Goal: Check status: Check status

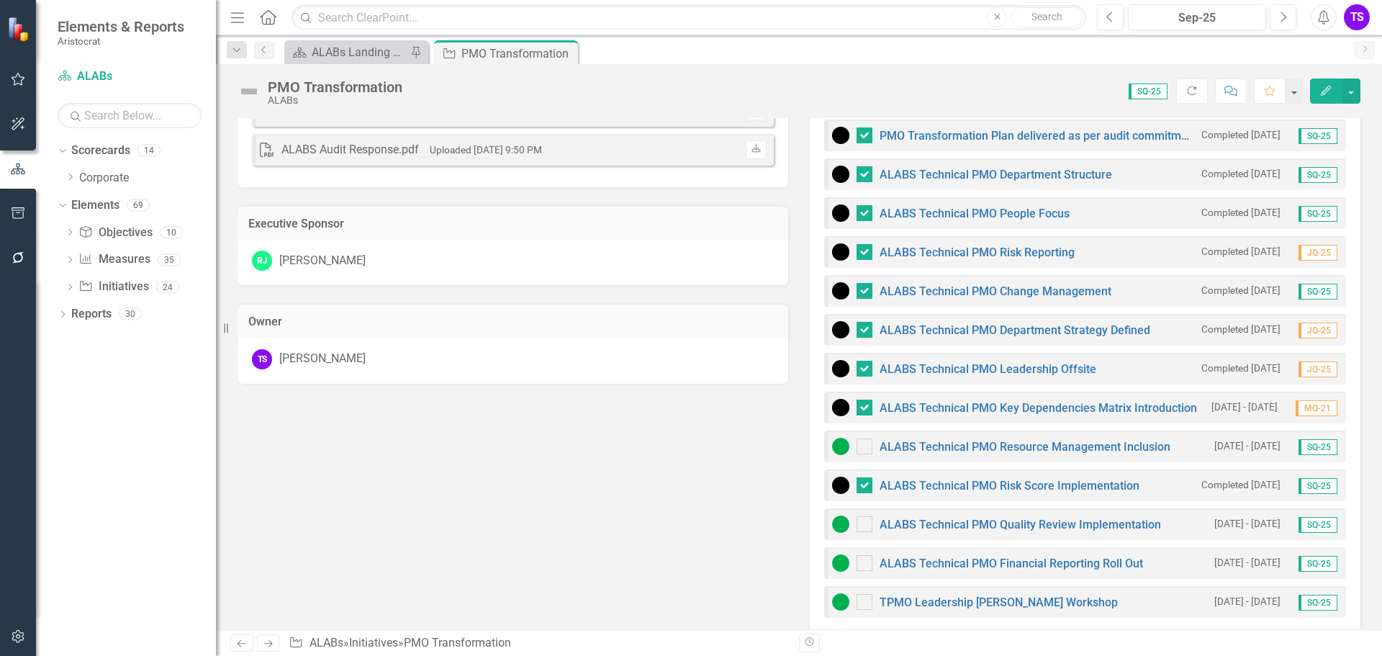
scroll to position [504, 0]
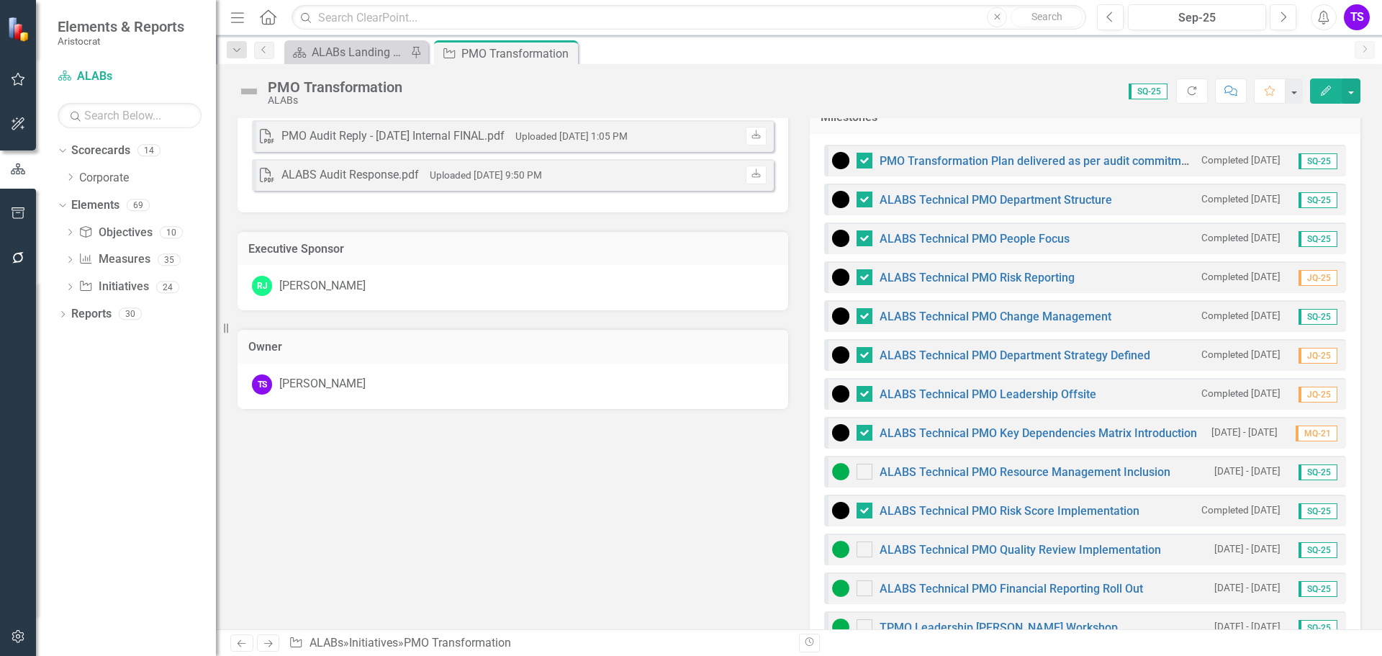
click at [366, 63] on div "Scorecard ALABs Landing Page Pin" at bounding box center [356, 52] width 144 height 24
click at [362, 53] on div "ALABs Landing Page" at bounding box center [359, 52] width 95 height 18
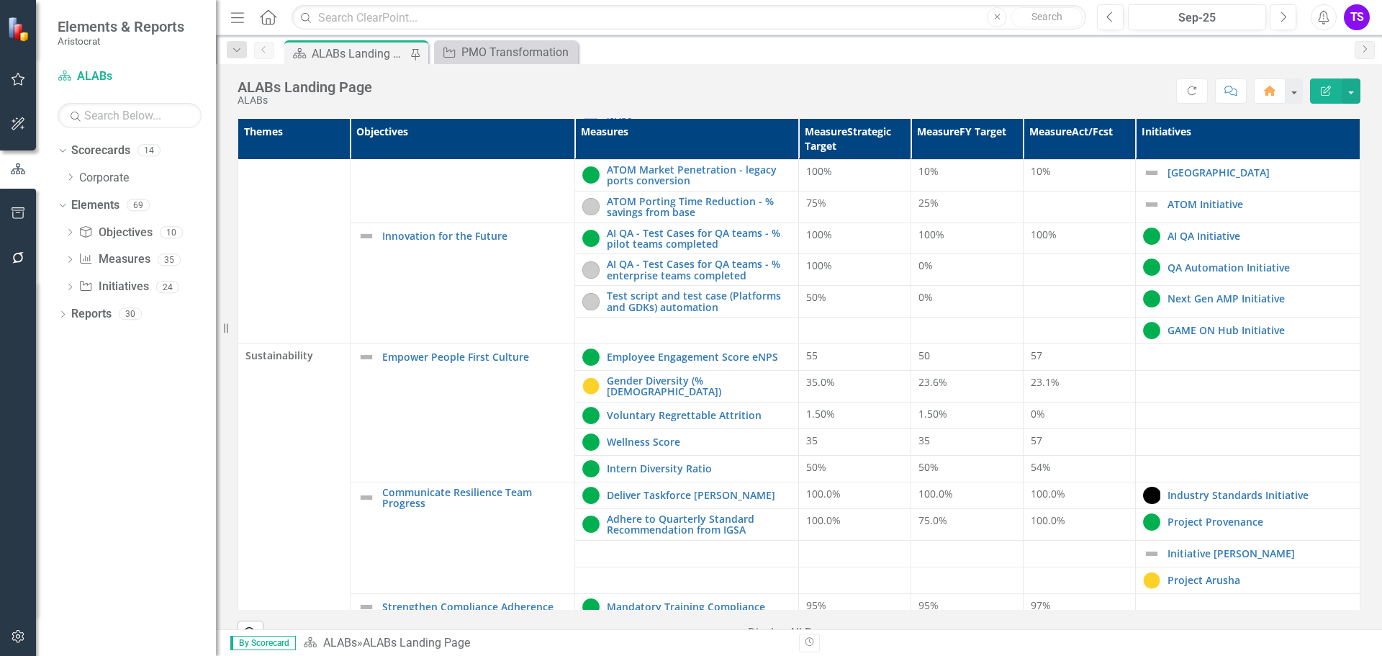
scroll to position [540, 0]
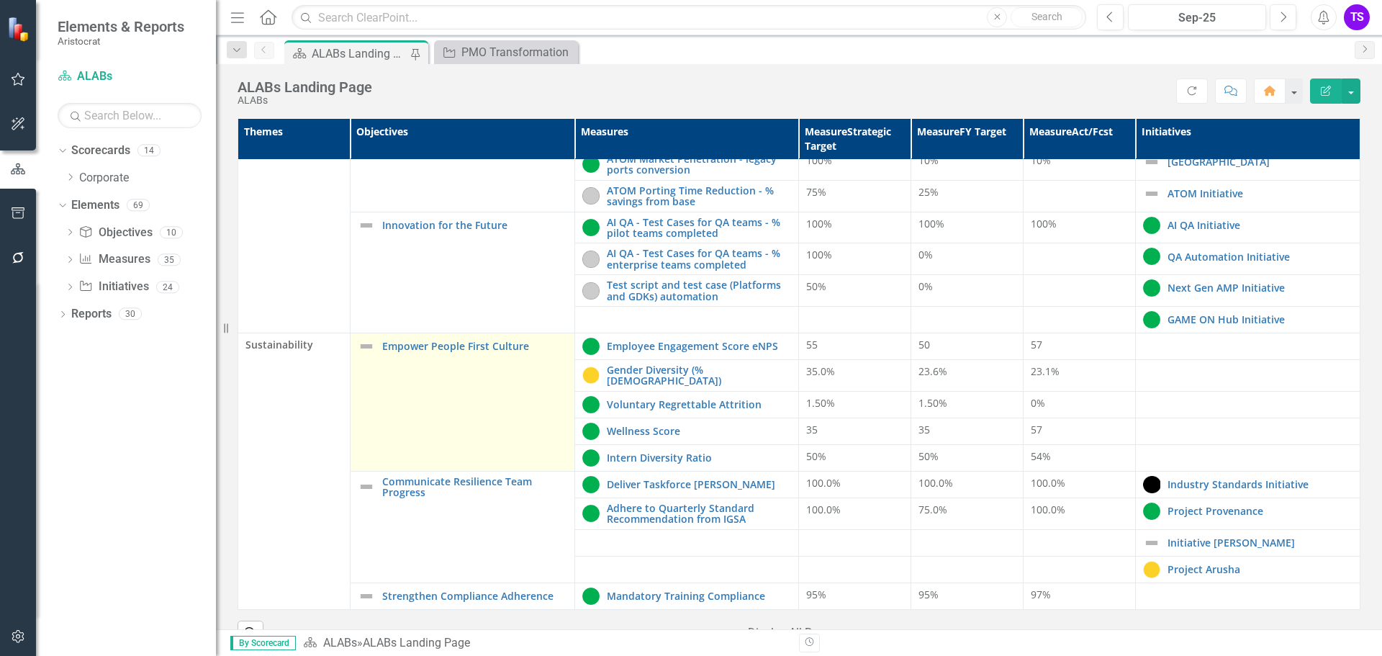
click at [364, 341] on img at bounding box center [366, 346] width 17 height 17
click at [373, 342] on div "Empower People First Culture" at bounding box center [463, 346] width 210 height 17
click at [428, 349] on td "Empower People First Culture Edit Edit Objective Link Open Element" at bounding box center [462, 402] width 225 height 138
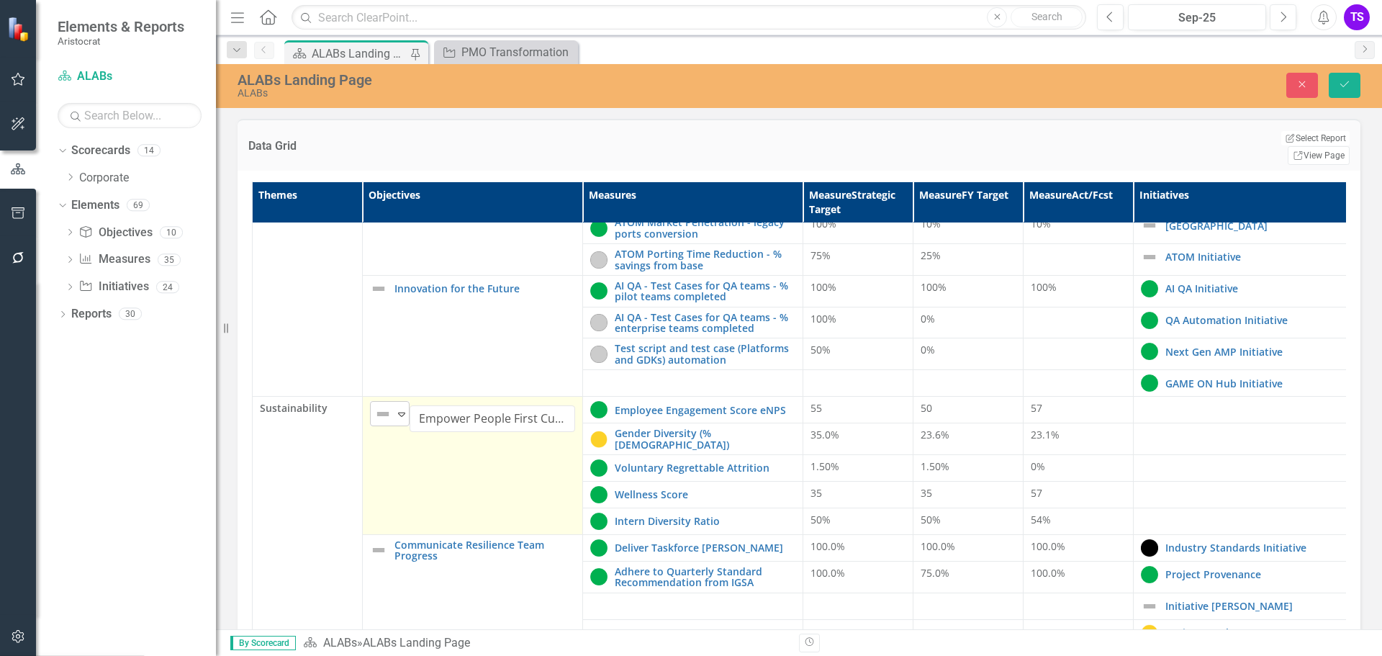
click at [397, 408] on icon "Expand" at bounding box center [402, 414] width 14 height 12
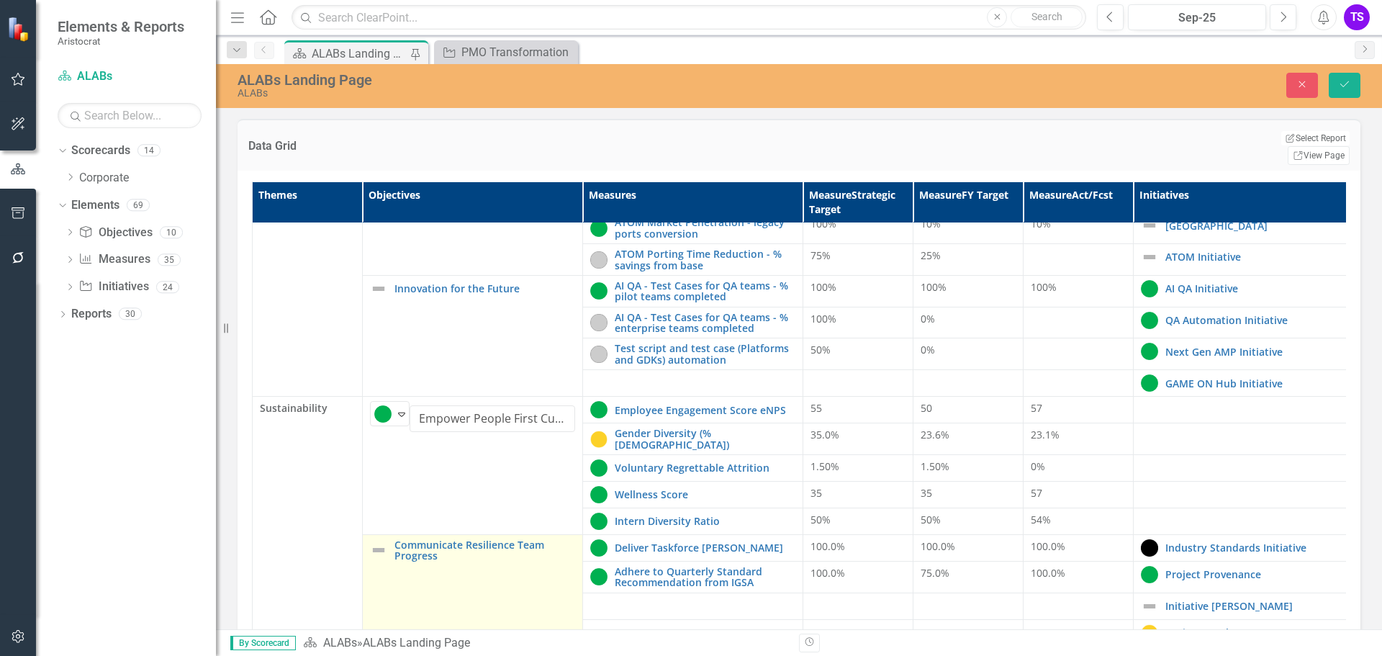
scroll to position [539, 0]
click at [382, 541] on img at bounding box center [378, 549] width 17 height 17
click at [399, 546] on icon "Expand" at bounding box center [402, 552] width 14 height 12
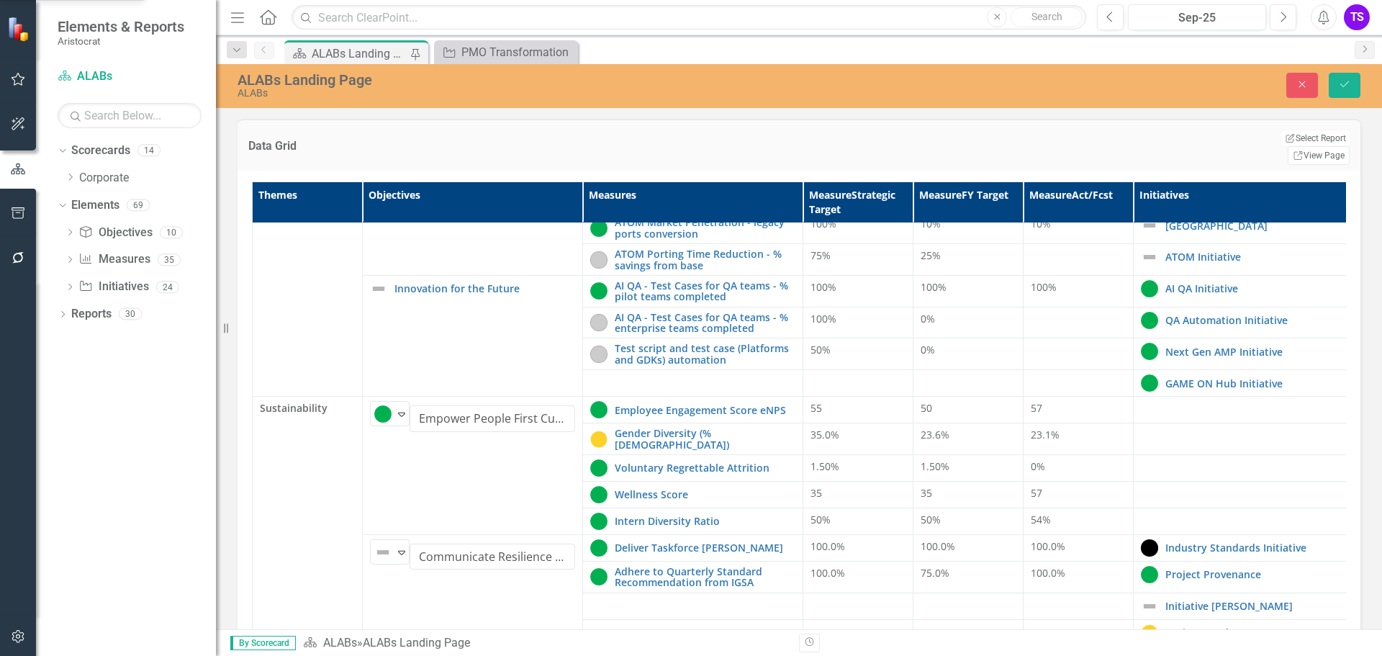
click at [1345, 84] on icon "Save" at bounding box center [1344, 84] width 13 height 10
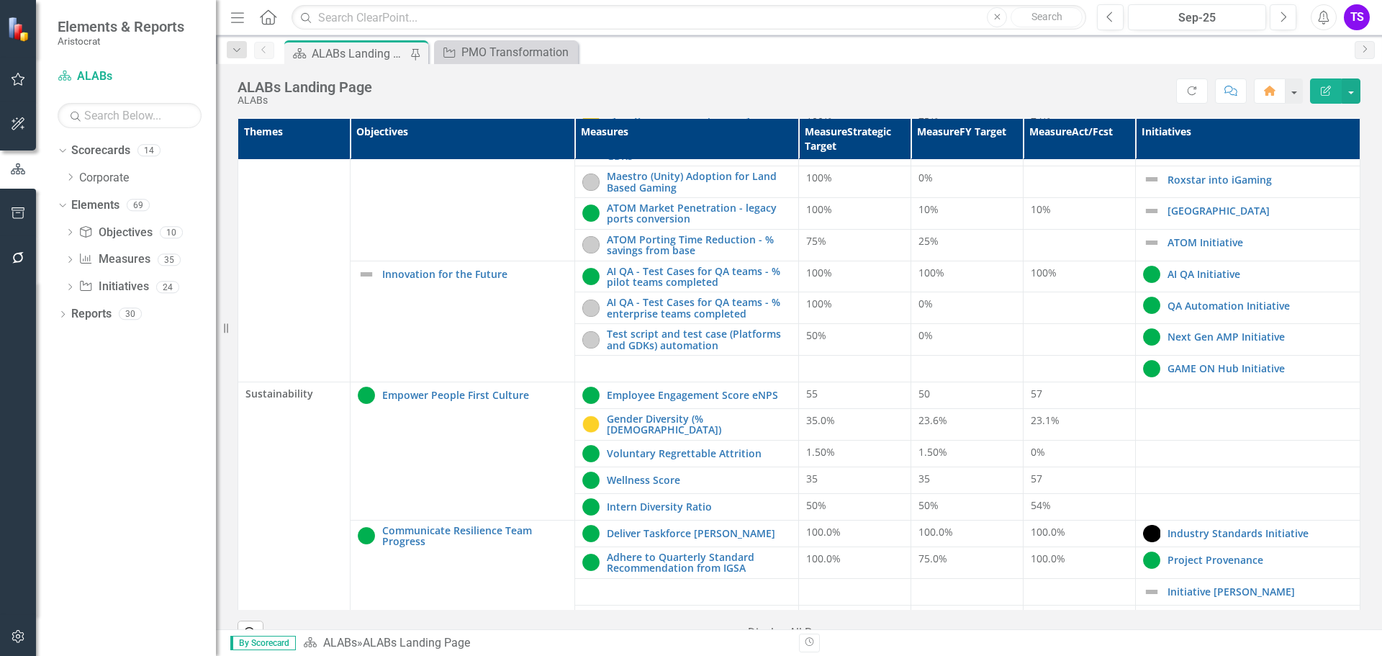
scroll to position [540, 0]
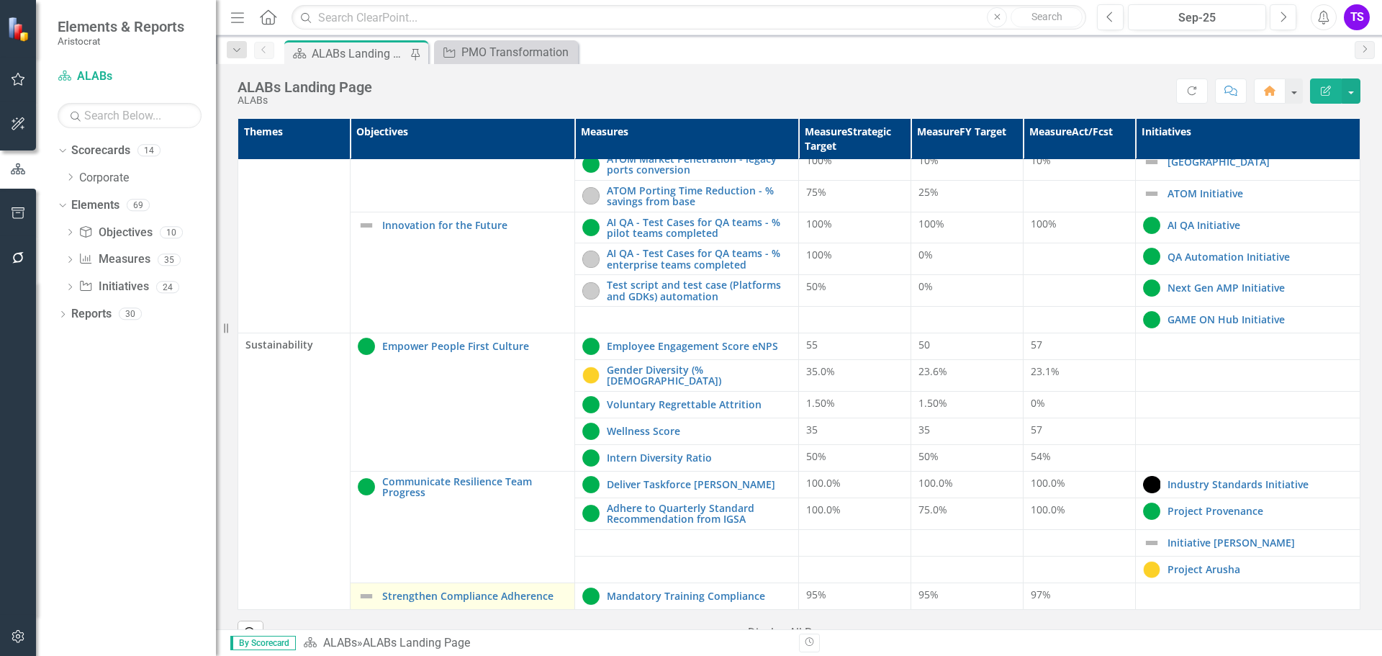
click at [366, 588] on img at bounding box center [366, 596] width 17 height 17
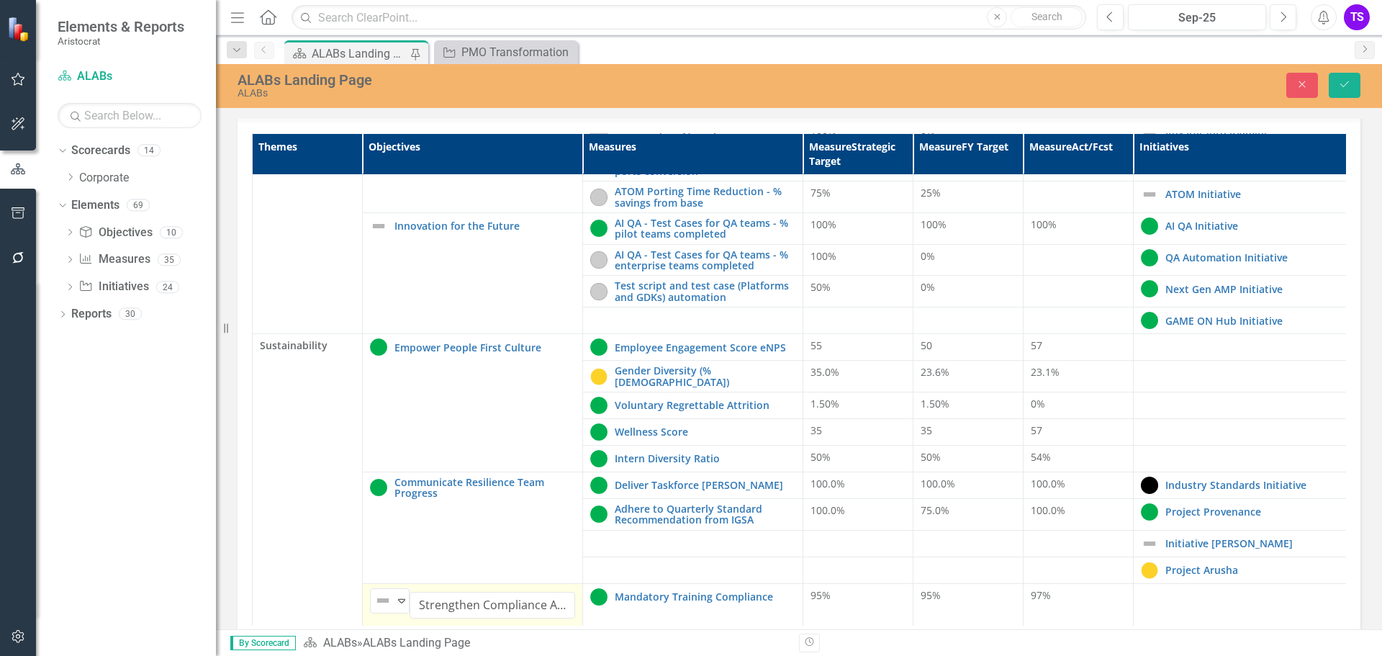
scroll to position [92, 0]
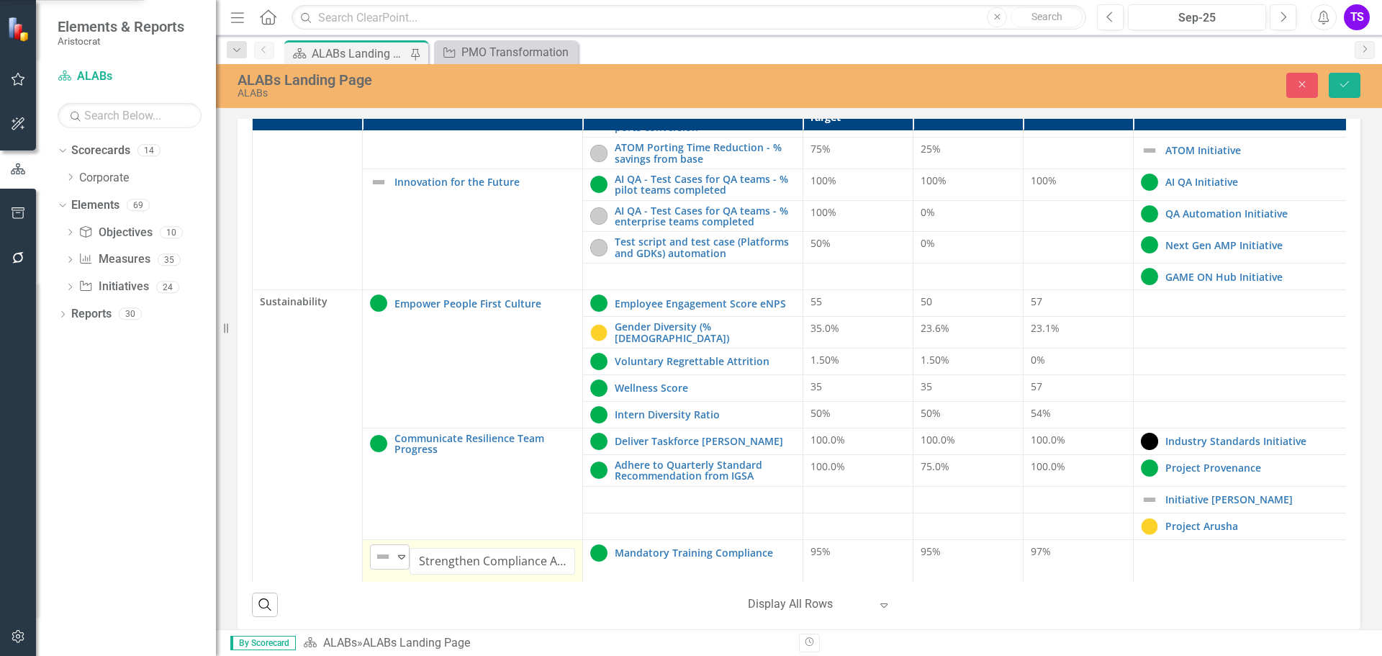
click at [404, 555] on icon at bounding box center [401, 557] width 7 height 4
click at [1348, 88] on icon "Save" at bounding box center [1344, 84] width 13 height 10
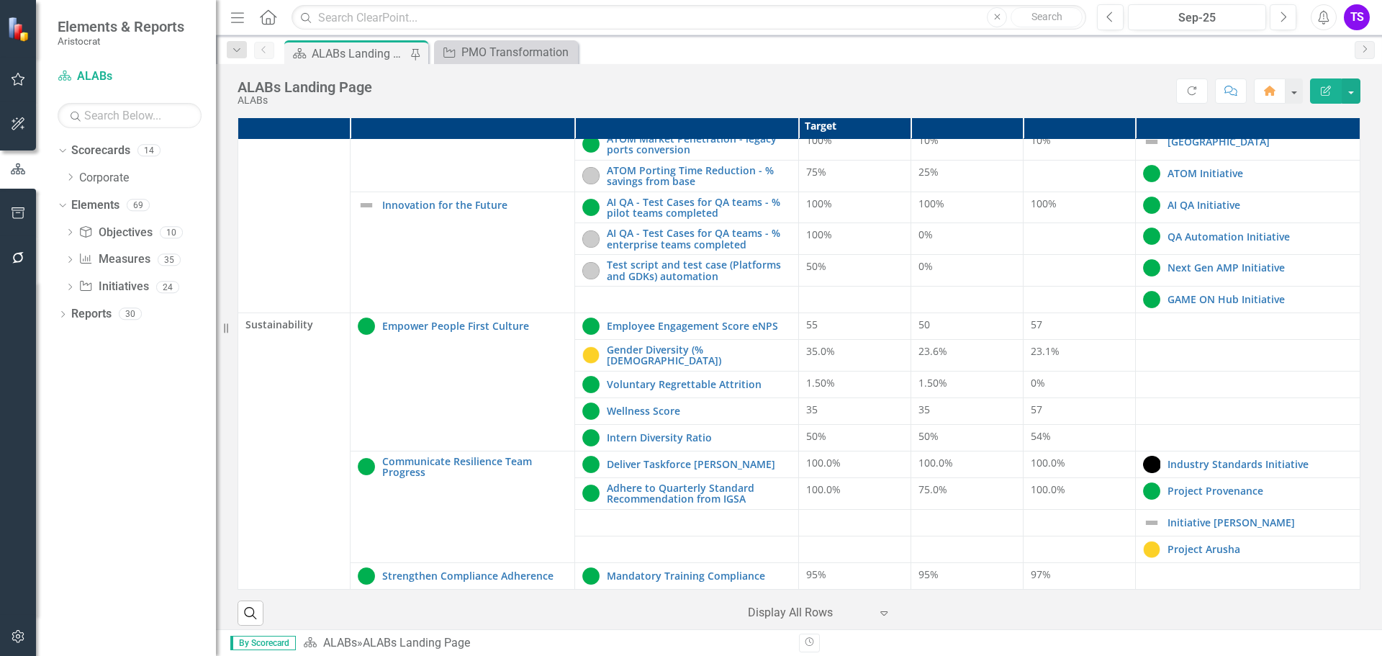
scroll to position [31, 0]
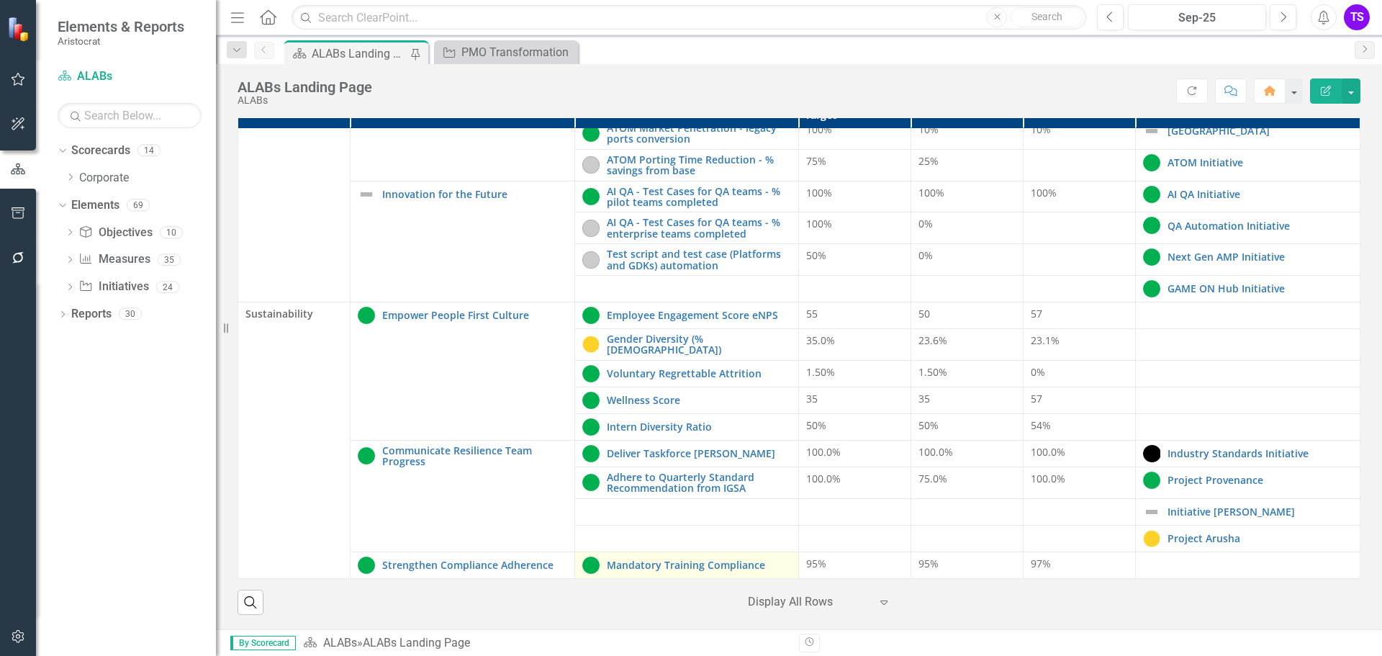
click at [662, 561] on div "Mandatory Training Compliance" at bounding box center [687, 565] width 210 height 17
click at [652, 559] on link "Mandatory Training Compliance" at bounding box center [699, 564] width 185 height 11
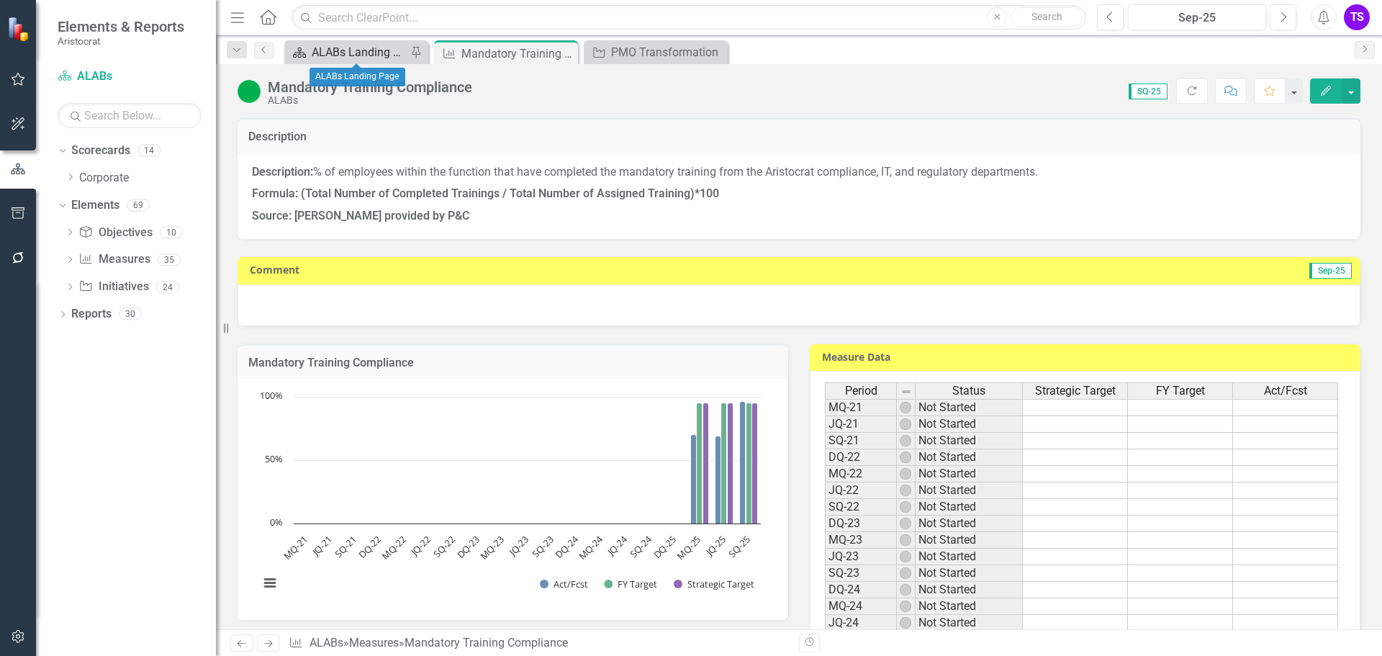
click at [397, 54] on div "ALABs Landing Page" at bounding box center [359, 52] width 95 height 18
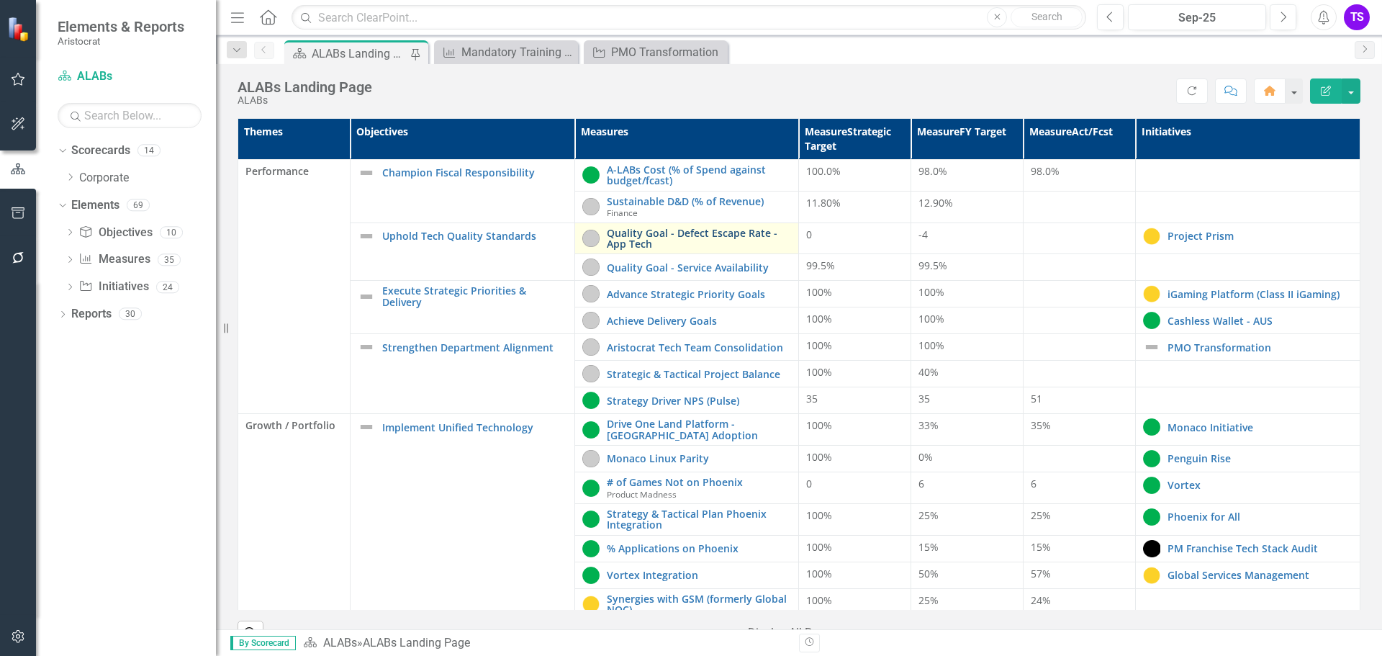
click at [657, 237] on link "Quality Goal - Defect Escape Rate - App Tech" at bounding box center [699, 239] width 185 height 22
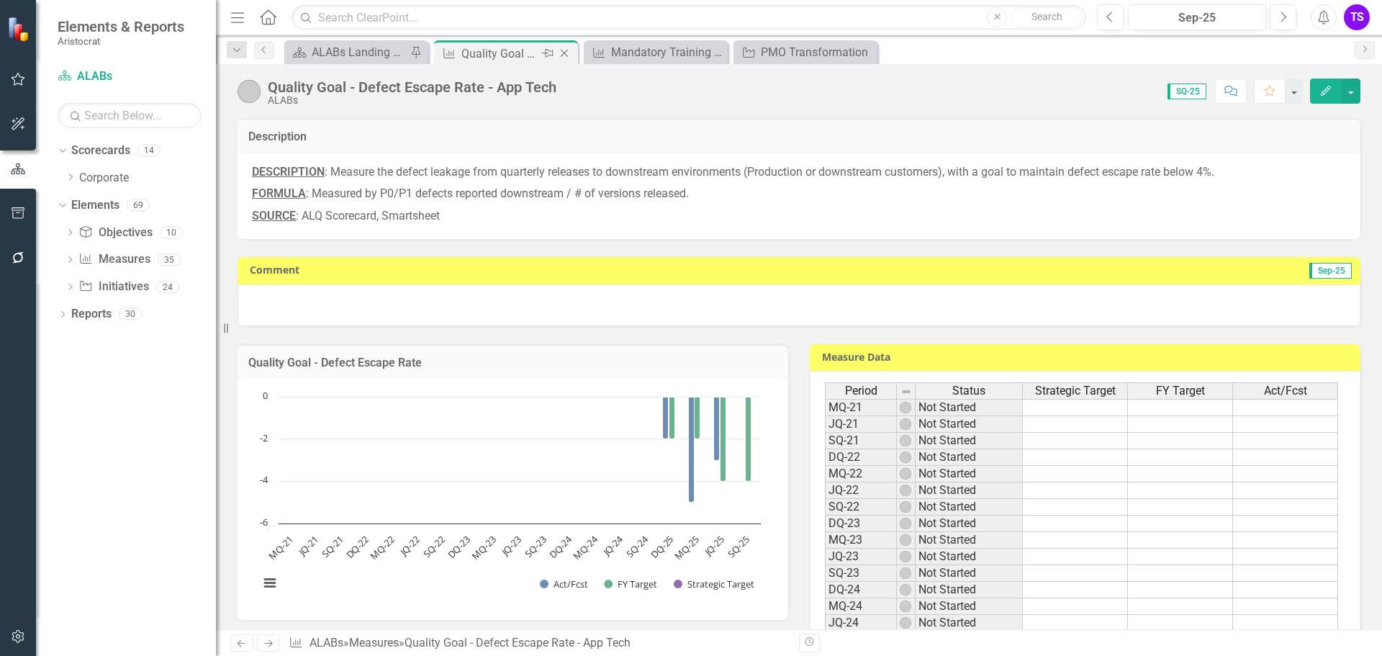
click at [566, 52] on icon at bounding box center [565, 54] width 8 height 8
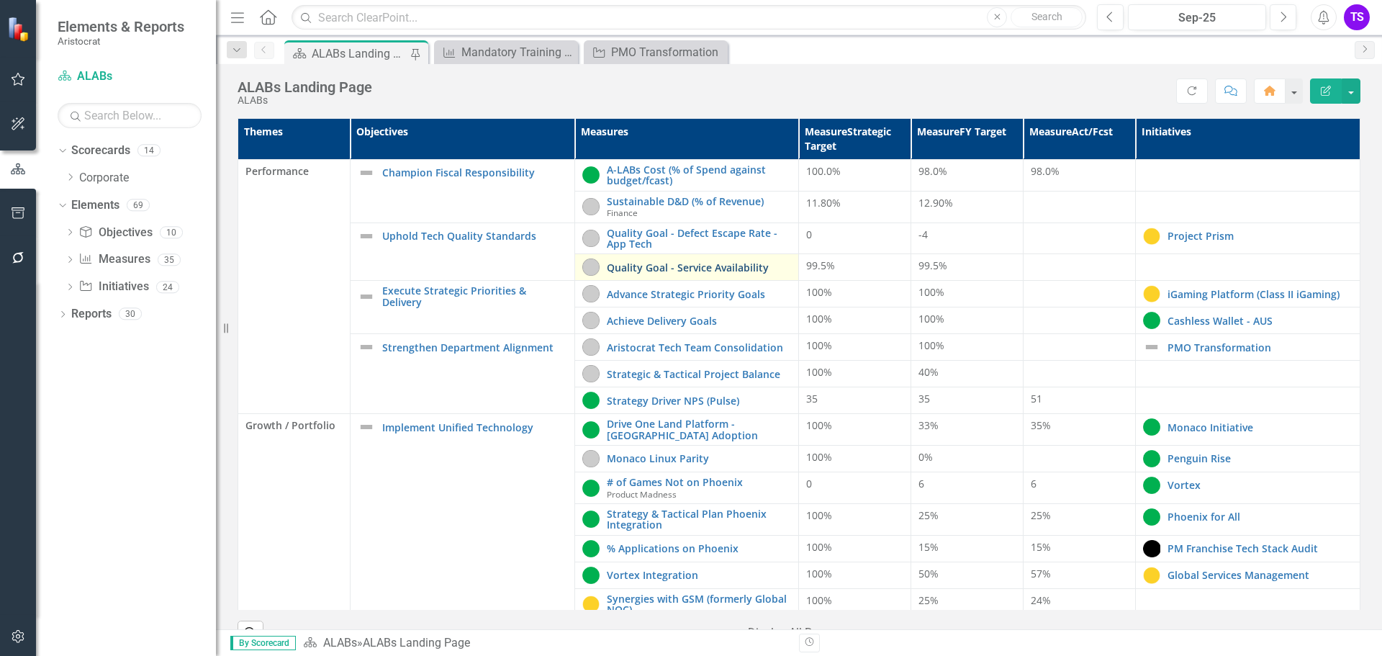
click at [647, 271] on link "Quality Goal - Service Availability" at bounding box center [699, 267] width 185 height 11
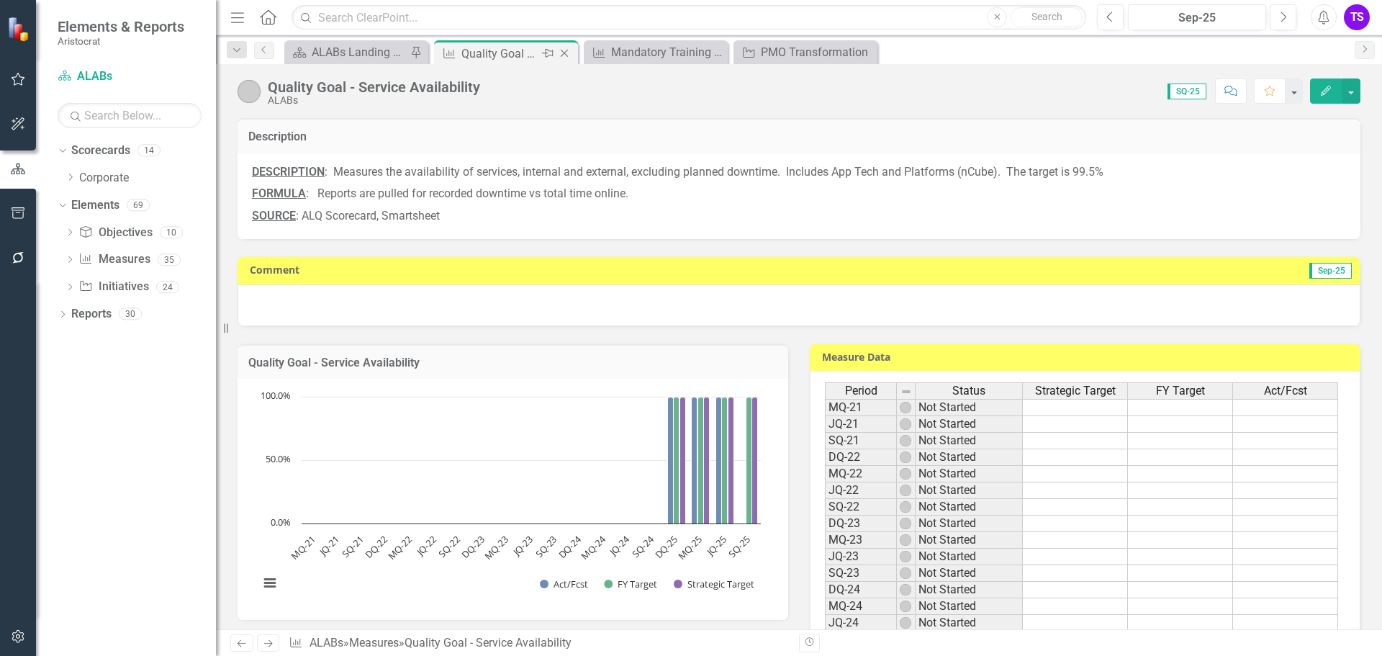
click at [568, 52] on icon "Close" at bounding box center [564, 54] width 14 height 12
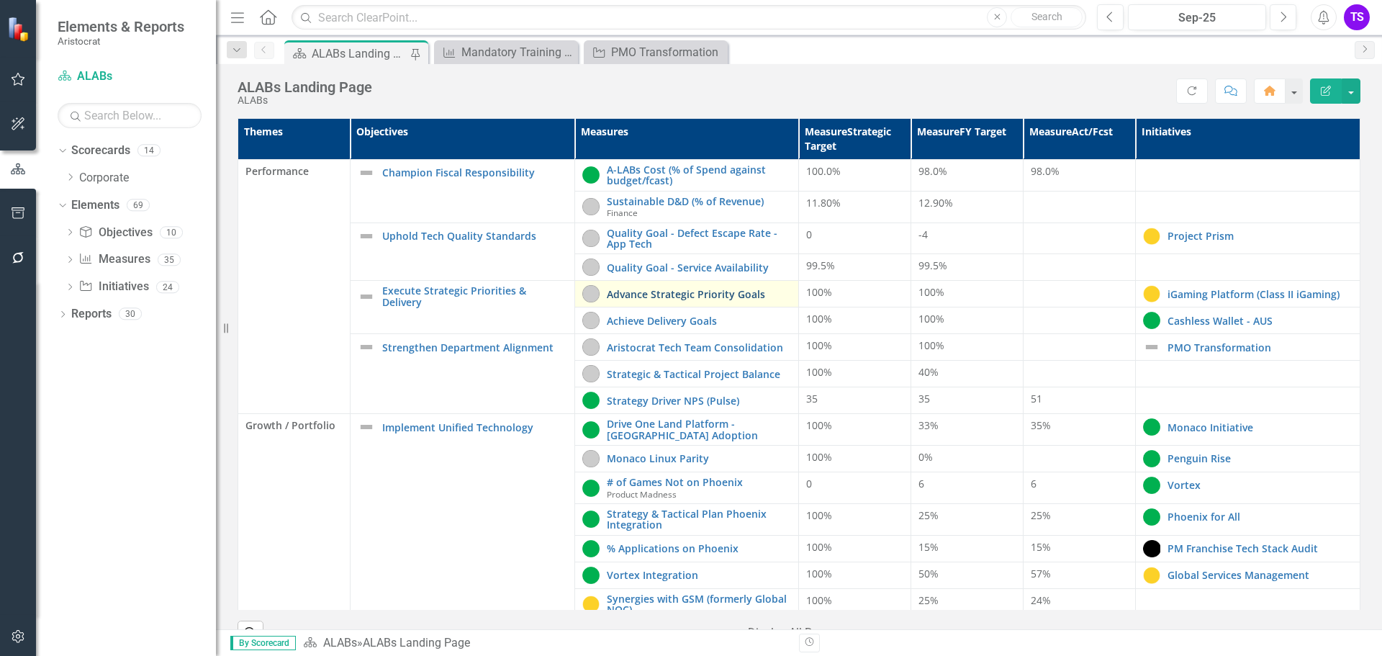
click at [666, 297] on link "Advance Strategic Priority Goals" at bounding box center [699, 294] width 185 height 11
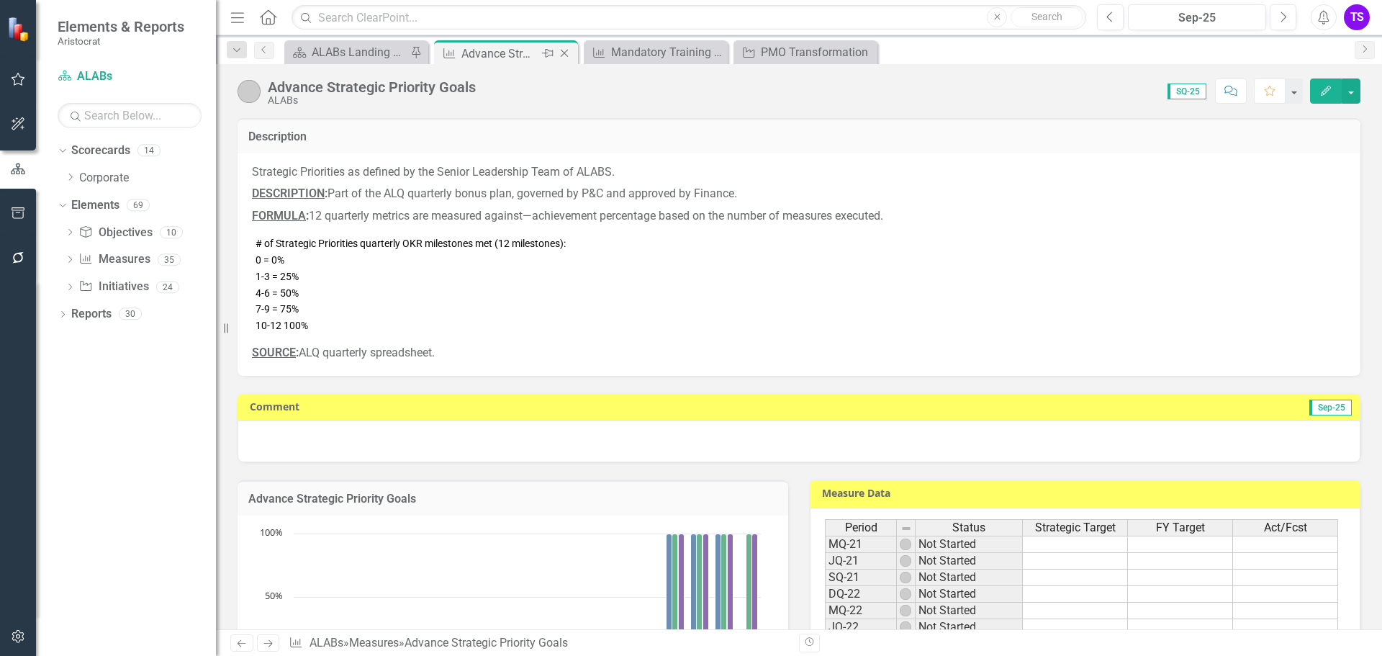
click at [566, 53] on icon "Close" at bounding box center [564, 54] width 14 height 12
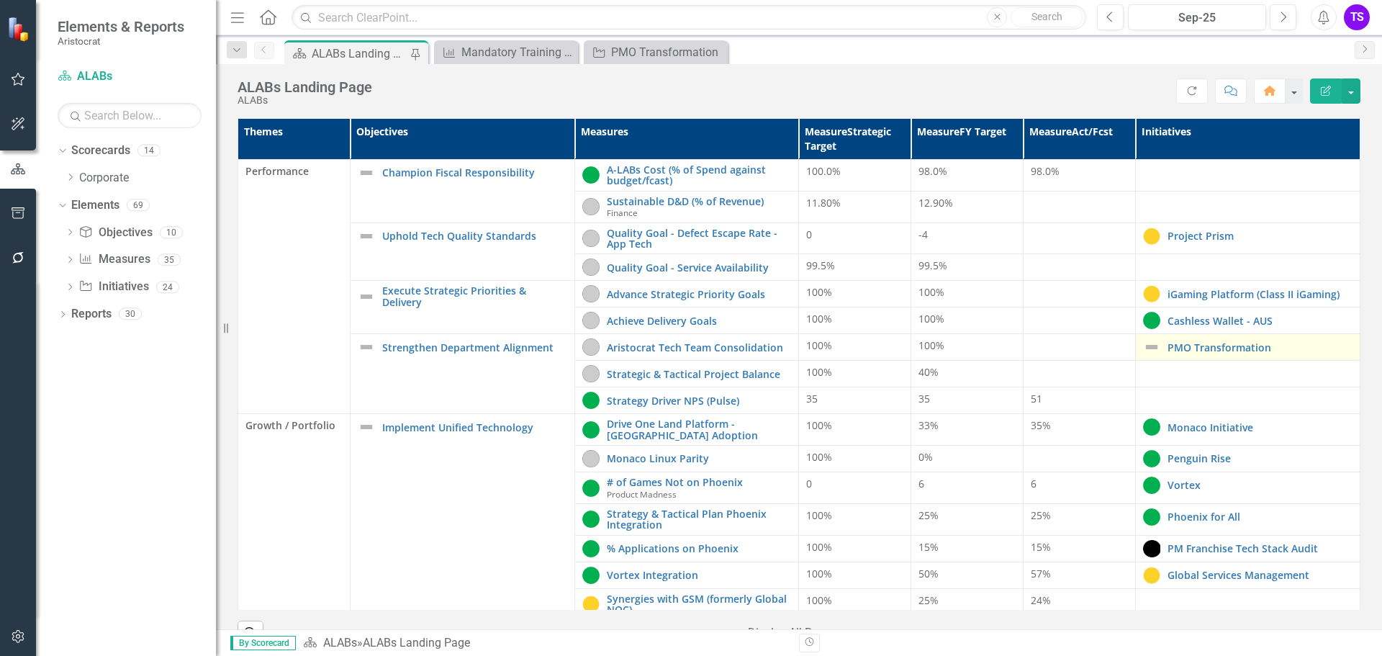
click at [1143, 339] on img at bounding box center [1151, 346] width 17 height 17
click at [1143, 351] on img at bounding box center [1151, 346] width 17 height 17
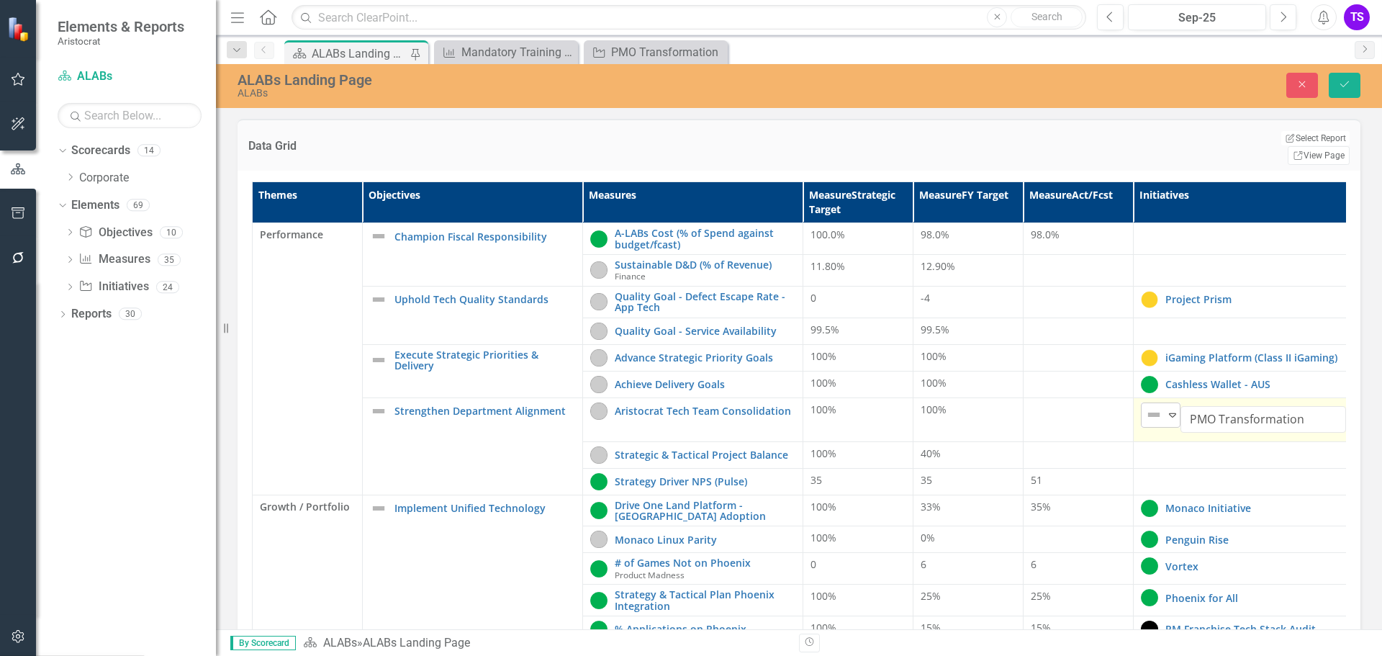
click at [1174, 409] on icon "Expand" at bounding box center [1173, 415] width 14 height 12
click at [1341, 88] on icon "Save" at bounding box center [1344, 84] width 13 height 10
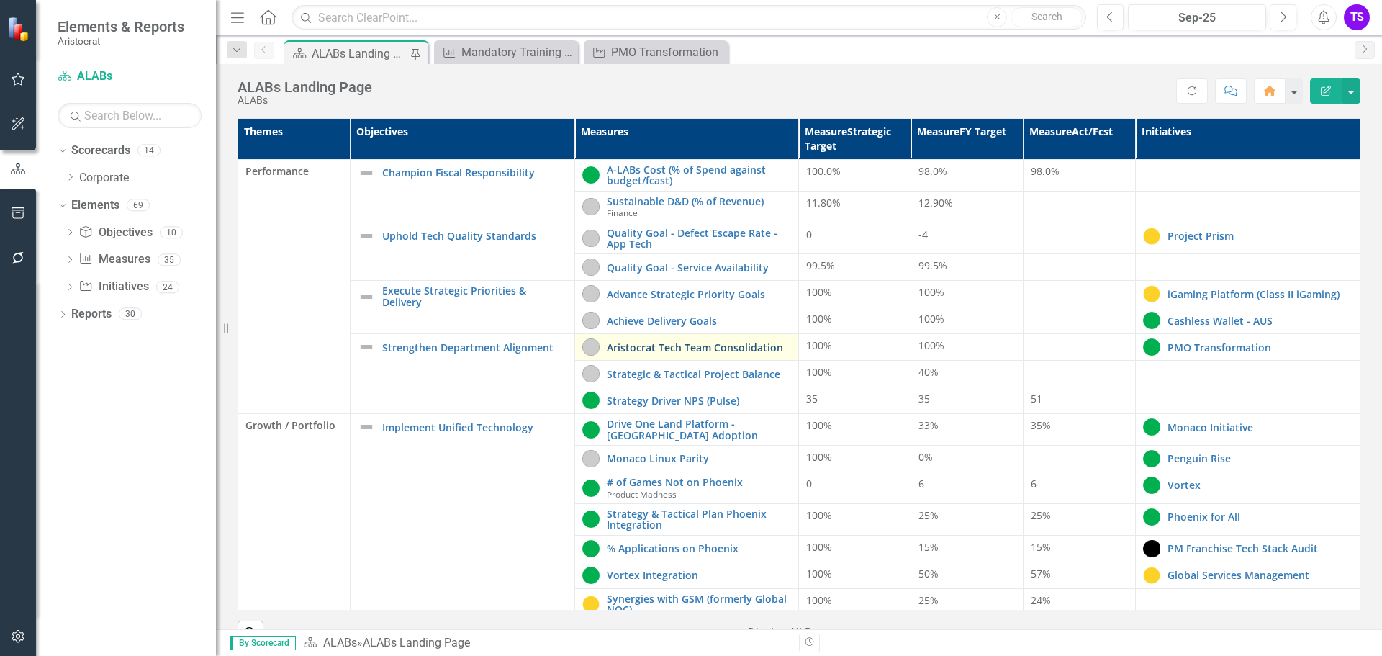
click at [652, 351] on link "Aristocrat Tech Team Consolidation" at bounding box center [699, 347] width 185 height 11
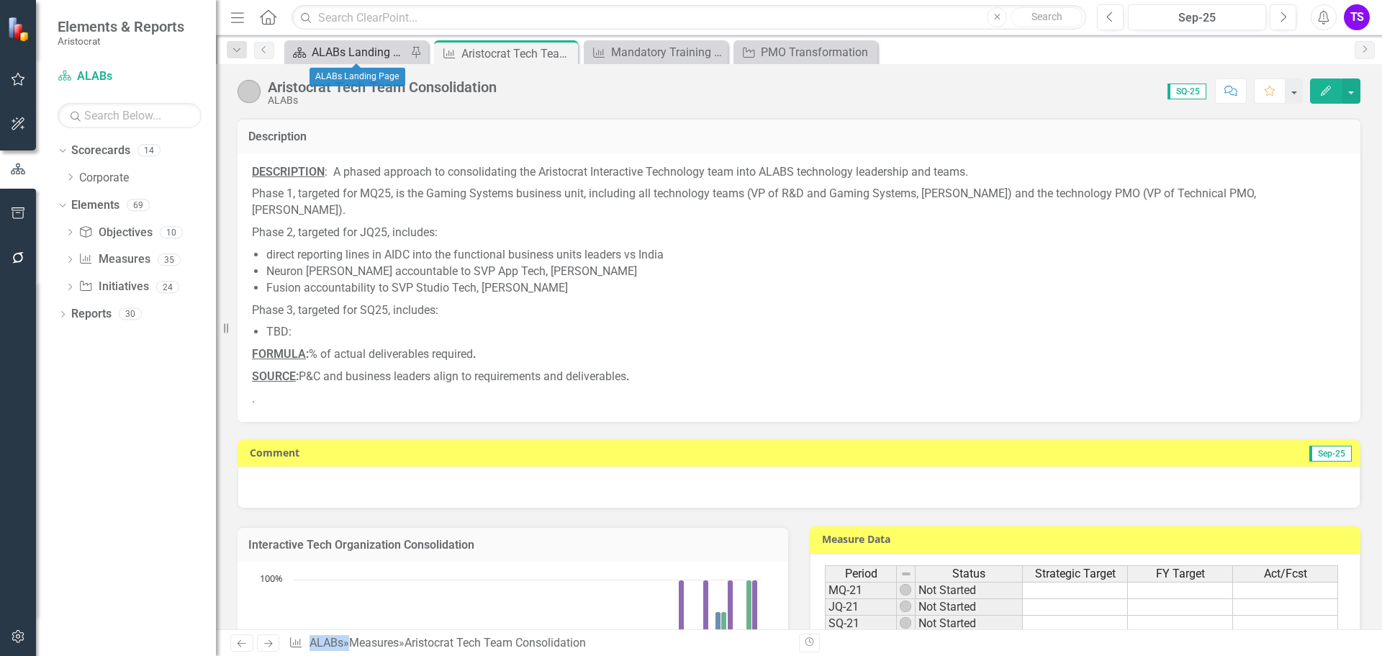
click at [375, 48] on div "ALABs Landing Page" at bounding box center [359, 52] width 95 height 18
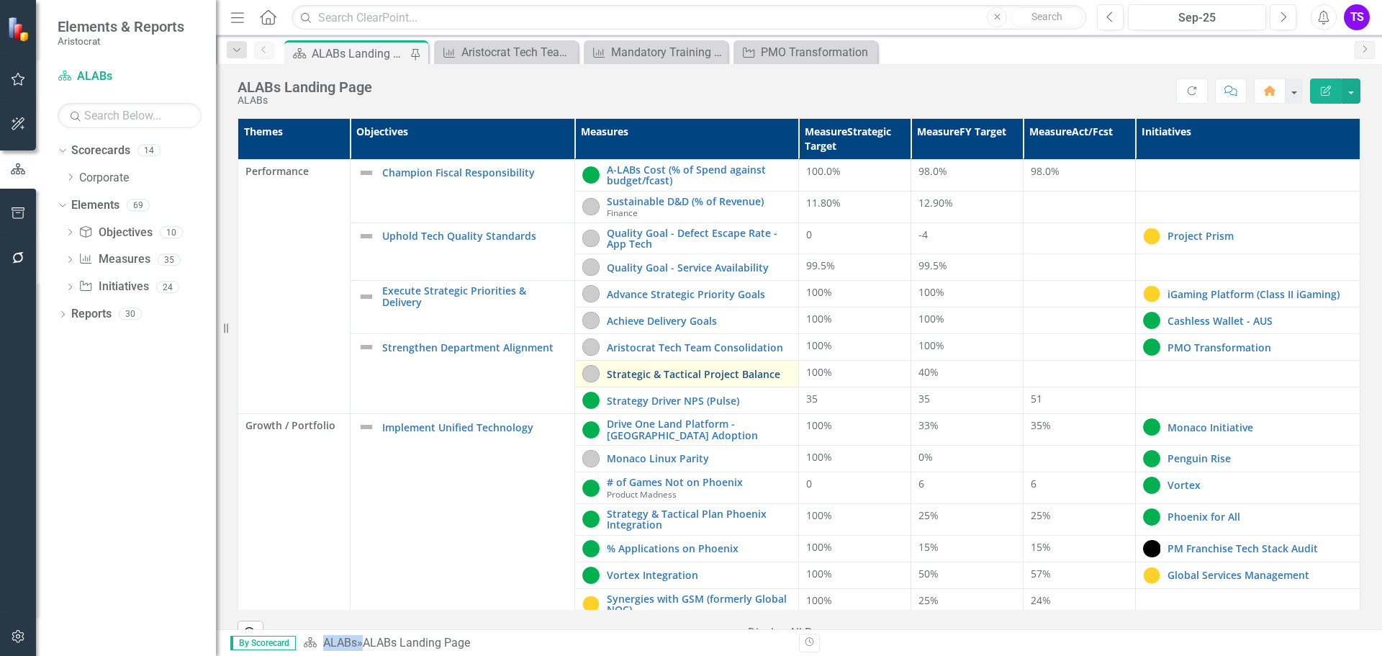
click at [636, 375] on link "Strategic & Tactical Project Balance" at bounding box center [699, 374] width 185 height 11
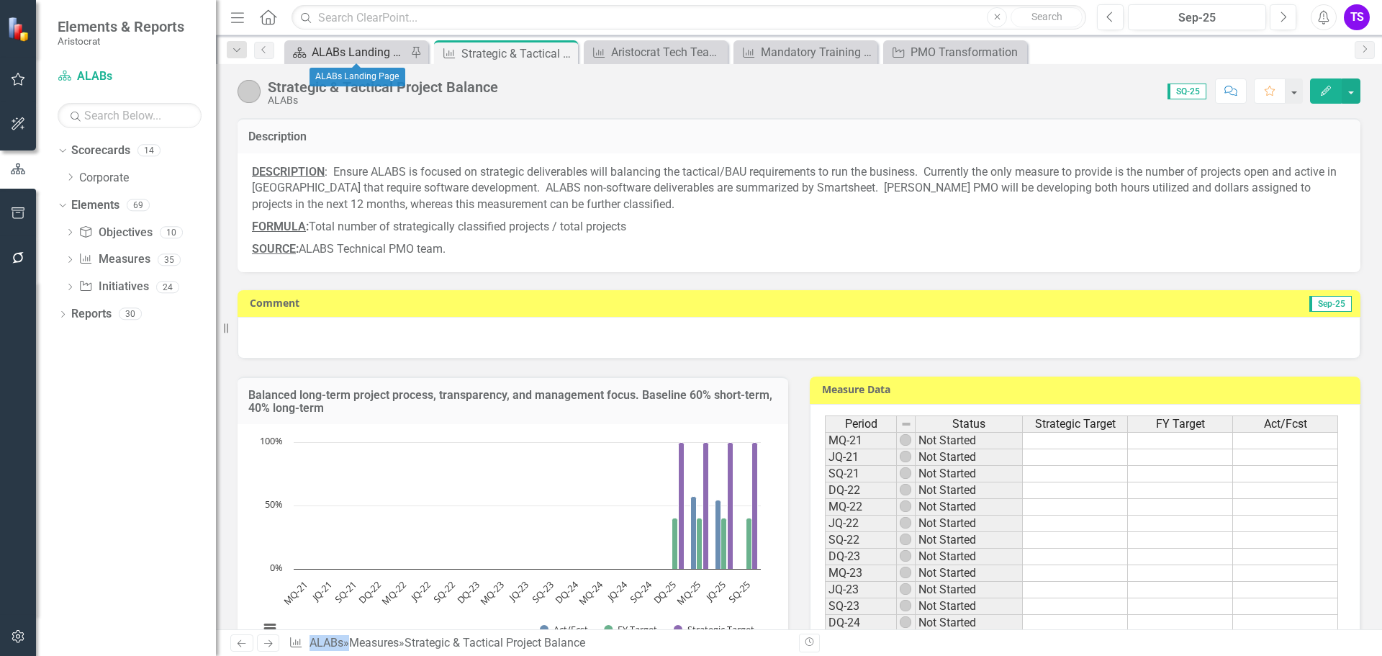
click at [371, 58] on div "ALABs Landing Page" at bounding box center [359, 52] width 95 height 18
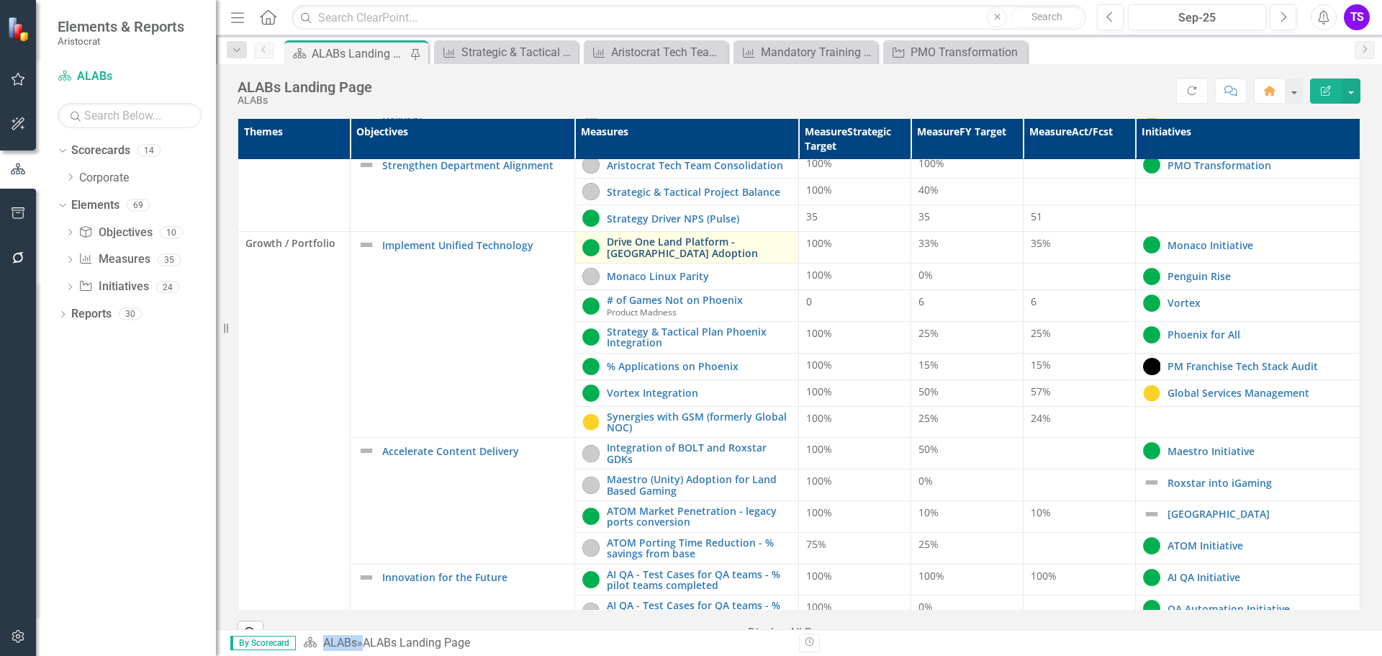
scroll to position [216, 0]
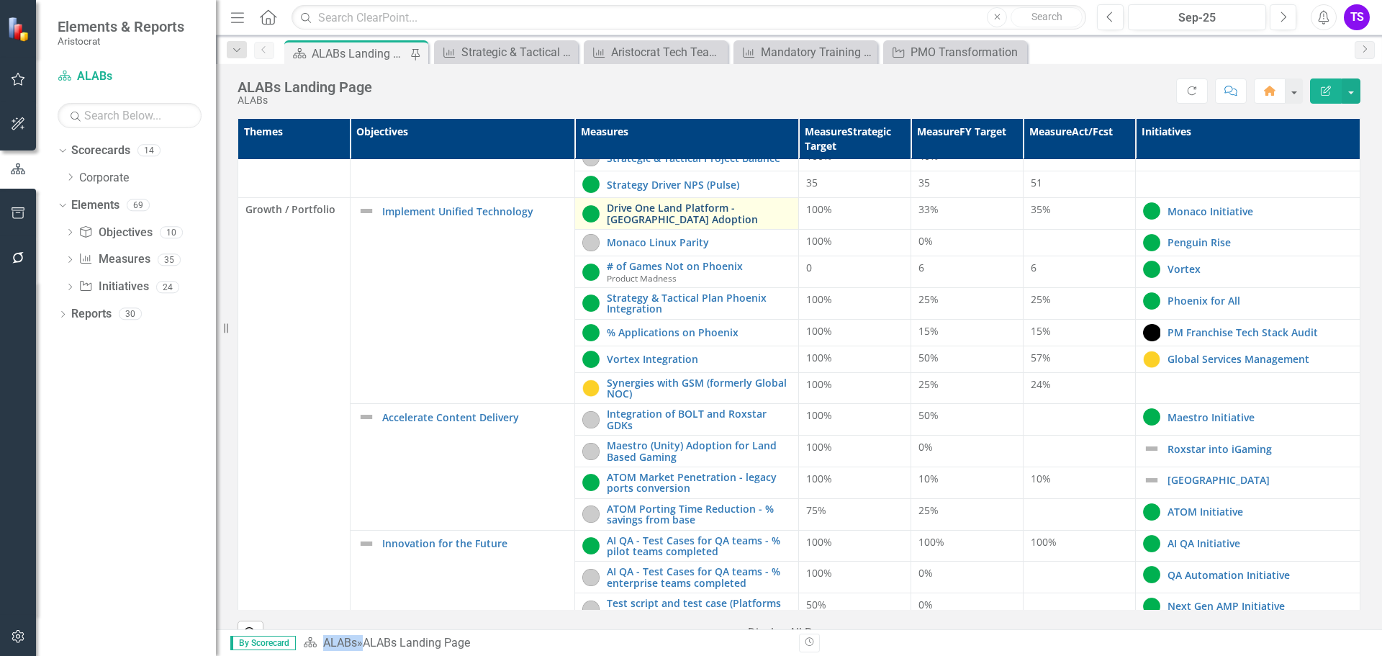
click at [650, 211] on link "Drive One Land Platform - [GEOGRAPHIC_DATA] Adoption" at bounding box center [699, 213] width 185 height 22
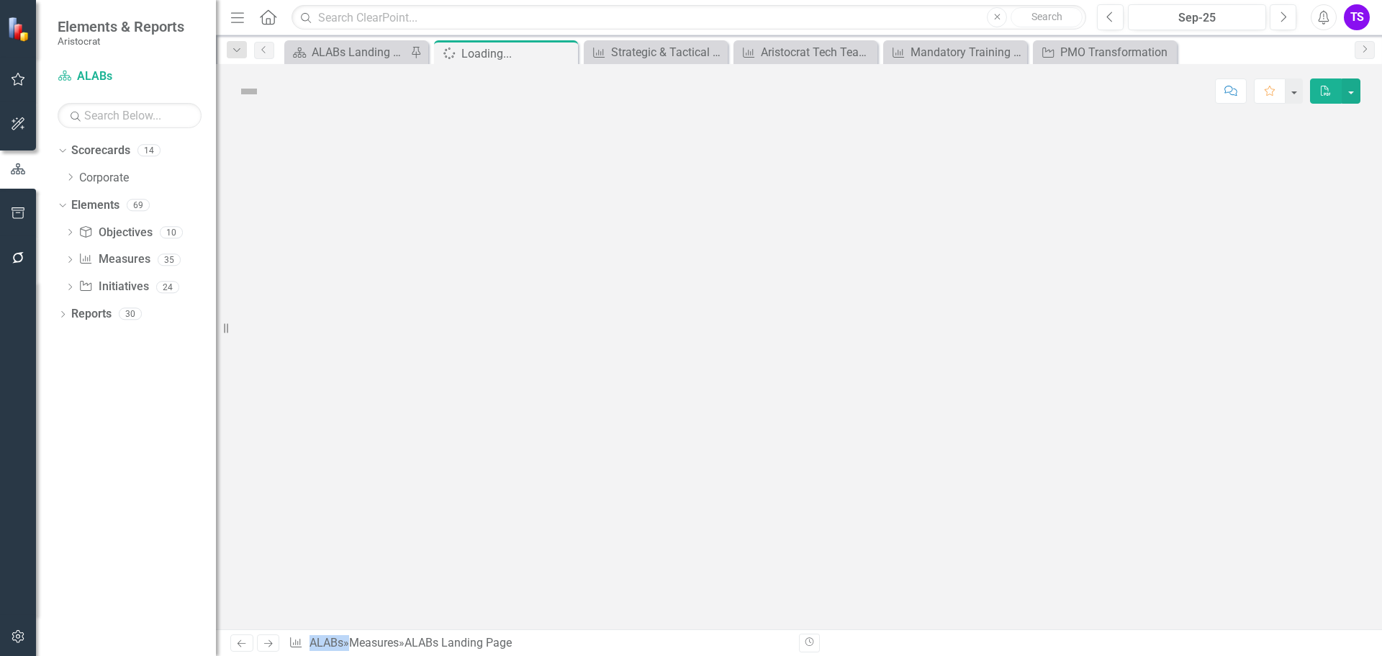
click at [650, 211] on div at bounding box center [799, 373] width 1166 height 511
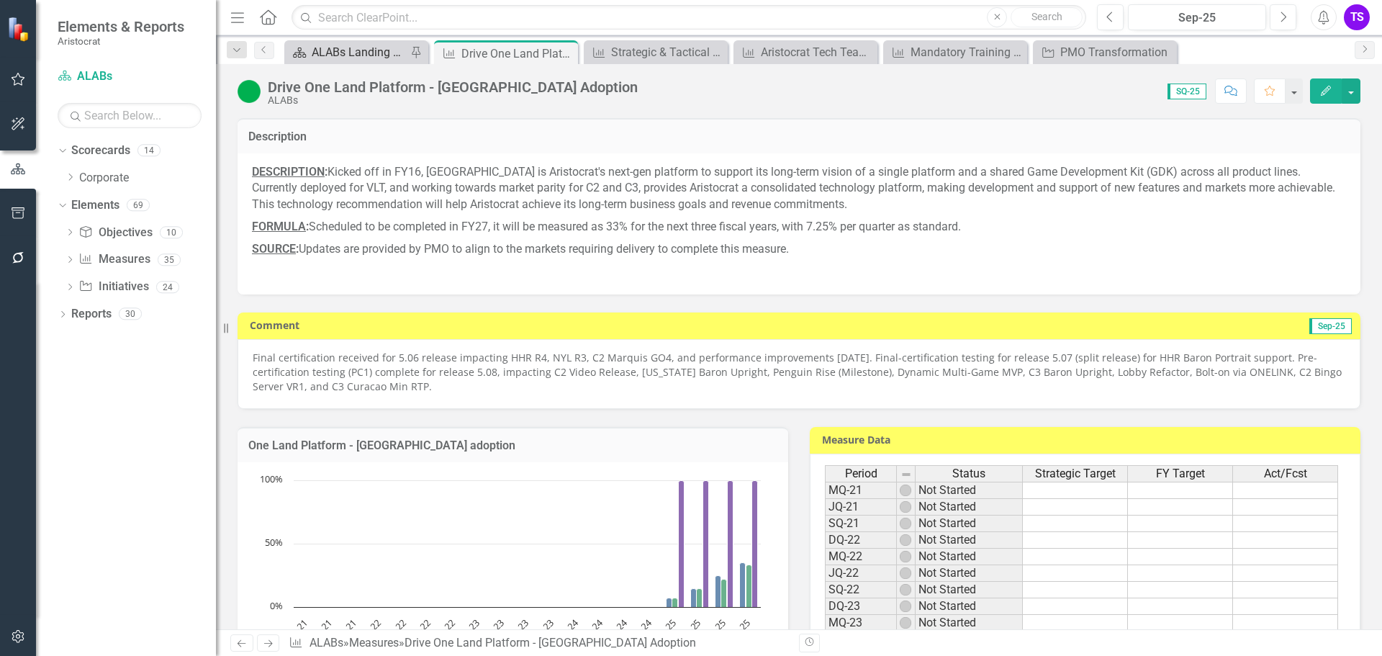
click at [361, 48] on div "ALABs Landing Page" at bounding box center [359, 52] width 95 height 18
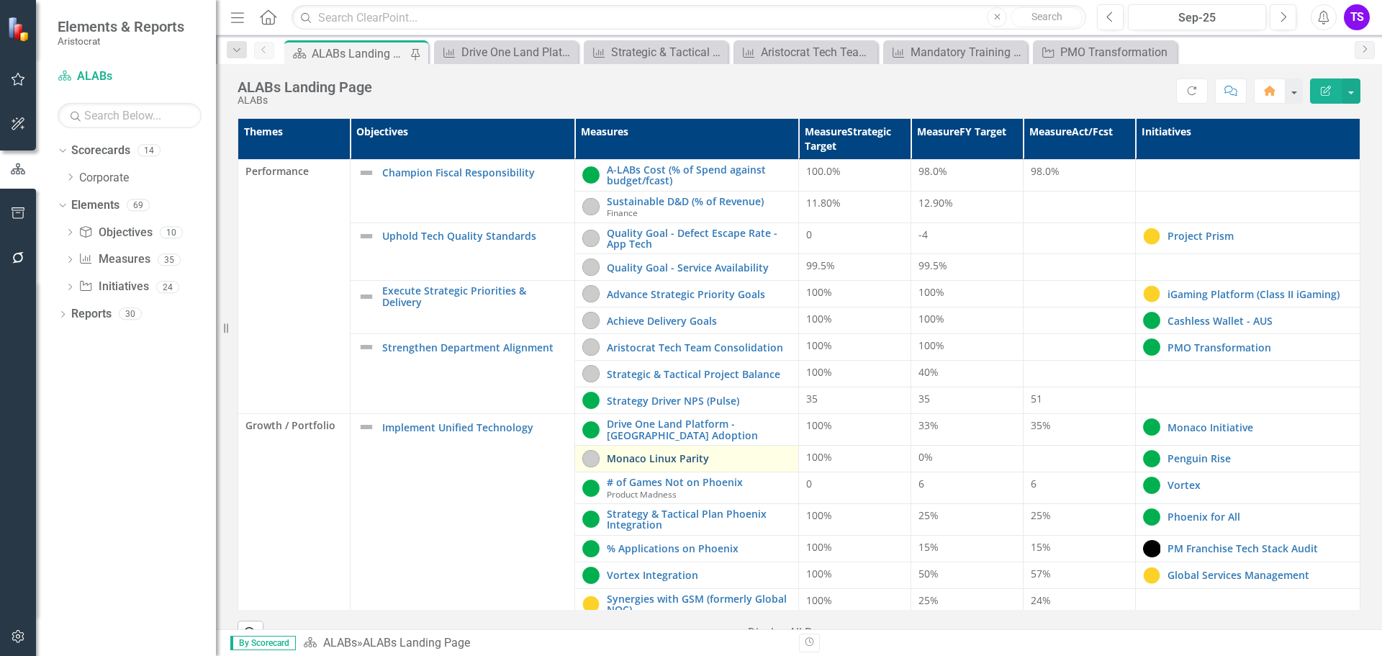
click at [665, 461] on link "Monaco Linux Parity" at bounding box center [699, 458] width 185 height 11
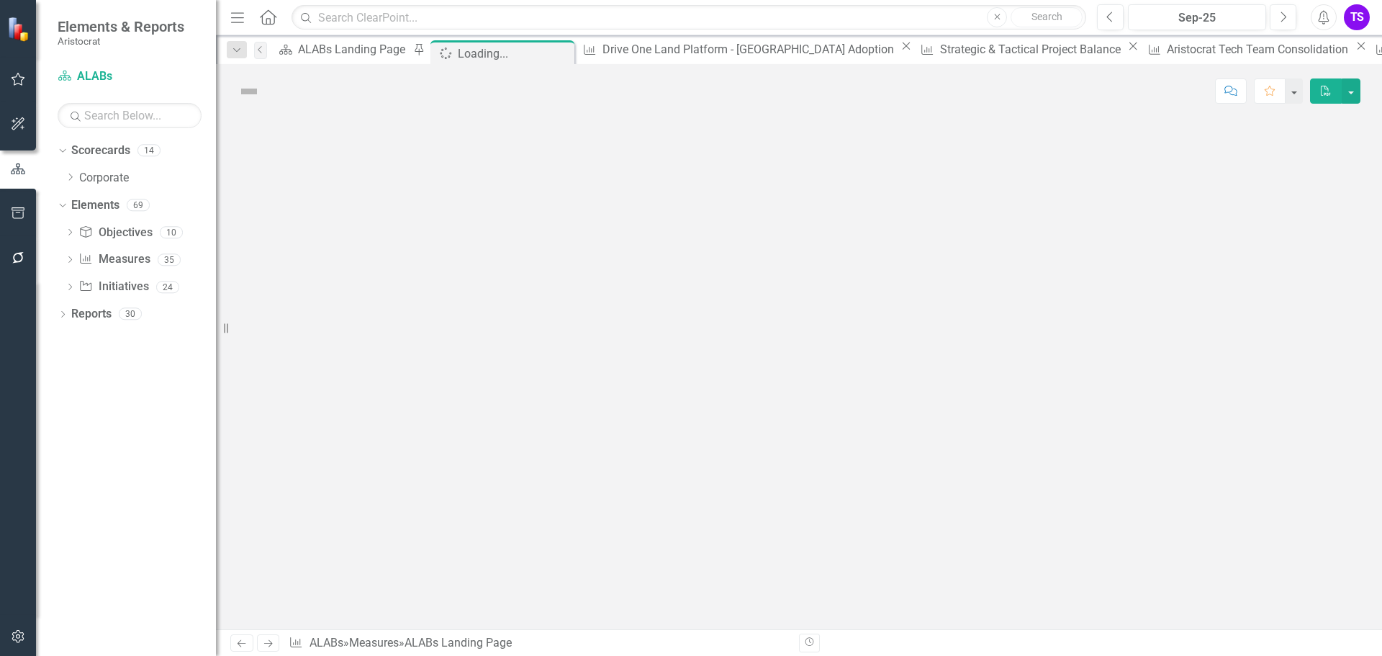
click at [665, 461] on div at bounding box center [799, 373] width 1166 height 511
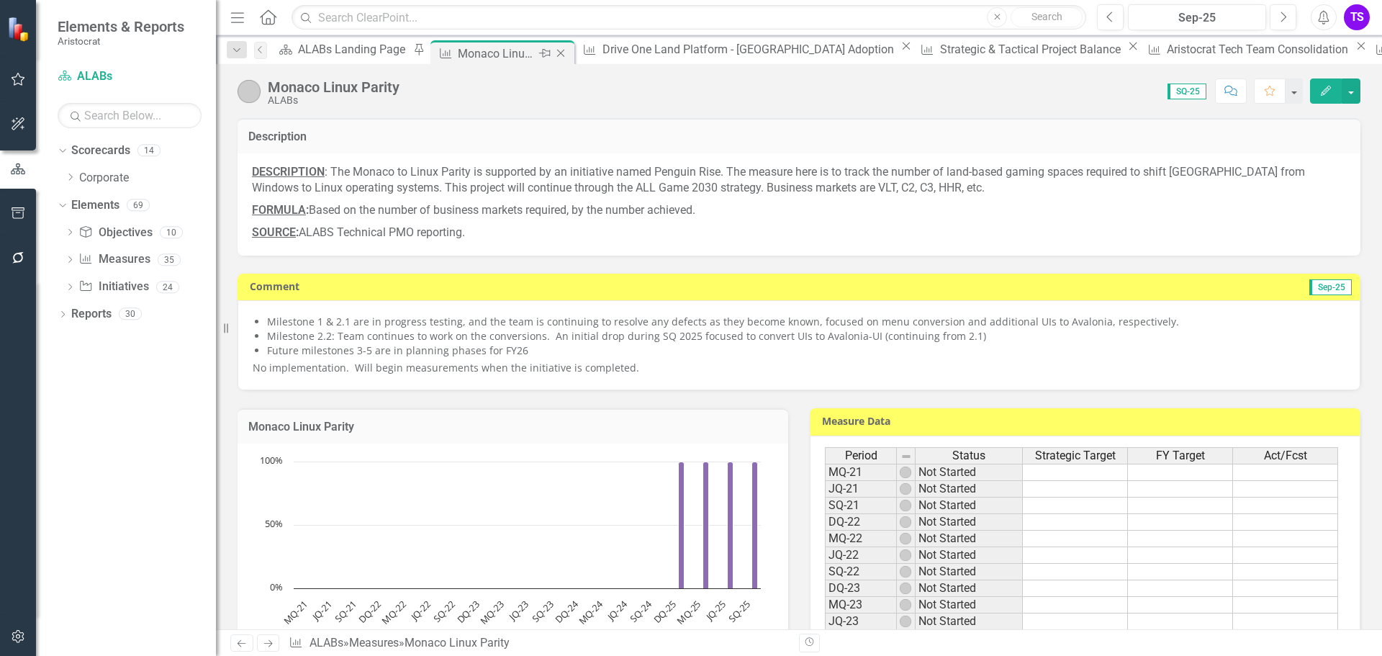
click at [554, 52] on icon "Close" at bounding box center [561, 54] width 14 height 12
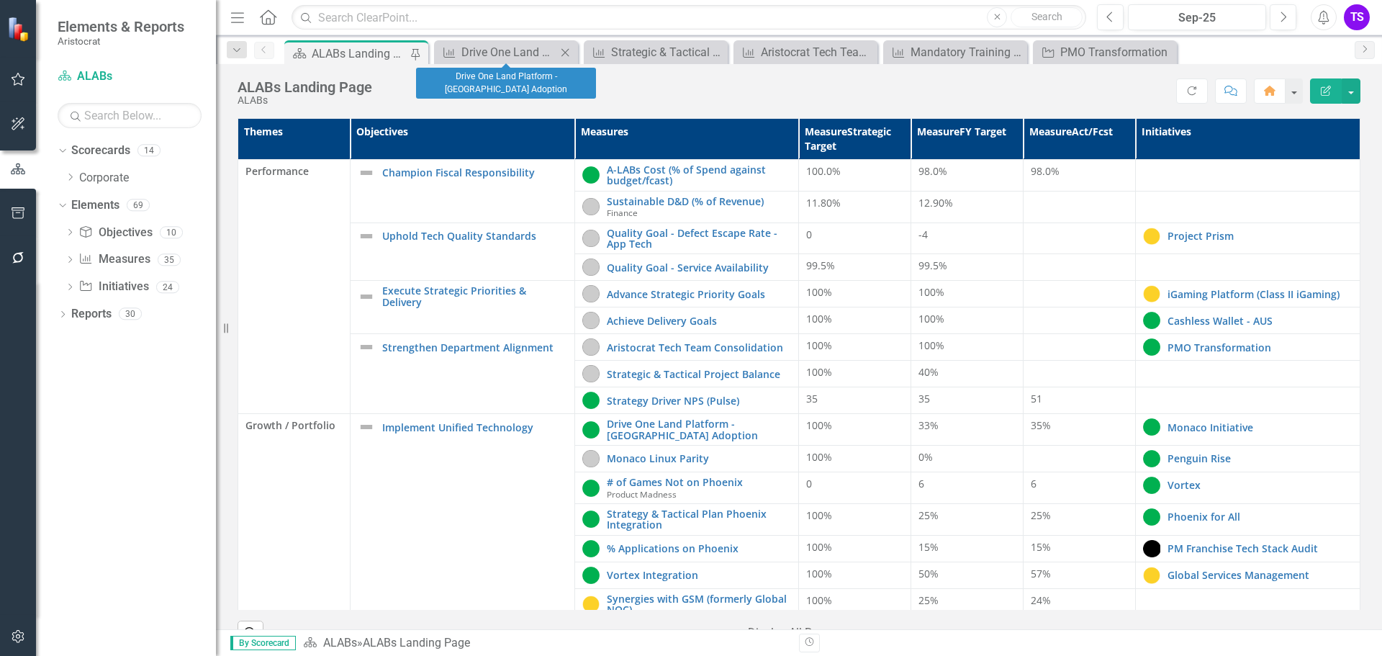
click at [568, 47] on icon "Close" at bounding box center [565, 53] width 14 height 12
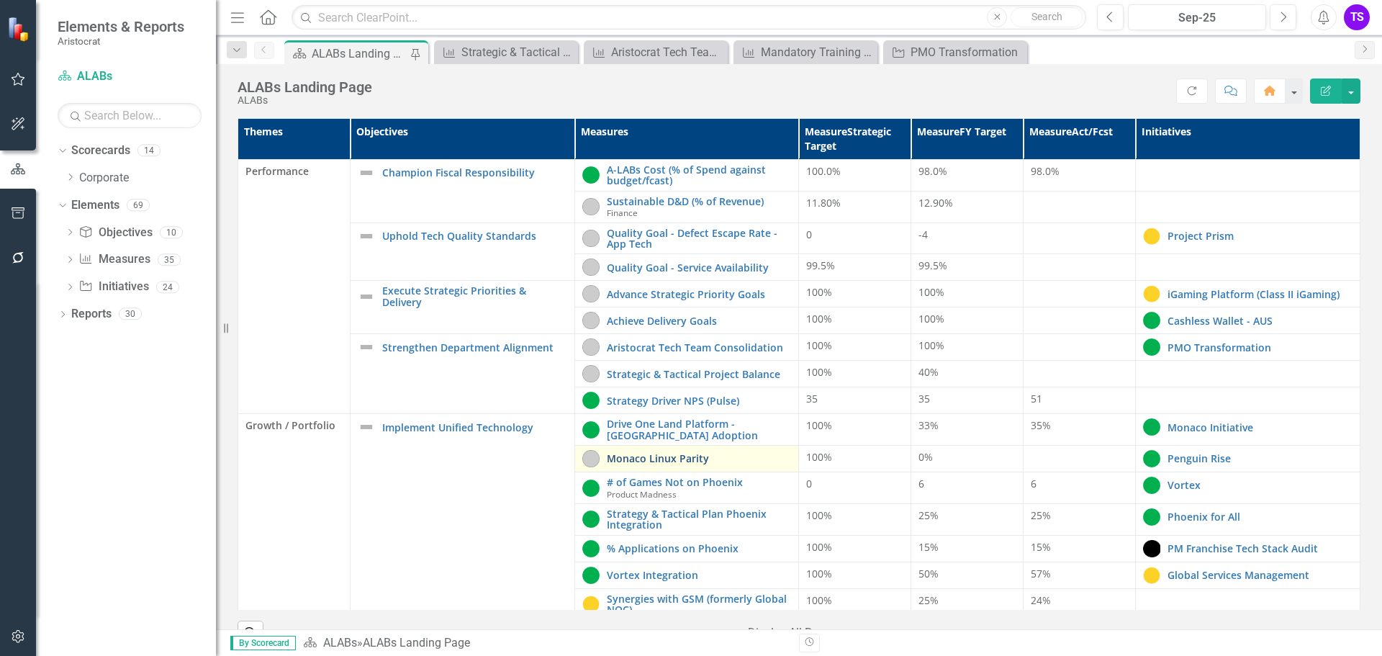
click at [618, 457] on link "Monaco Linux Parity" at bounding box center [699, 458] width 185 height 11
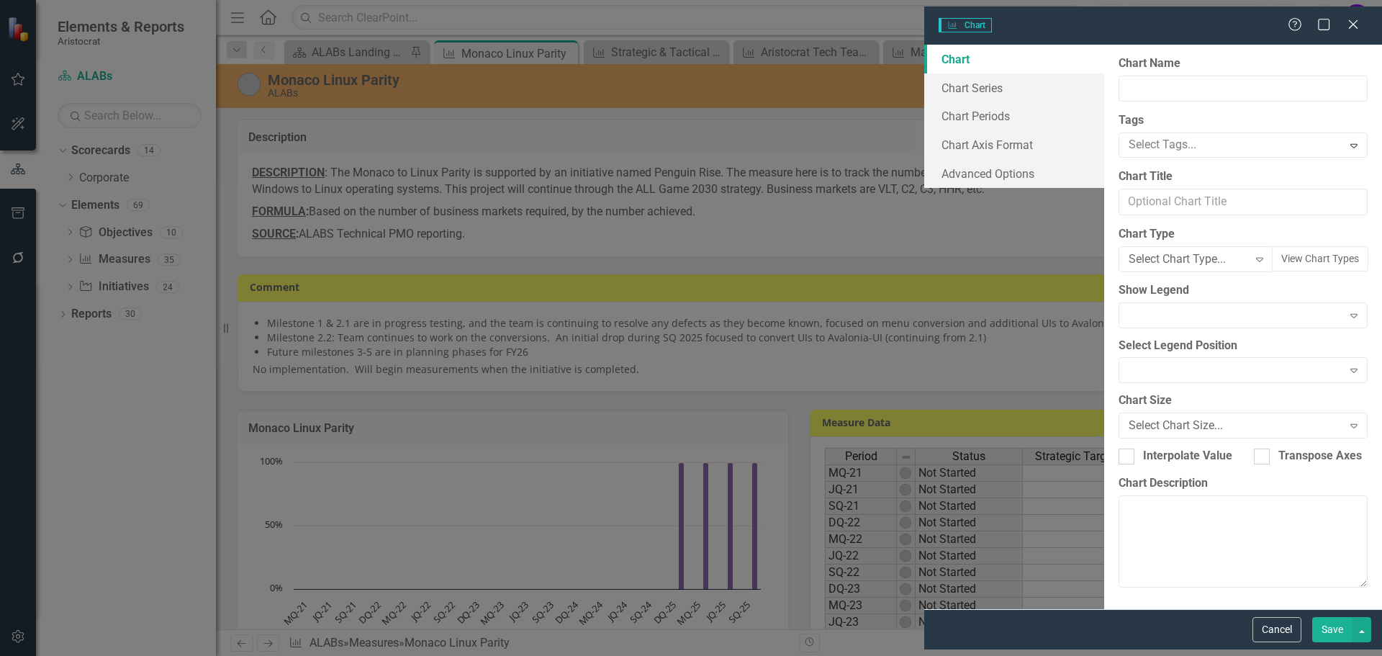
type input "Monaco Linux Parity"
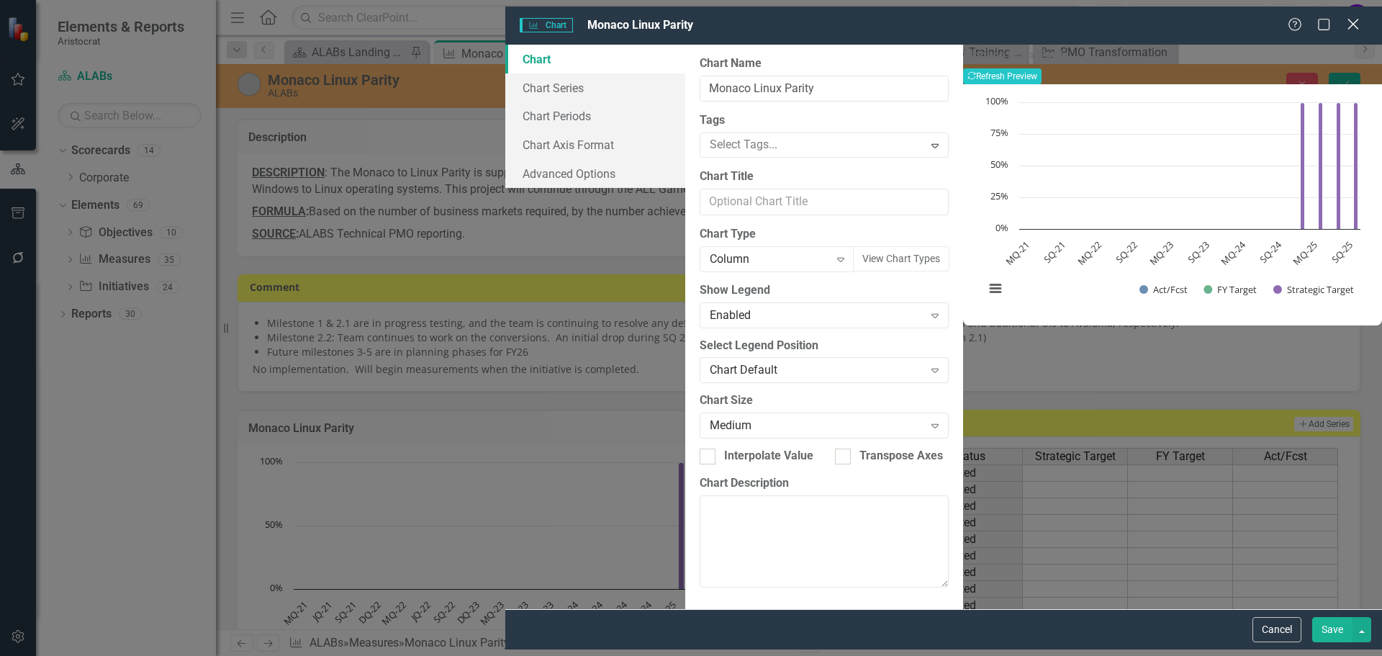
click at [1357, 19] on icon at bounding box center [1353, 24] width 11 height 11
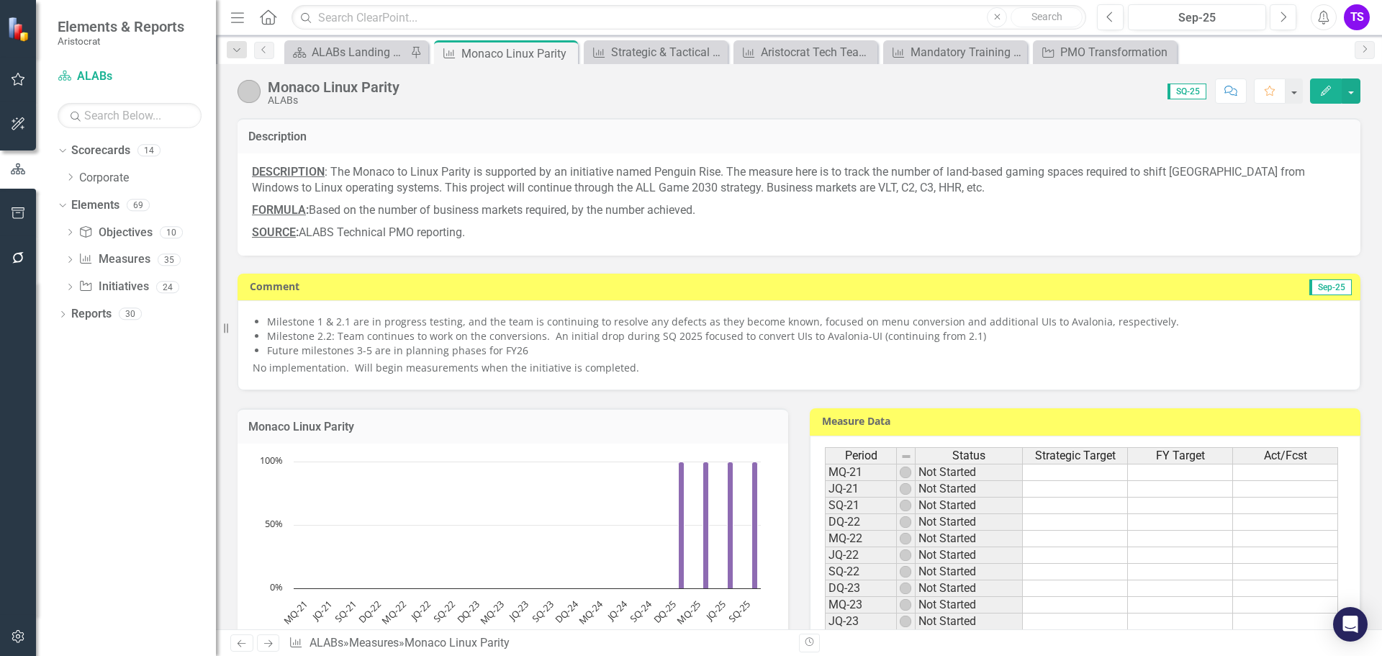
click at [384, 42] on div "Scorecard ALABs Landing Page Pin" at bounding box center [356, 52] width 144 height 24
click at [346, 61] on div "Scorecard ALABs Landing Page Pin" at bounding box center [356, 52] width 144 height 24
click at [330, 46] on div "ALABs Landing Page" at bounding box center [359, 52] width 95 height 18
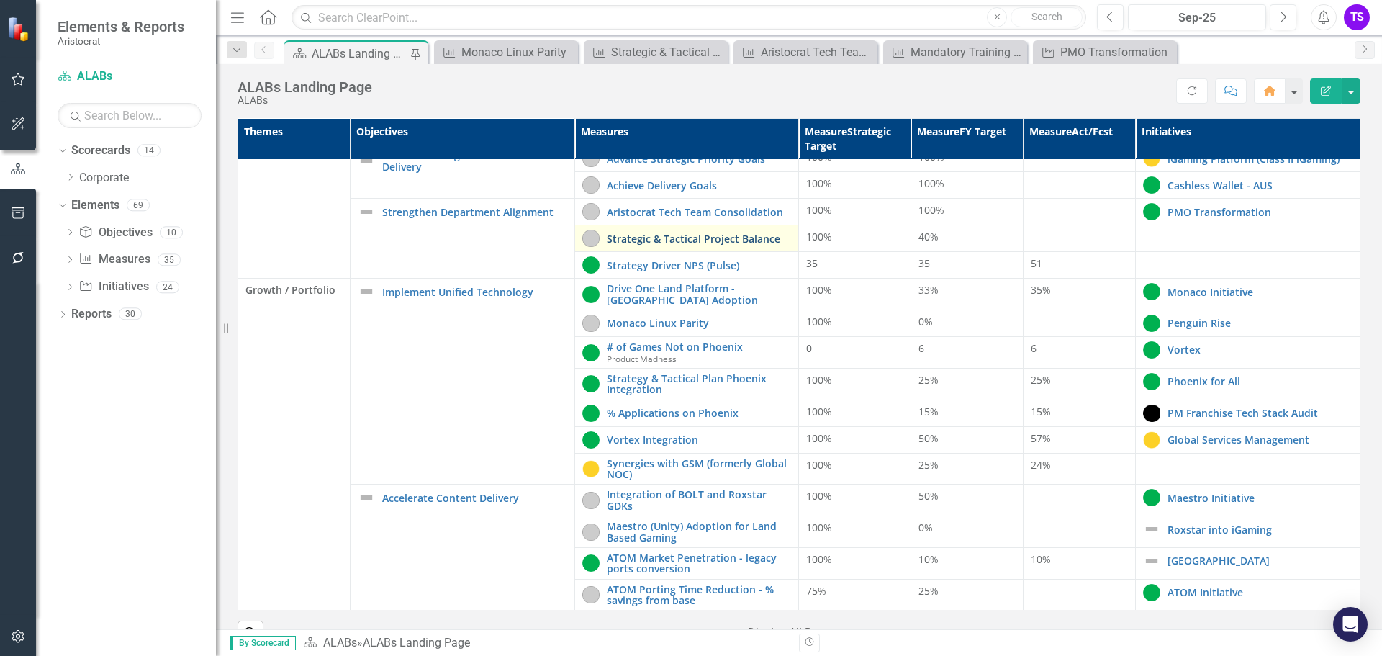
scroll to position [144, 0]
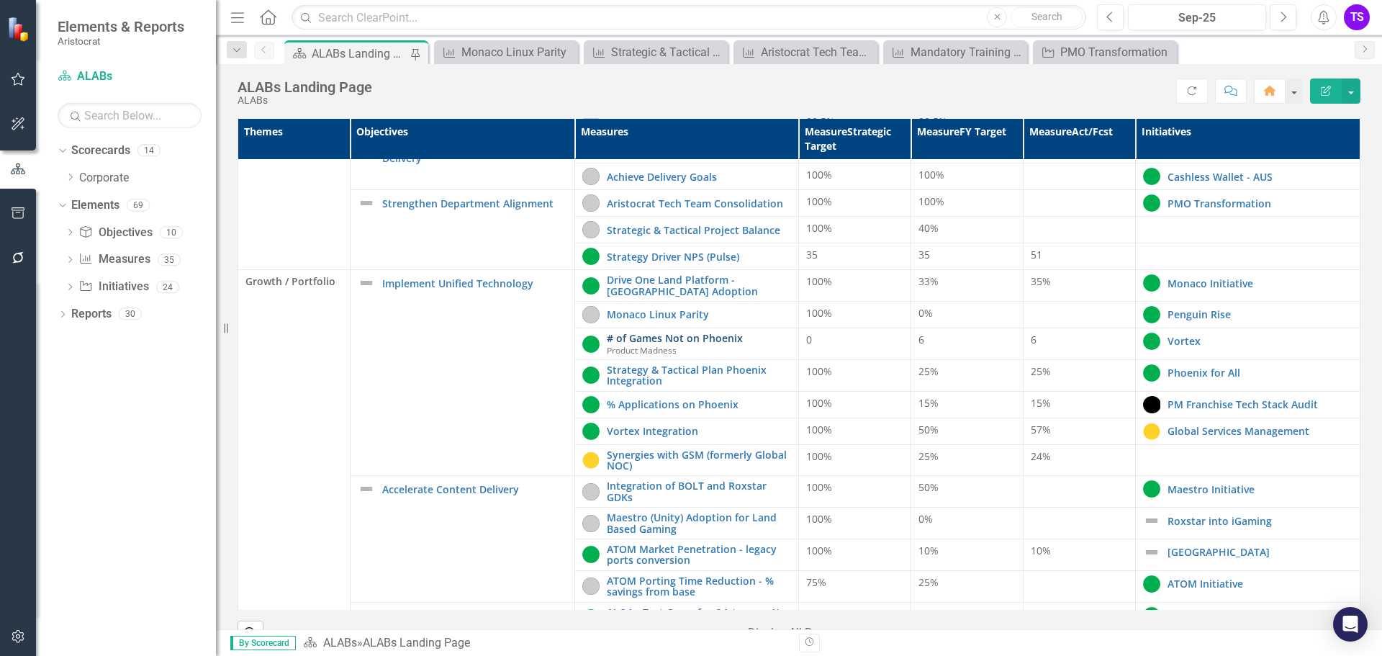
click at [678, 340] on link "# of Games Not on Phoenix" at bounding box center [699, 338] width 185 height 11
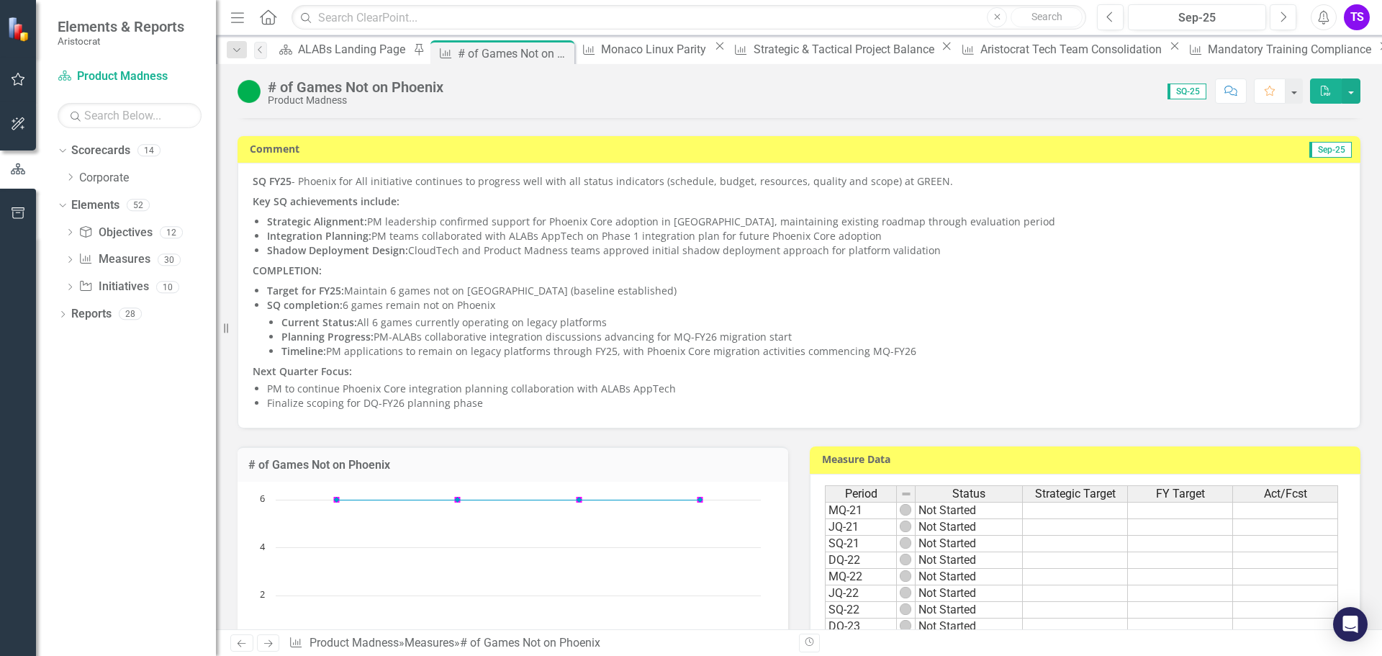
scroll to position [144, 0]
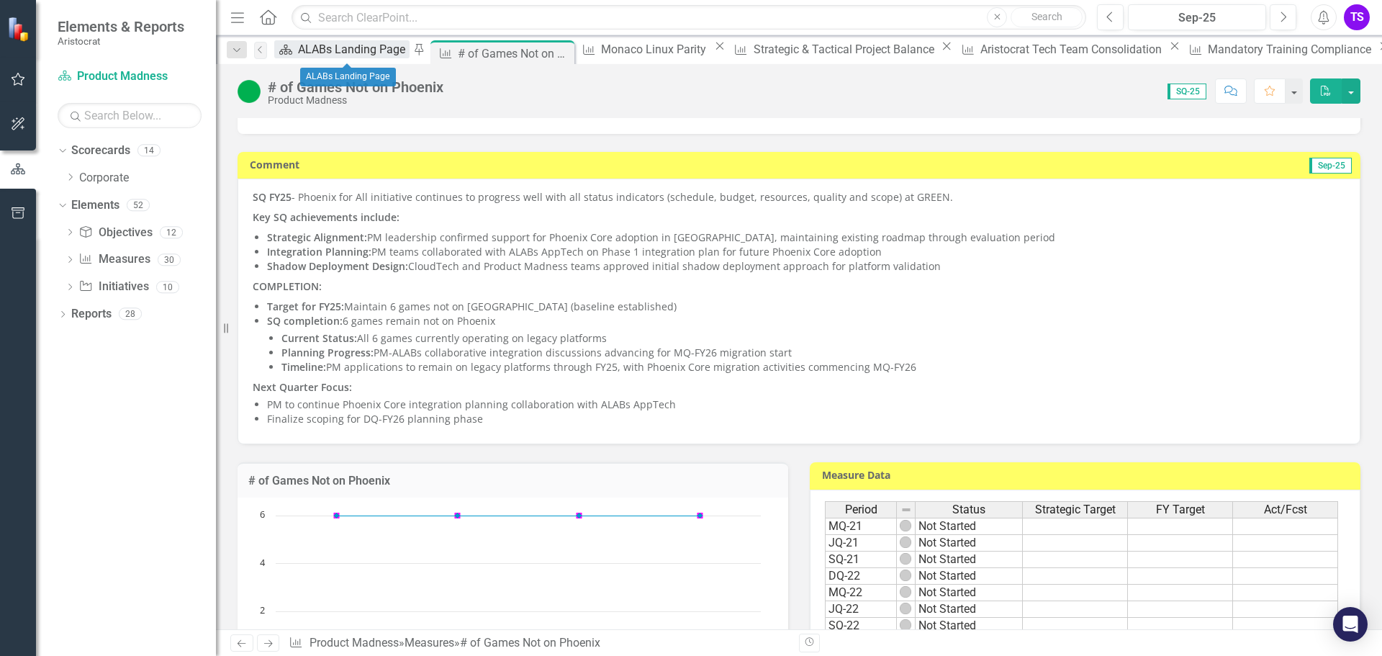
click at [341, 50] on div "ALABs Landing Page" at bounding box center [354, 49] width 112 height 18
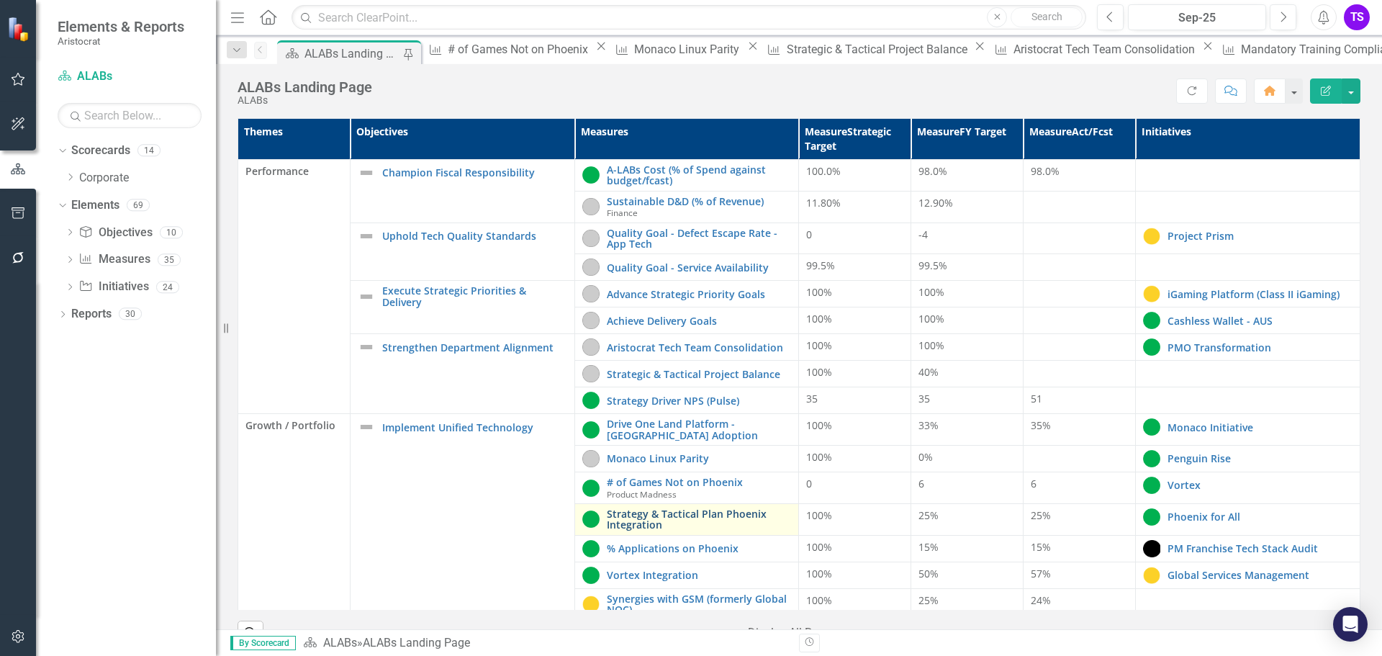
click at [654, 517] on link "Strategy & Tactical Plan Phoenix Integration" at bounding box center [699, 519] width 185 height 22
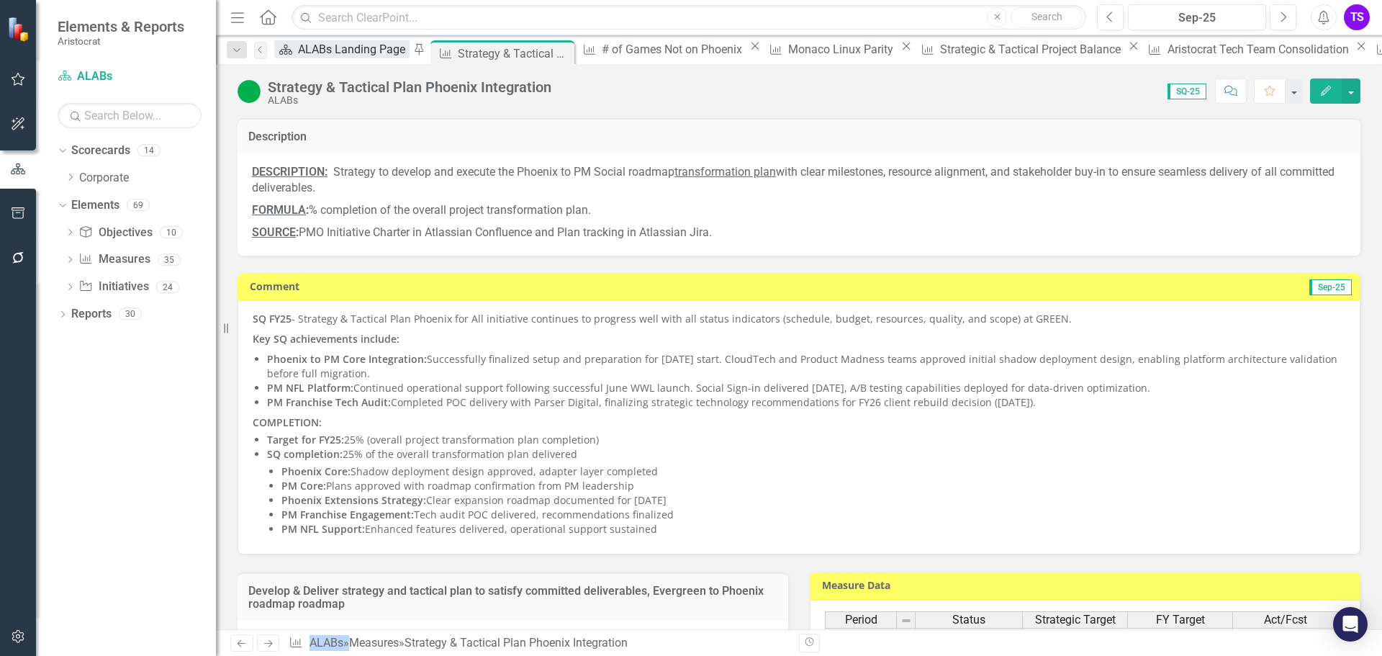
click at [341, 52] on div "ALABs Landing Page" at bounding box center [354, 49] width 112 height 18
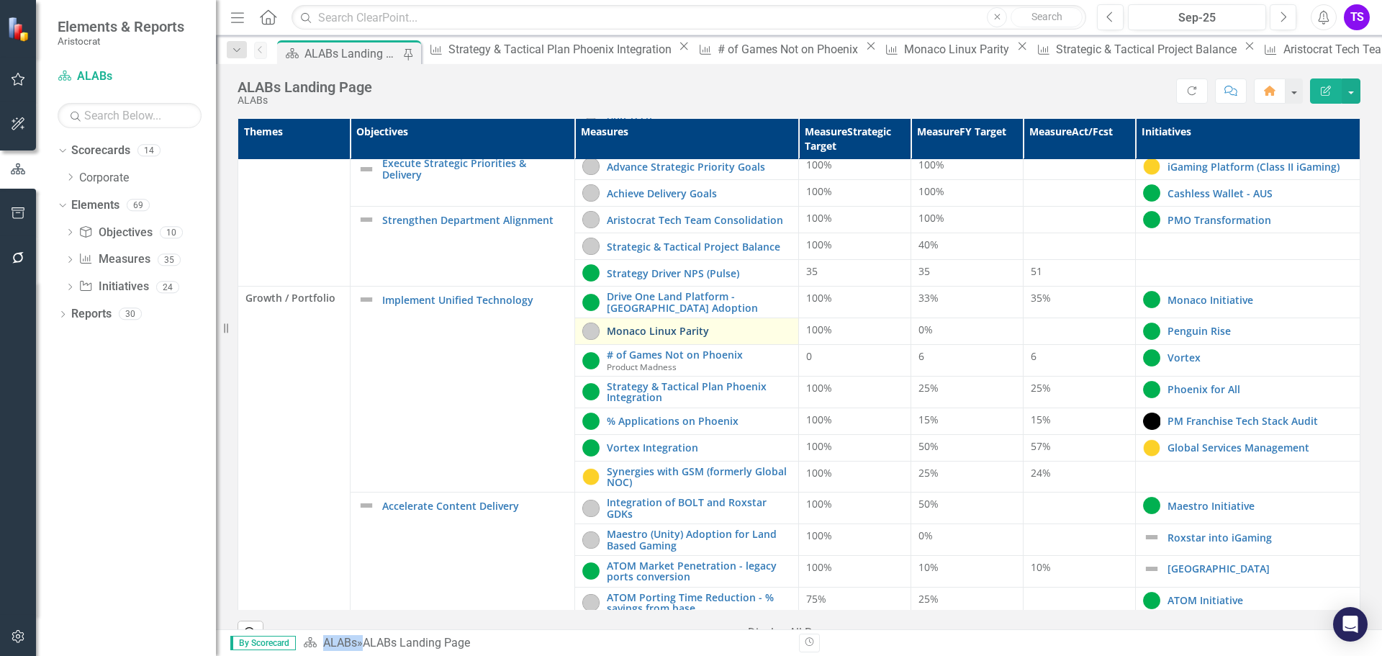
scroll to position [144, 0]
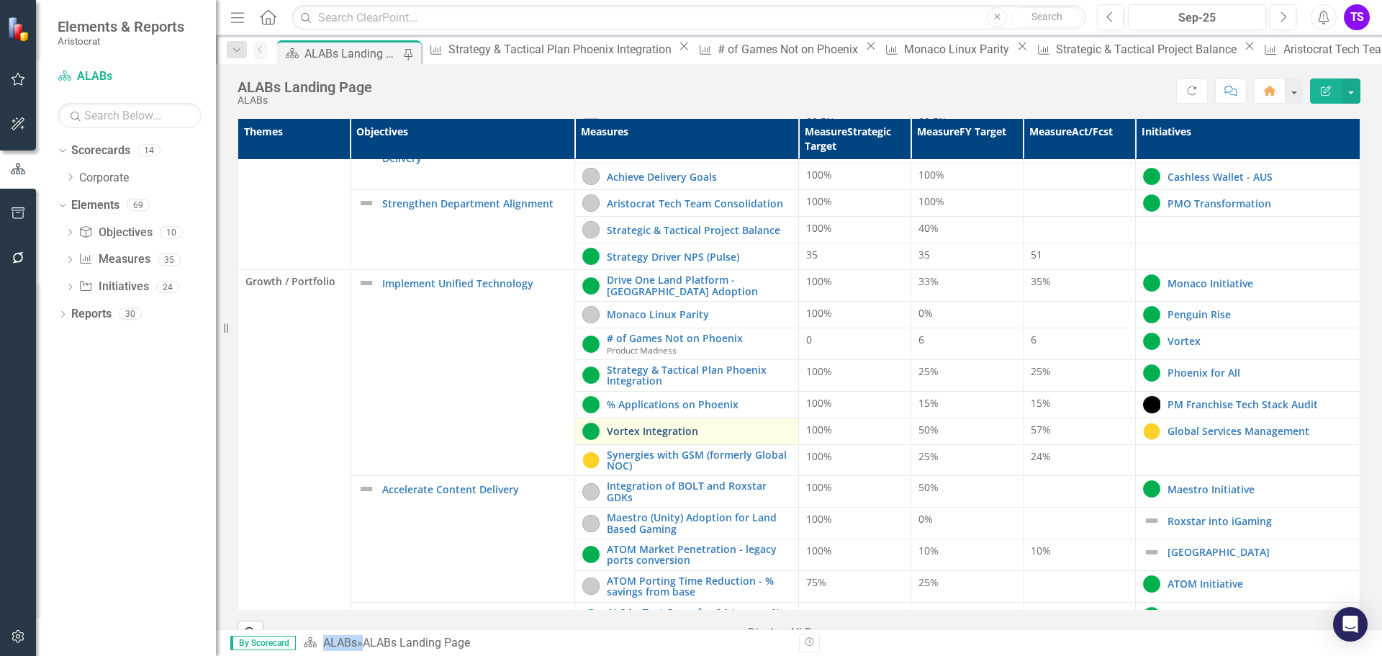
click at [636, 429] on link "Vortex Integration" at bounding box center [699, 431] width 185 height 11
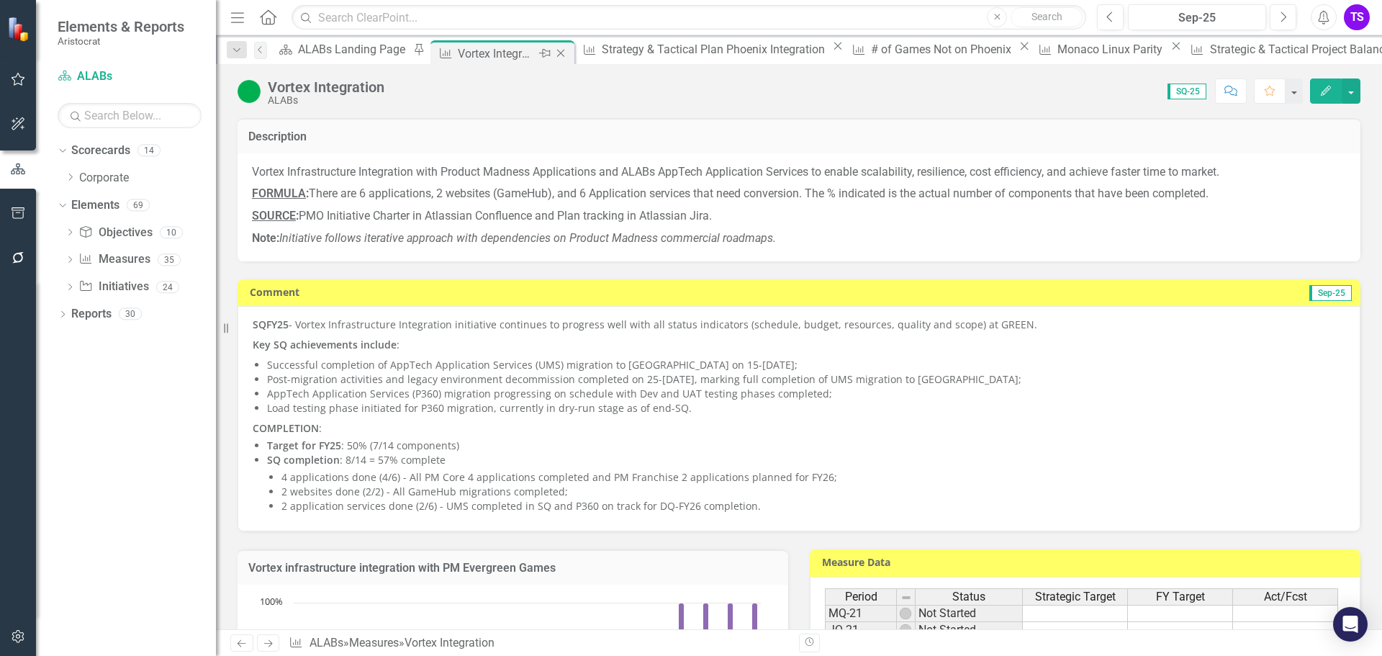
click at [553, 53] on div "Close" at bounding box center [562, 54] width 18 height 18
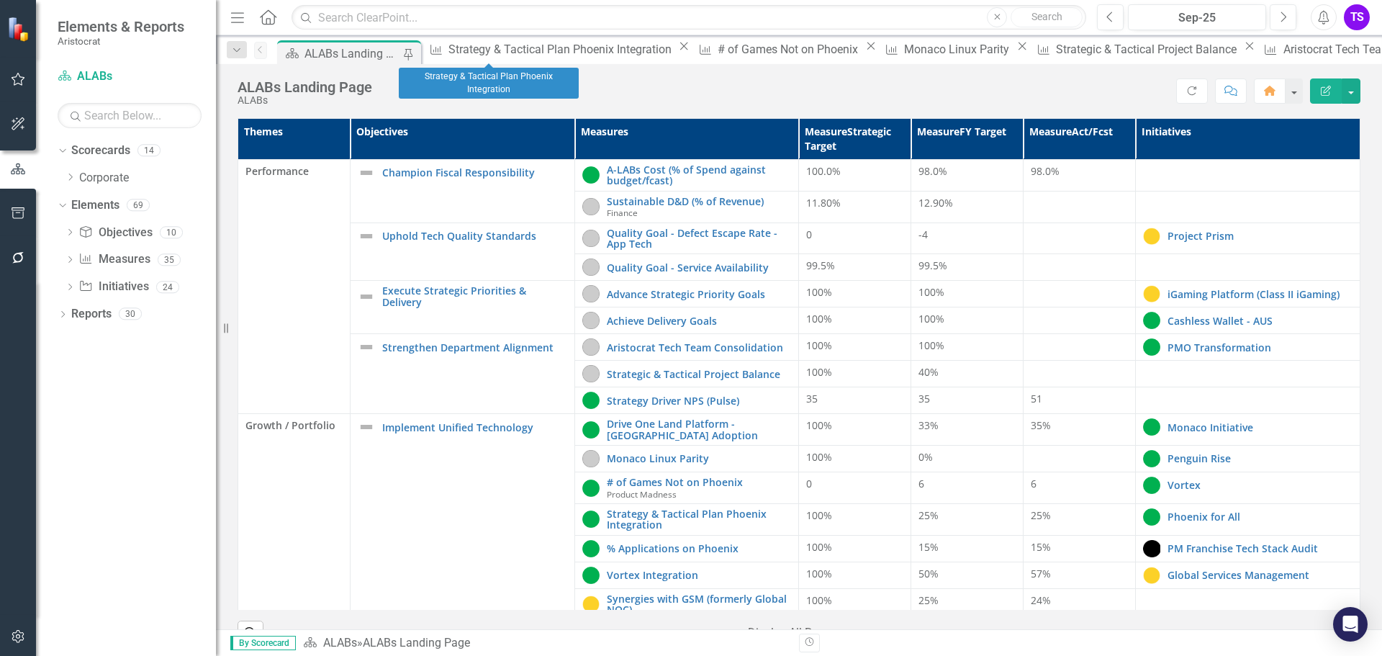
click at [677, 52] on icon "Close" at bounding box center [684, 46] width 14 height 12
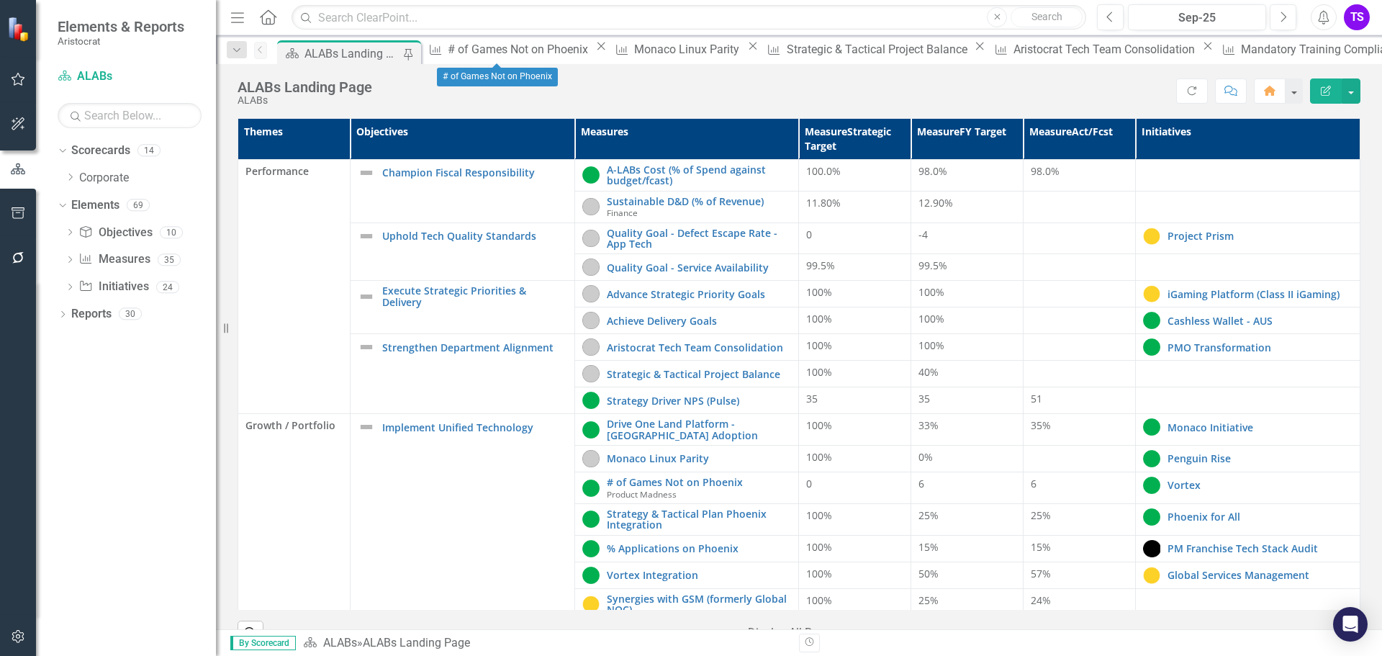
click at [598, 50] on icon at bounding box center [602, 46] width 8 height 8
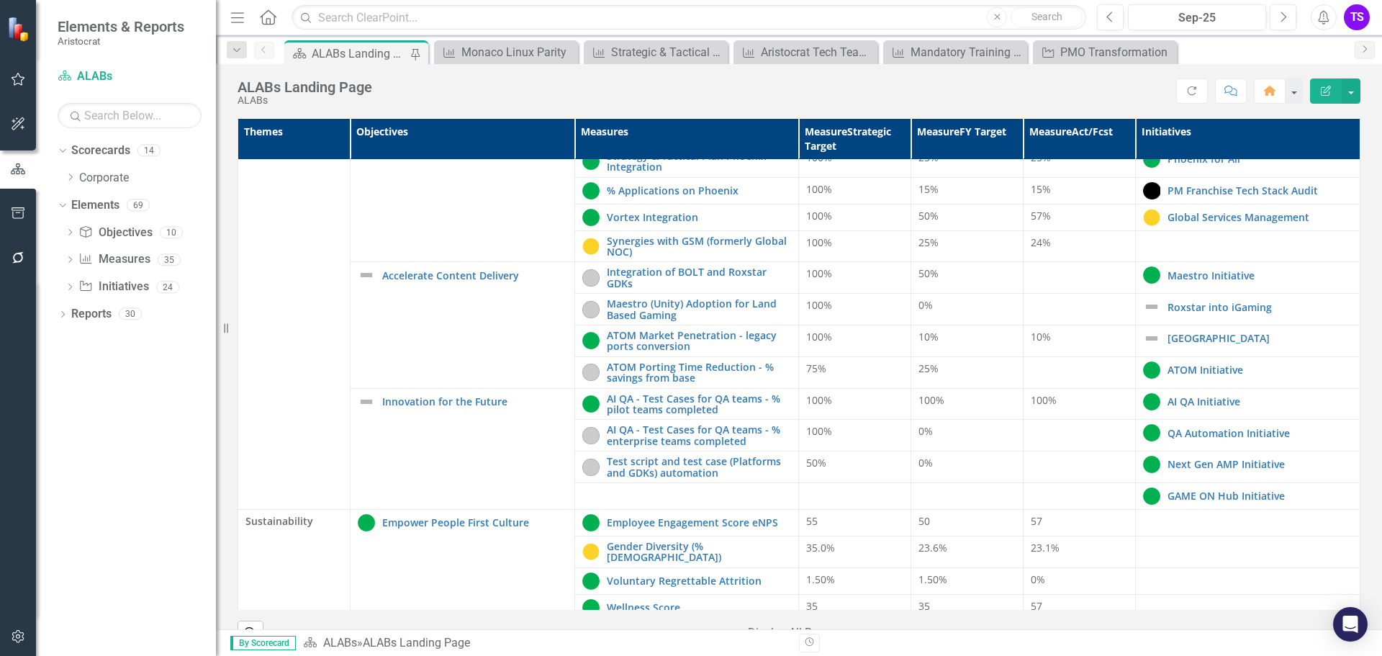
scroll to position [360, 0]
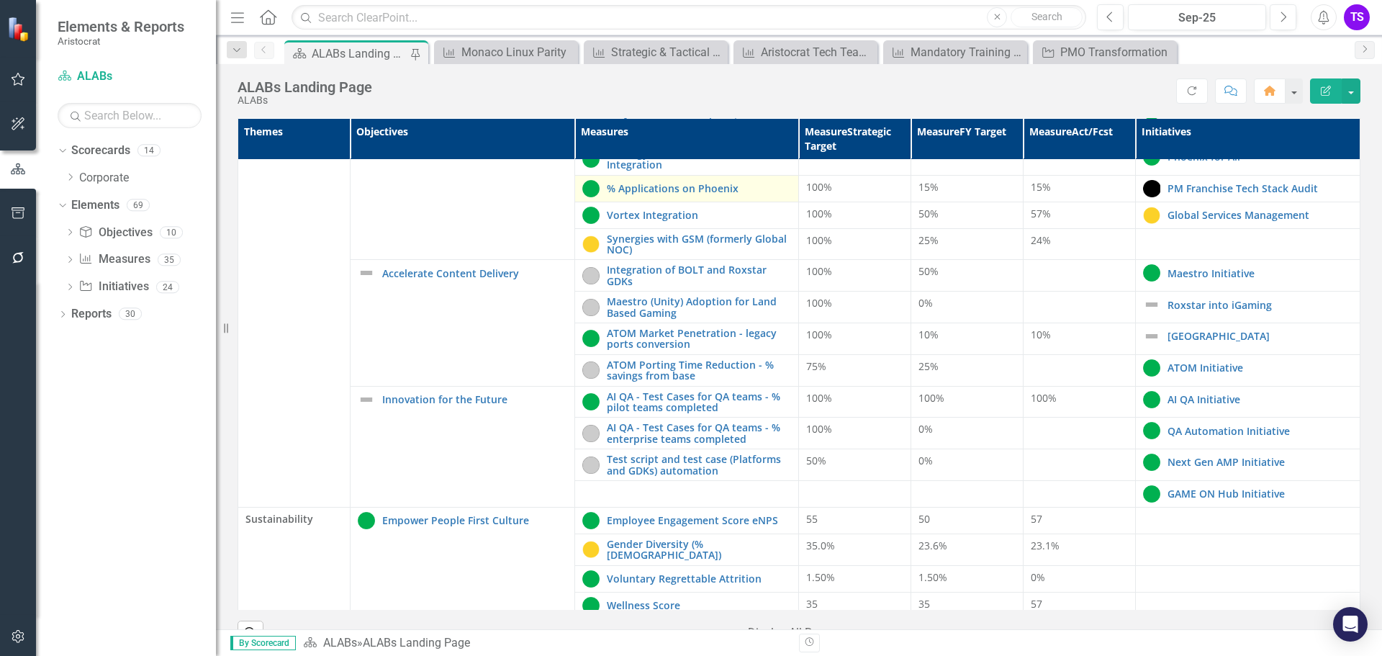
click at [652, 196] on div "% Applications on Phoenix" at bounding box center [687, 188] width 210 height 17
click at [650, 192] on link "% Applications on Phoenix" at bounding box center [699, 188] width 185 height 11
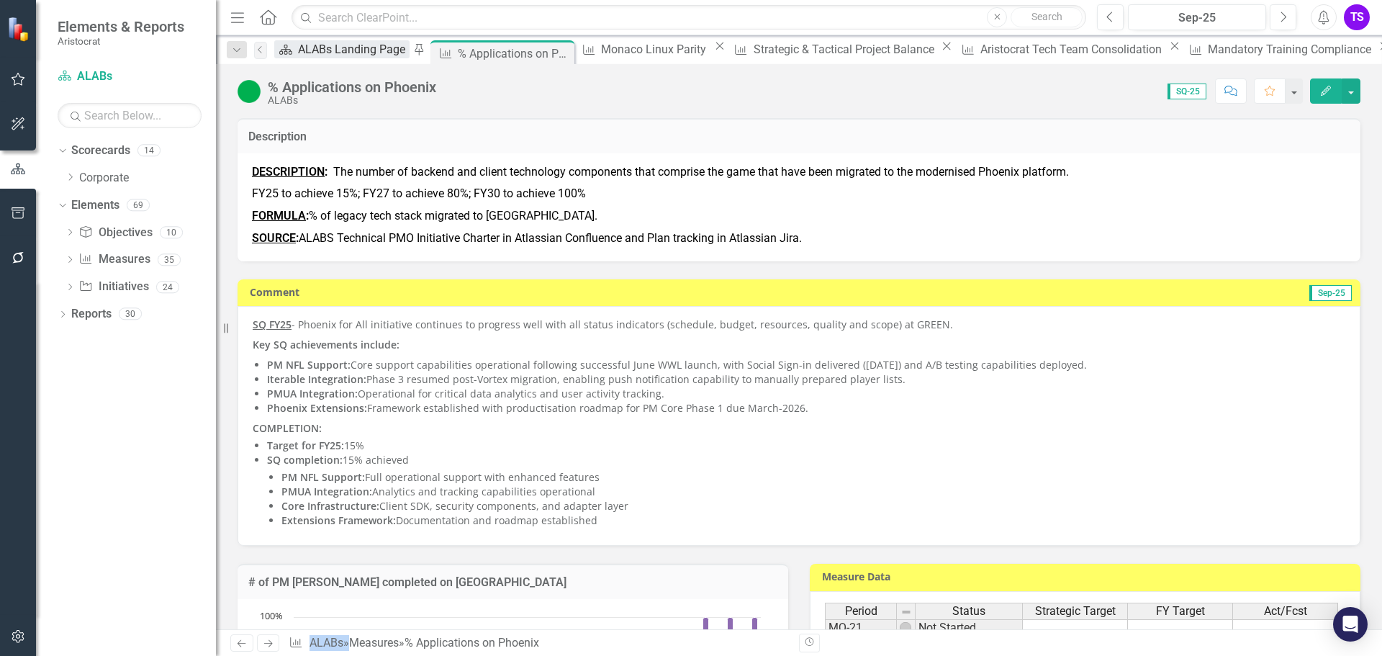
click at [338, 47] on div "ALABs Landing Page" at bounding box center [354, 49] width 112 height 18
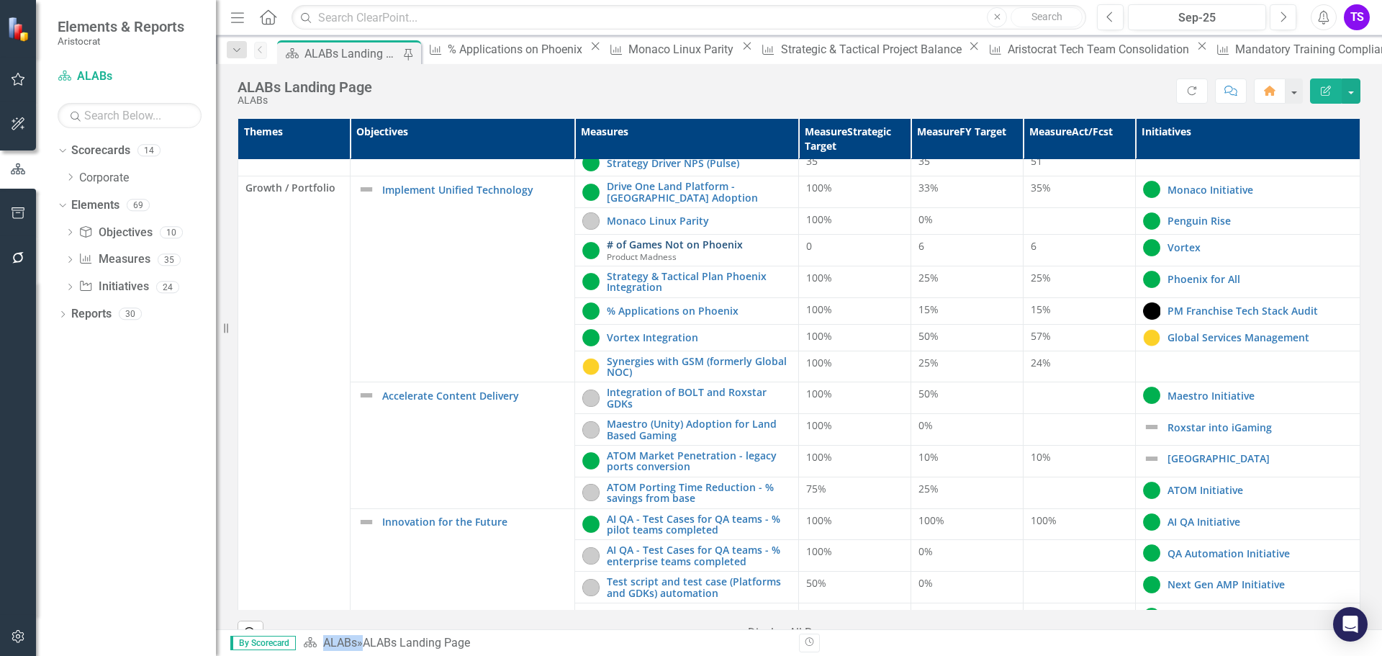
scroll to position [288, 0]
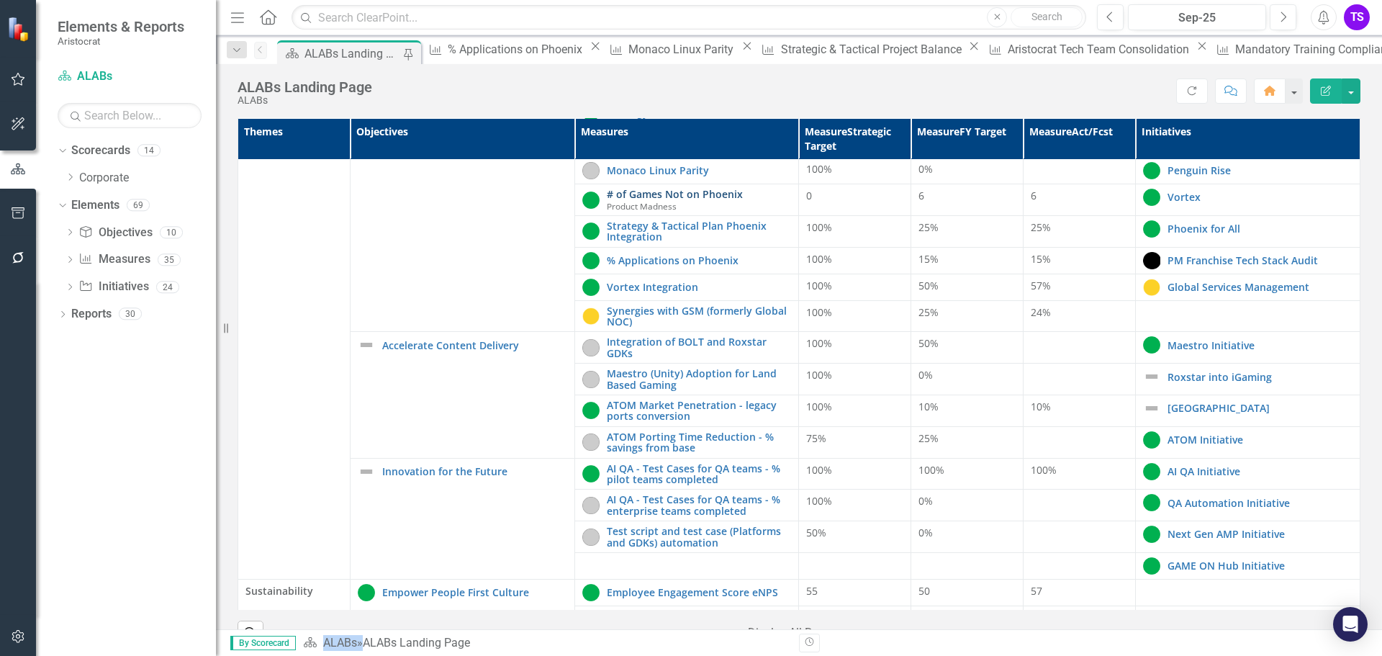
click at [683, 194] on link "# of Games Not on Phoenix" at bounding box center [699, 194] width 185 height 11
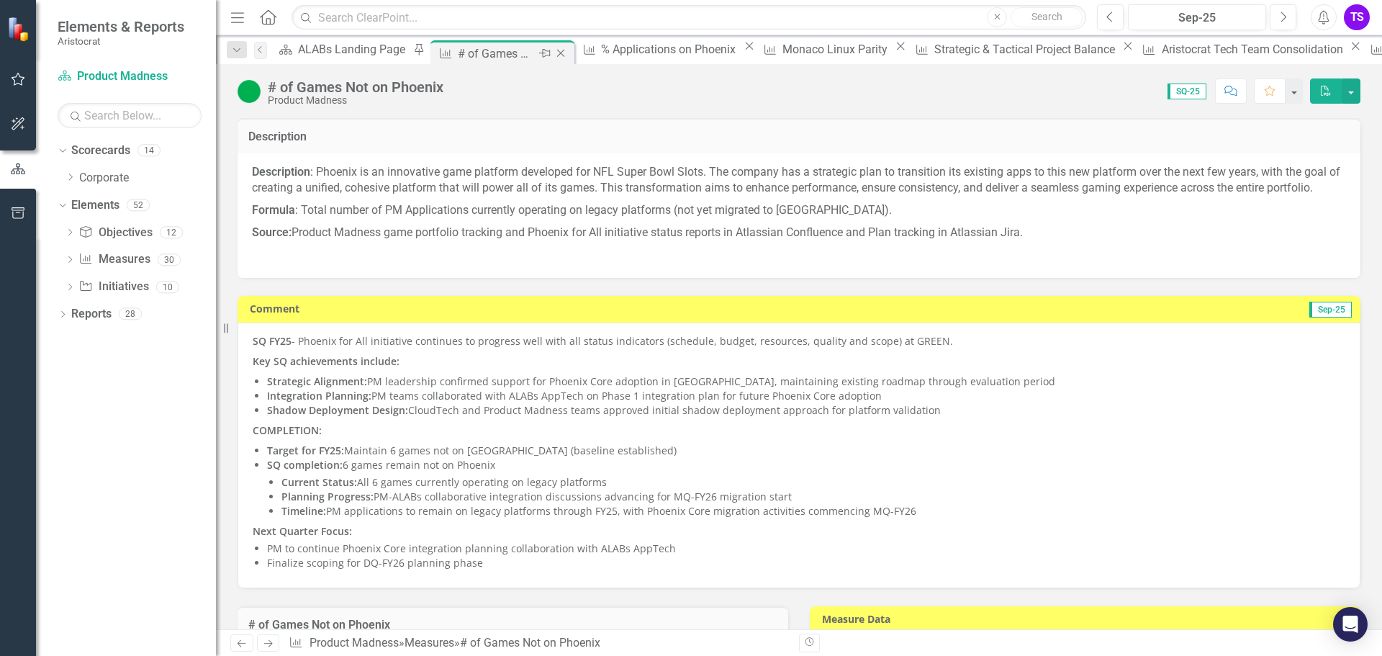
click at [554, 57] on icon "Close" at bounding box center [561, 54] width 14 height 12
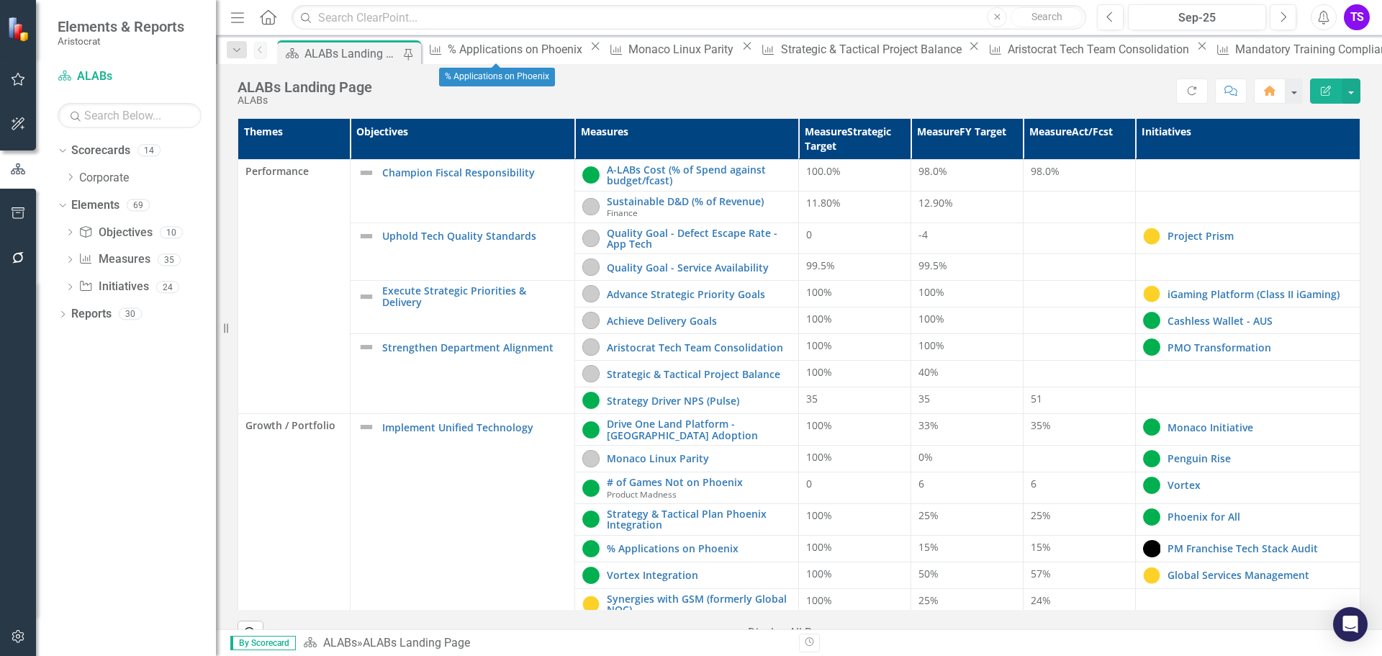
click at [592, 50] on icon at bounding box center [596, 46] width 8 height 8
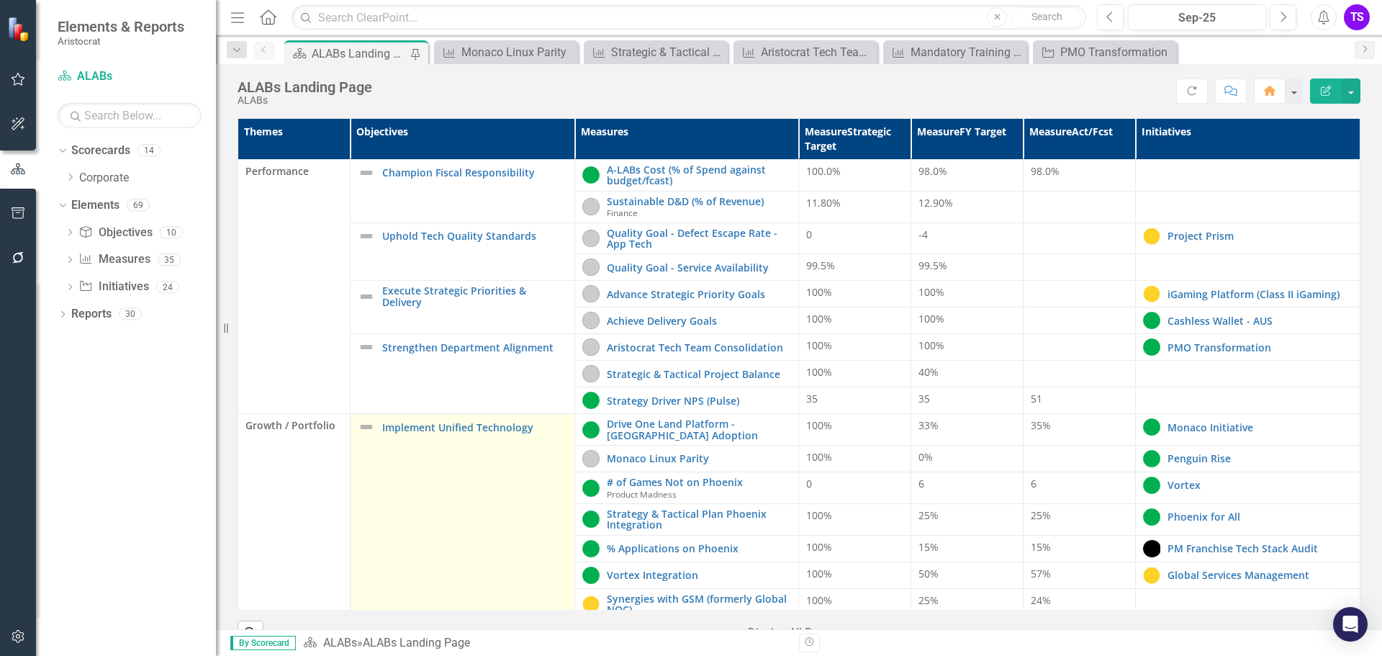
scroll to position [360, 0]
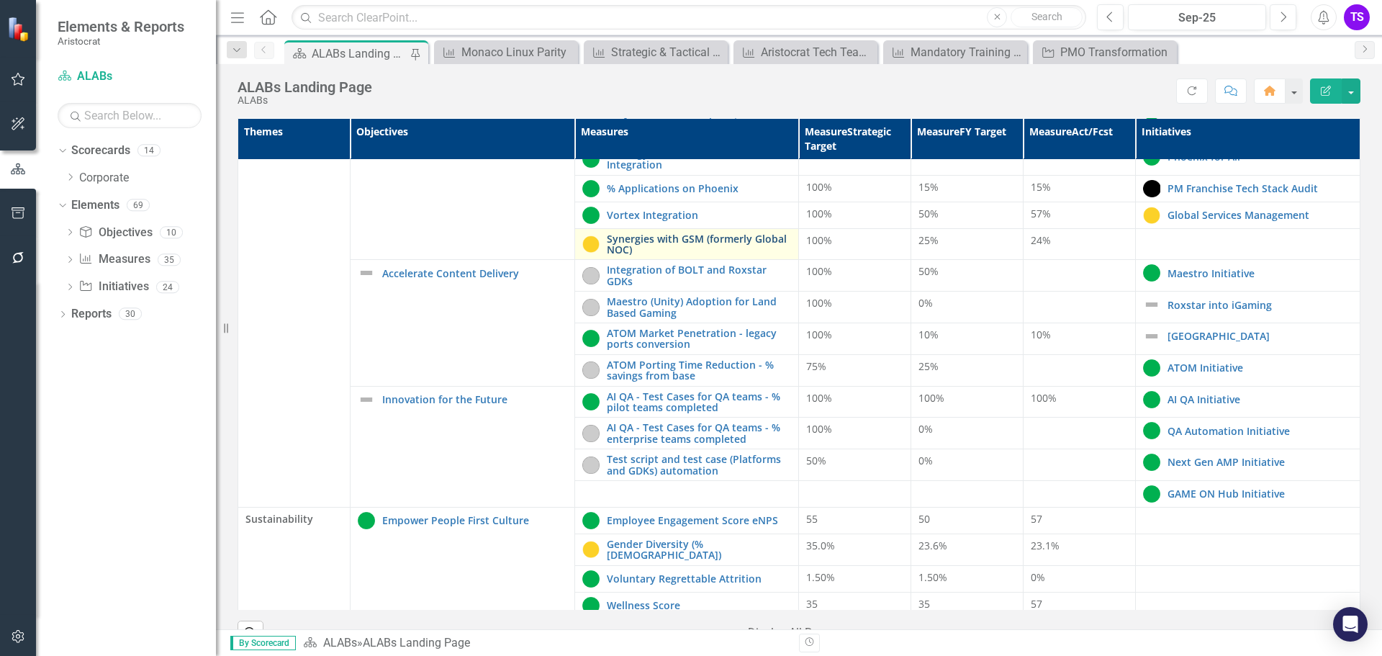
click at [666, 246] on link "Synergies with GSM (formerly Global NOC)" at bounding box center [699, 244] width 185 height 22
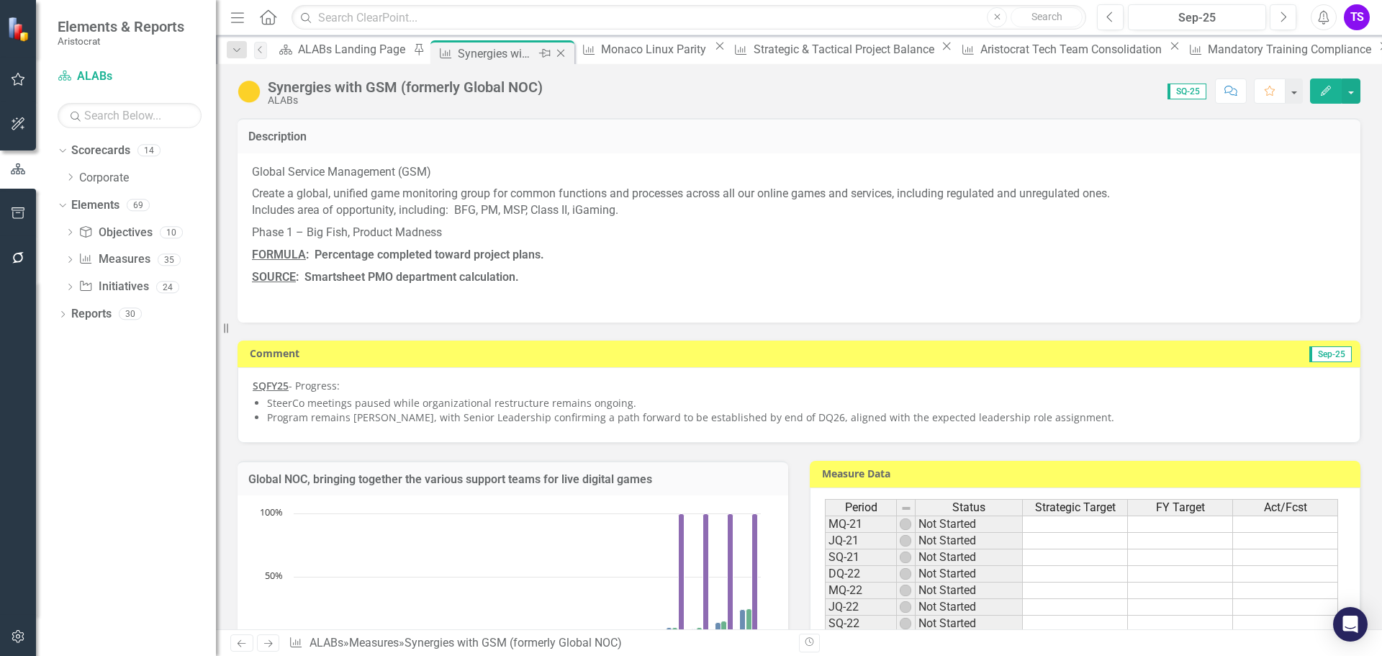
click at [554, 55] on icon "Close" at bounding box center [561, 54] width 14 height 12
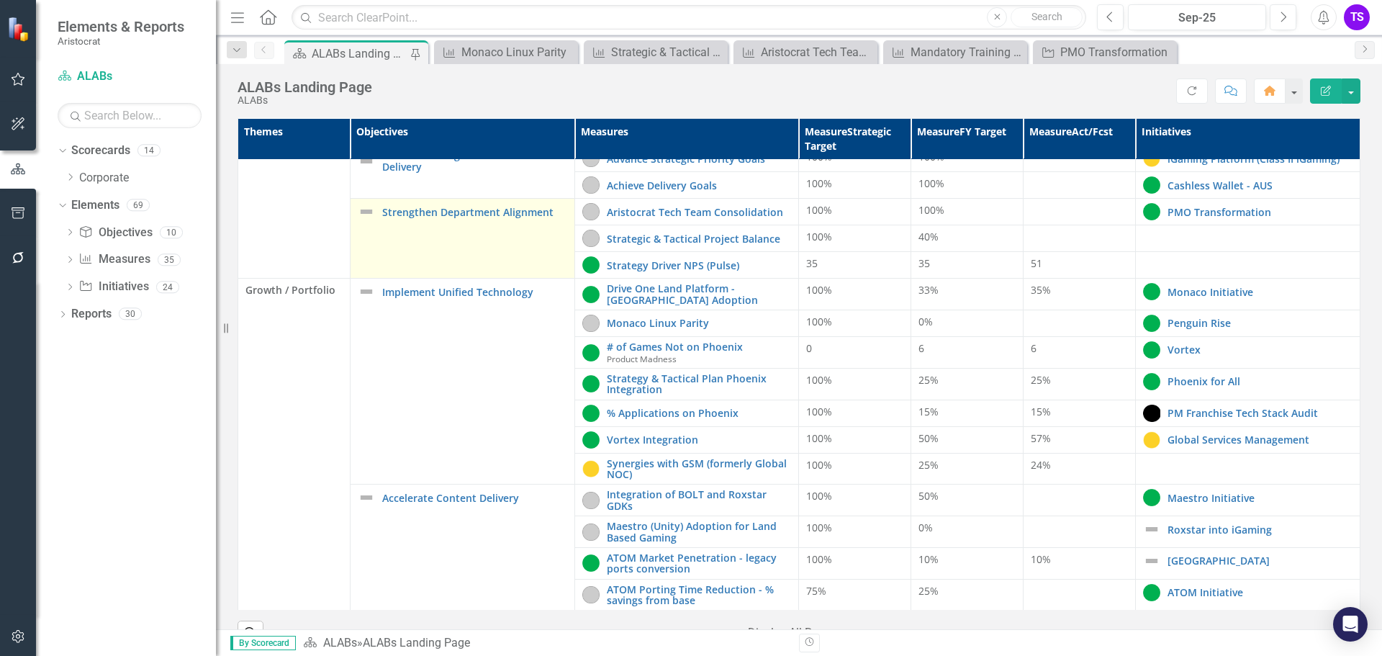
scroll to position [360, 0]
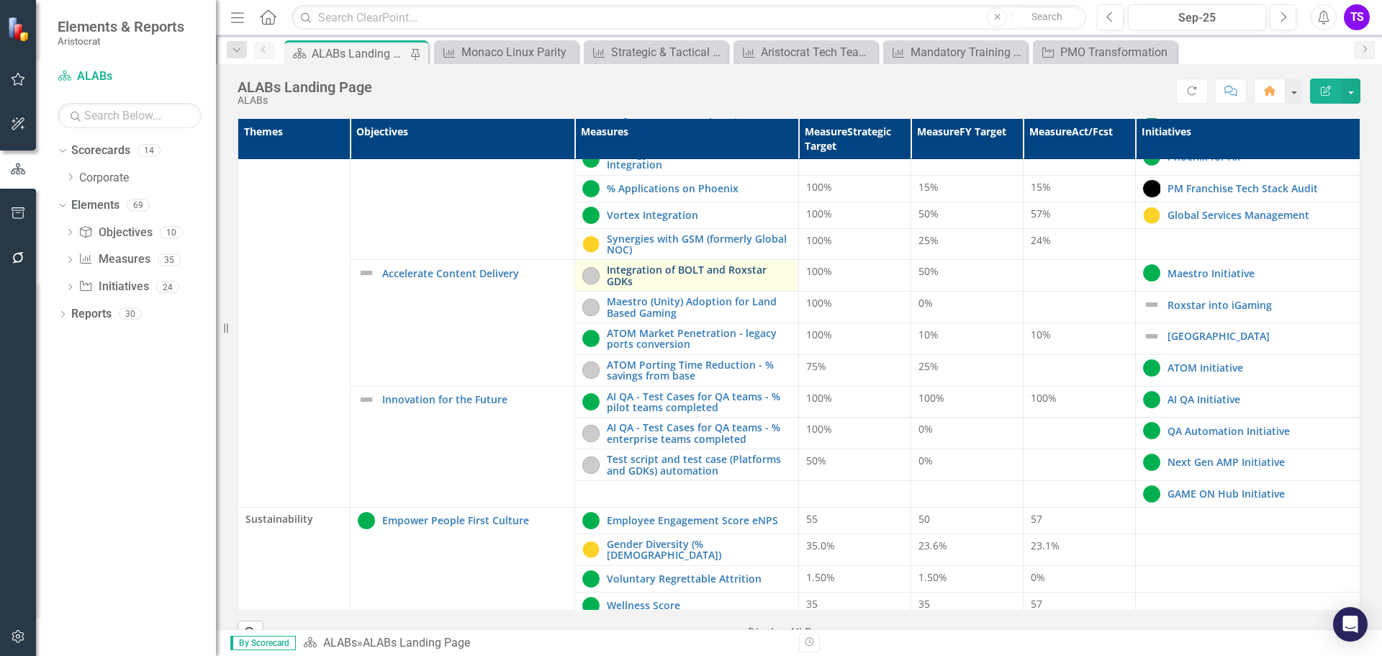
click at [647, 274] on link "Integration of BOLT and Roxstar GDKs" at bounding box center [699, 275] width 185 height 22
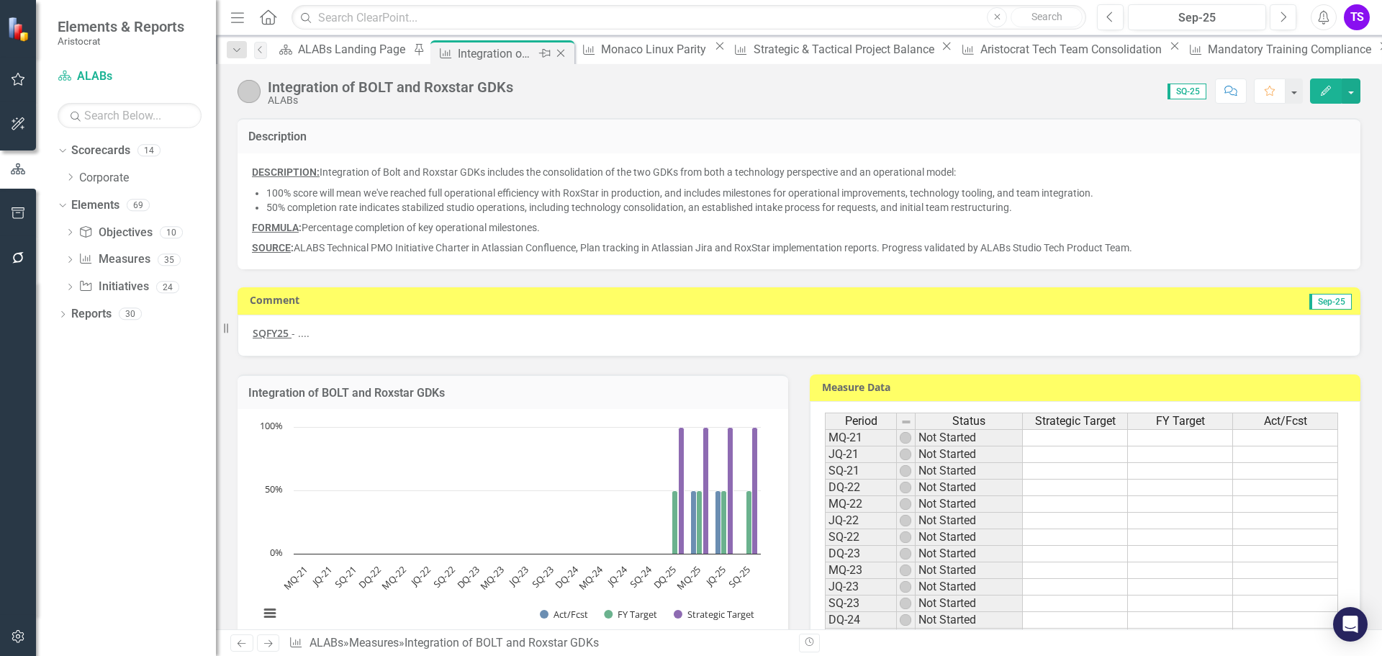
click at [557, 54] on icon at bounding box center [561, 54] width 8 height 8
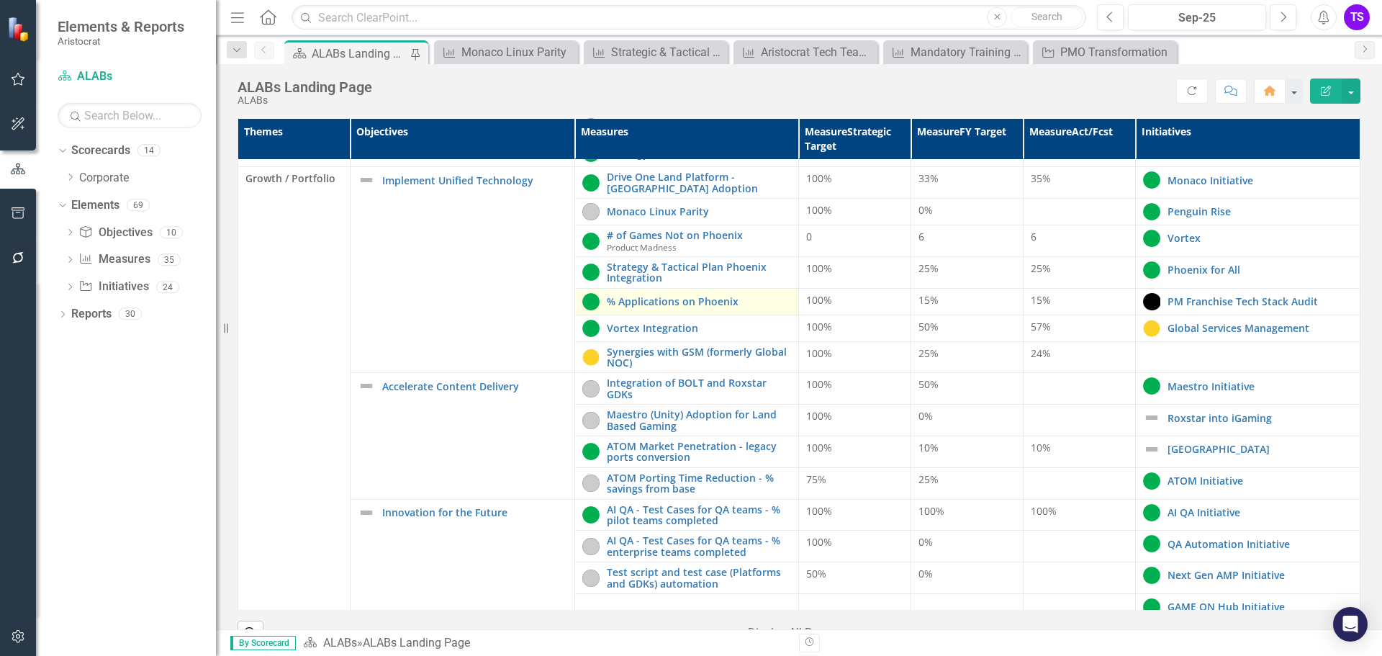
scroll to position [288, 0]
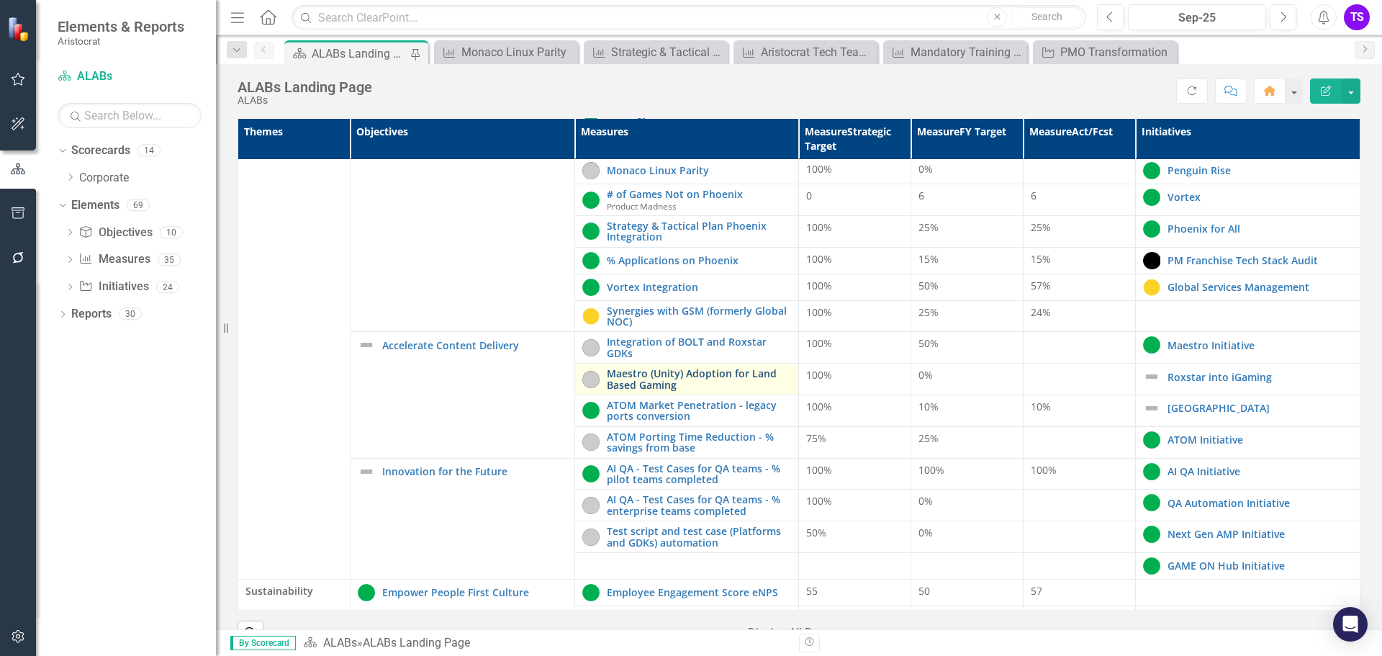
click at [639, 378] on link "Maestro (Unity) Adoption for Land Based Gaming" at bounding box center [699, 379] width 185 height 22
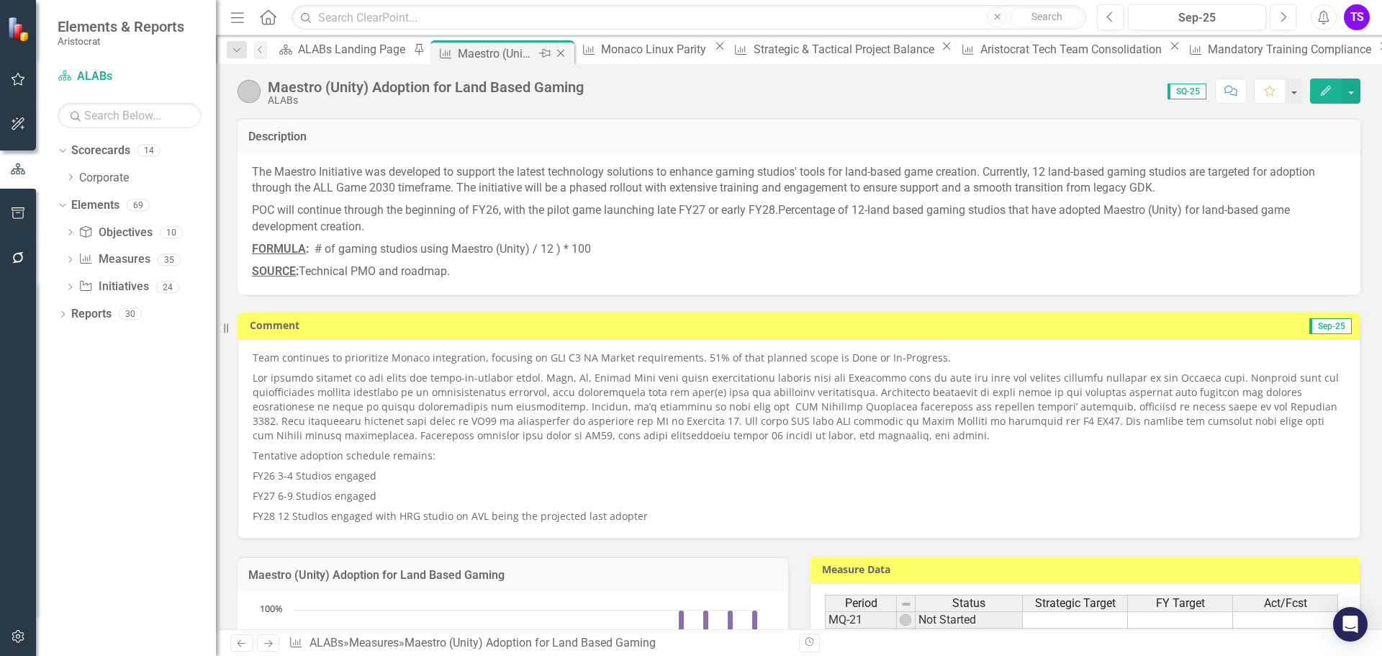
click at [556, 55] on div "Measure Maestro (Unity) Adoption for Land Based Gaming Pin Close" at bounding box center [503, 52] width 144 height 24
click at [557, 55] on icon at bounding box center [561, 54] width 8 height 8
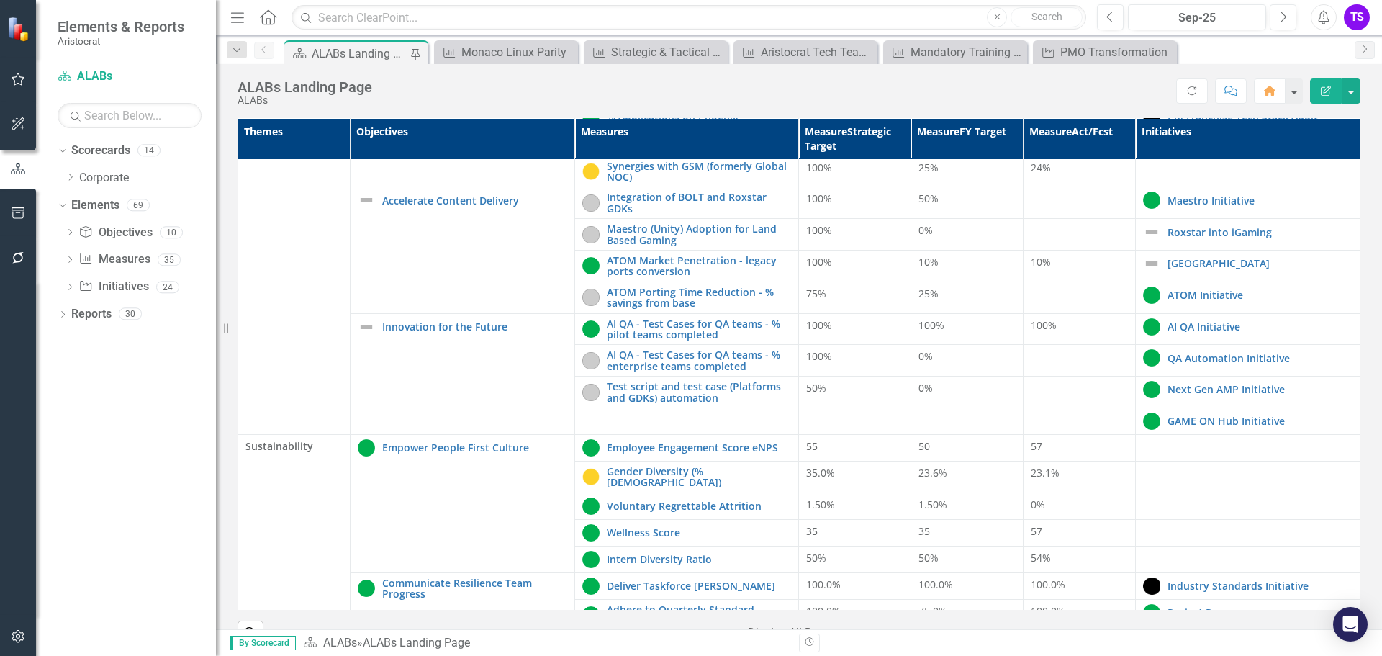
scroll to position [252, 0]
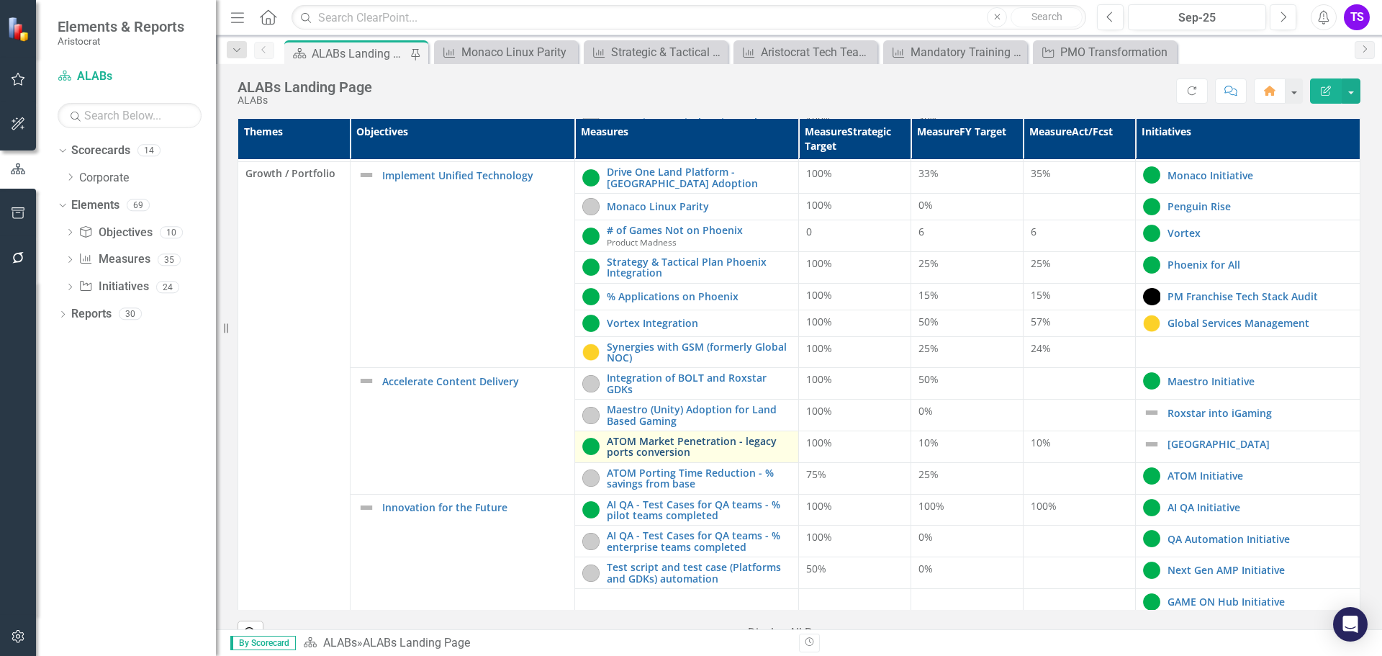
click at [648, 446] on link "ATOM Market Penetration - legacy ports conversion" at bounding box center [699, 447] width 185 height 22
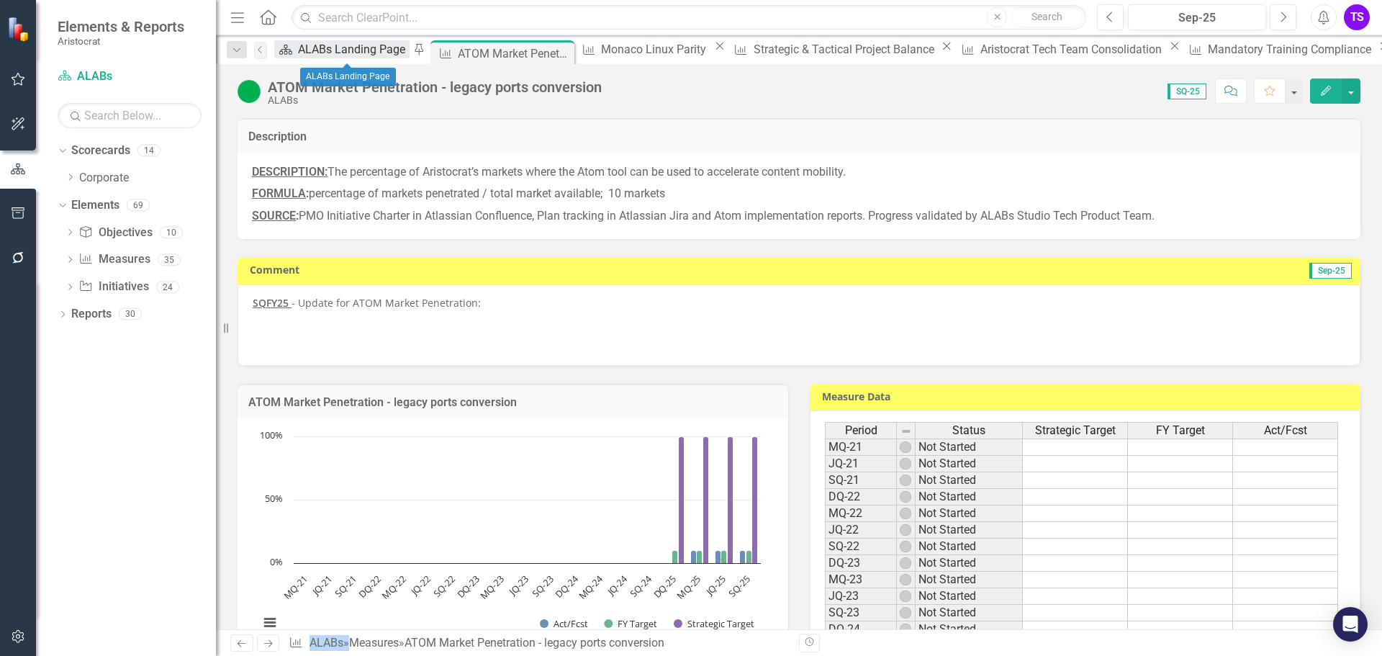
click at [324, 56] on div "ALABs Landing Page" at bounding box center [354, 49] width 112 height 18
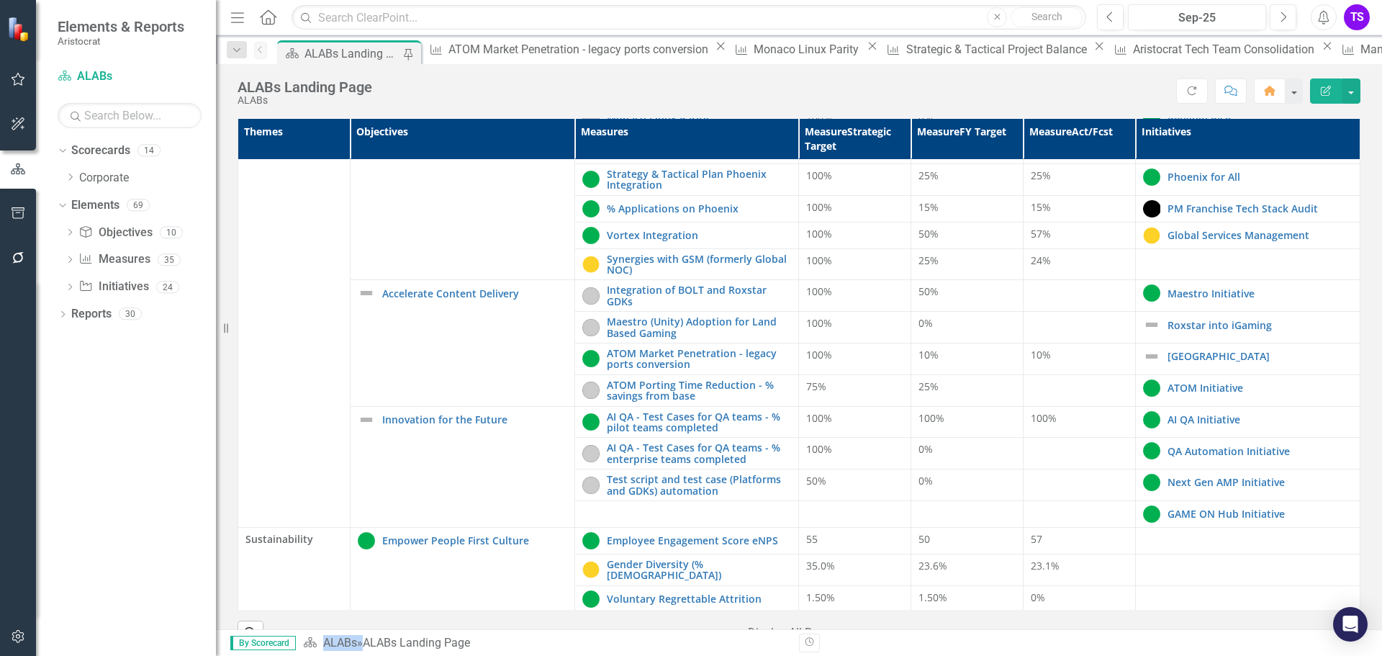
scroll to position [360, 0]
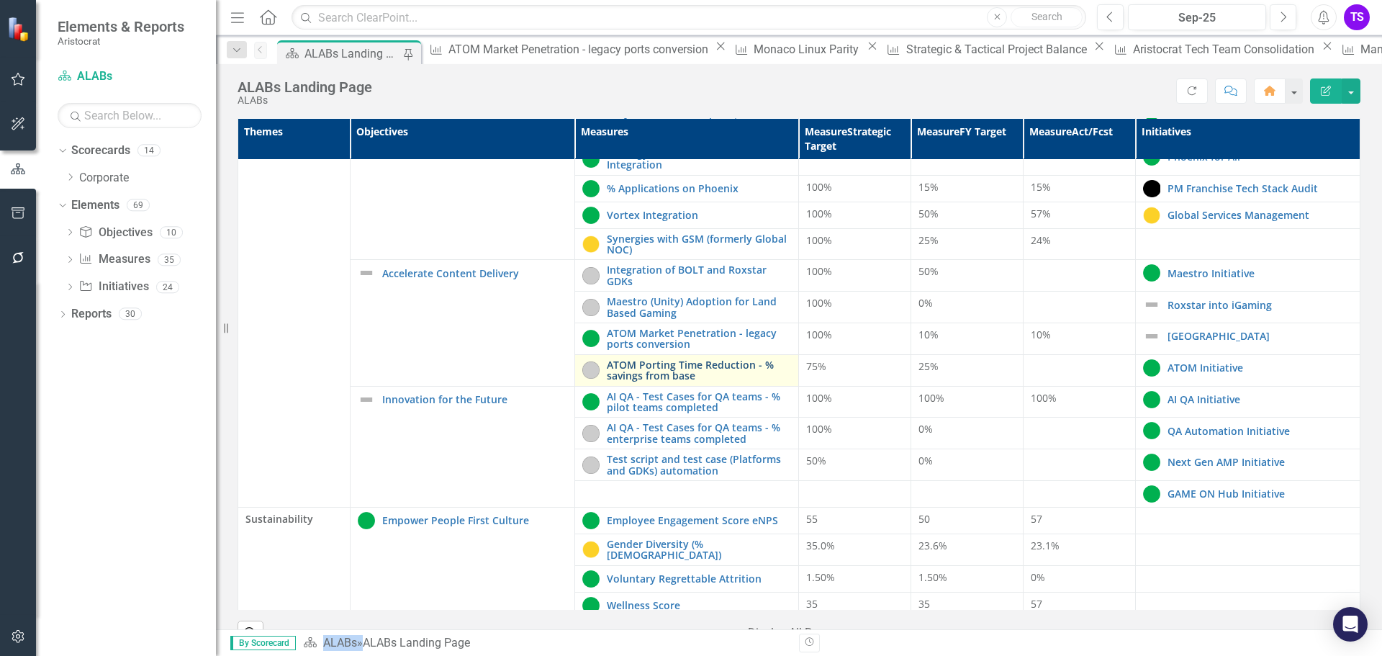
click at [665, 372] on link "ATOM Porting Time Reduction - % savings from base" at bounding box center [699, 370] width 185 height 22
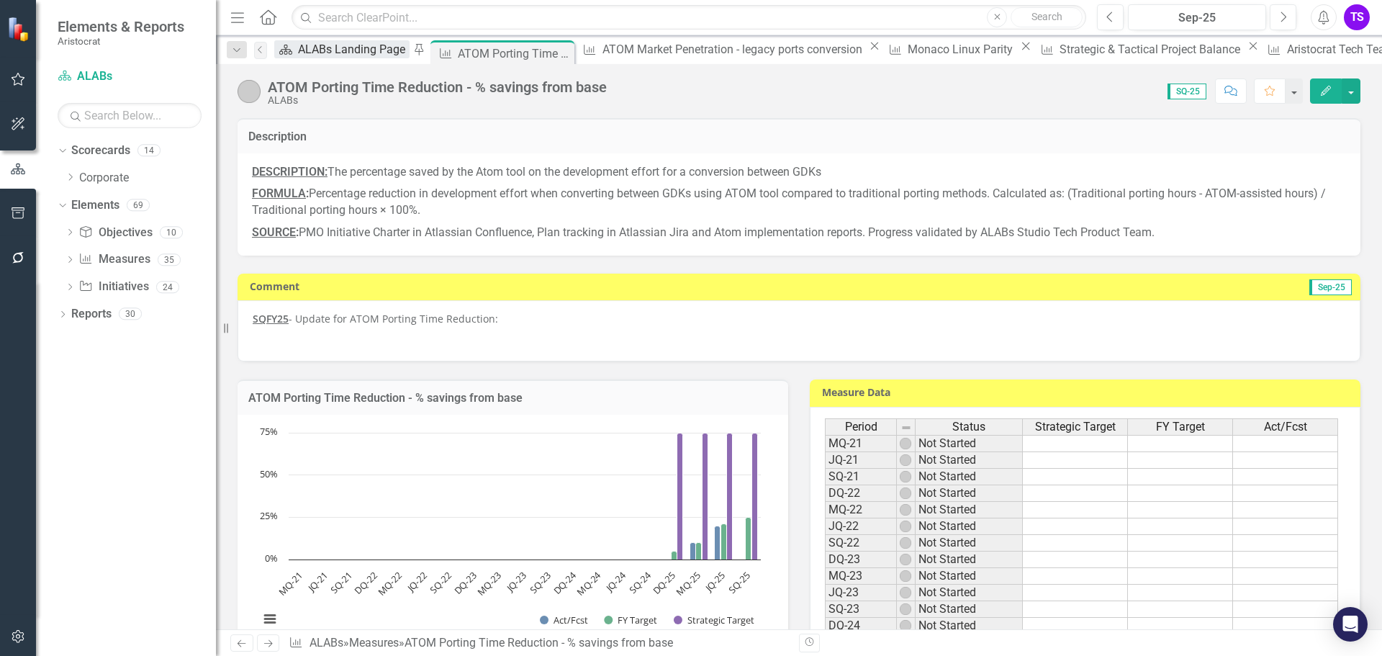
click at [323, 48] on div "ALABs Landing Page" at bounding box center [354, 49] width 112 height 18
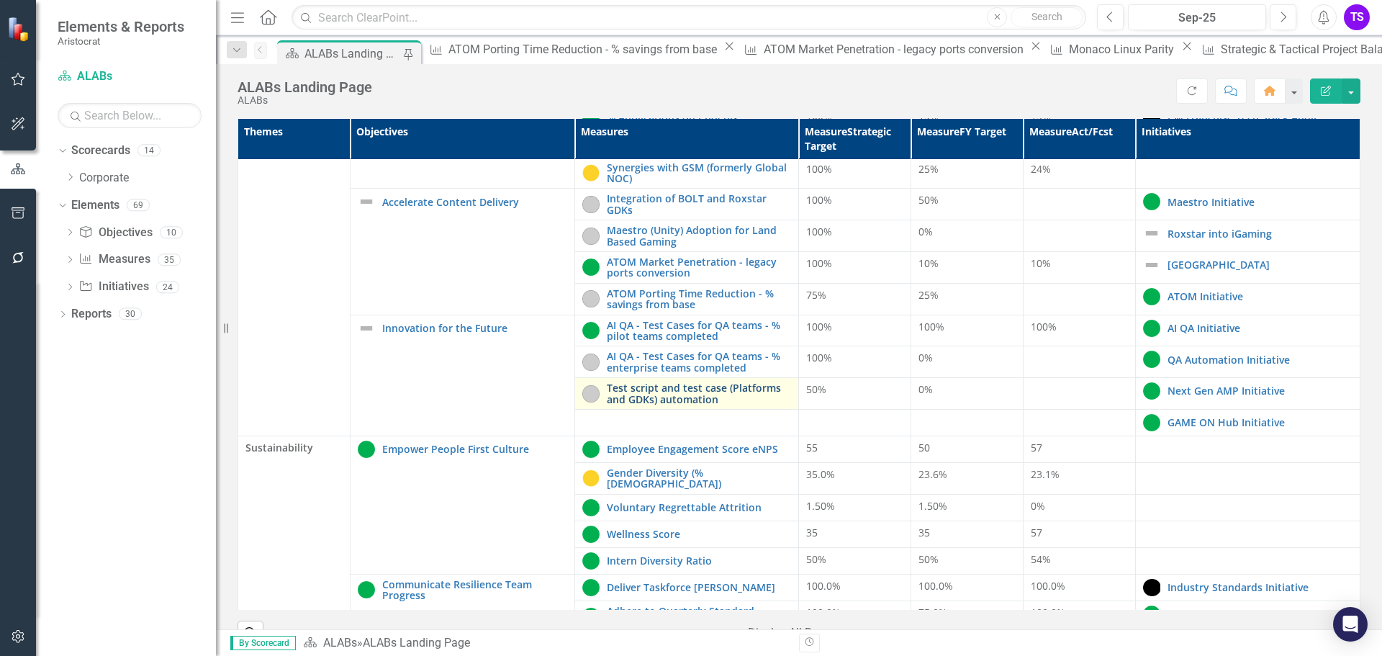
scroll to position [432, 0]
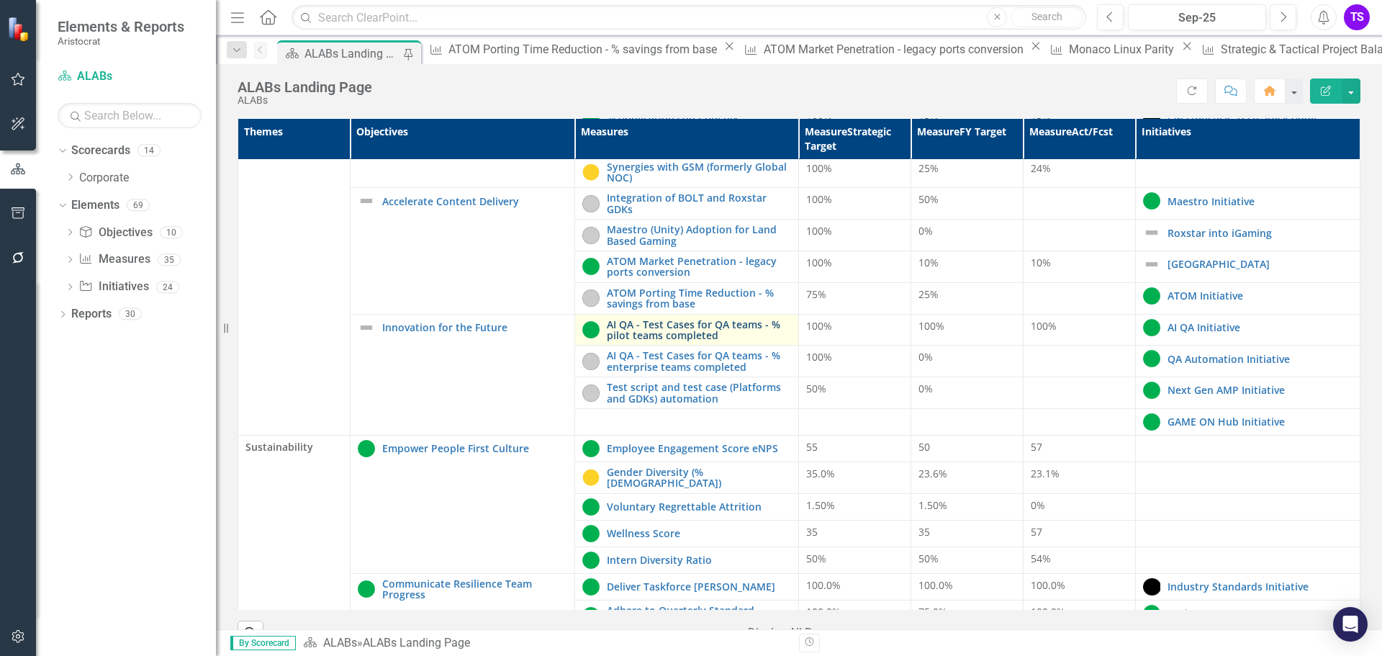
click at [660, 332] on link "AI QA - Test Cases for QA teams - % pilot teams completed" at bounding box center [699, 330] width 185 height 22
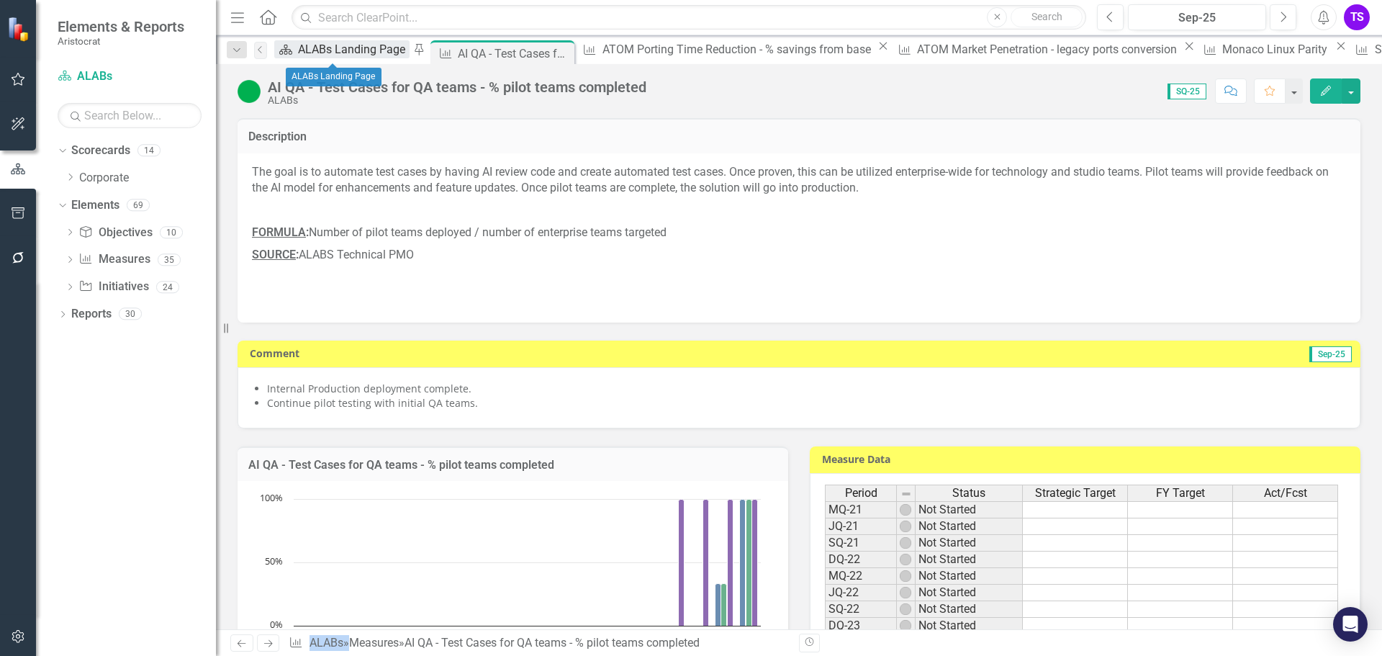
click at [329, 45] on div "ALABs Landing Page" at bounding box center [354, 49] width 112 height 18
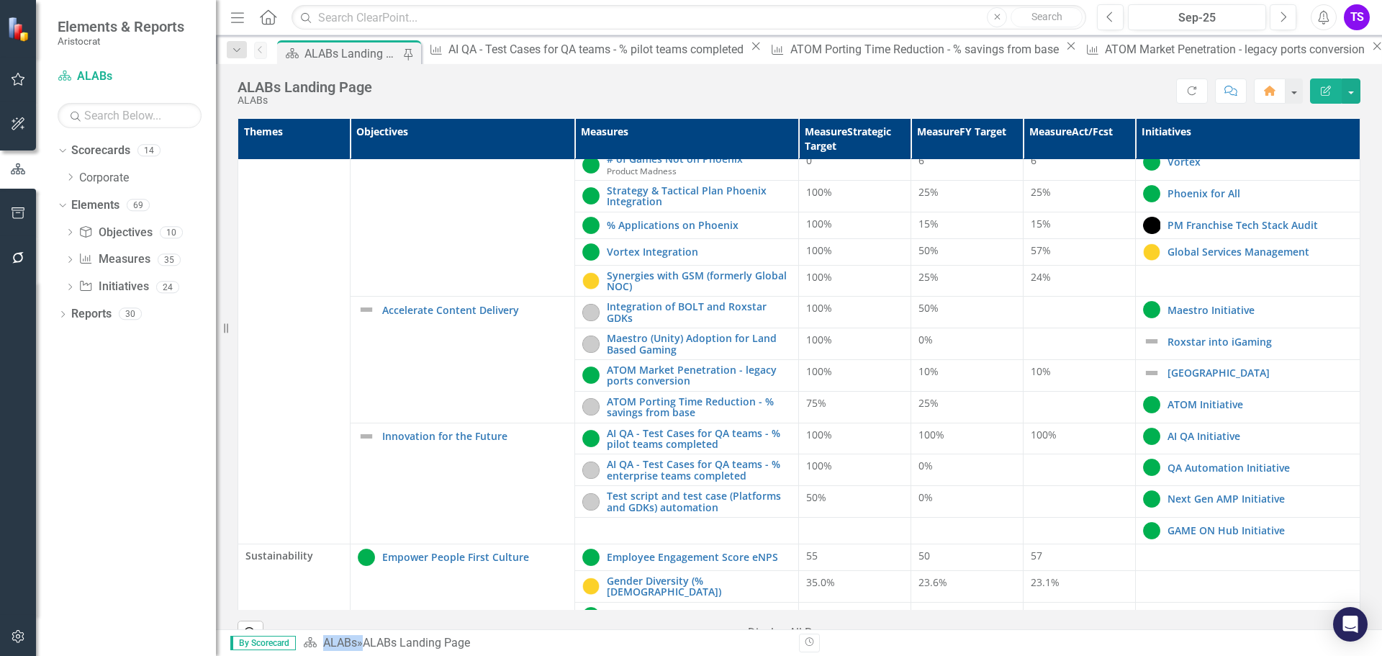
scroll to position [360, 0]
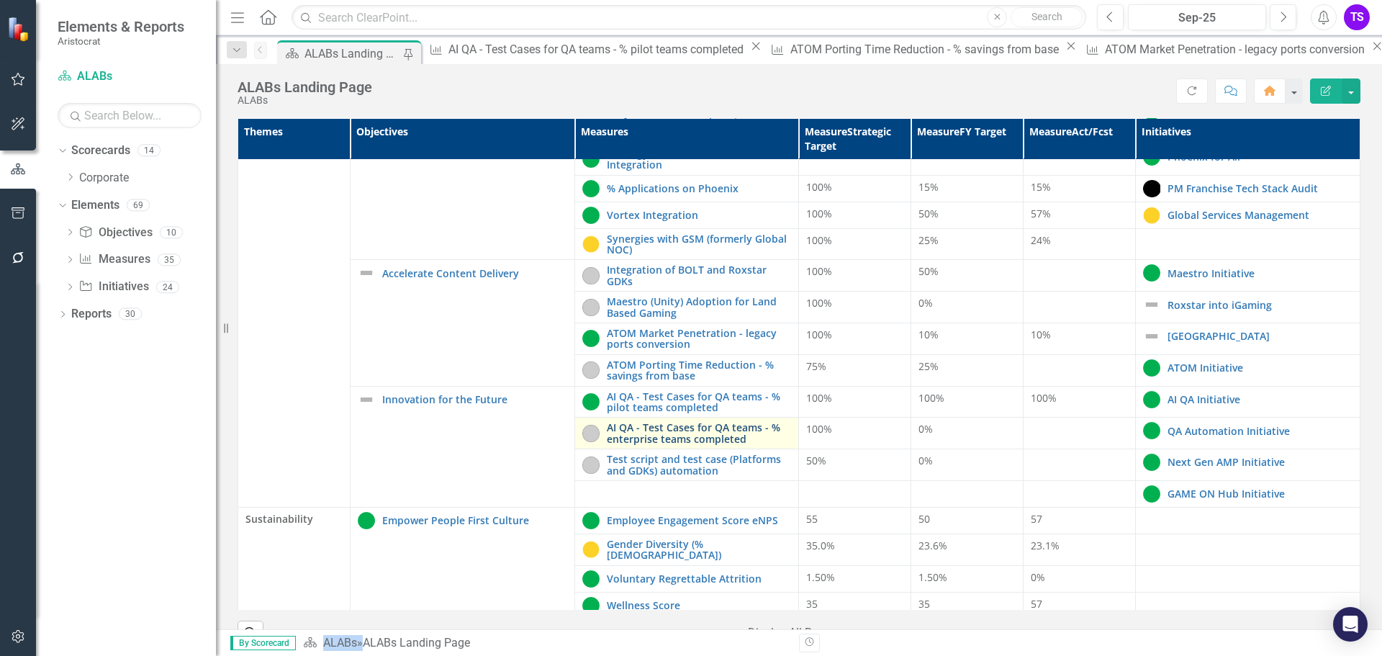
click at [642, 435] on link "AI QA - Test Cases for QA teams - % enterprise teams completed" at bounding box center [699, 433] width 185 height 22
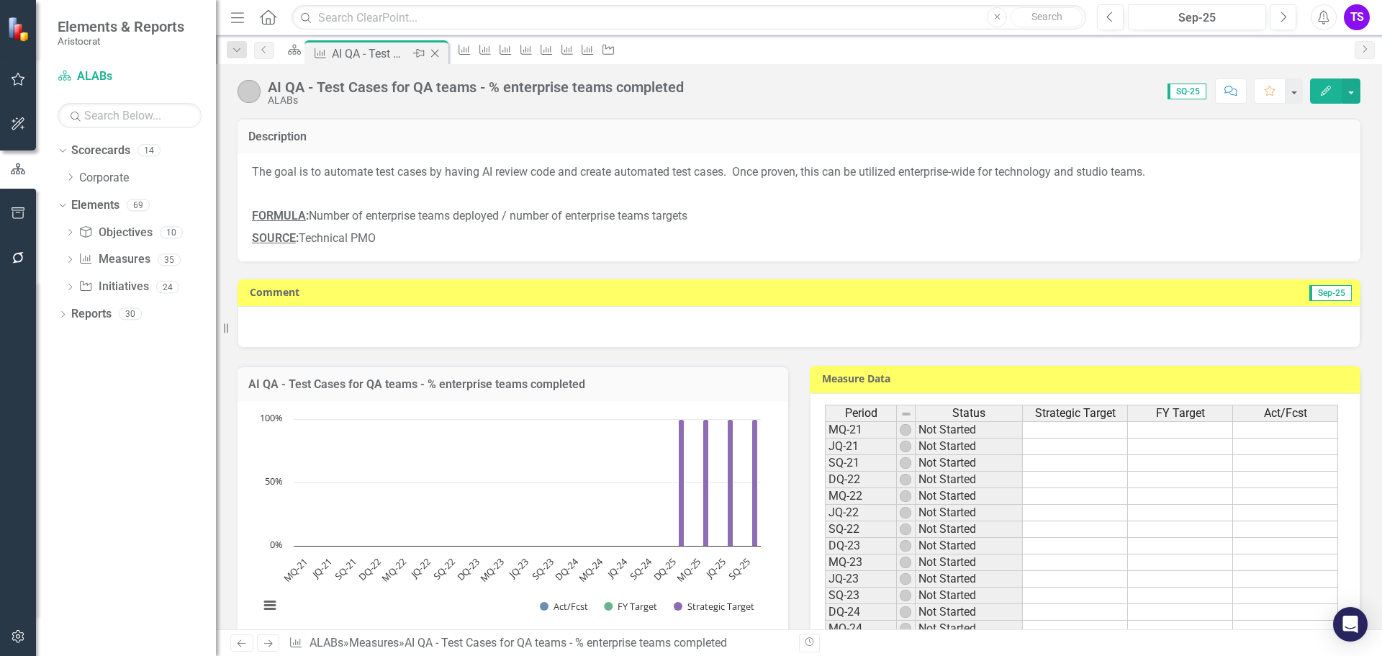
click at [442, 54] on icon "Close" at bounding box center [435, 54] width 14 height 12
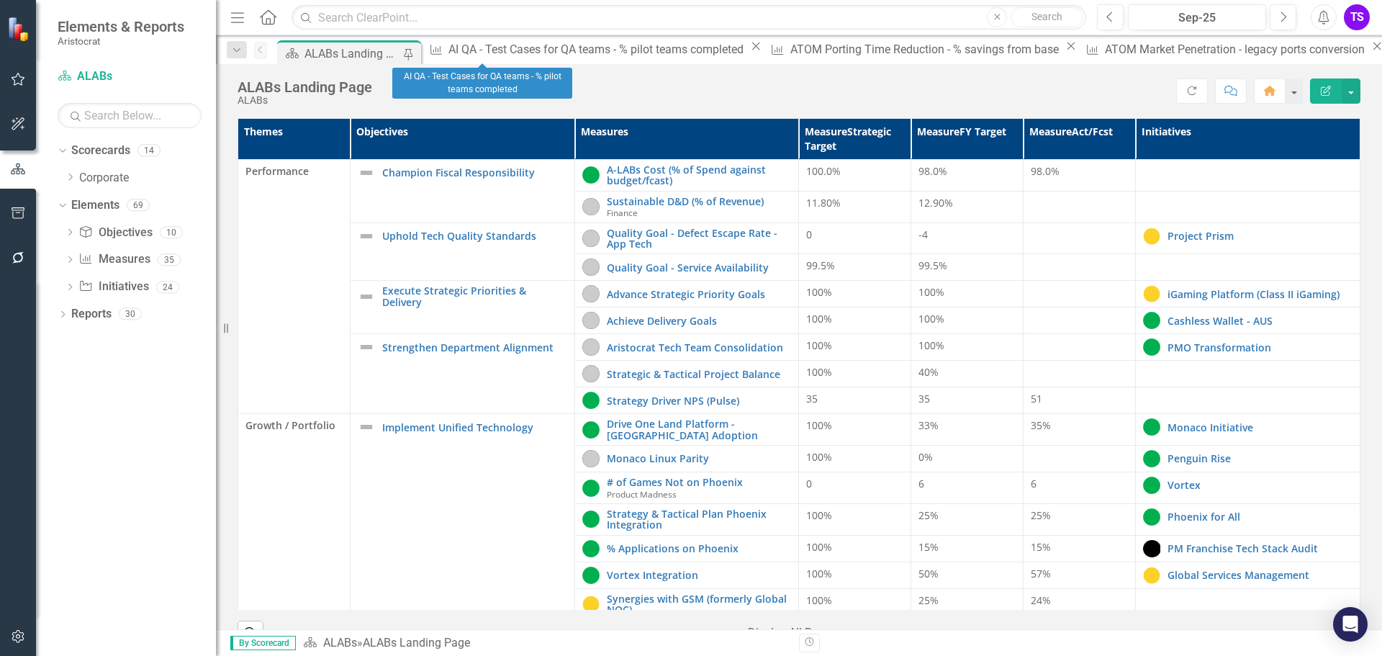
click at [749, 48] on icon "Close" at bounding box center [756, 46] width 14 height 12
click at [722, 48] on icon "Close" at bounding box center [729, 46] width 14 height 12
click at [714, 52] on icon "Close" at bounding box center [721, 46] width 14 height 12
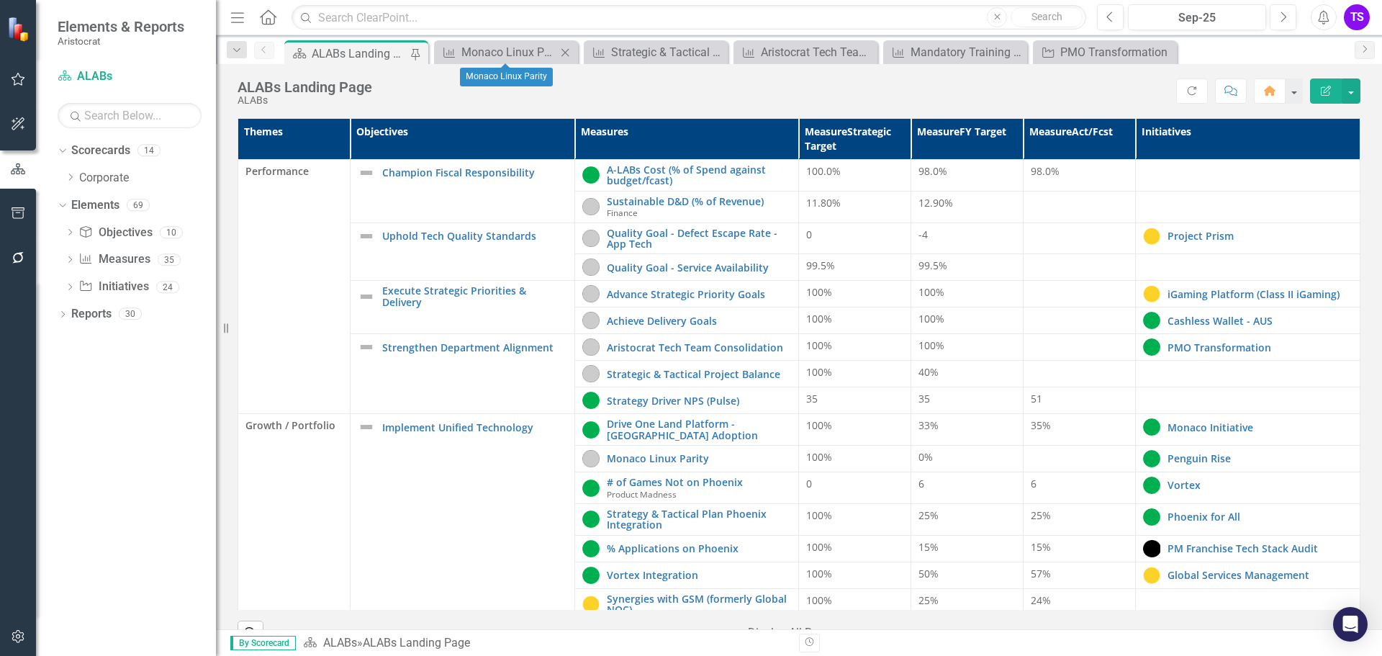
click at [567, 50] on icon "Close" at bounding box center [565, 53] width 14 height 12
click at [568, 56] on icon "Close" at bounding box center [565, 53] width 14 height 12
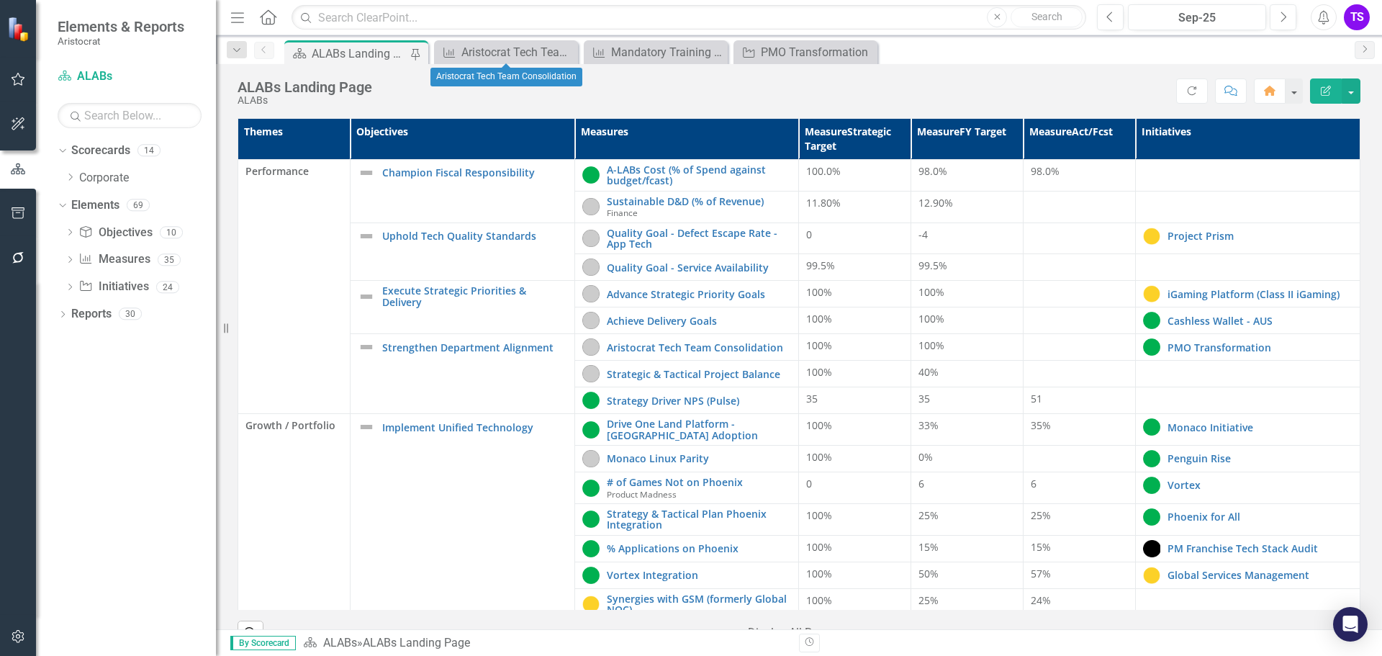
click at [0, 0] on icon "Close" at bounding box center [0, 0] width 0 height 0
click at [568, 56] on icon "Close" at bounding box center [565, 53] width 14 height 12
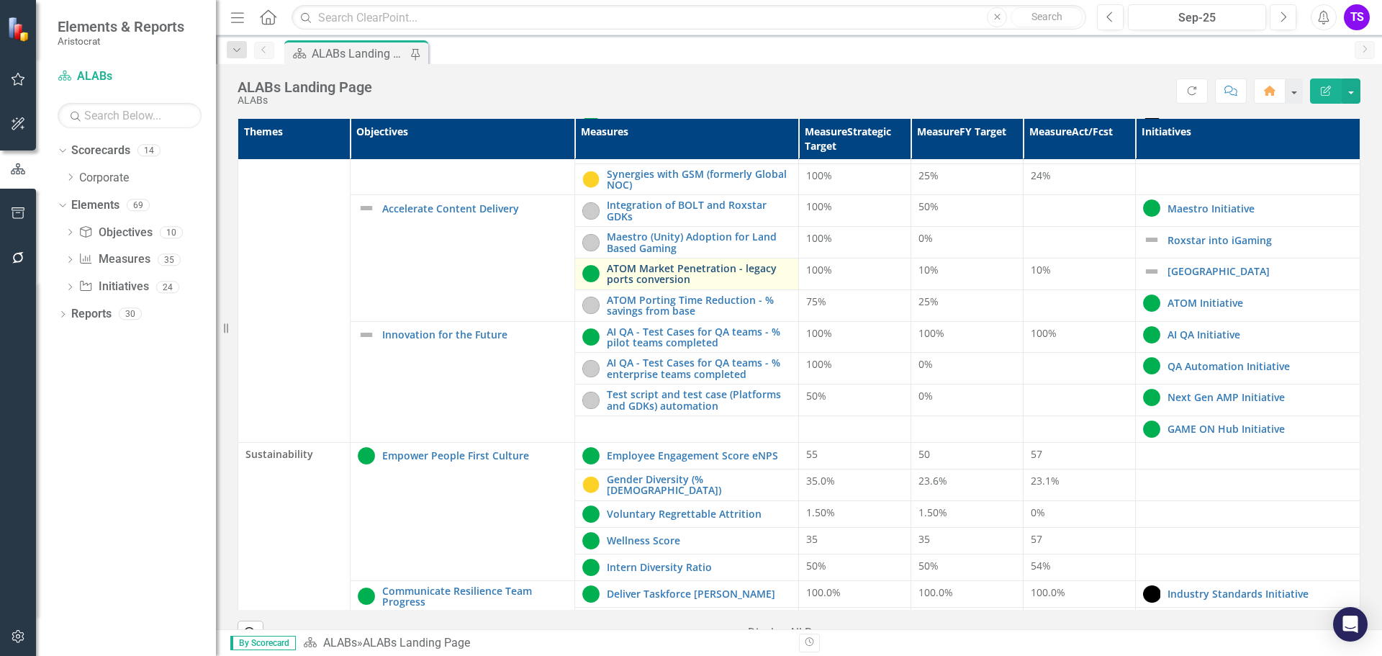
scroll to position [432, 0]
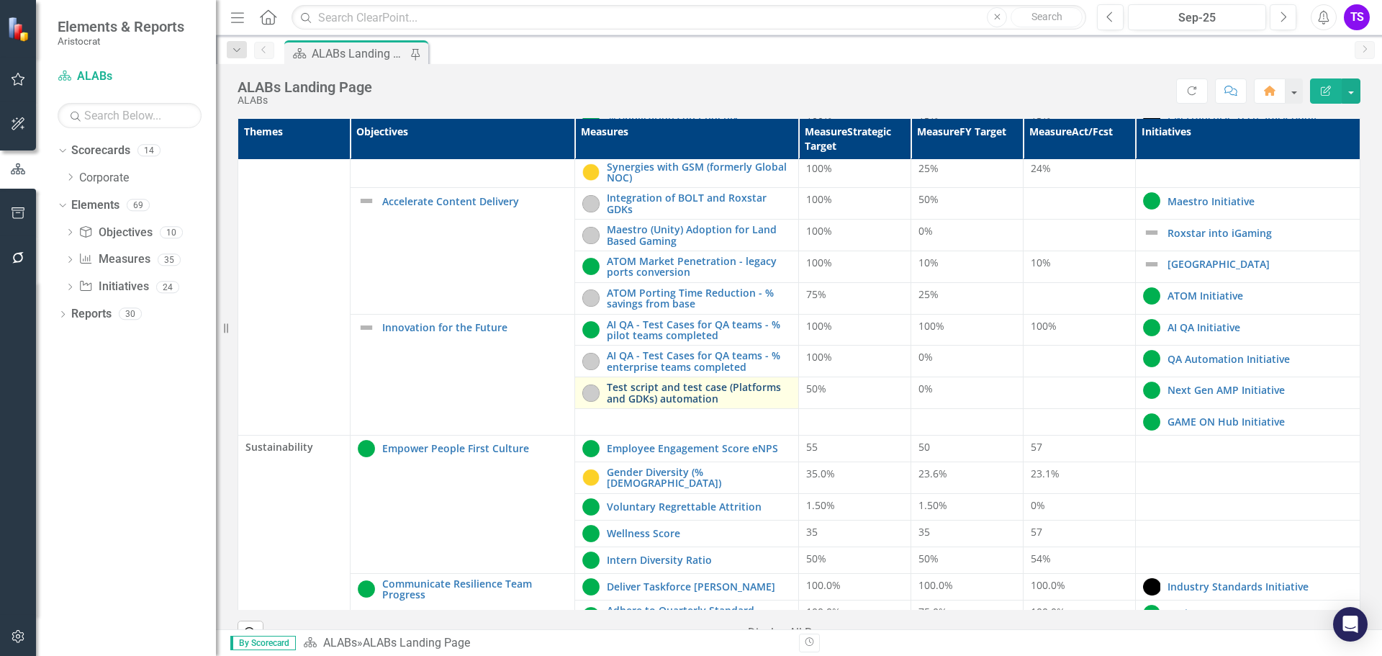
click at [670, 396] on link "Test script and test case (Platforms and GDKs) automation" at bounding box center [699, 393] width 185 height 22
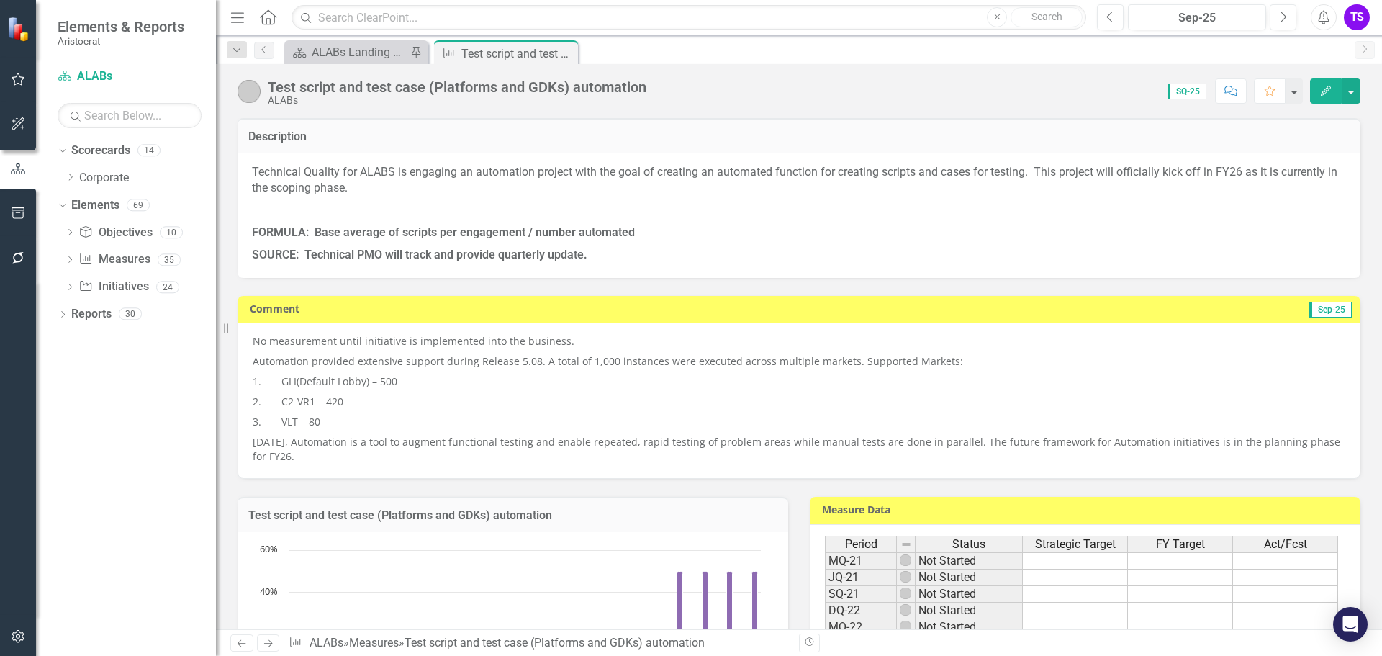
scroll to position [72, 0]
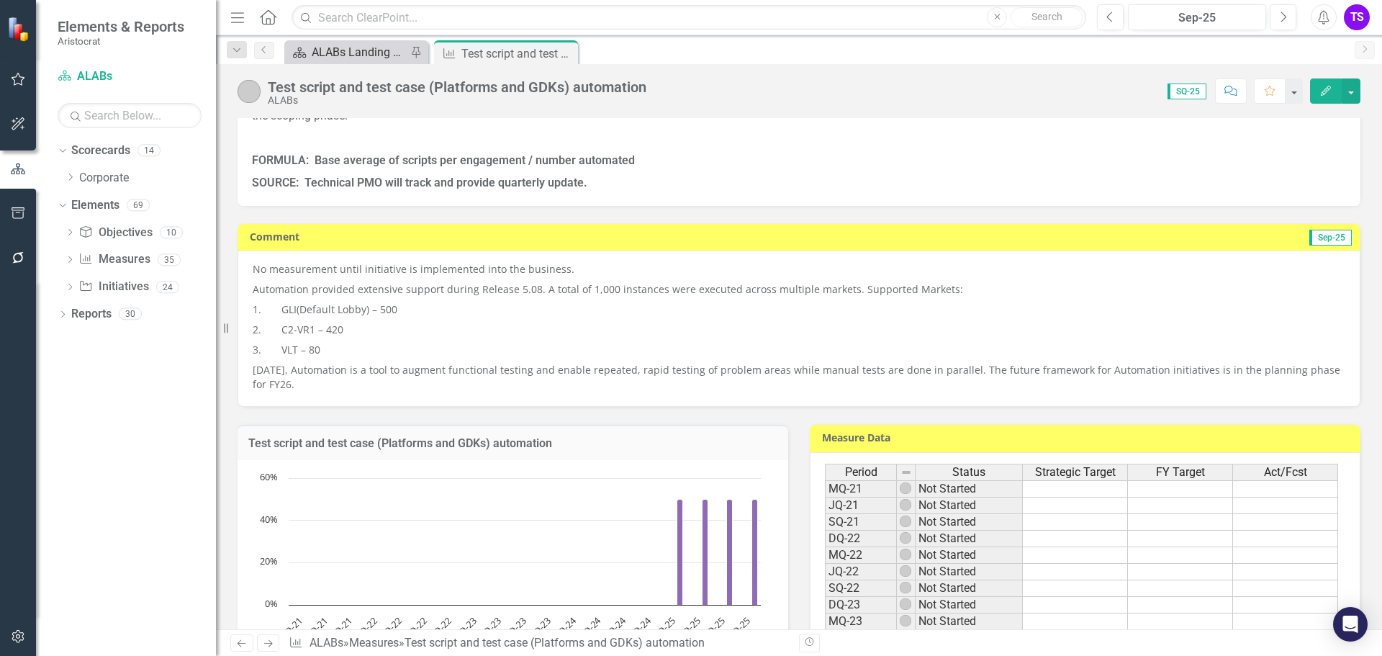
click at [369, 58] on div "ALABs Landing Page" at bounding box center [359, 52] width 95 height 18
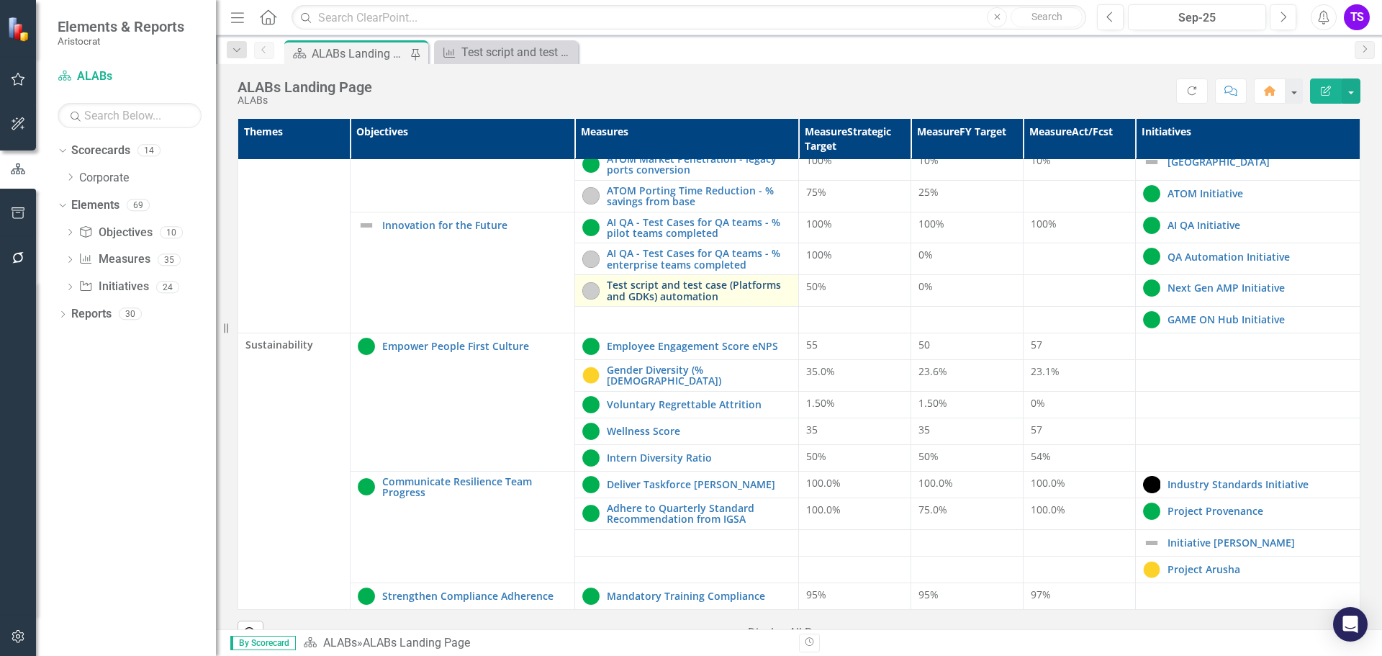
scroll to position [540, 0]
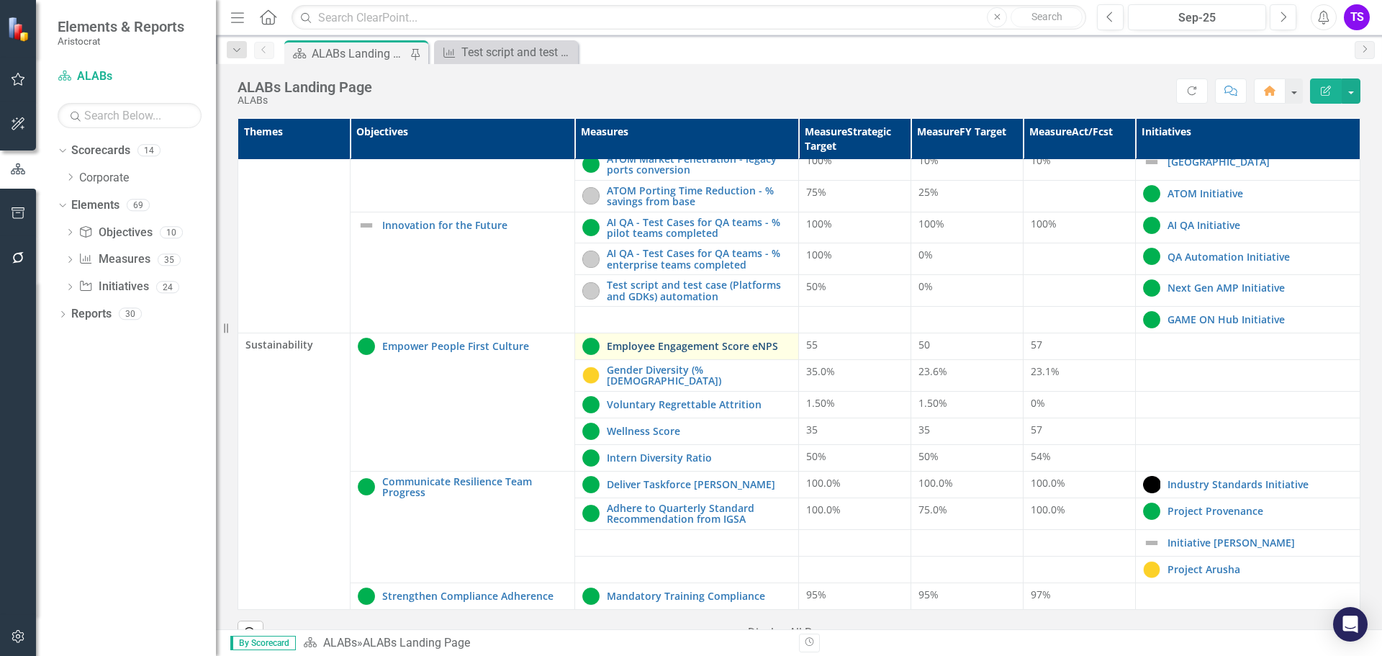
click at [662, 346] on link "Employee Engagement Score eNPS" at bounding box center [699, 346] width 185 height 11
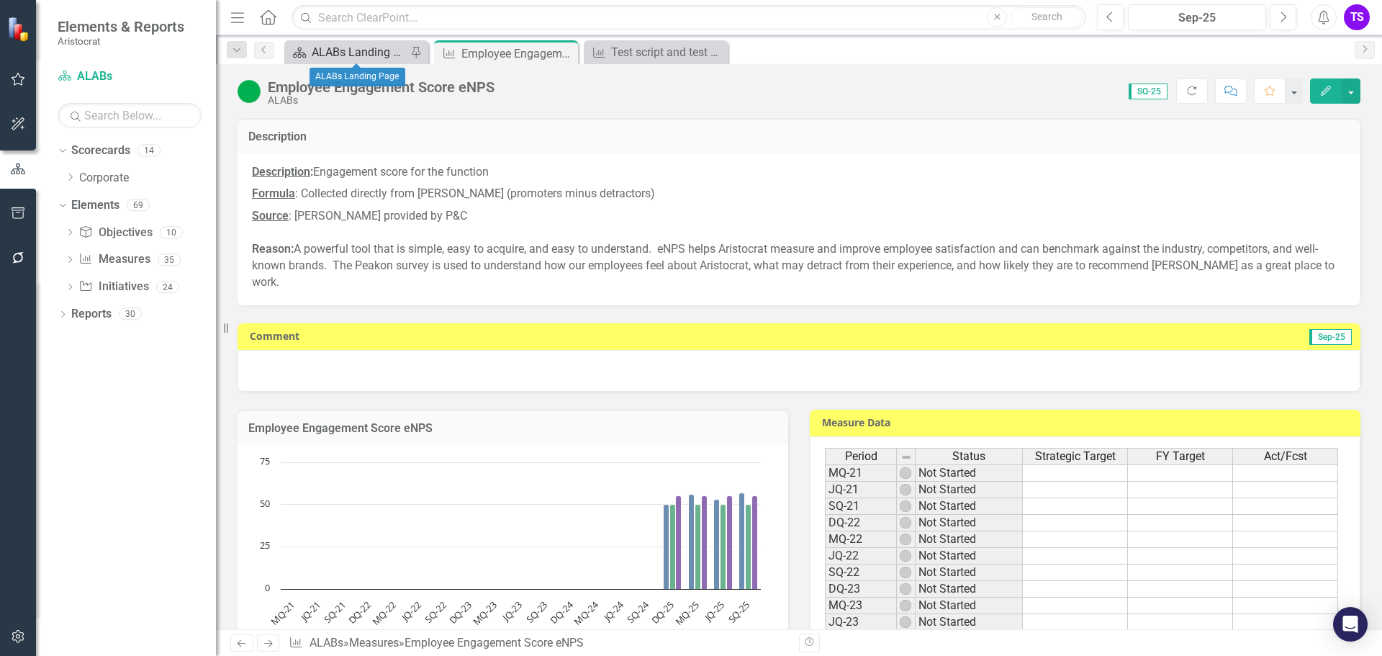
click at [338, 51] on div "ALABs Landing Page" at bounding box center [359, 52] width 95 height 18
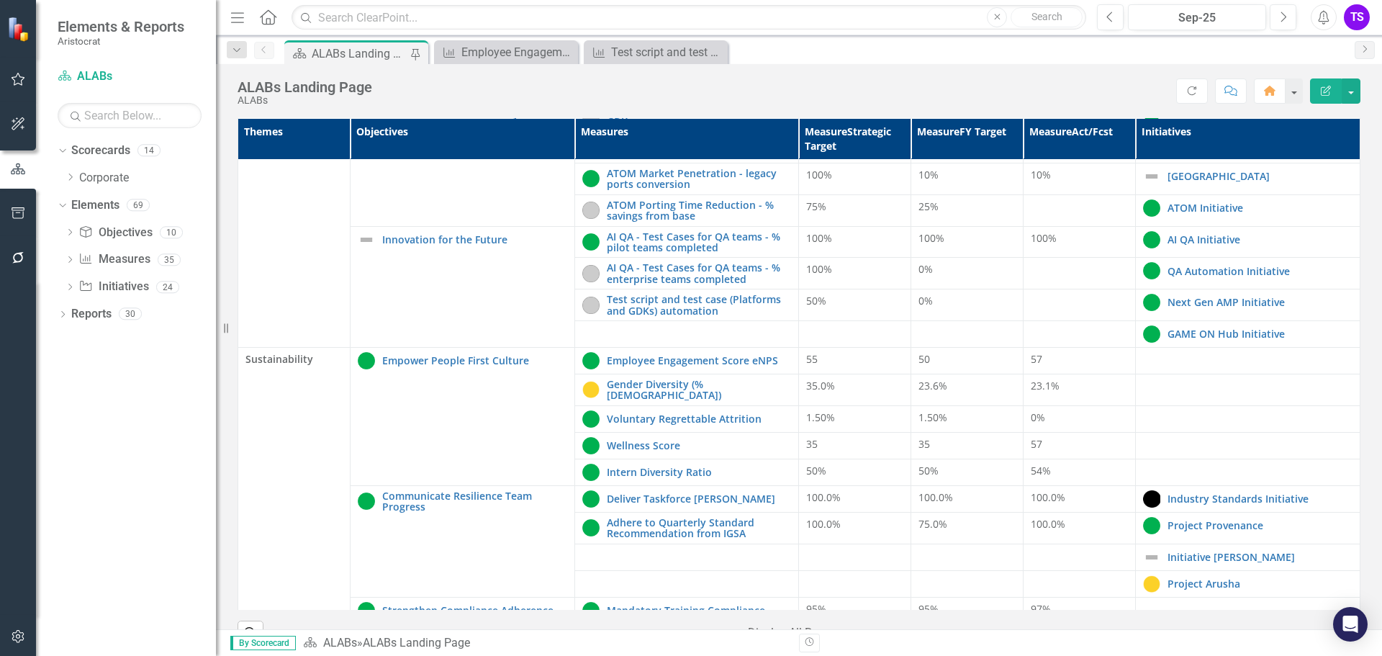
scroll to position [540, 0]
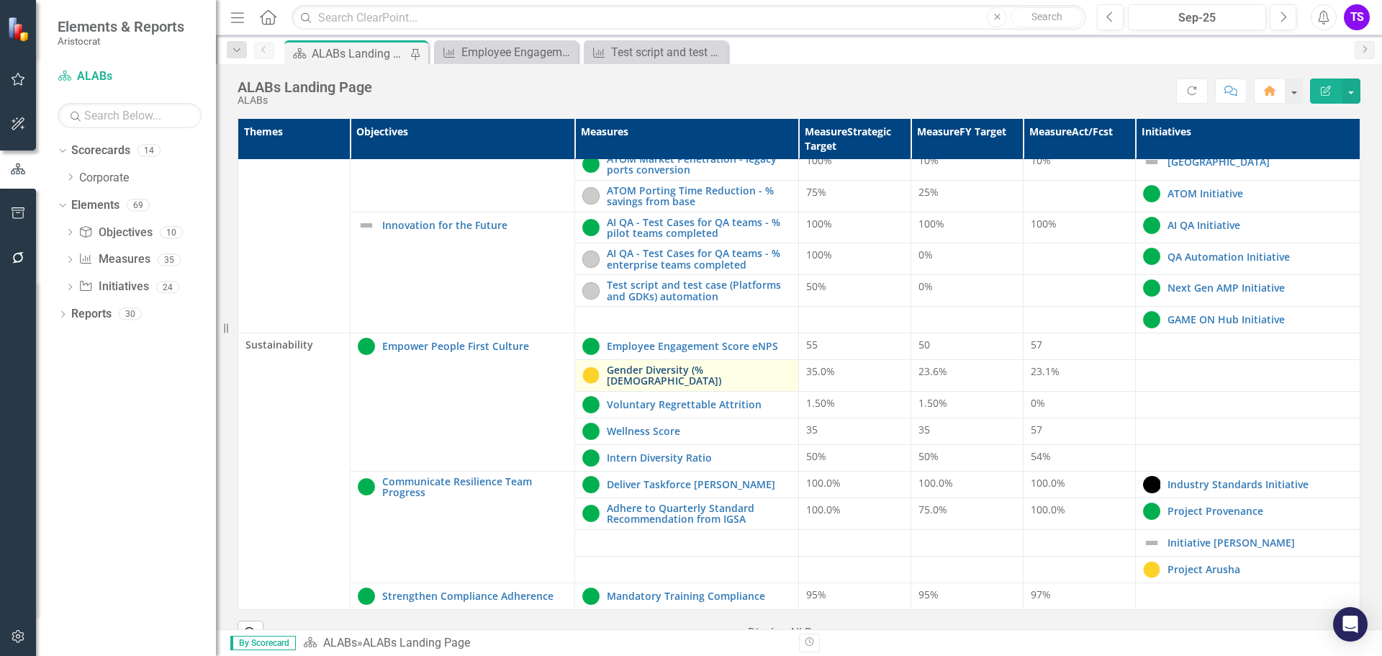
click at [692, 367] on link "Gender Diversity (% [DEMOGRAPHIC_DATA])" at bounding box center [699, 375] width 185 height 22
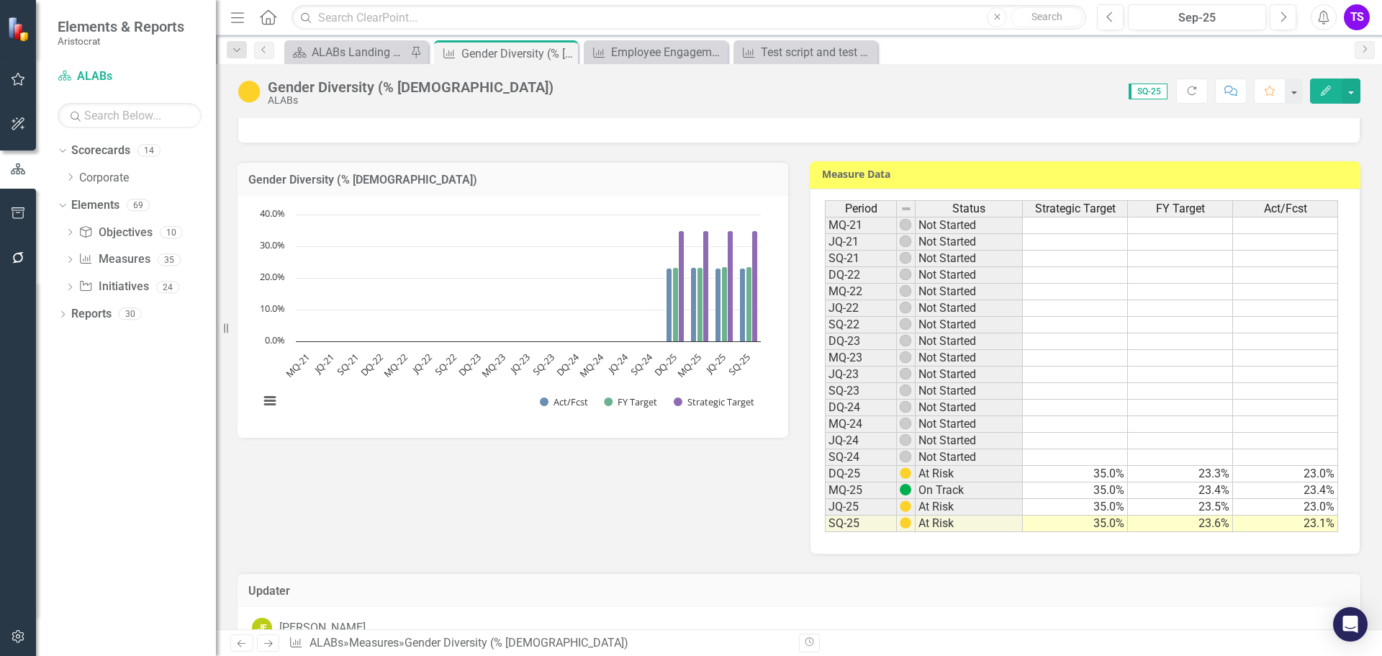
scroll to position [360, 0]
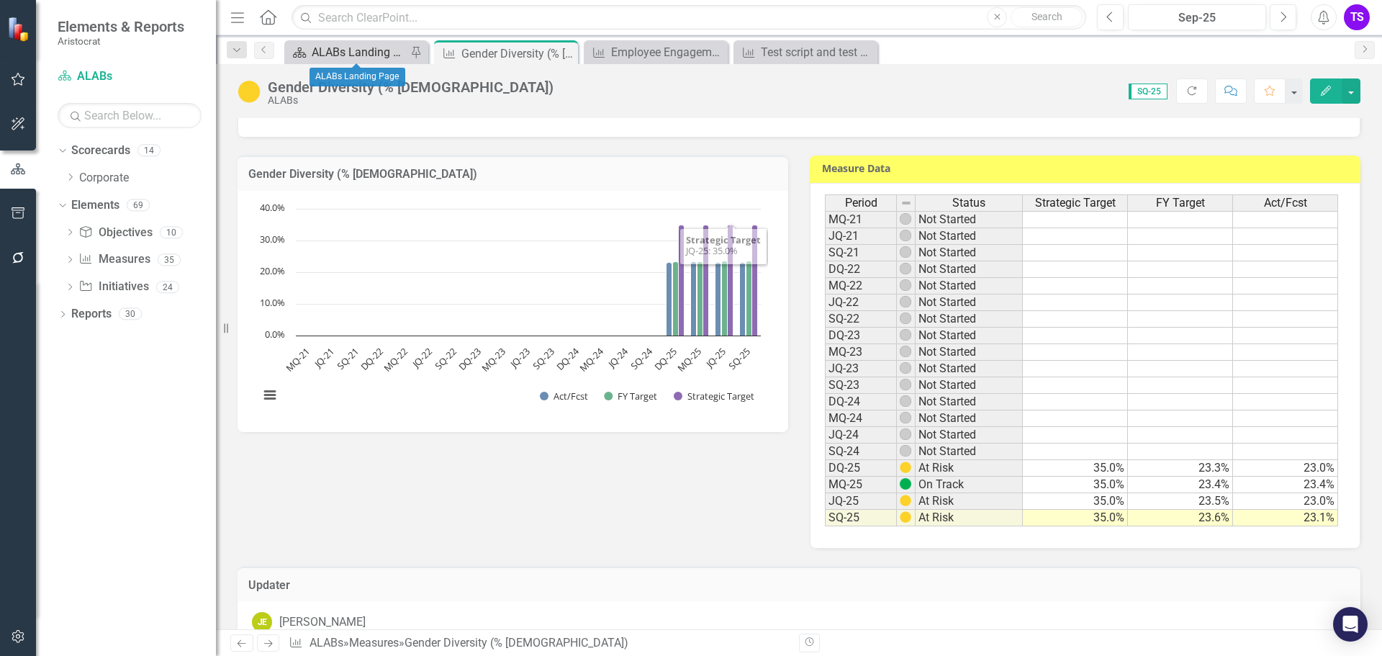
click at [365, 50] on div "ALABs Landing Page" at bounding box center [359, 52] width 95 height 18
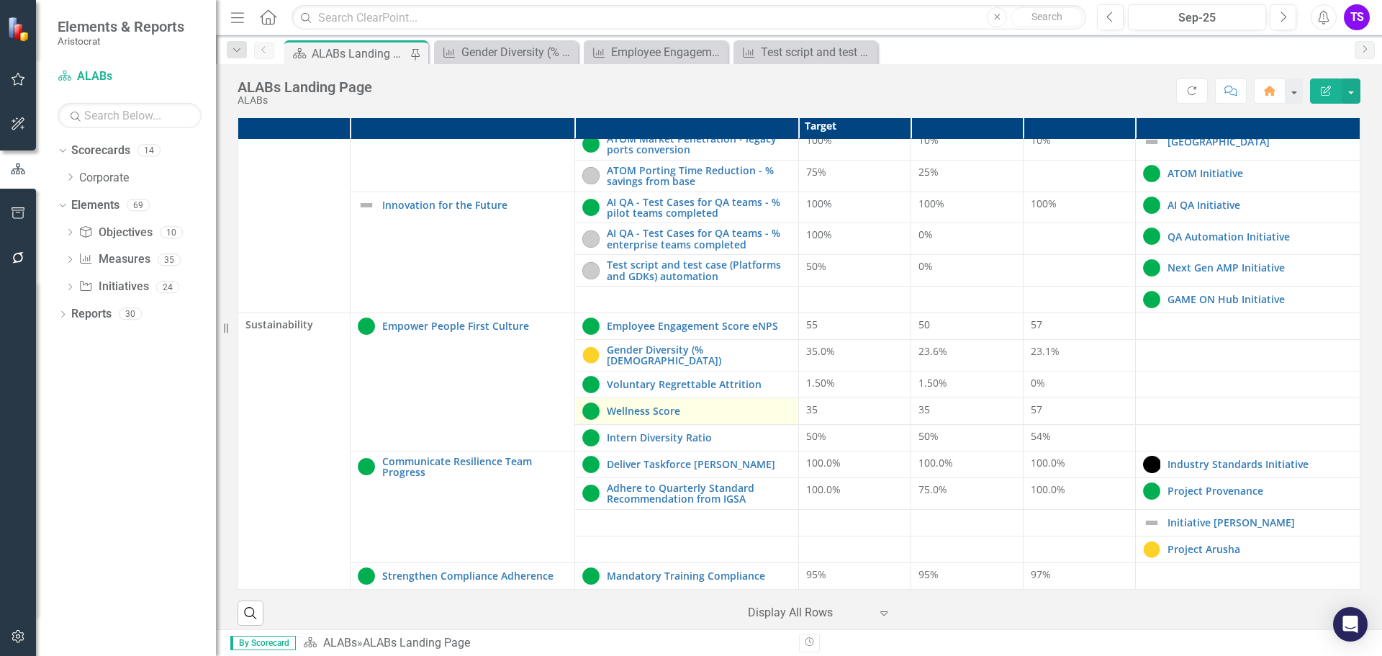
scroll to position [31, 0]
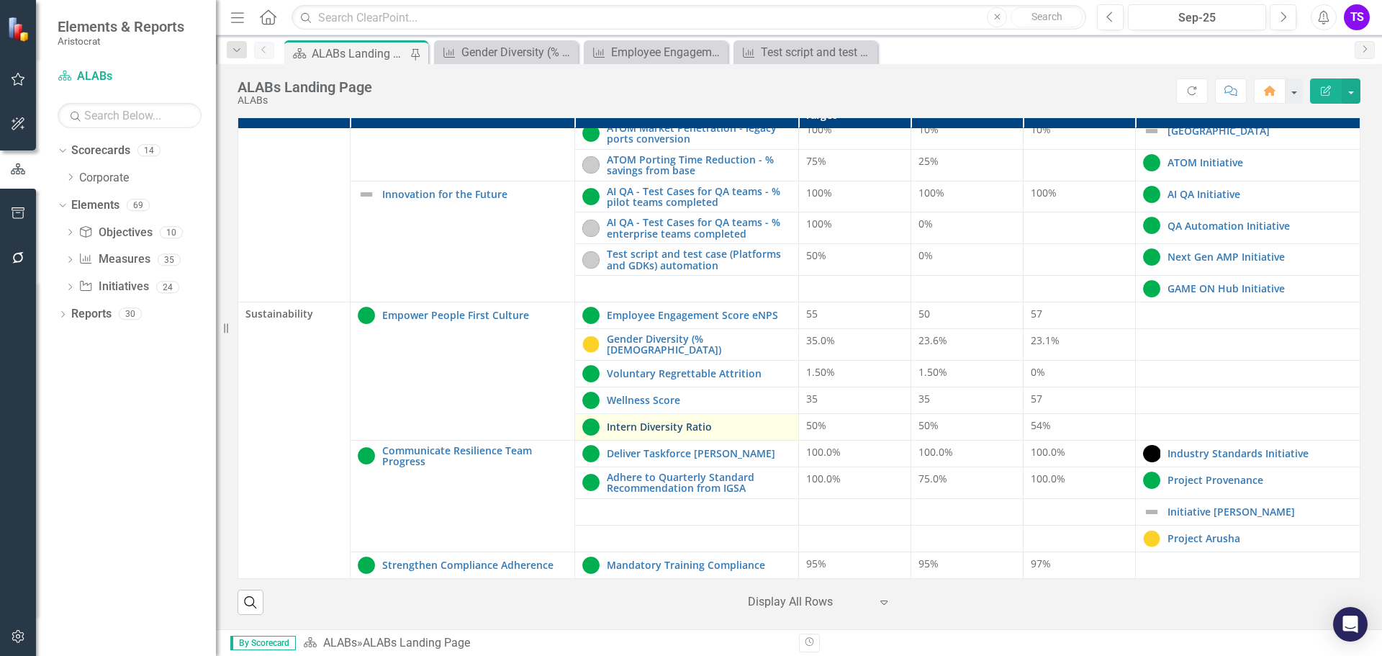
click at [641, 421] on link "Intern Diversity Ratio" at bounding box center [699, 426] width 185 height 11
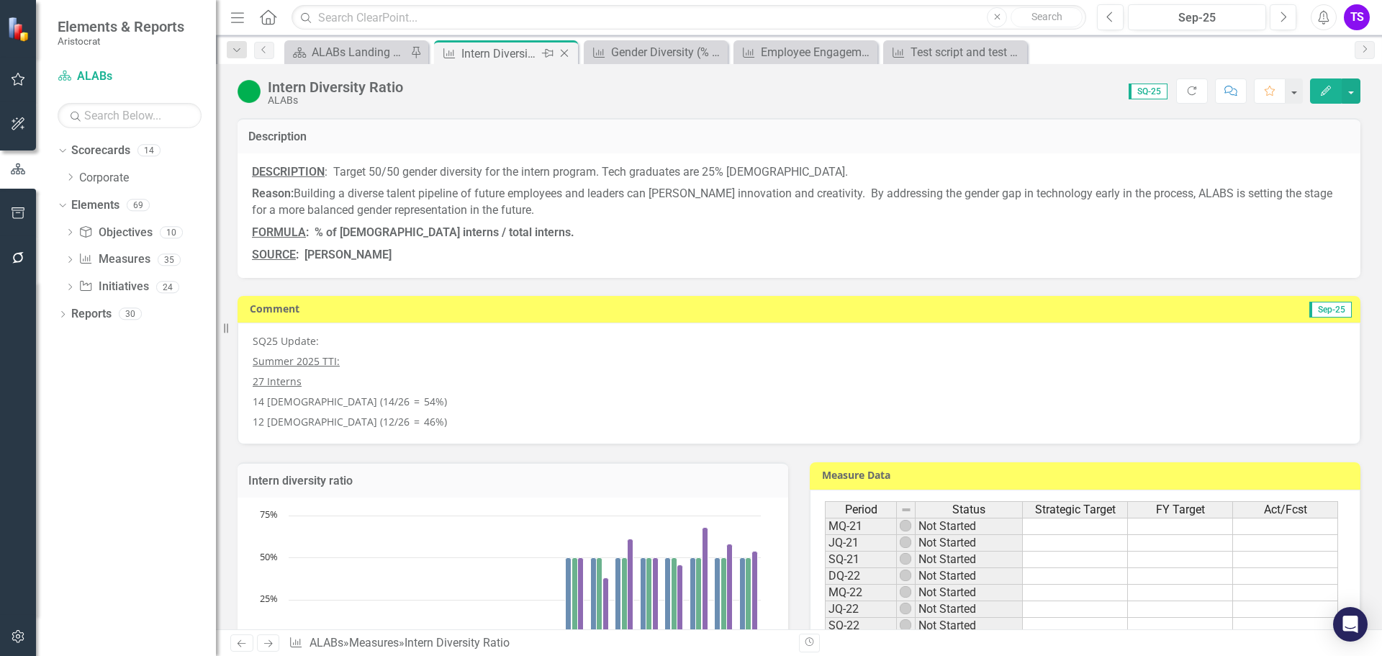
click at [569, 57] on icon "Close" at bounding box center [564, 54] width 14 height 12
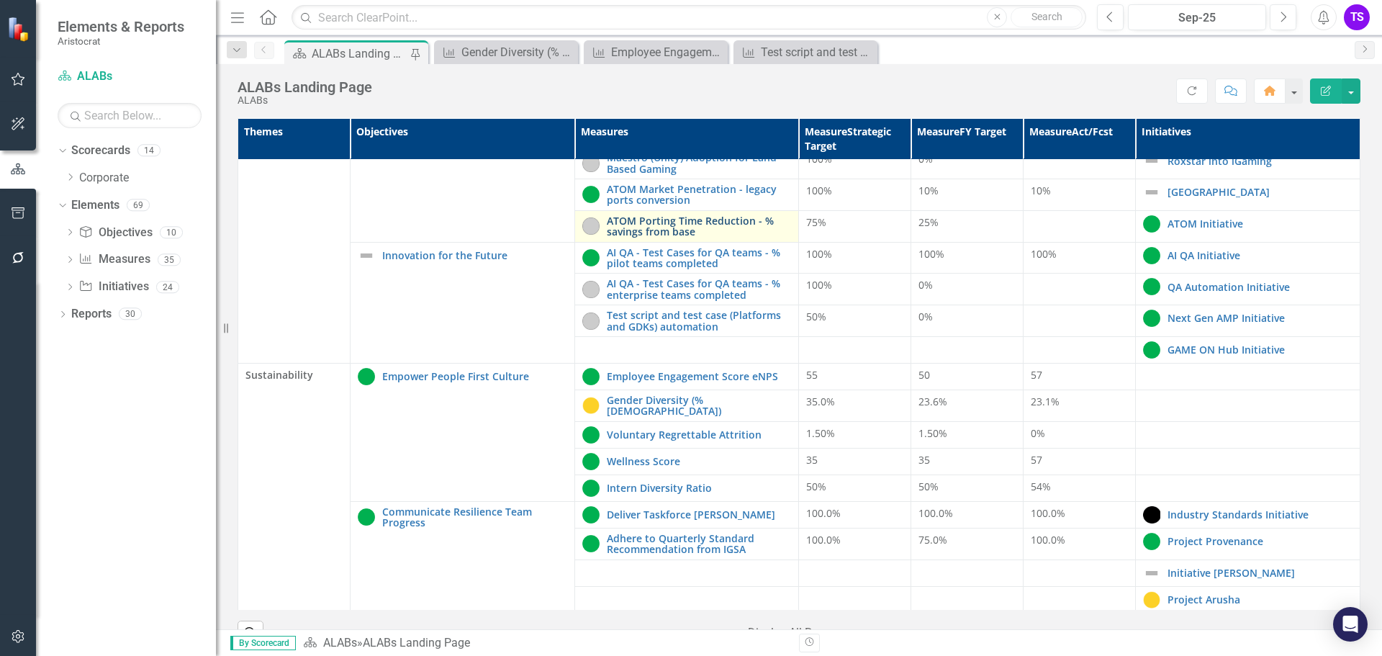
scroll to position [540, 0]
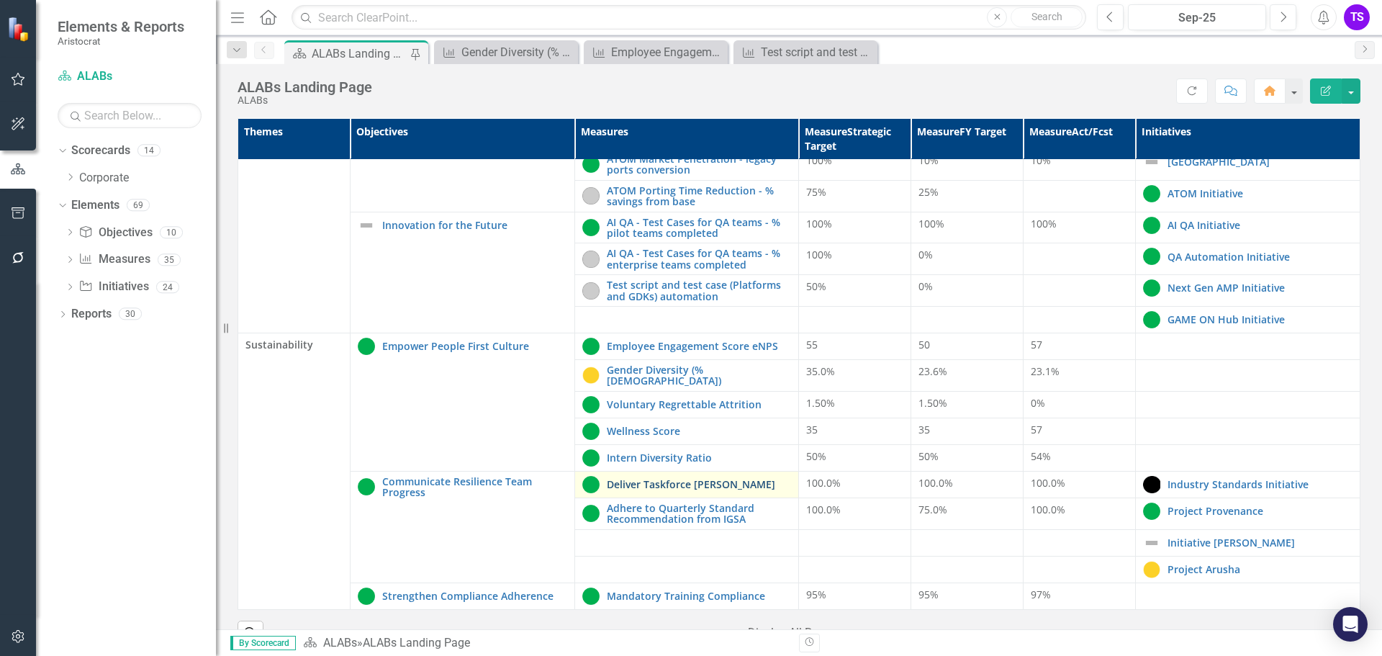
click at [652, 479] on link "Deliver Taskforce [PERSON_NAME]" at bounding box center [699, 484] width 185 height 11
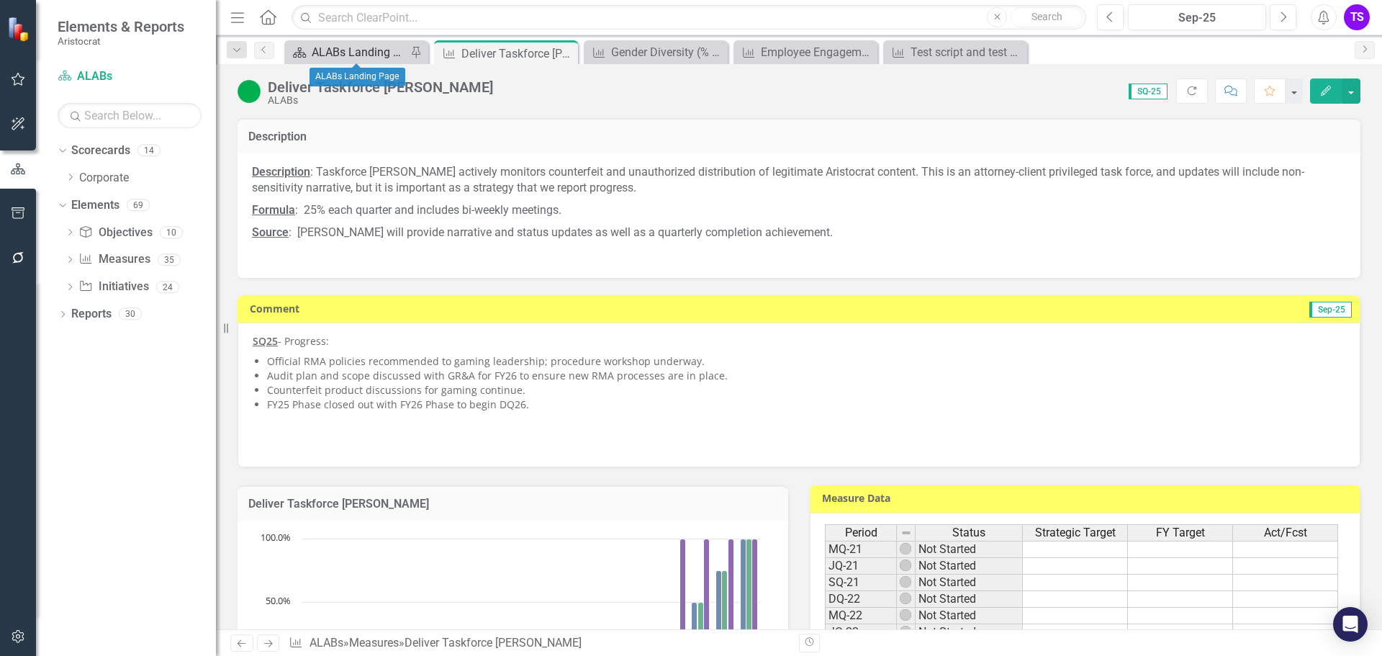
click at [379, 44] on div "ALABs Landing Page" at bounding box center [359, 52] width 95 height 18
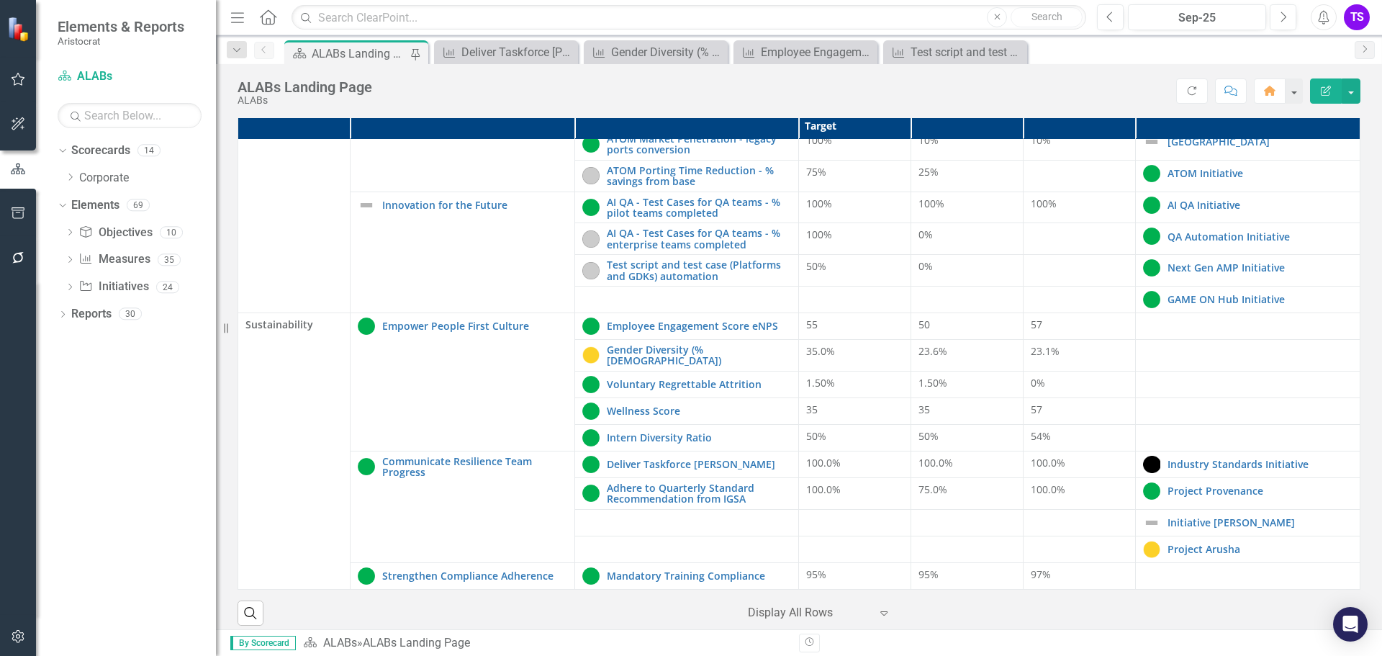
scroll to position [31, 0]
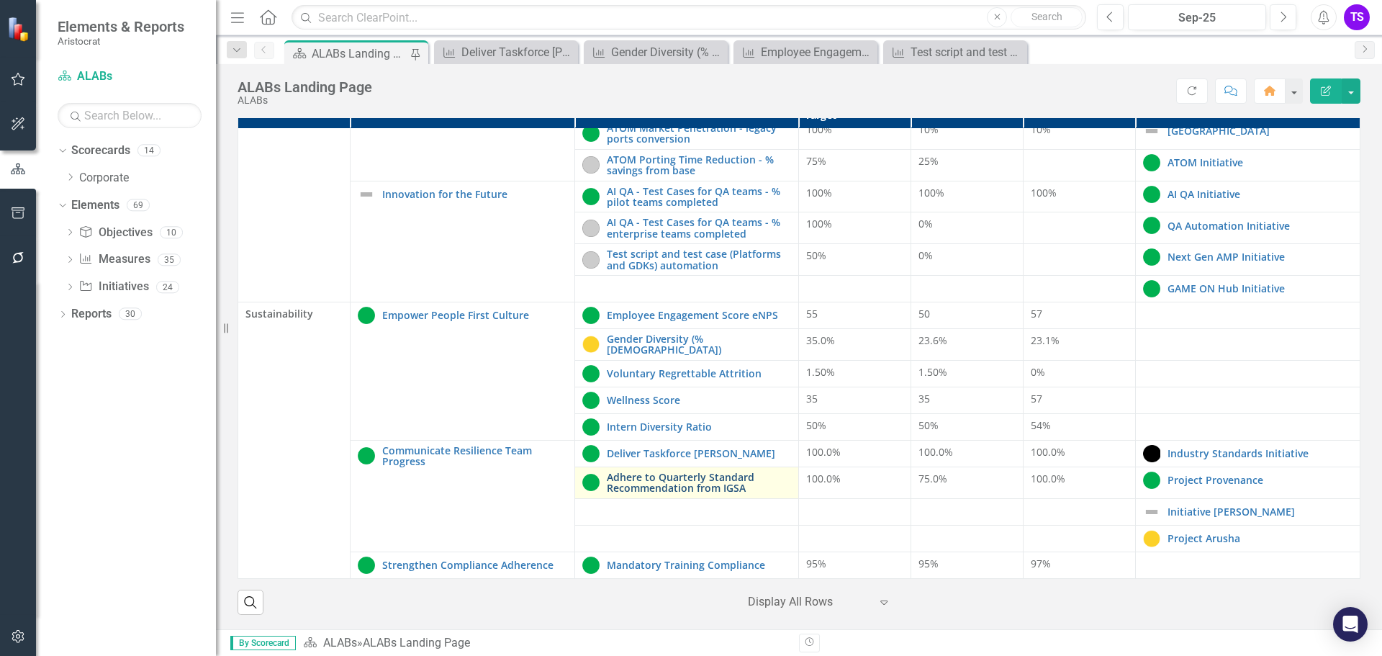
click at [655, 477] on link "Adhere to Quarterly Standard Recommendation from IGSA" at bounding box center [699, 483] width 185 height 22
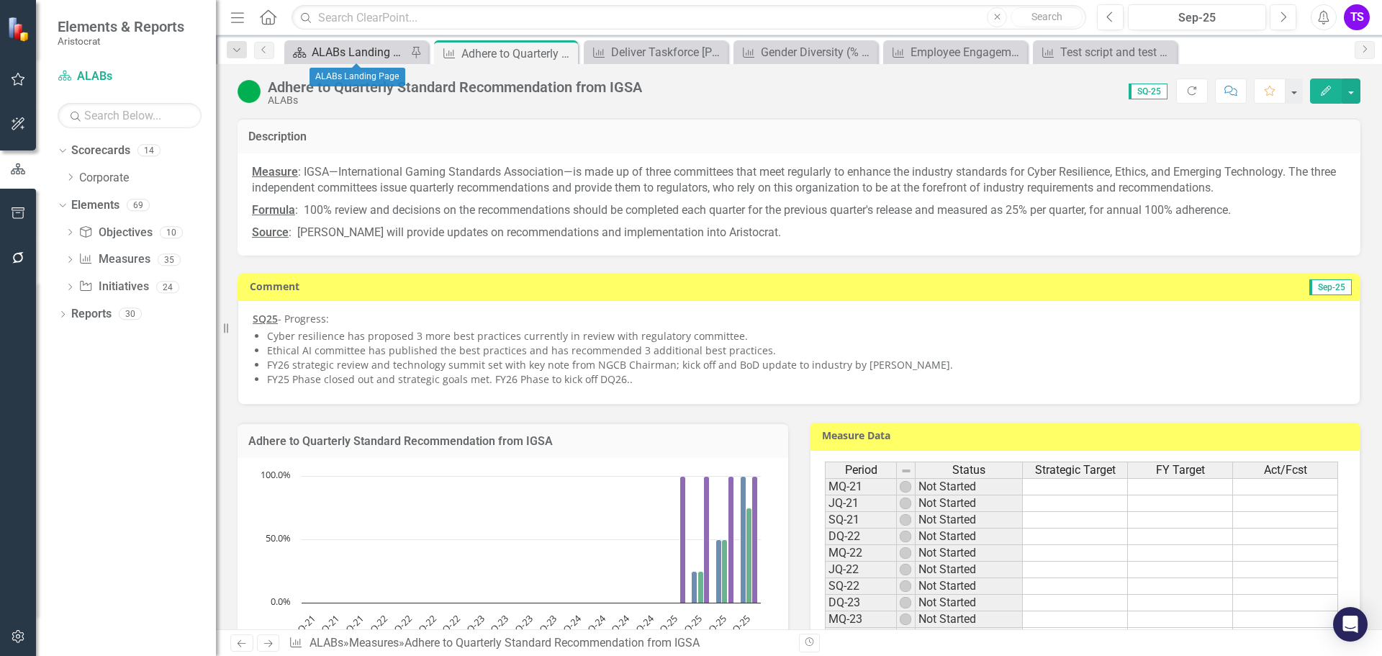
click at [330, 43] on div "ALABs Landing Page" at bounding box center [359, 52] width 95 height 18
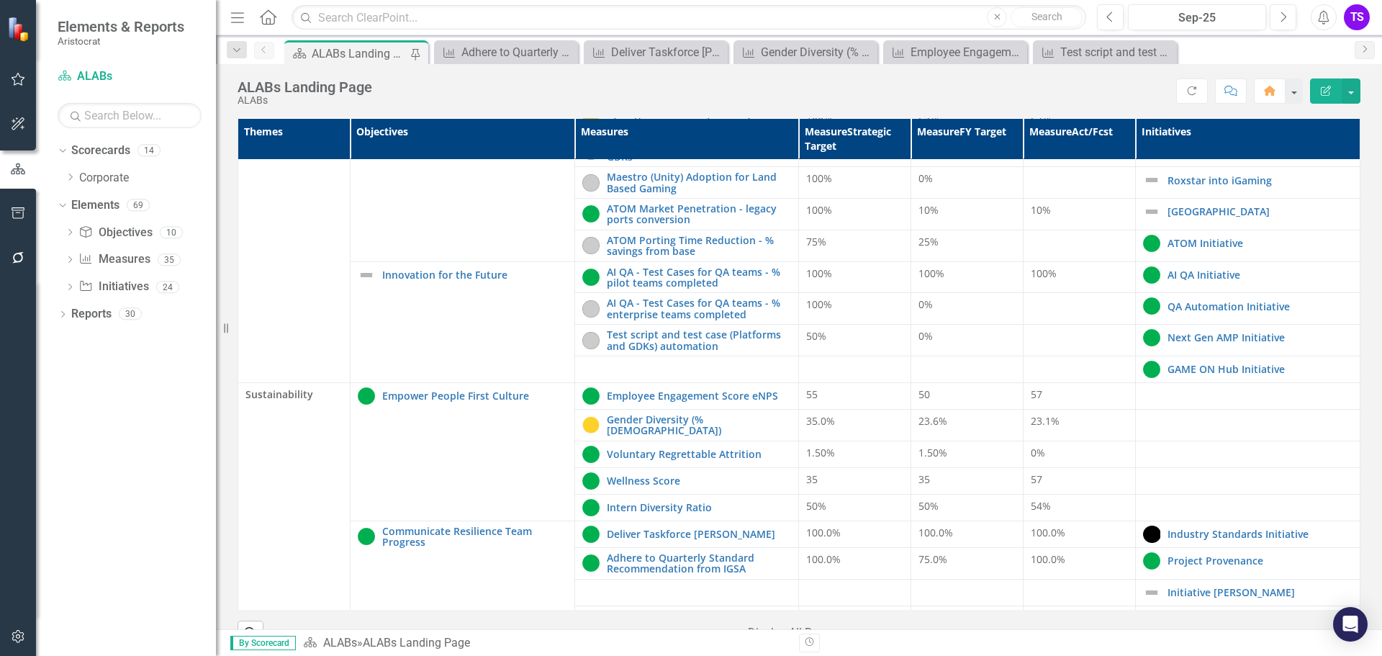
scroll to position [540, 0]
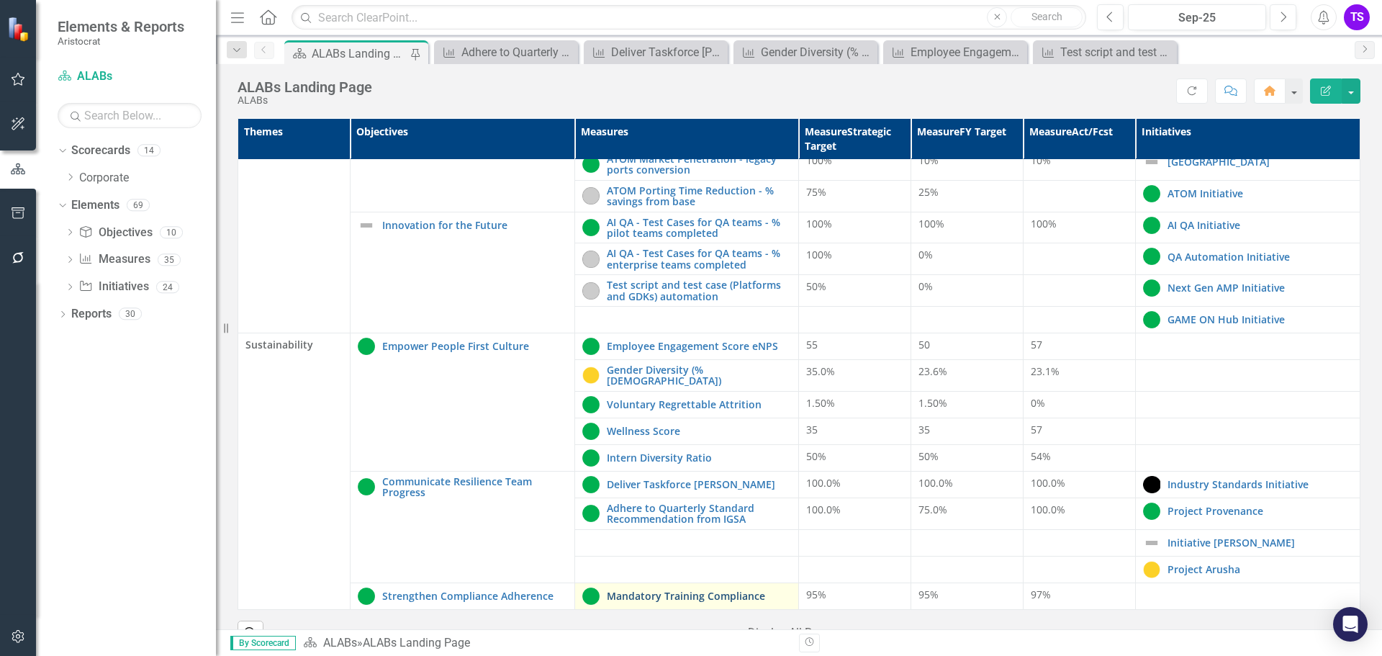
click at [658, 590] on link "Mandatory Training Compliance" at bounding box center [699, 595] width 185 height 11
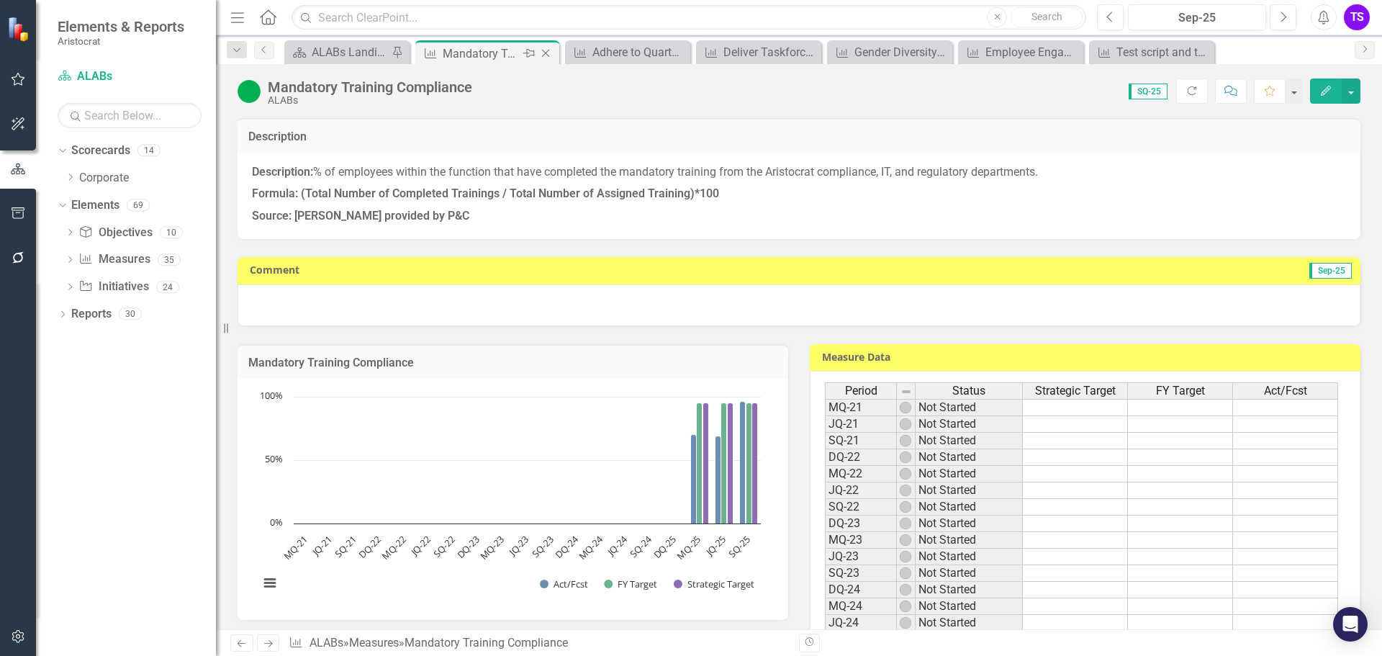
click at [542, 53] on icon "Close" at bounding box center [546, 54] width 14 height 12
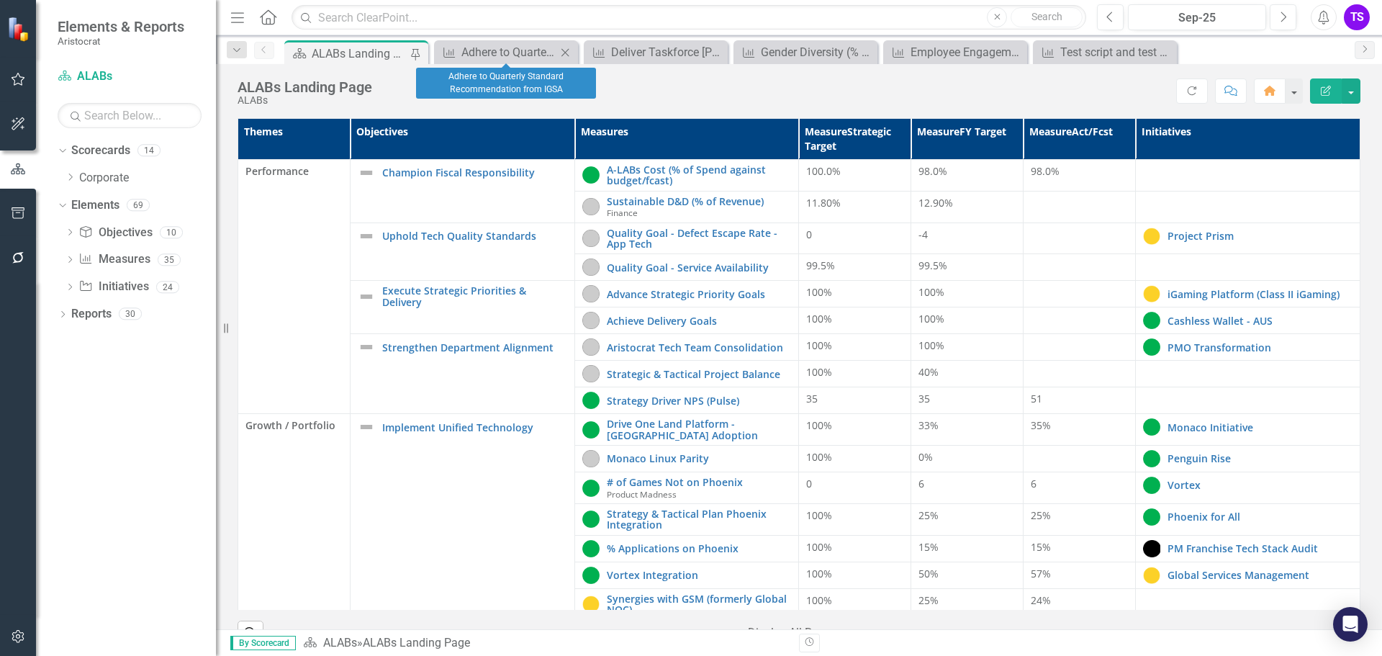
click at [567, 50] on icon "Close" at bounding box center [565, 53] width 14 height 12
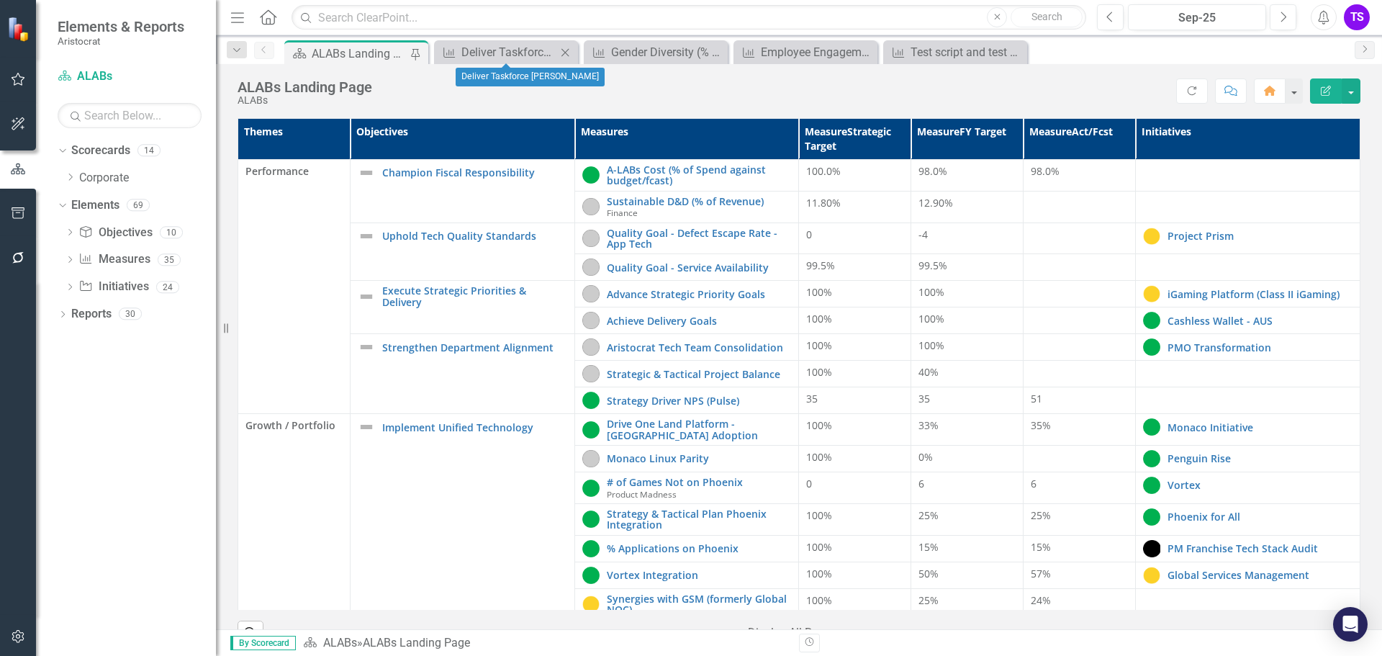
click at [567, 50] on icon "Close" at bounding box center [565, 53] width 14 height 12
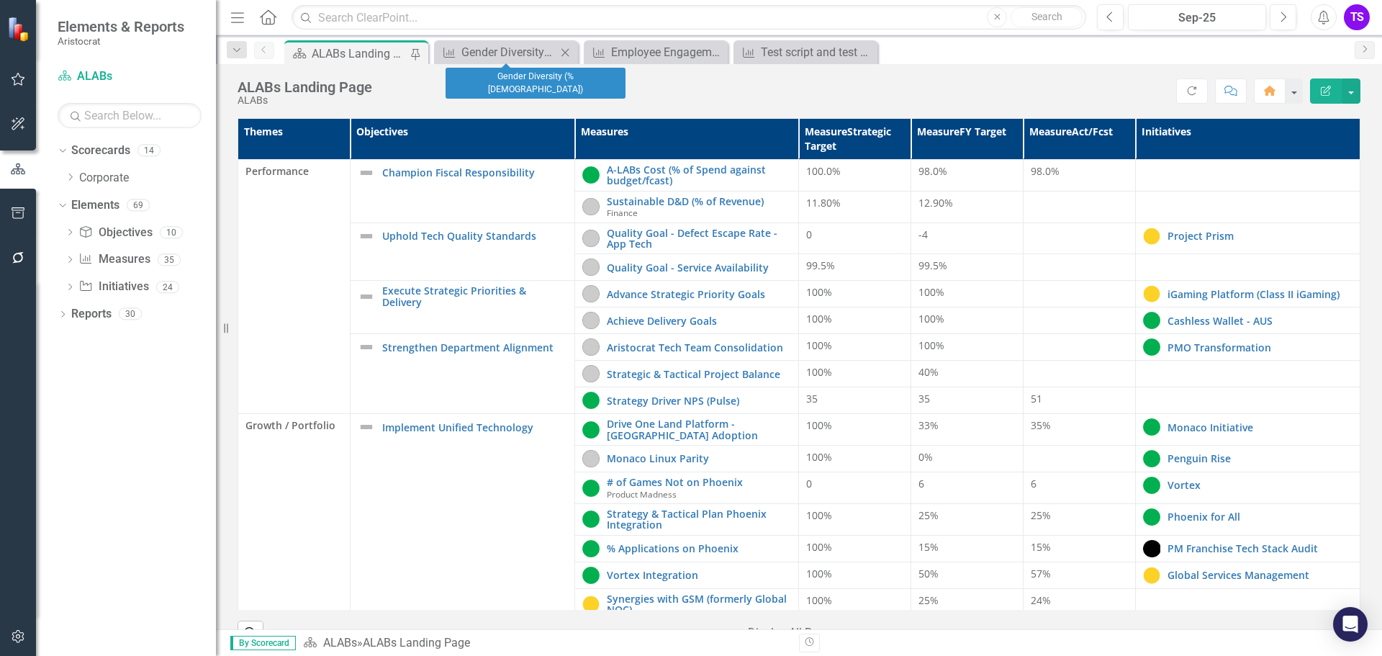
click at [567, 58] on div "Close" at bounding box center [566, 52] width 18 height 18
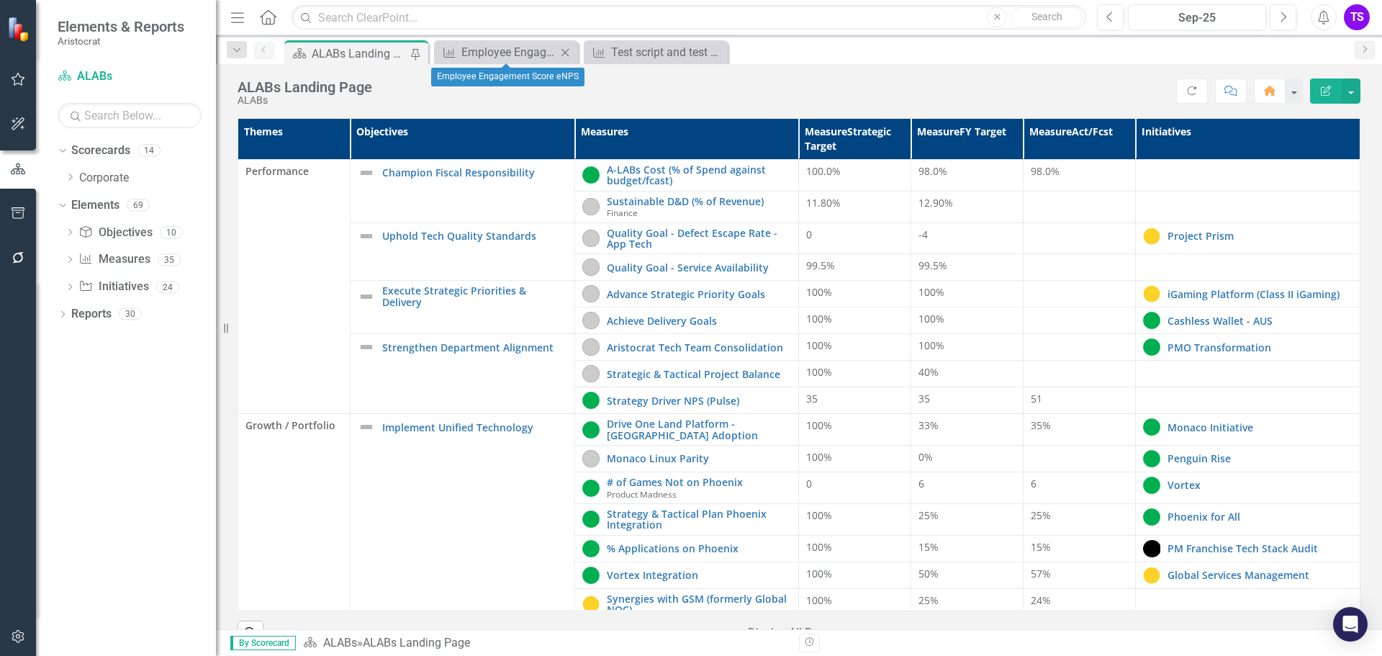
click at [567, 53] on icon at bounding box center [566, 52] width 8 height 8
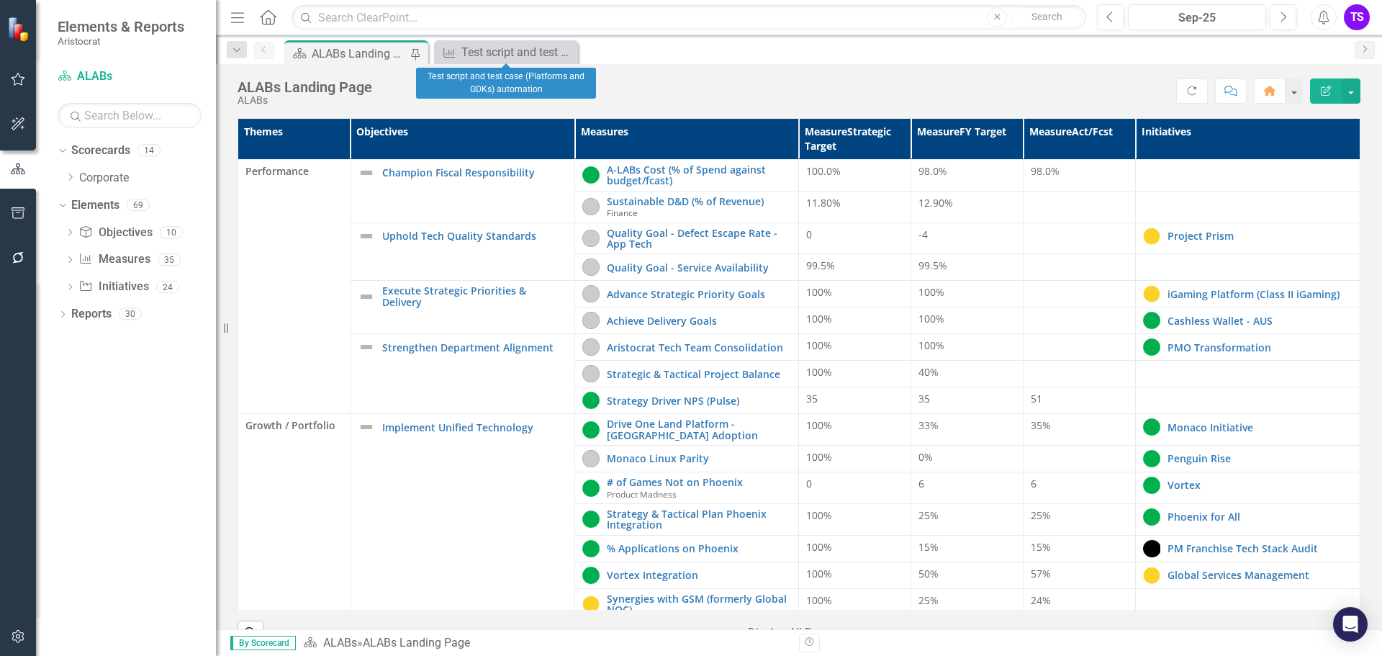
click at [0, 0] on icon at bounding box center [0, 0] width 0 height 0
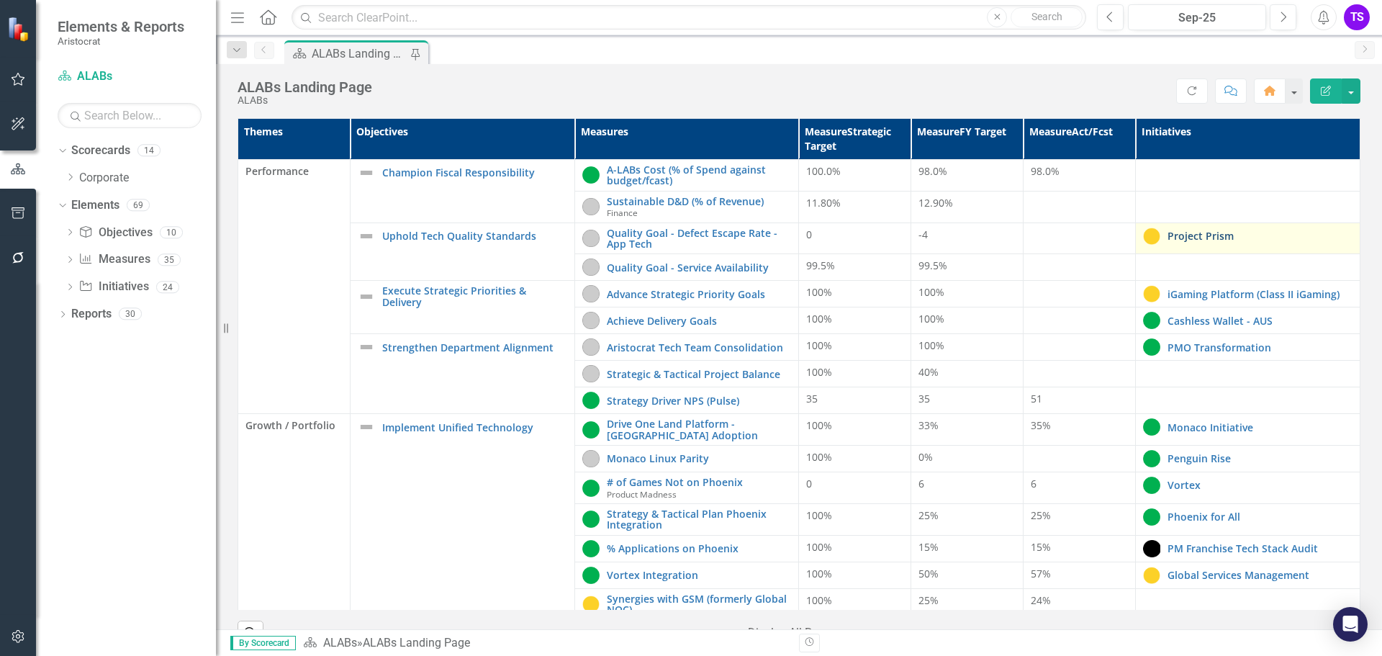
click at [1169, 235] on link "Project Prism" at bounding box center [1260, 235] width 185 height 11
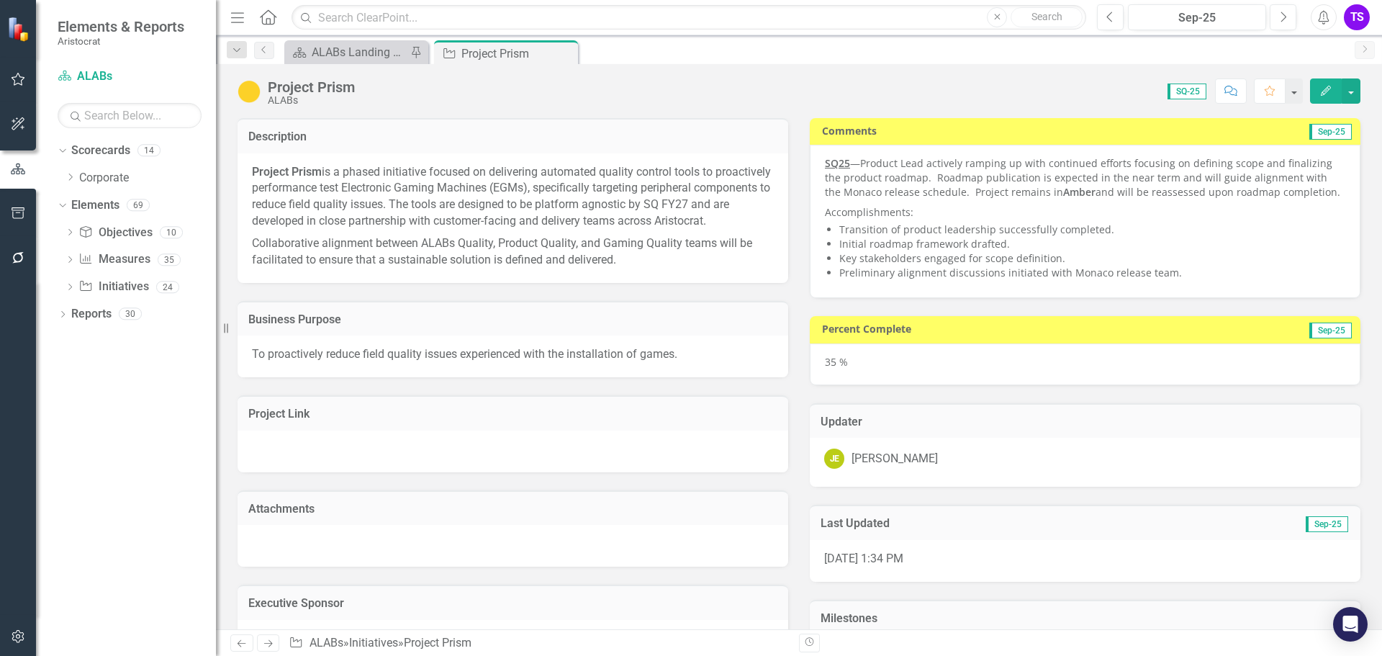
checkbox input "true"
drag, startPoint x: 837, startPoint y: 248, endPoint x: 991, endPoint y: 240, distance: 154.3
click at [991, 240] on li "Initial roadmap framework drafted." at bounding box center [1092, 244] width 506 height 14
click at [356, 50] on div "ALABs Landing Page" at bounding box center [359, 52] width 95 height 18
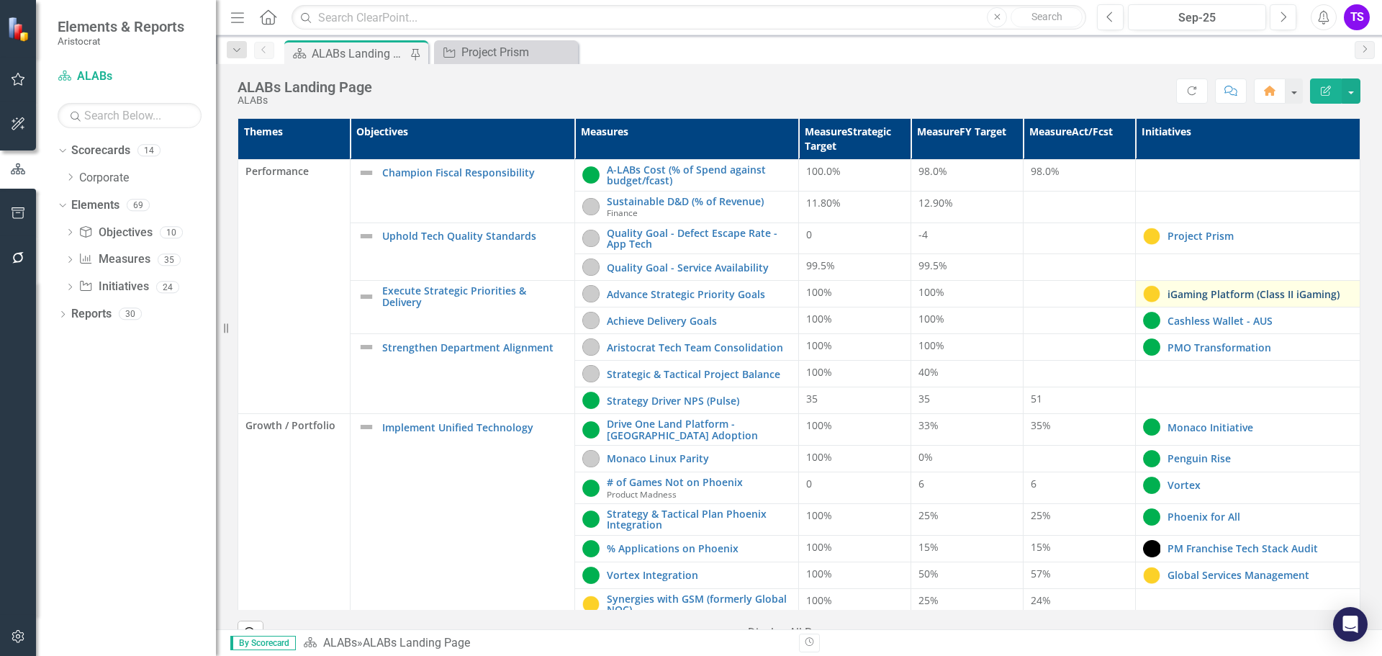
click at [1211, 297] on link "iGaming Platform (Class II iGaming)" at bounding box center [1260, 294] width 185 height 11
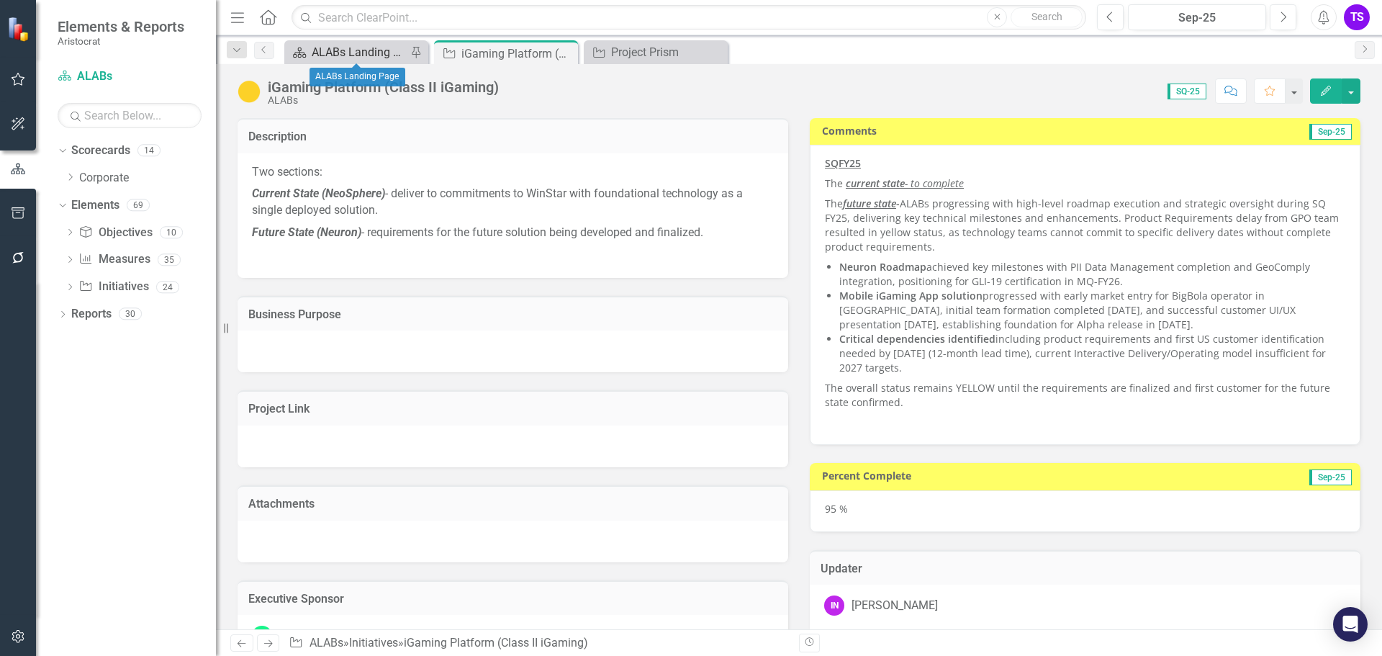
click at [328, 52] on div "ALABs Landing Page" at bounding box center [359, 52] width 95 height 18
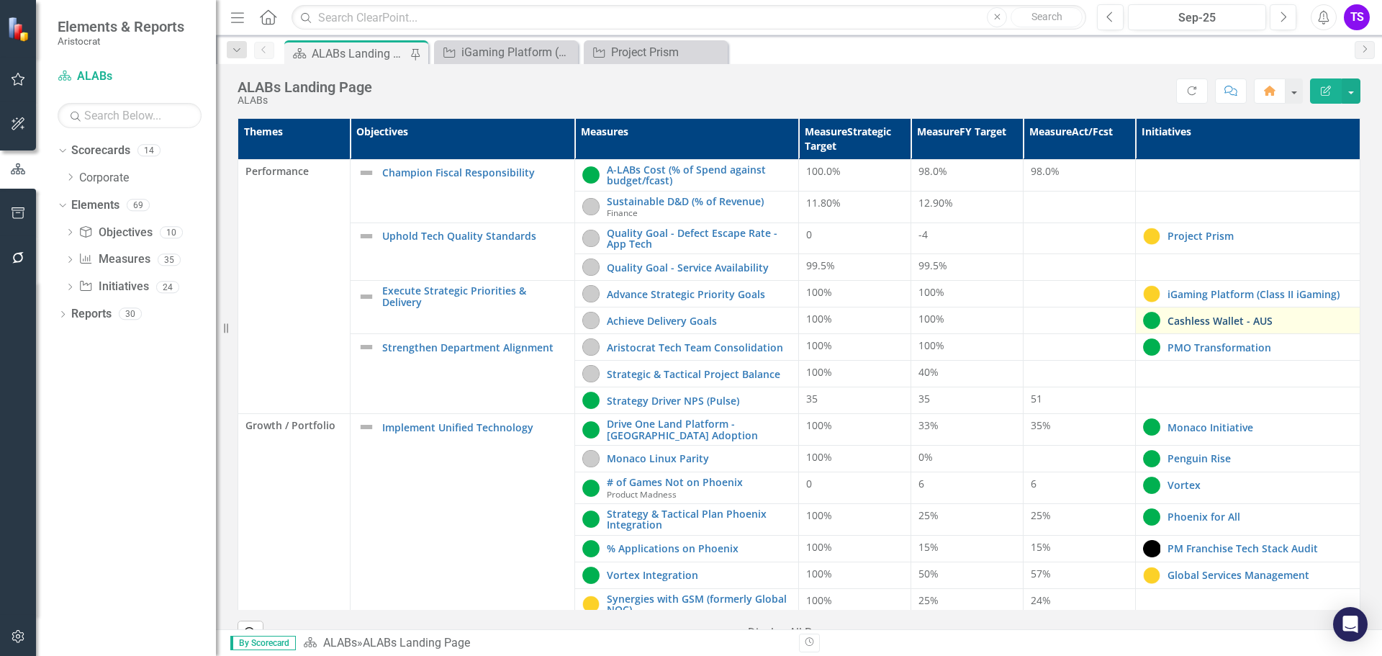
click at [1191, 325] on link "Cashless Wallet - AUS" at bounding box center [1260, 320] width 185 height 11
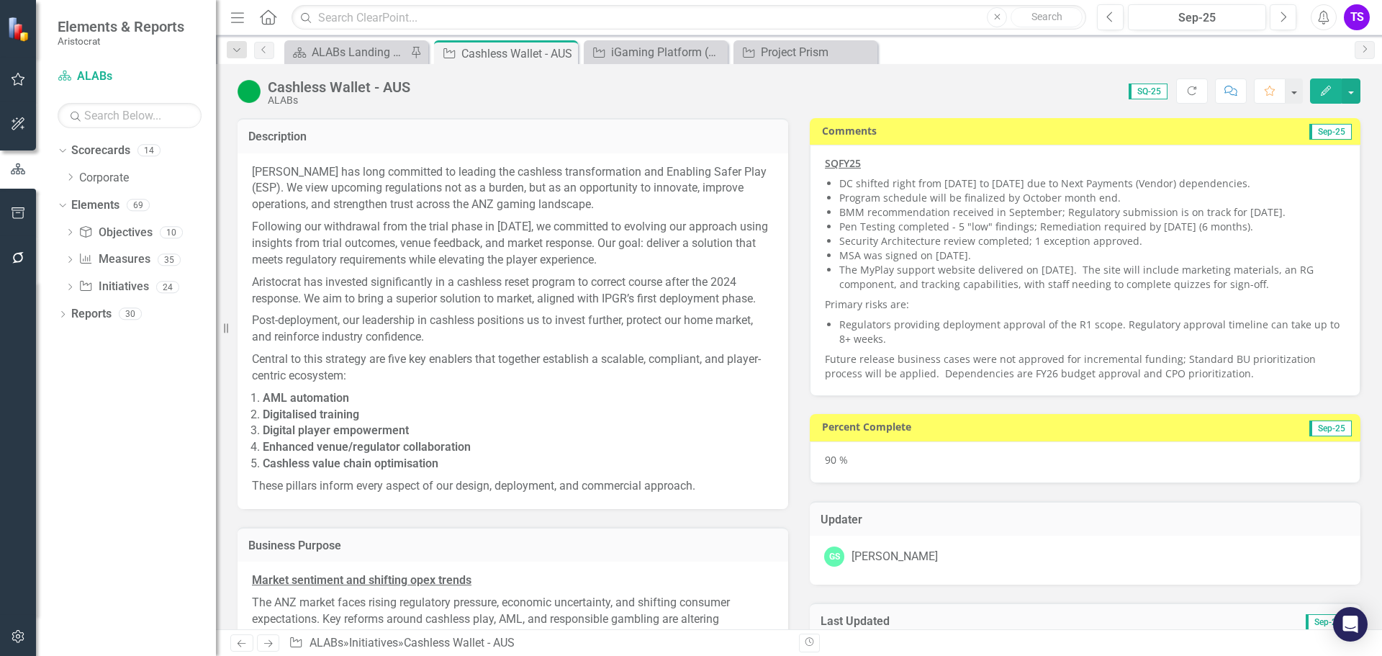
checkbox input "true"
click at [360, 54] on div "ALABs Landing Page" at bounding box center [359, 52] width 95 height 18
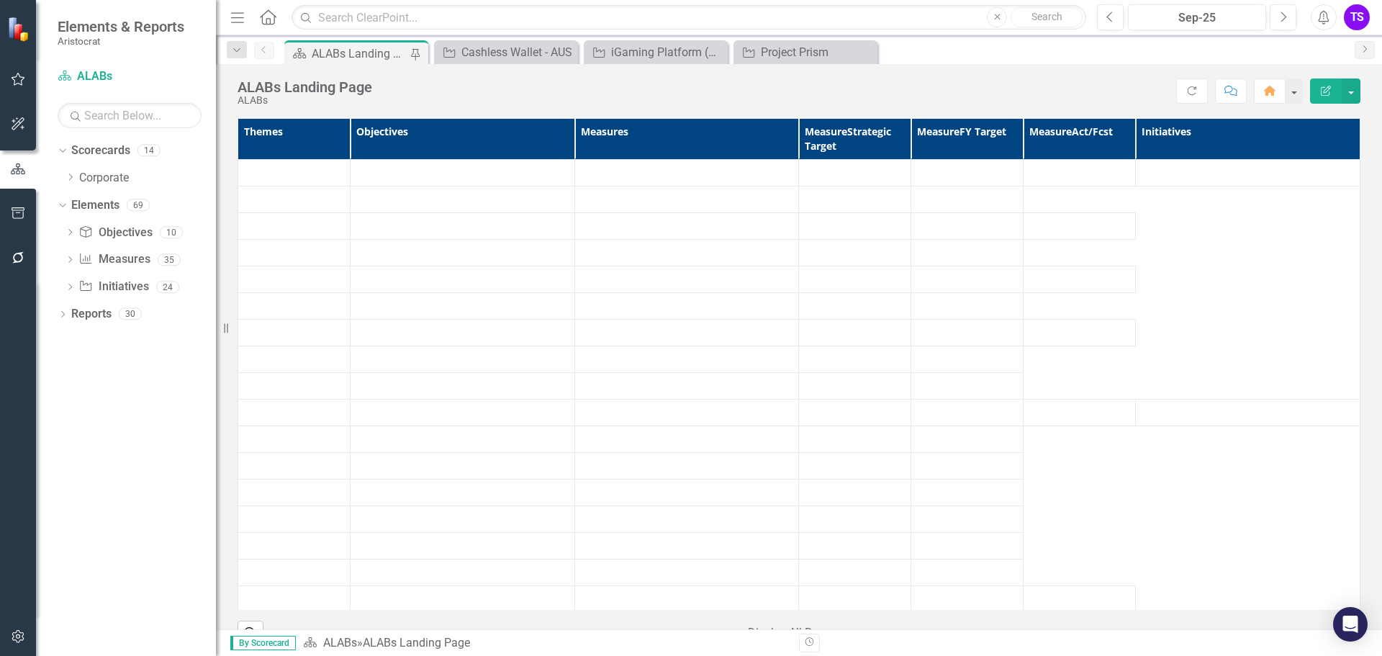
click at [360, 54] on div "ALABs Landing Page" at bounding box center [359, 54] width 95 height 18
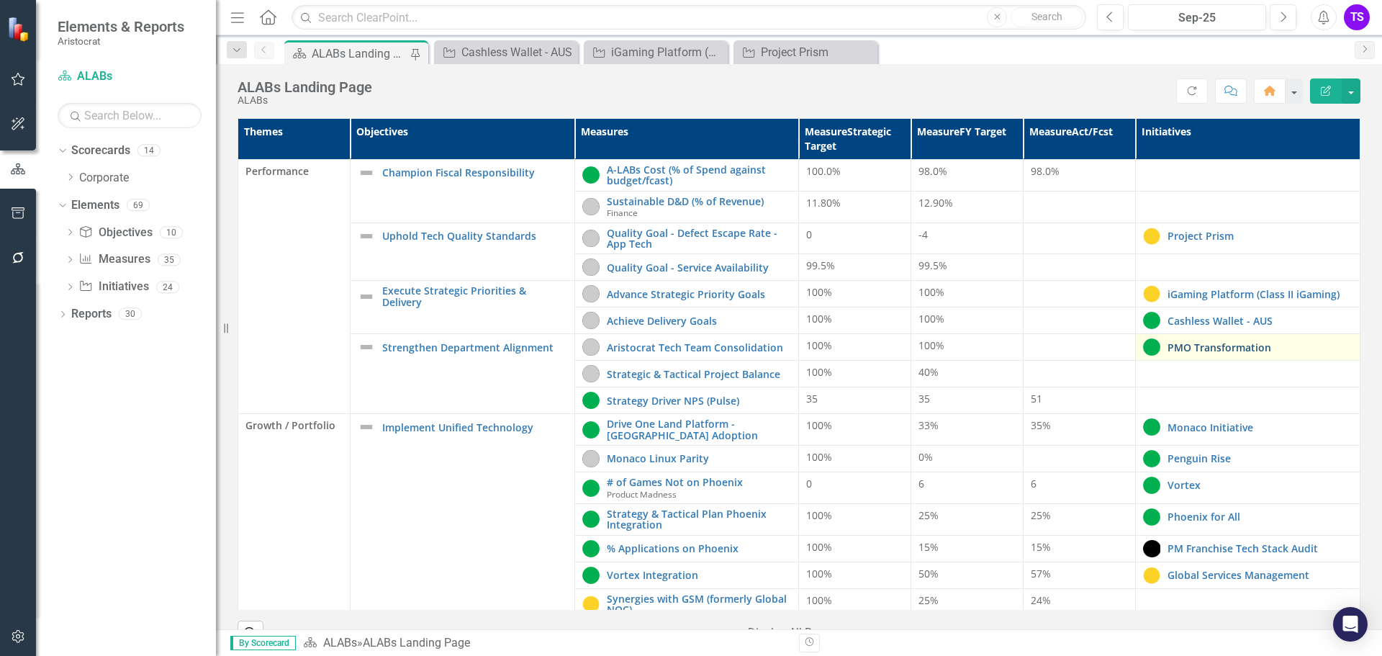
click at [1212, 353] on link "PMO Transformation" at bounding box center [1260, 347] width 185 height 11
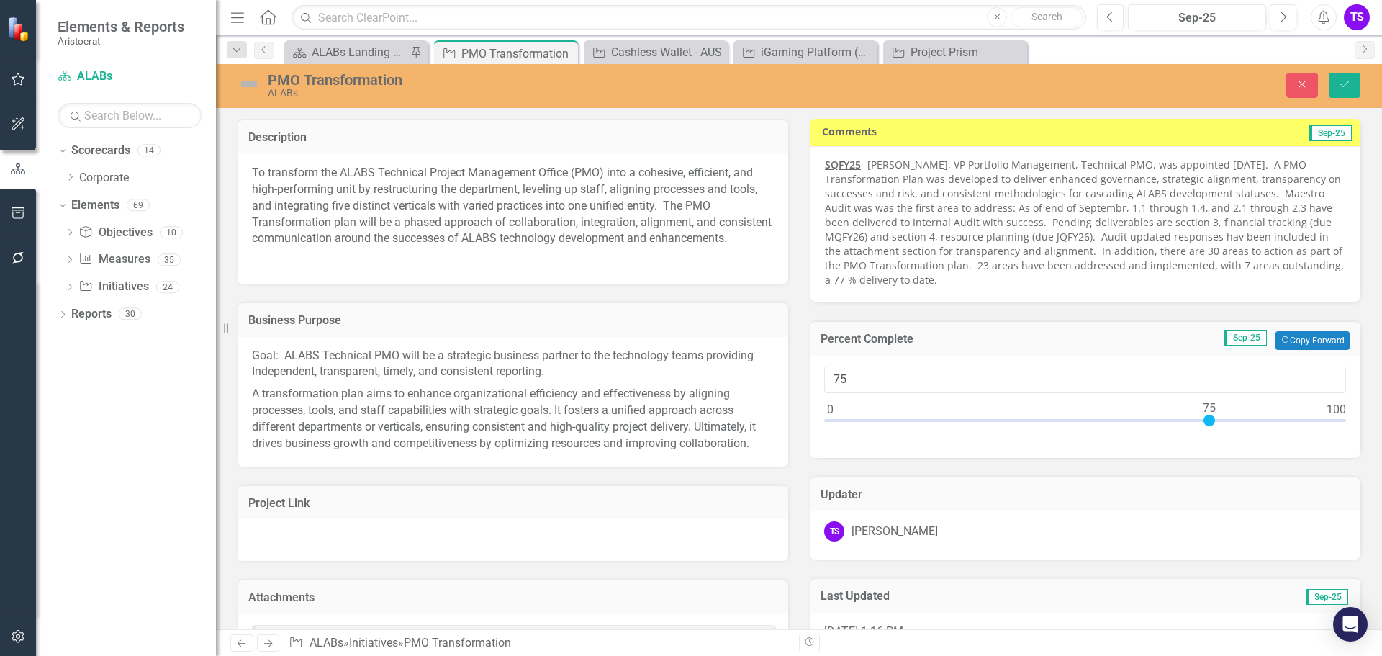
checkbox input "false"
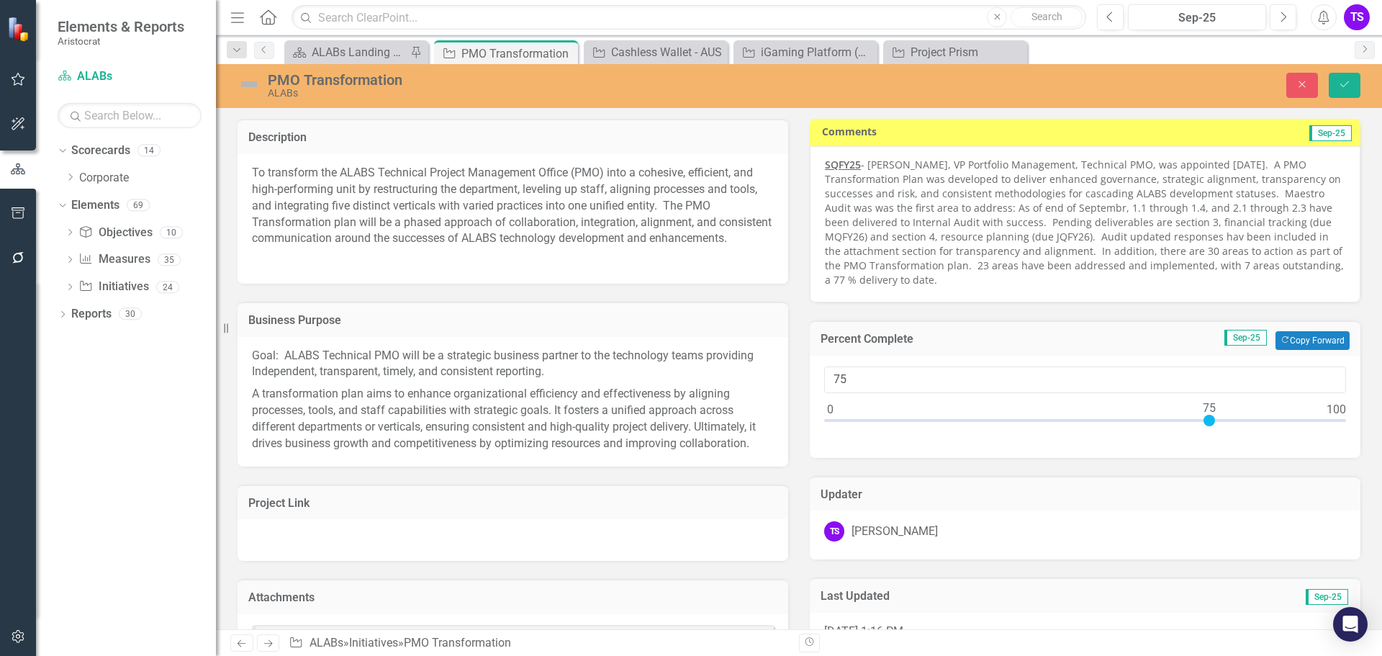
checkbox input "false"
checkbox input "true"
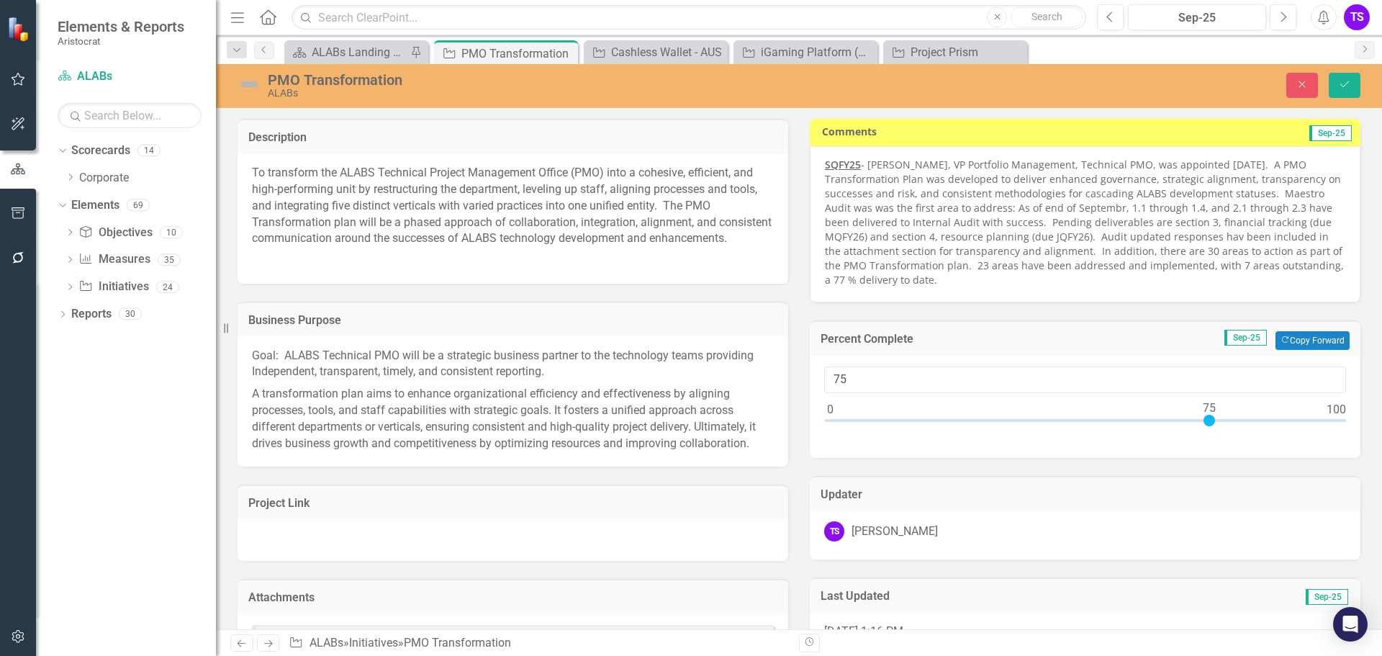
checkbox input "true"
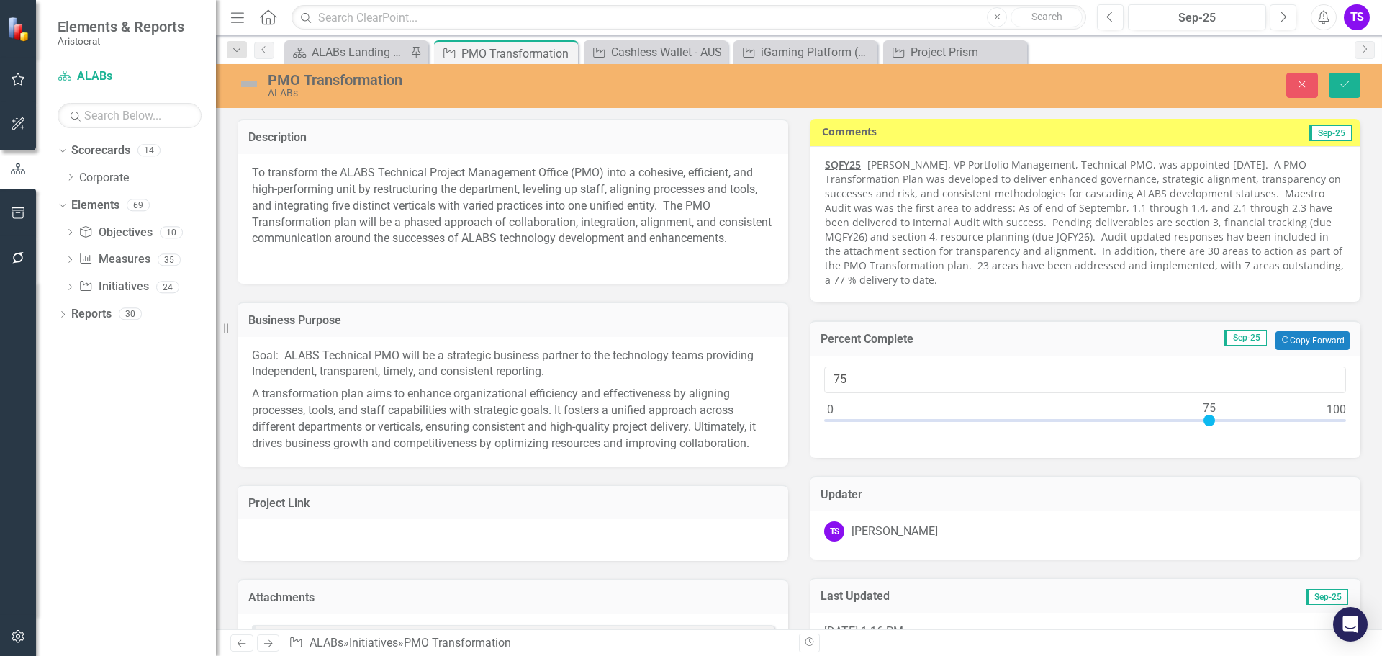
checkbox input "true"
click at [348, 53] on div "ALABs Landing Page" at bounding box center [359, 52] width 95 height 18
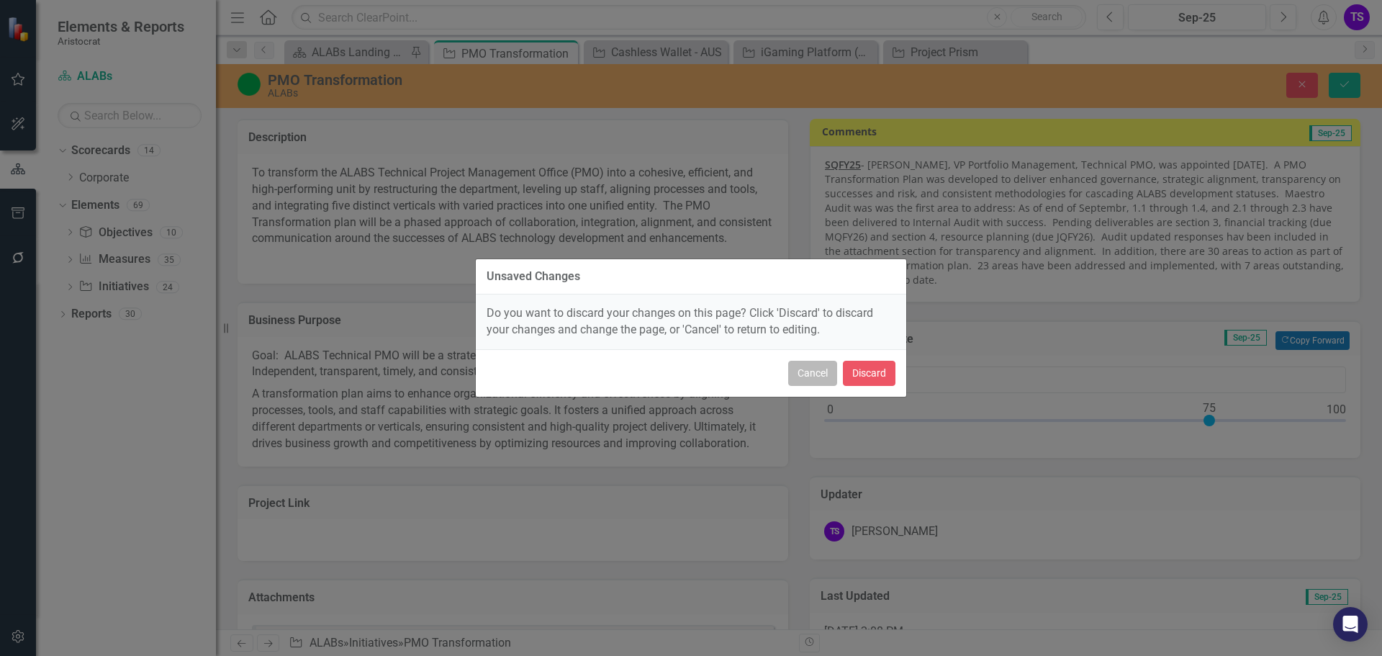
click at [817, 369] on button "Cancel" at bounding box center [812, 373] width 49 height 25
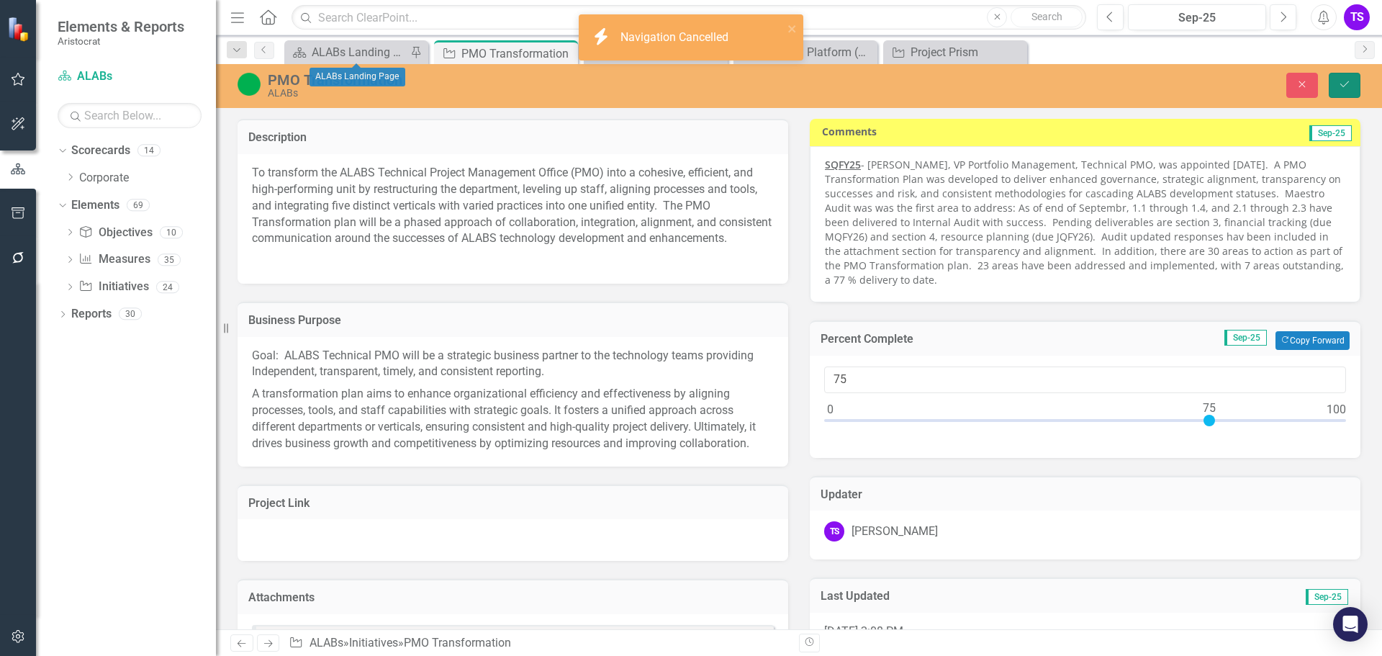
click at [1337, 89] on button "Save" at bounding box center [1345, 85] width 32 height 25
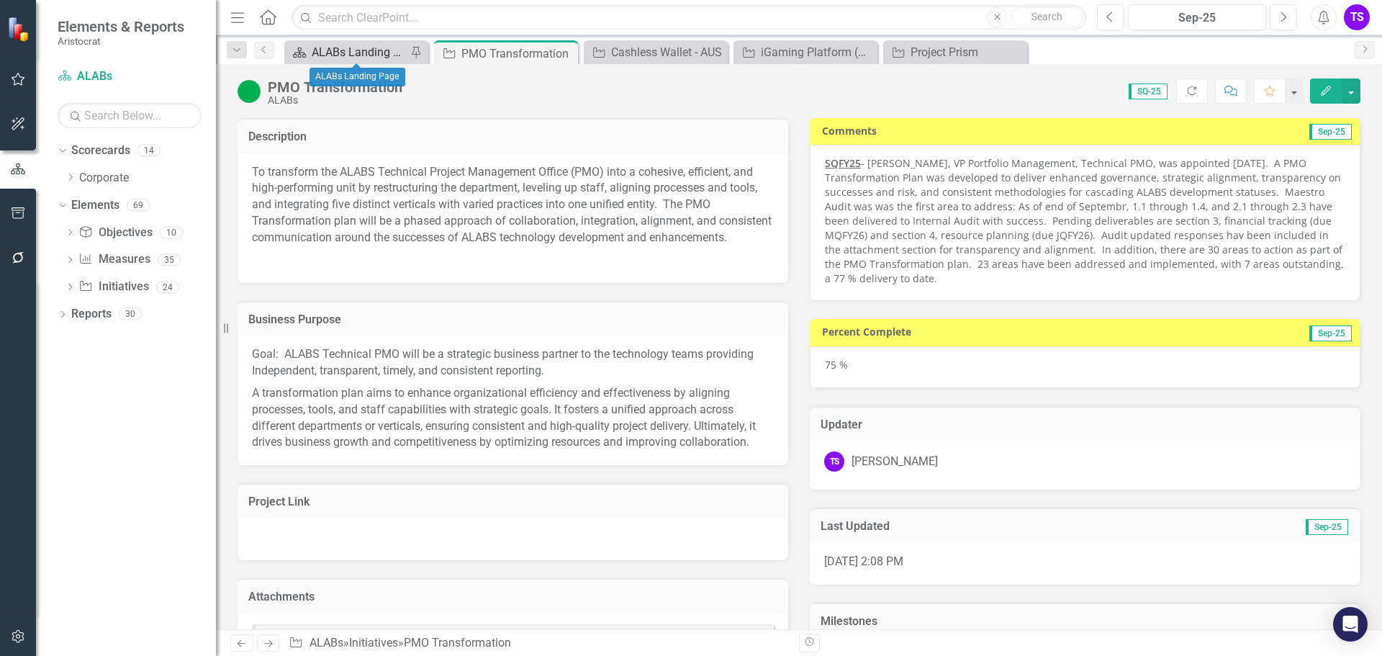
click at [354, 53] on div "ALABs Landing Page" at bounding box center [359, 52] width 95 height 18
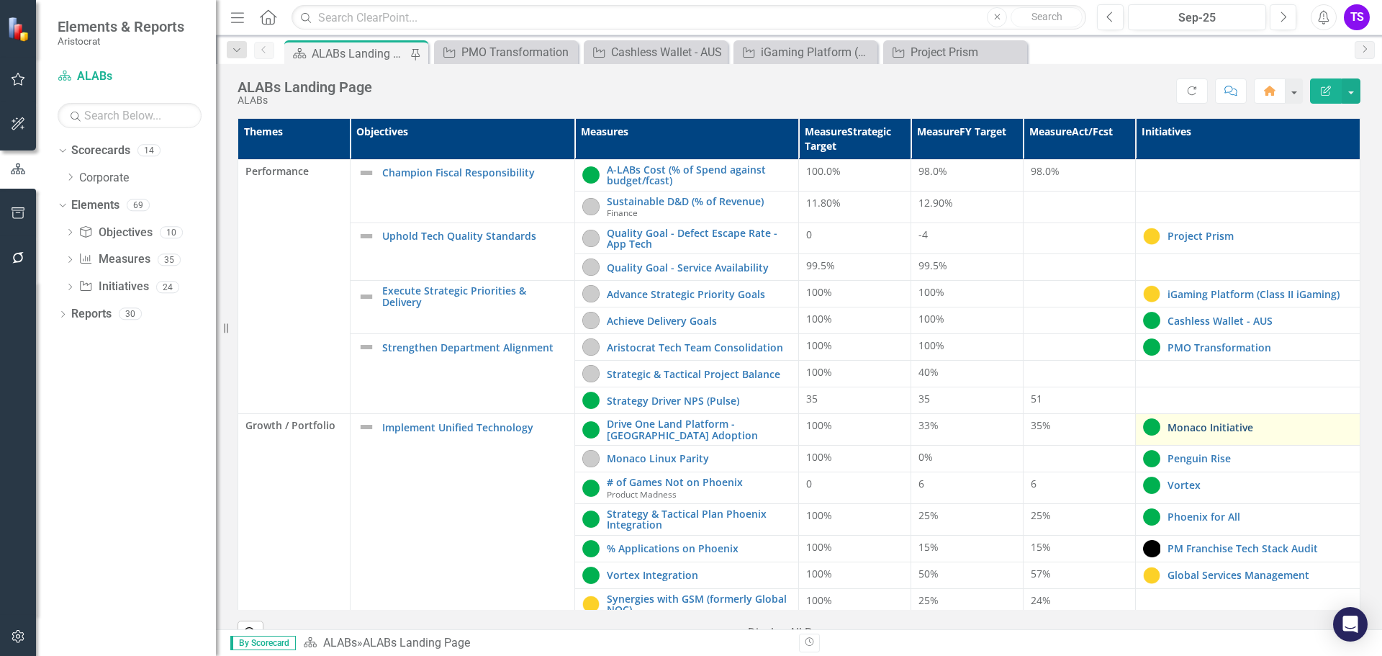
click at [1180, 426] on link "Monaco Initiative" at bounding box center [1260, 427] width 185 height 11
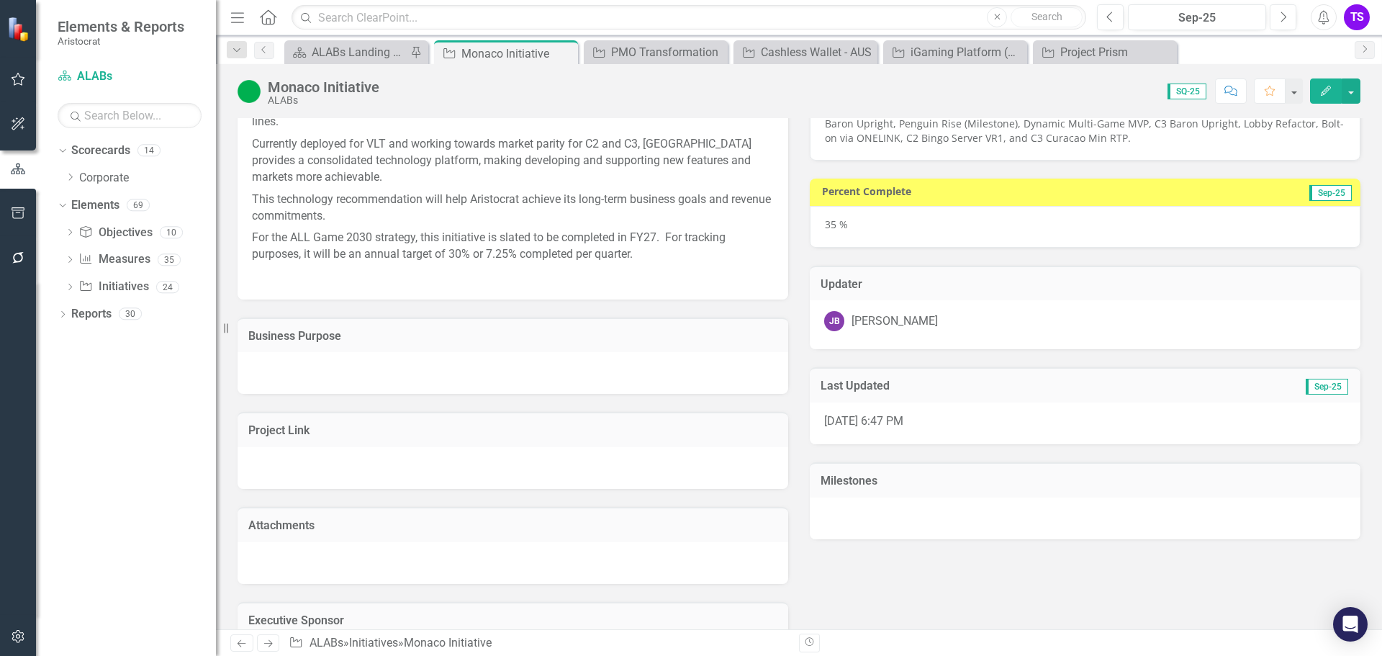
scroll to position [360, 0]
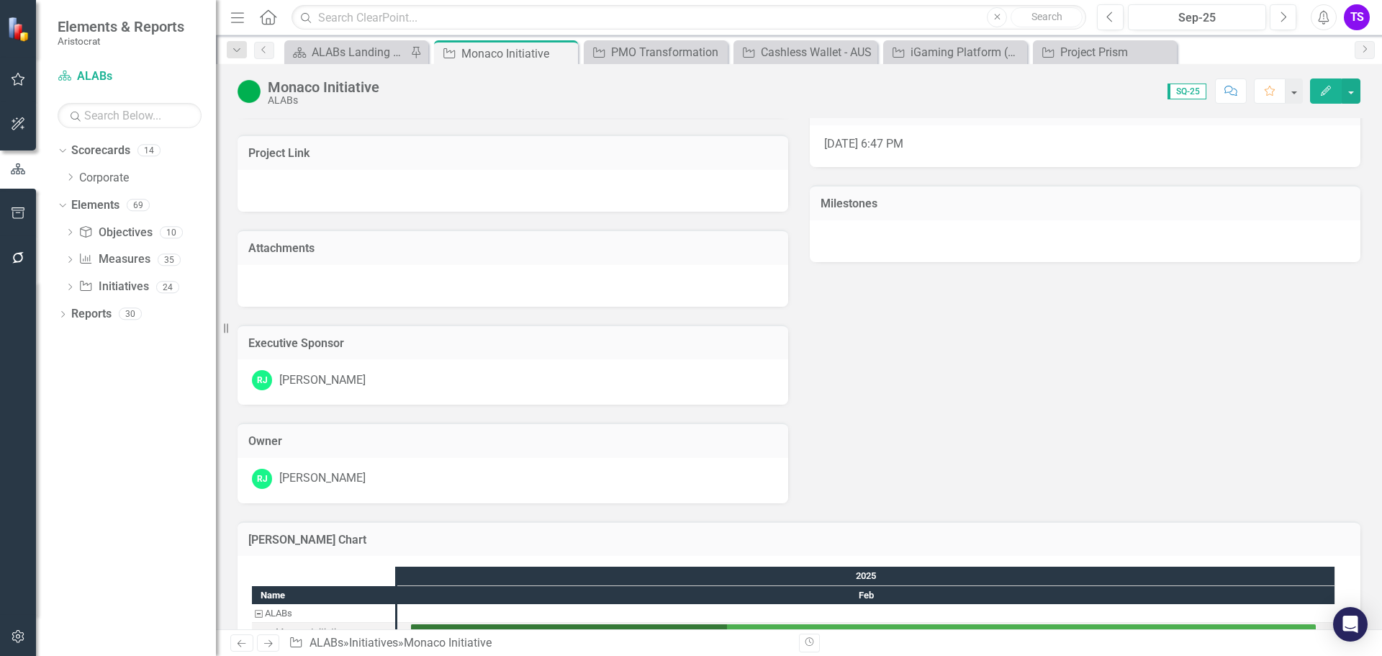
click at [852, 214] on td "Milestones" at bounding box center [1085, 205] width 529 height 19
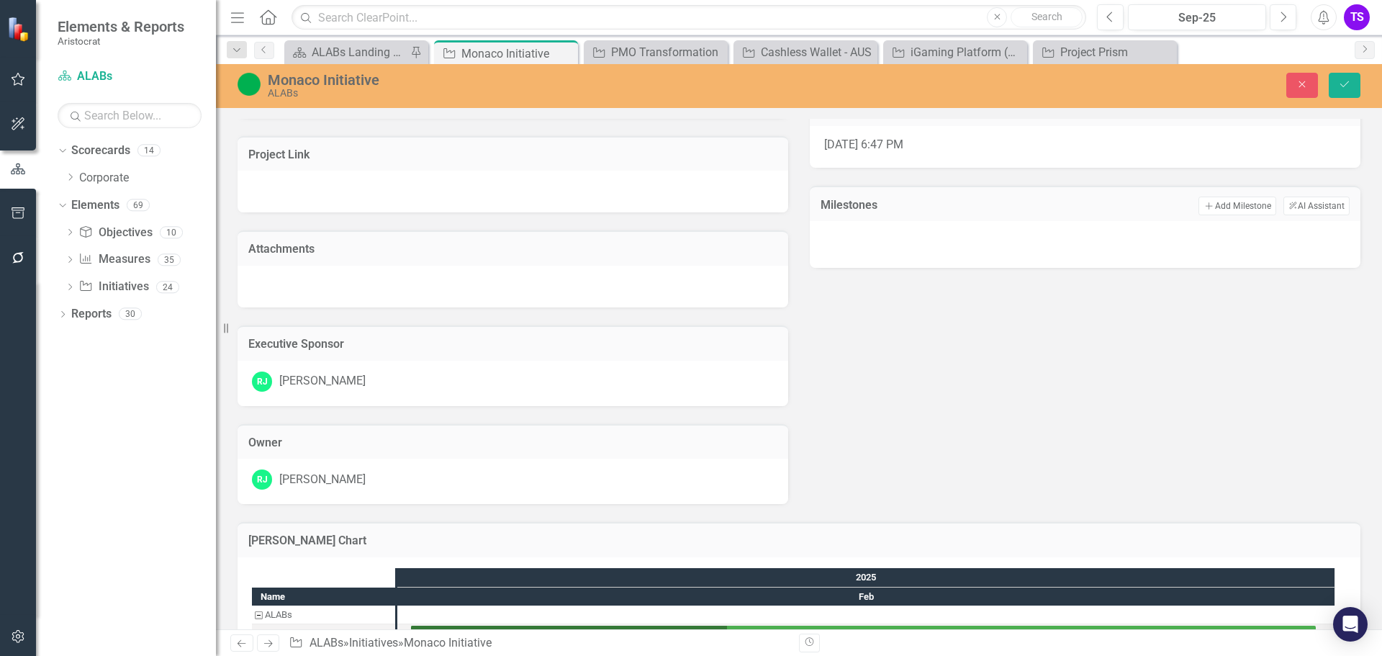
click at [1104, 228] on div at bounding box center [1085, 244] width 551 height 47
click at [1107, 212] on td "Add Add Milestone ClearPoint AI AI Assistant" at bounding box center [1157, 206] width 384 height 19
click at [828, 209] on h3 "Milestones" at bounding box center [893, 205] width 145 height 13
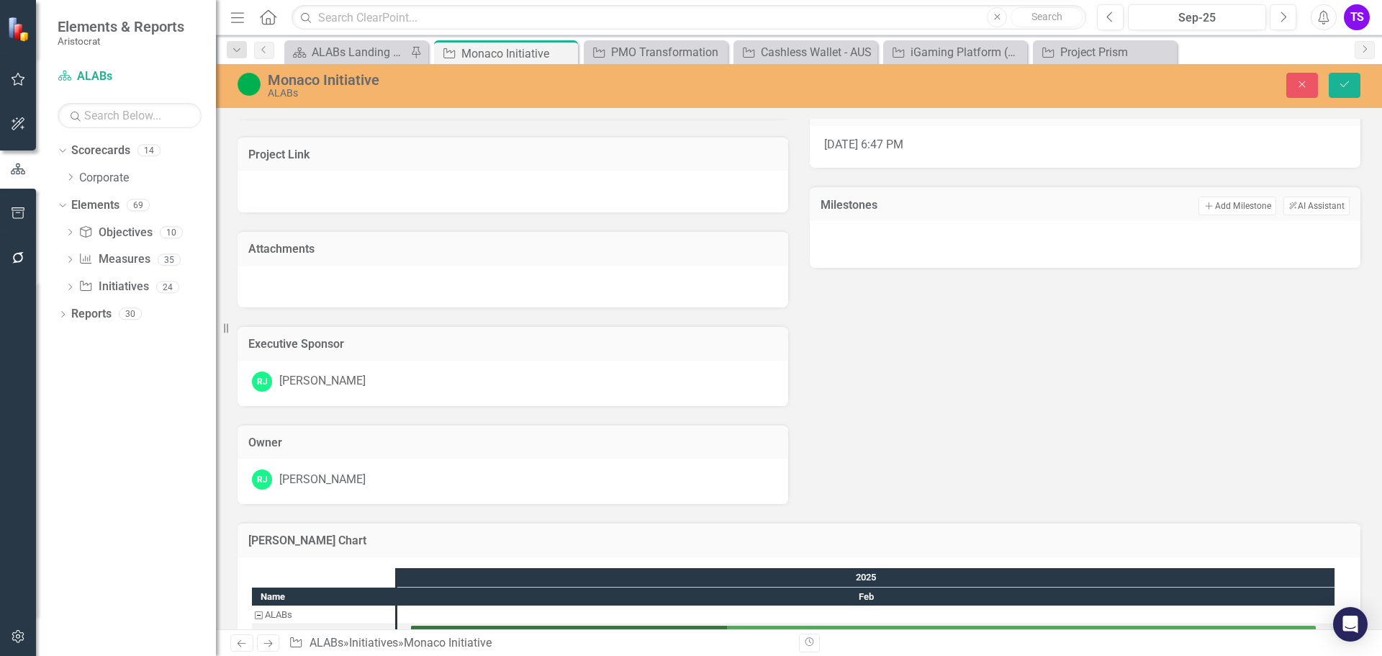
click at [828, 209] on h3 "Milestones" at bounding box center [893, 205] width 145 height 13
click at [833, 238] on div at bounding box center [1085, 243] width 522 height 22
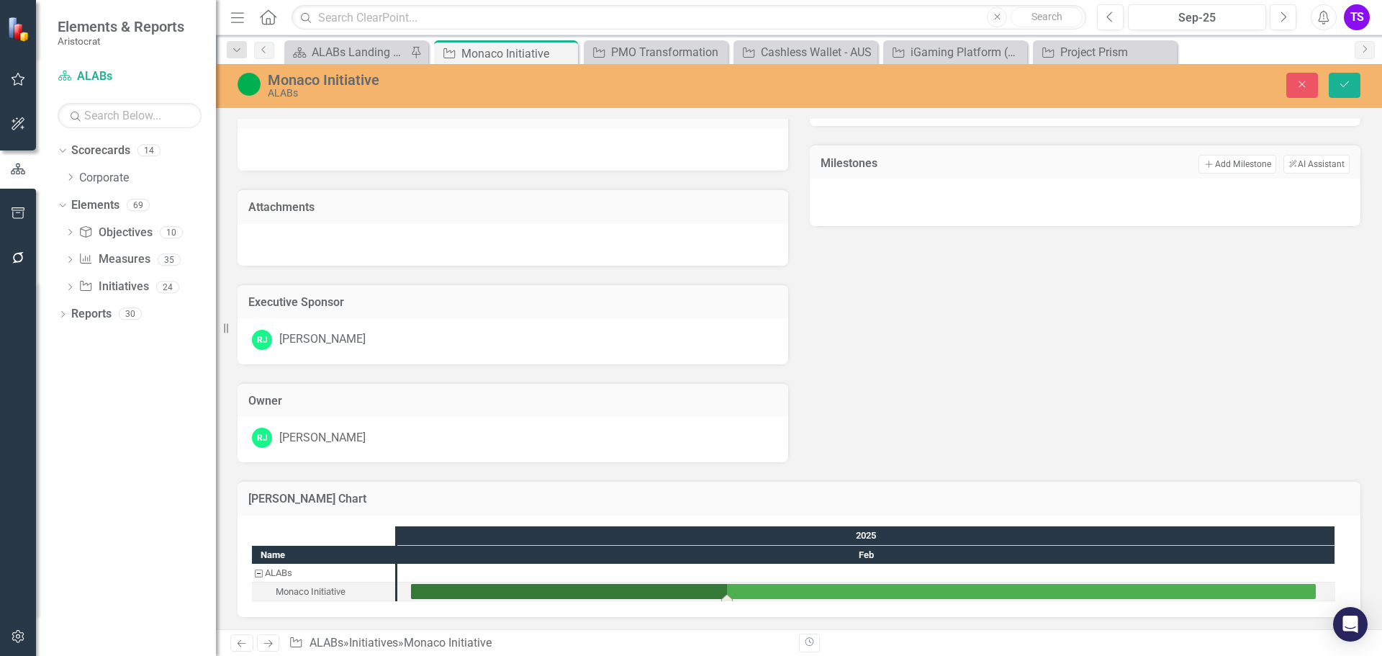
click at [444, 590] on div "Task: Start date: 2025-02-01 End date: 2025-02-28" at bounding box center [863, 591] width 905 height 15
click at [929, 585] on div "Task: Start date: 2025-02-01 End date: 2025-02-28" at bounding box center [863, 591] width 905 height 15
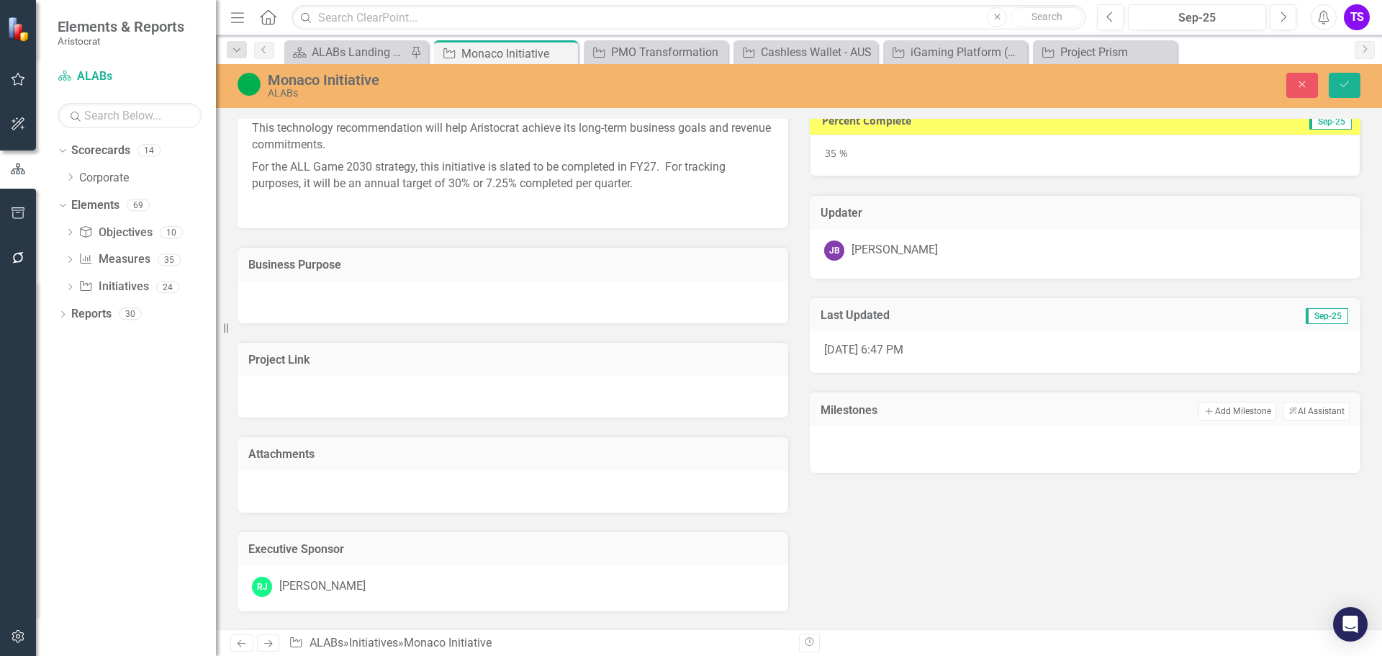
scroll to position [0, 0]
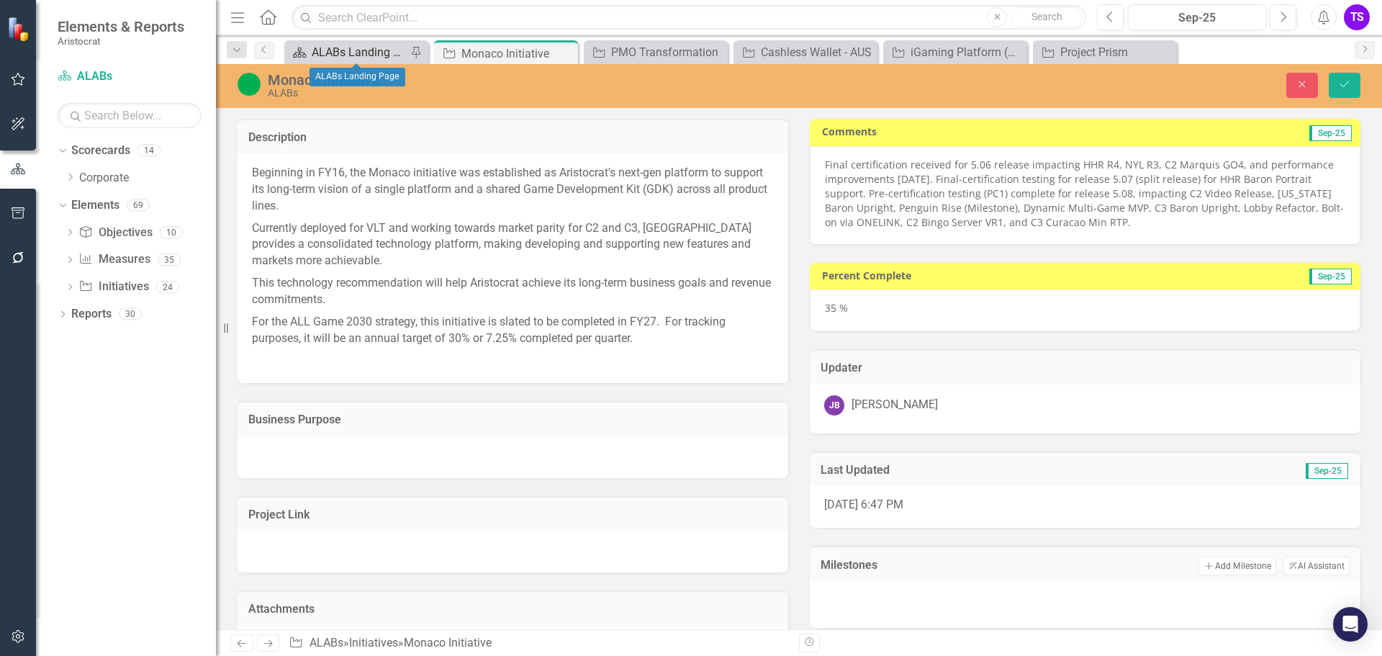
click at [324, 49] on div "ALABs Landing Page" at bounding box center [359, 52] width 95 height 18
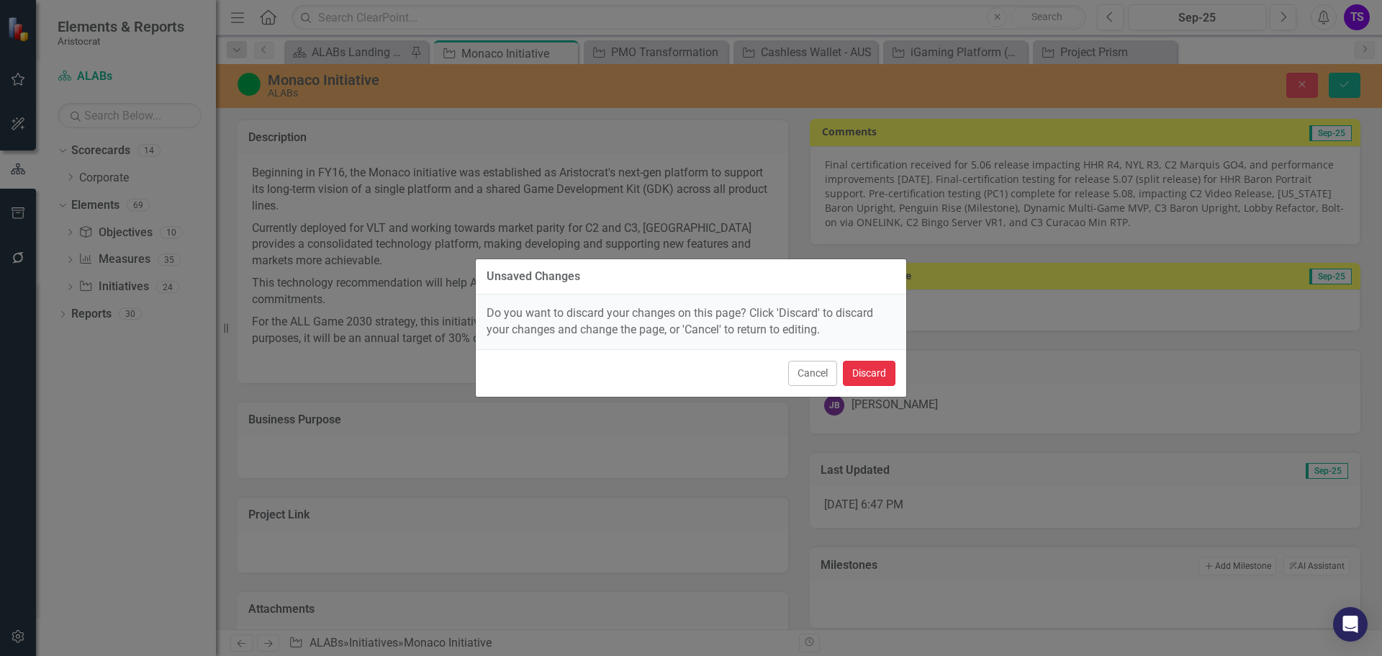
click at [869, 373] on button "Discard" at bounding box center [869, 373] width 53 height 25
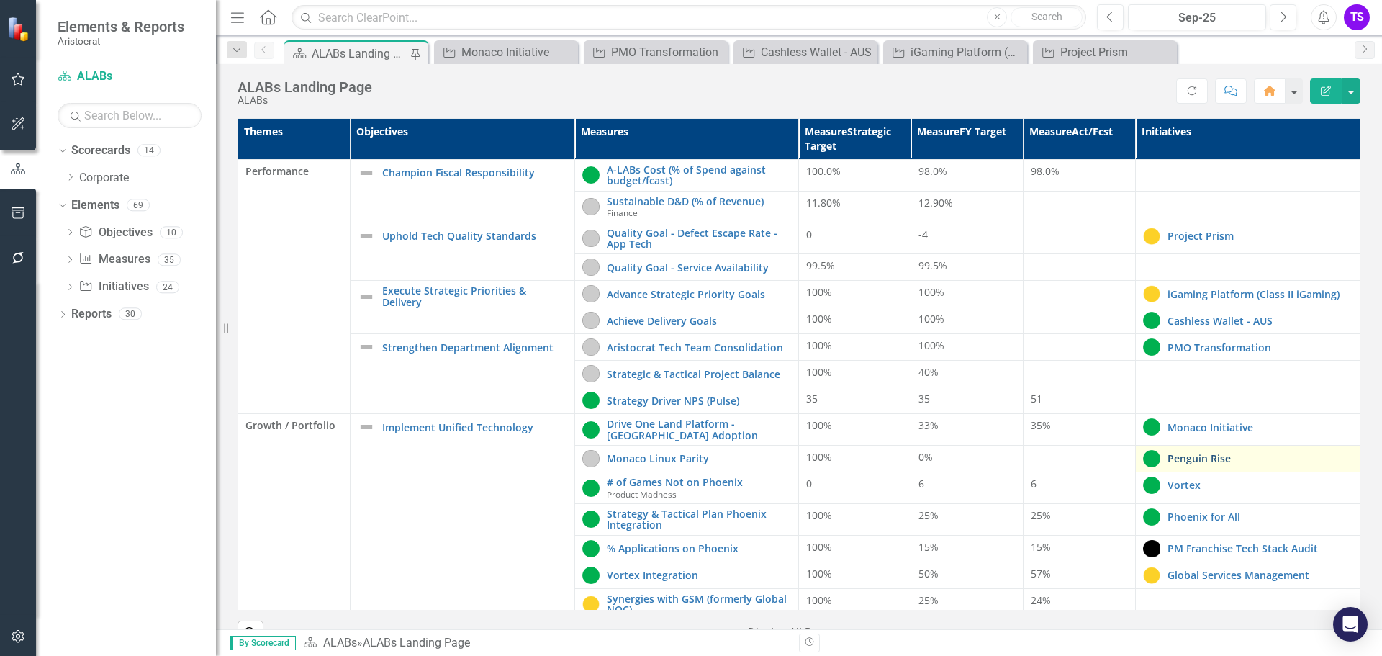
click at [1181, 464] on link "Penguin Rise" at bounding box center [1260, 458] width 185 height 11
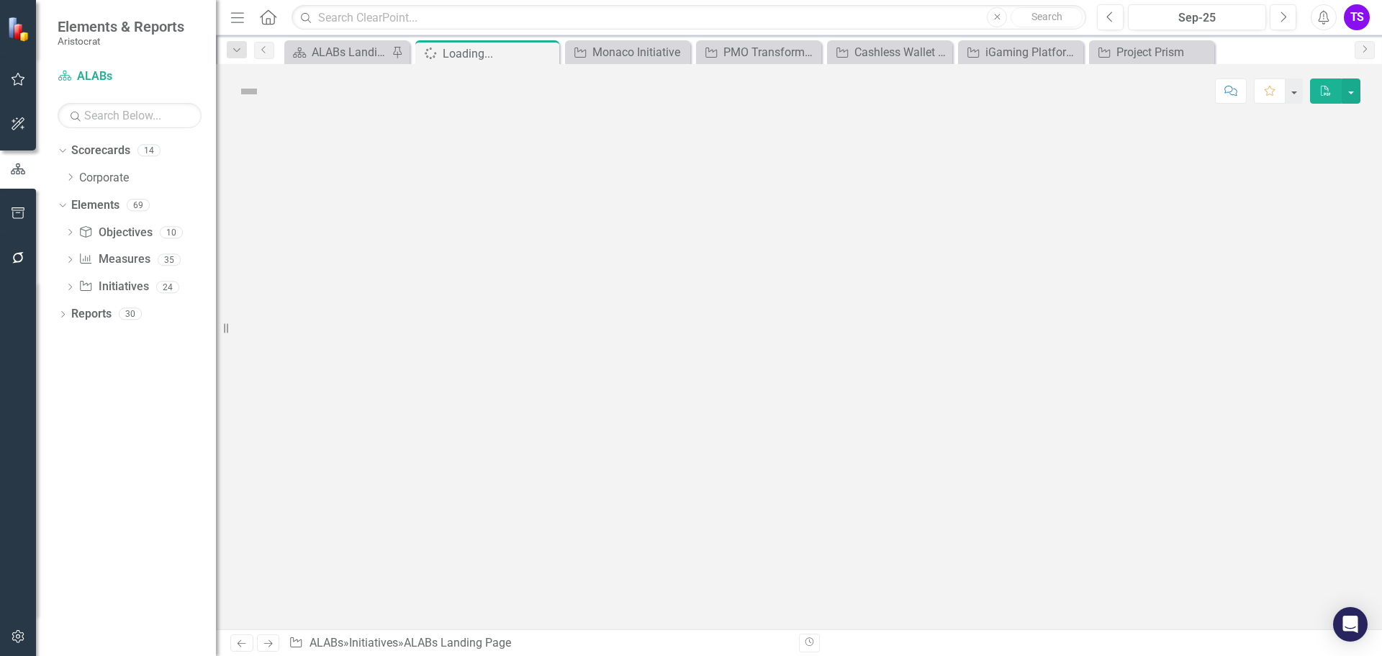
click at [1181, 464] on div at bounding box center [799, 373] width 1166 height 511
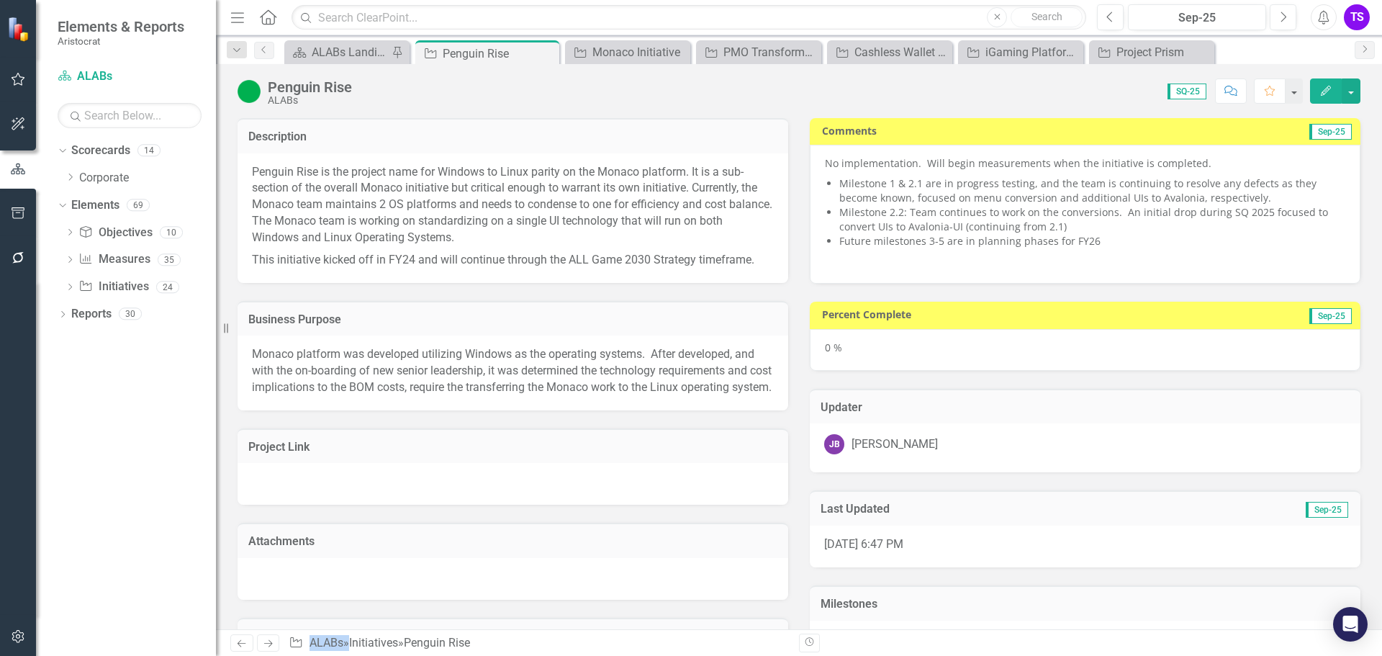
click at [252, 89] on img at bounding box center [249, 91] width 23 height 23
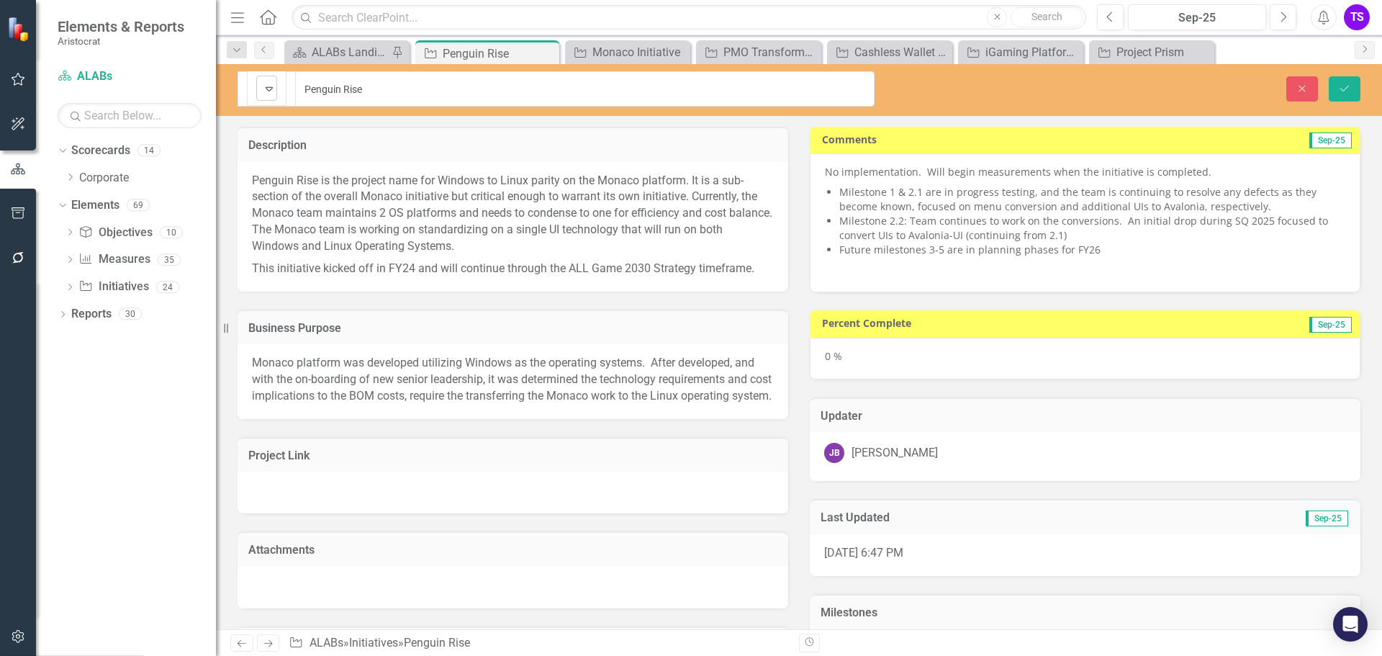
click at [272, 87] on icon at bounding box center [269, 89] width 7 height 4
click at [410, 261] on p "This initiative kicked off in FY24 and will continue through the ALL Game 2030 …" at bounding box center [513, 267] width 522 height 19
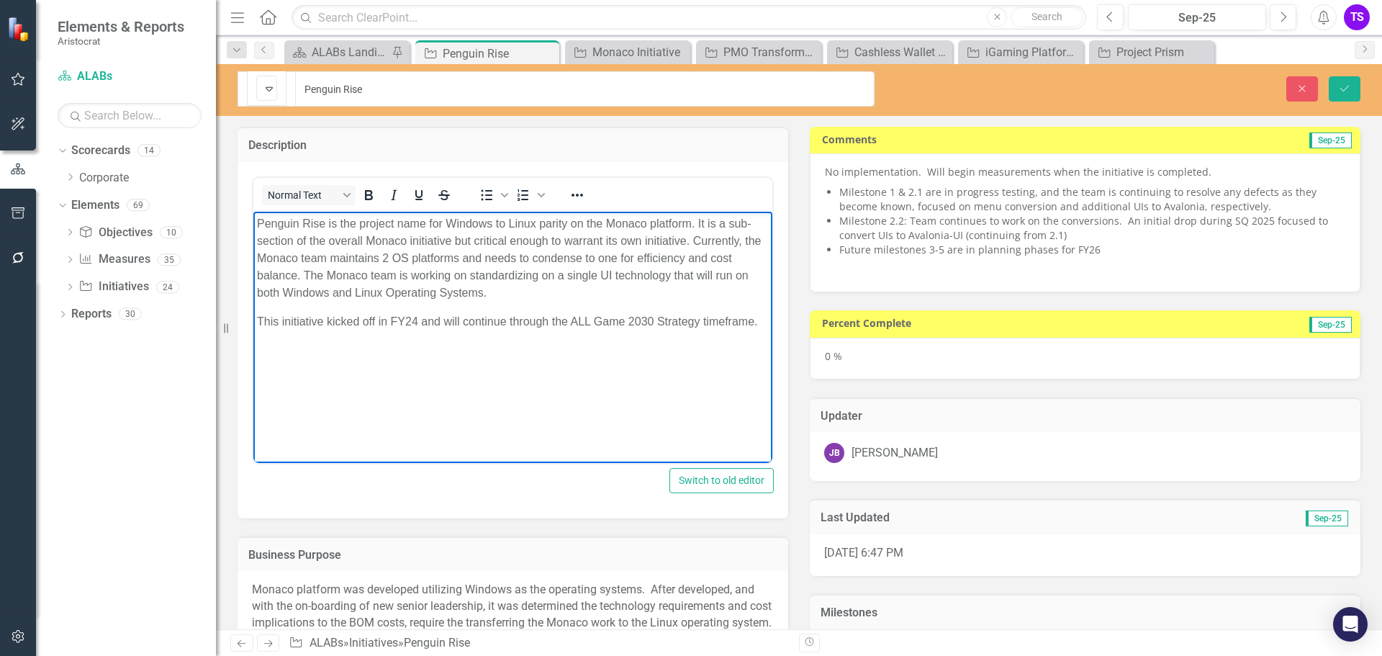
click at [360, 320] on p "This initiative kicked off in FY24 and will continue through the ALL Game 2030 …" at bounding box center [513, 320] width 512 height 17
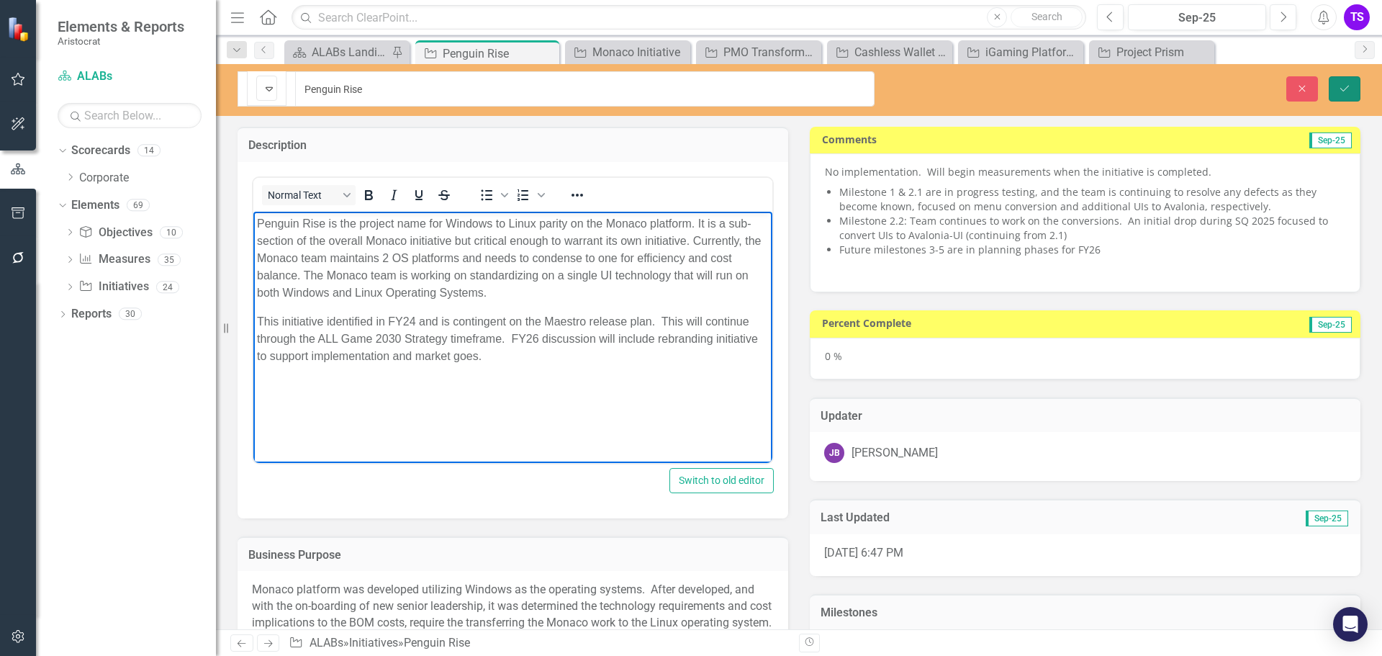
click at [1343, 84] on icon "Save" at bounding box center [1344, 89] width 13 height 10
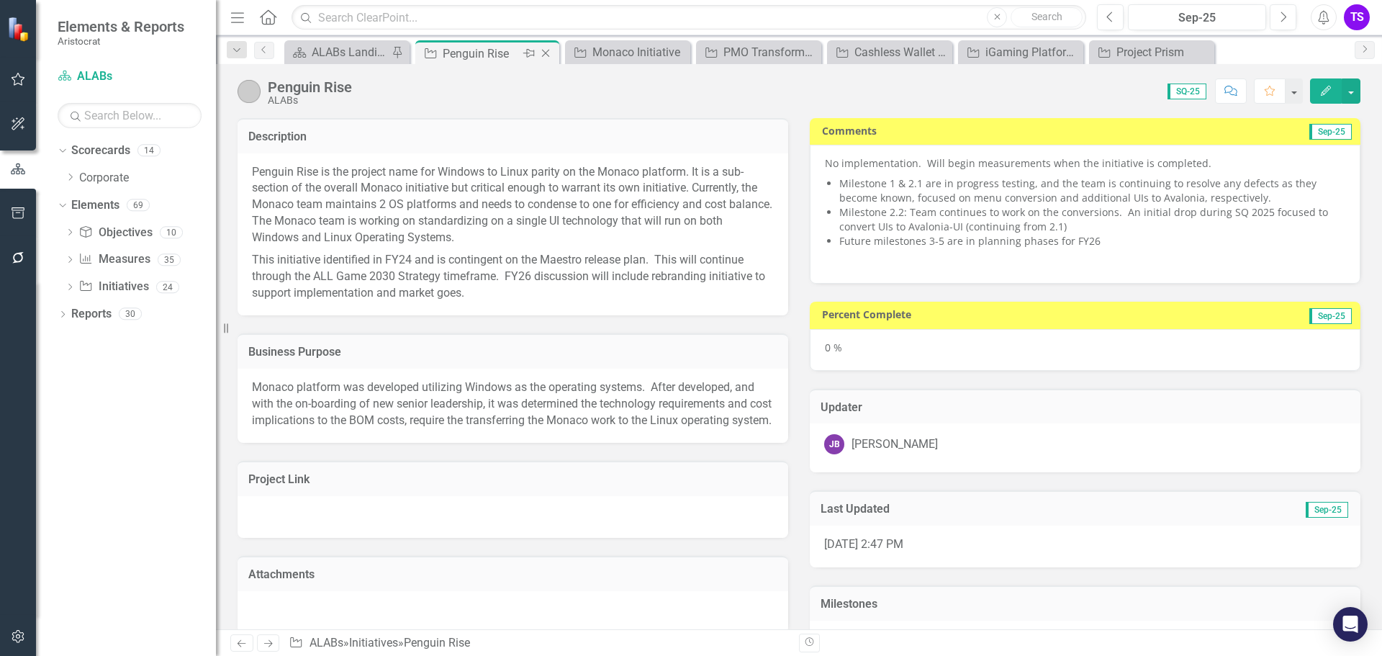
click at [546, 52] on icon "Close" at bounding box center [546, 54] width 14 height 12
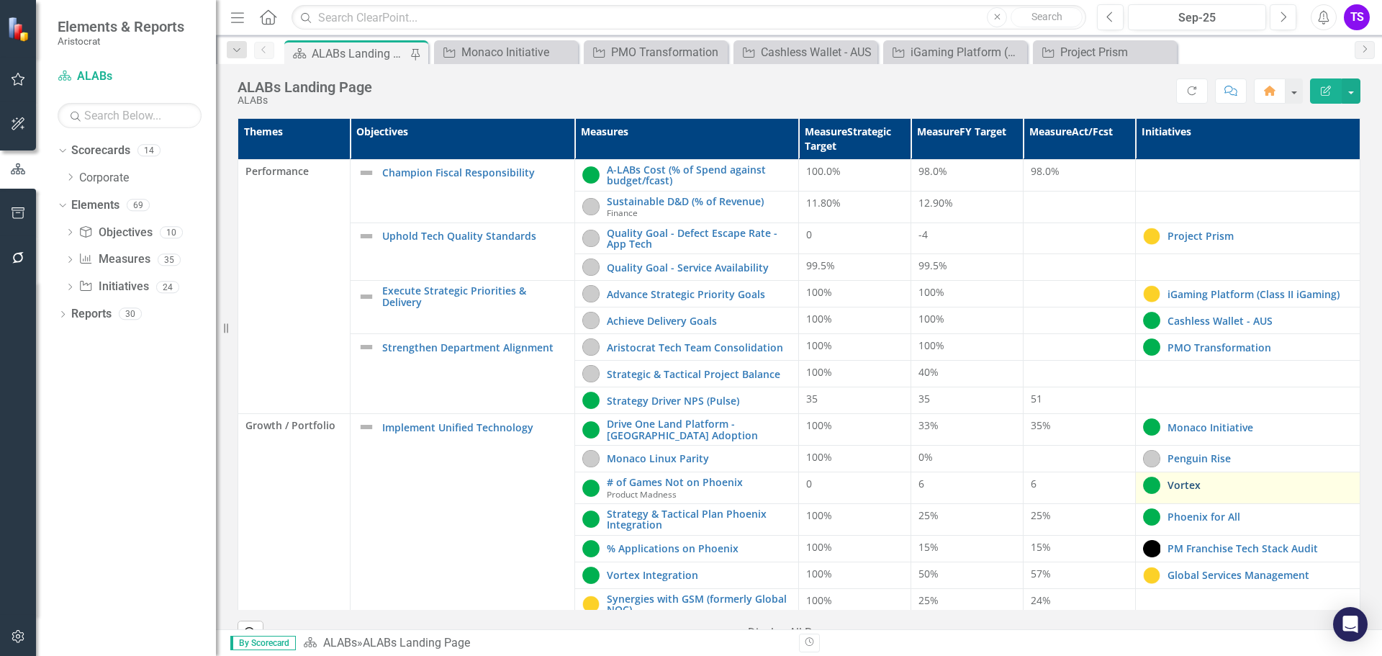
click at [1168, 487] on link "Vortex" at bounding box center [1260, 485] width 185 height 11
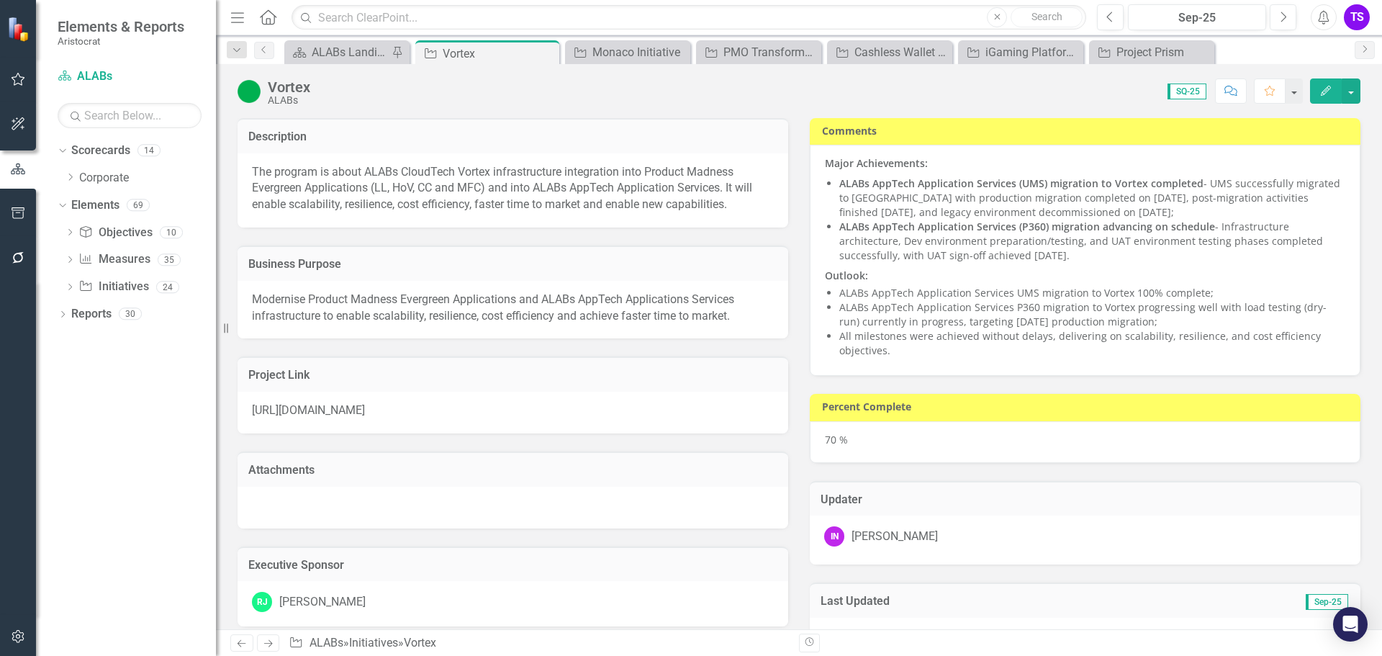
checkbox input "true"
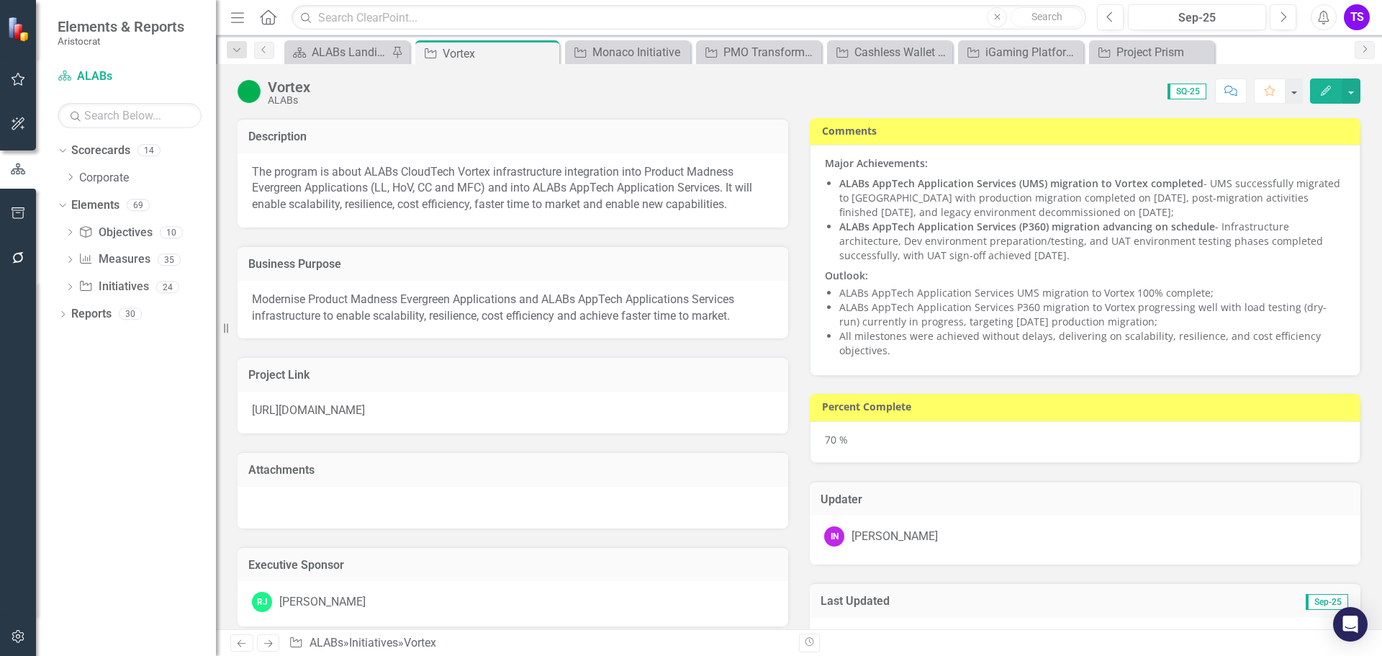
checkbox input "true"
click at [364, 48] on div "ALABs Landing Page" at bounding box center [350, 52] width 76 height 18
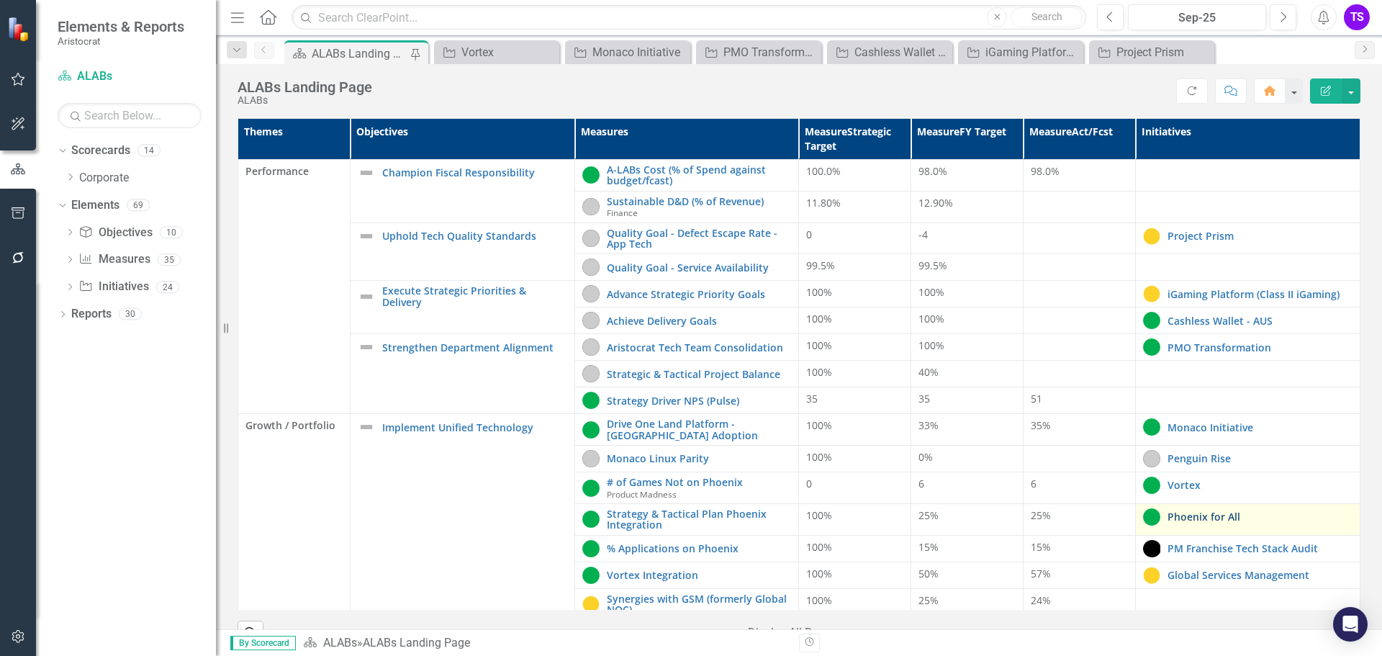
click at [1179, 520] on link "Phoenix for All" at bounding box center [1260, 516] width 185 height 11
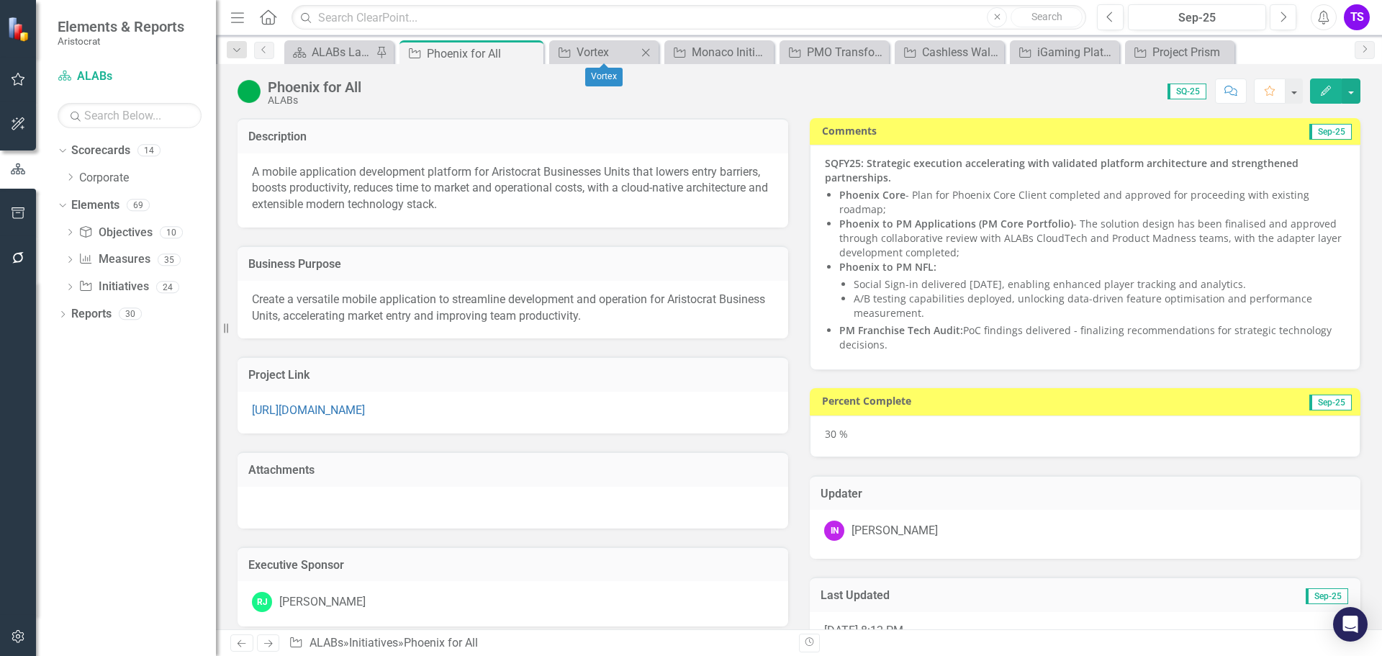
click at [645, 53] on icon "Close" at bounding box center [646, 53] width 14 height 12
click at [675, 52] on icon "Close" at bounding box center [677, 53] width 14 height 12
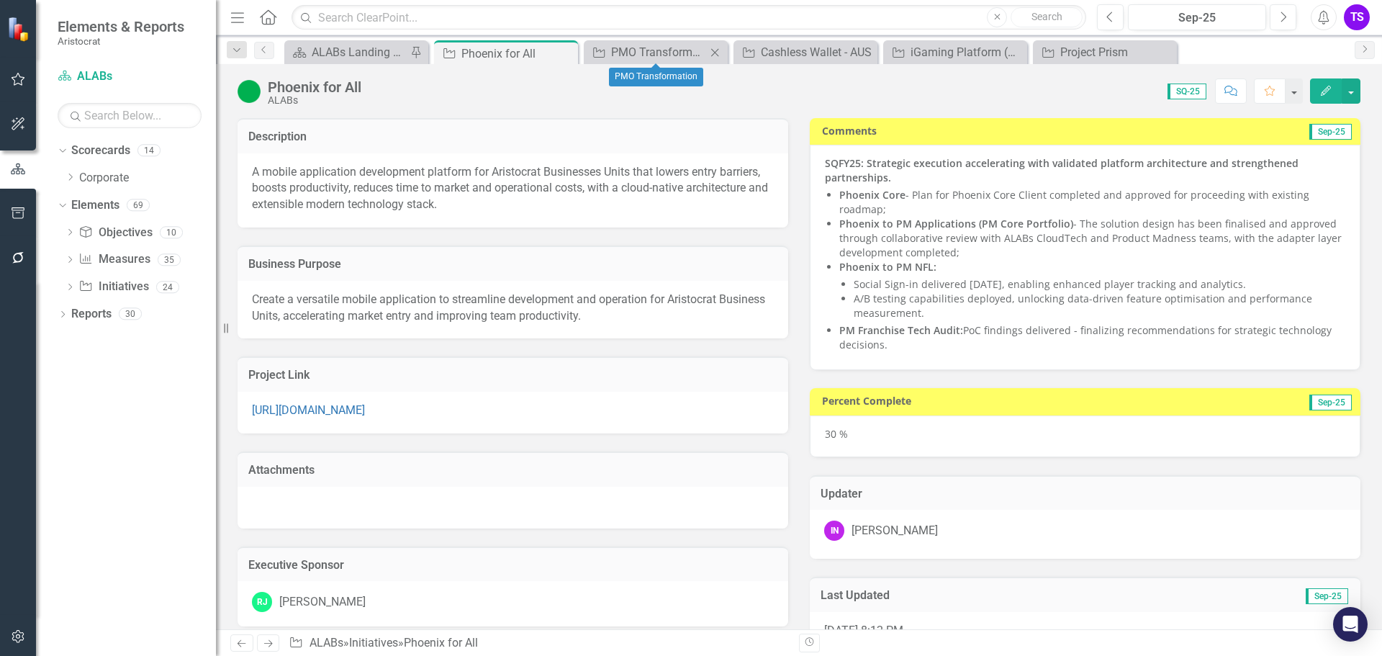
click at [715, 53] on icon "Close" at bounding box center [715, 53] width 14 height 12
click at [714, 49] on icon "Close" at bounding box center [715, 53] width 14 height 12
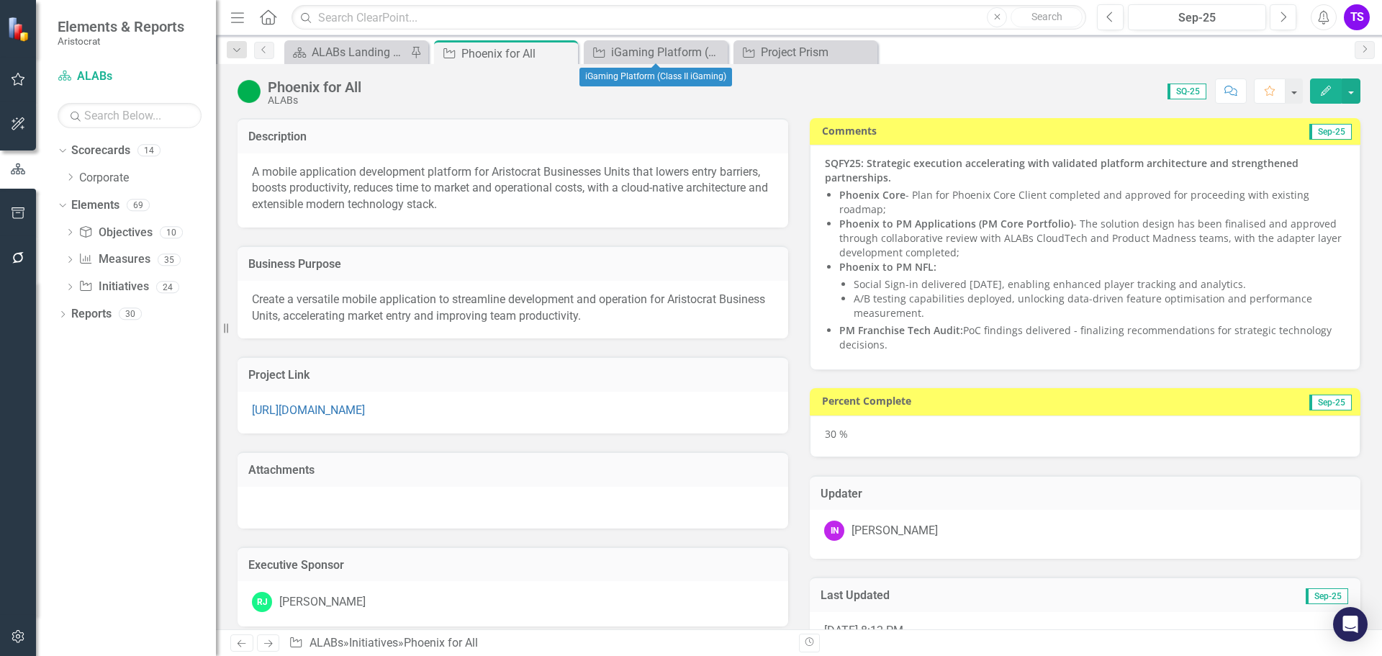
drag, startPoint x: 721, startPoint y: 52, endPoint x: 732, endPoint y: 52, distance: 11.5
click at [0, 0] on icon "Close" at bounding box center [0, 0] width 0 height 0
click at [717, 53] on icon "Close" at bounding box center [715, 53] width 14 height 12
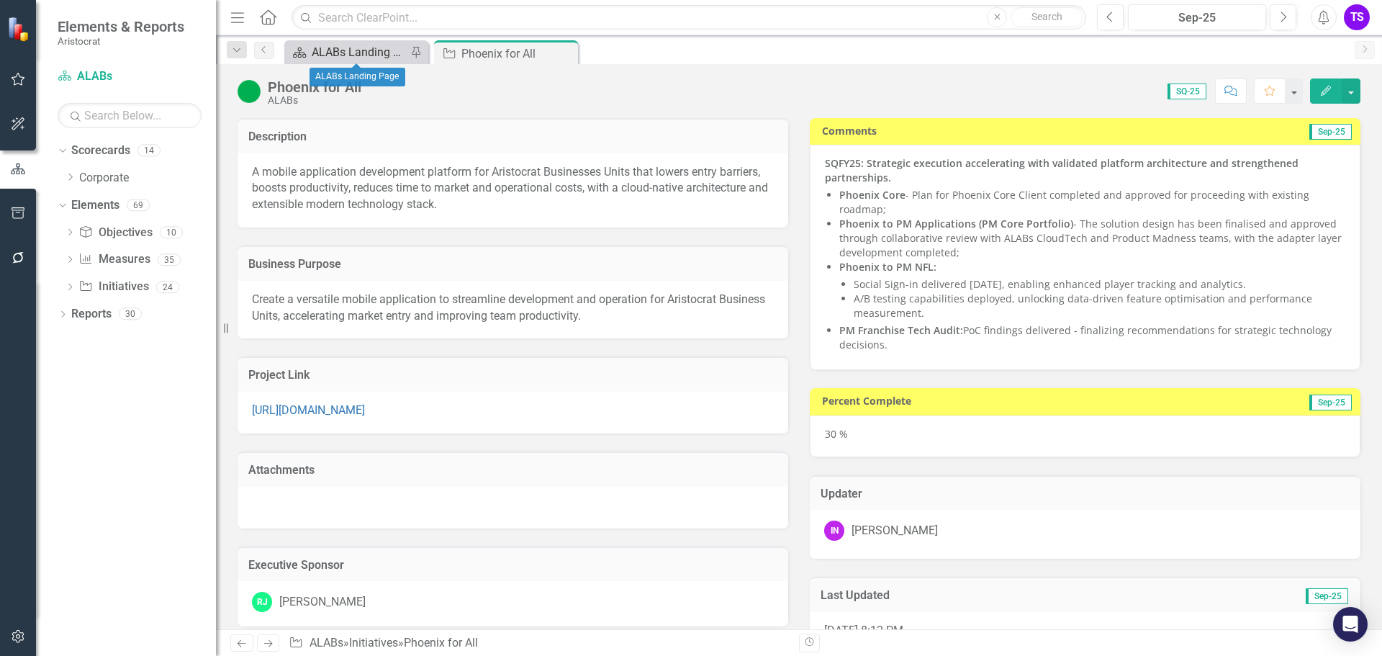
click at [381, 50] on div "ALABs Landing Page" at bounding box center [359, 52] width 95 height 18
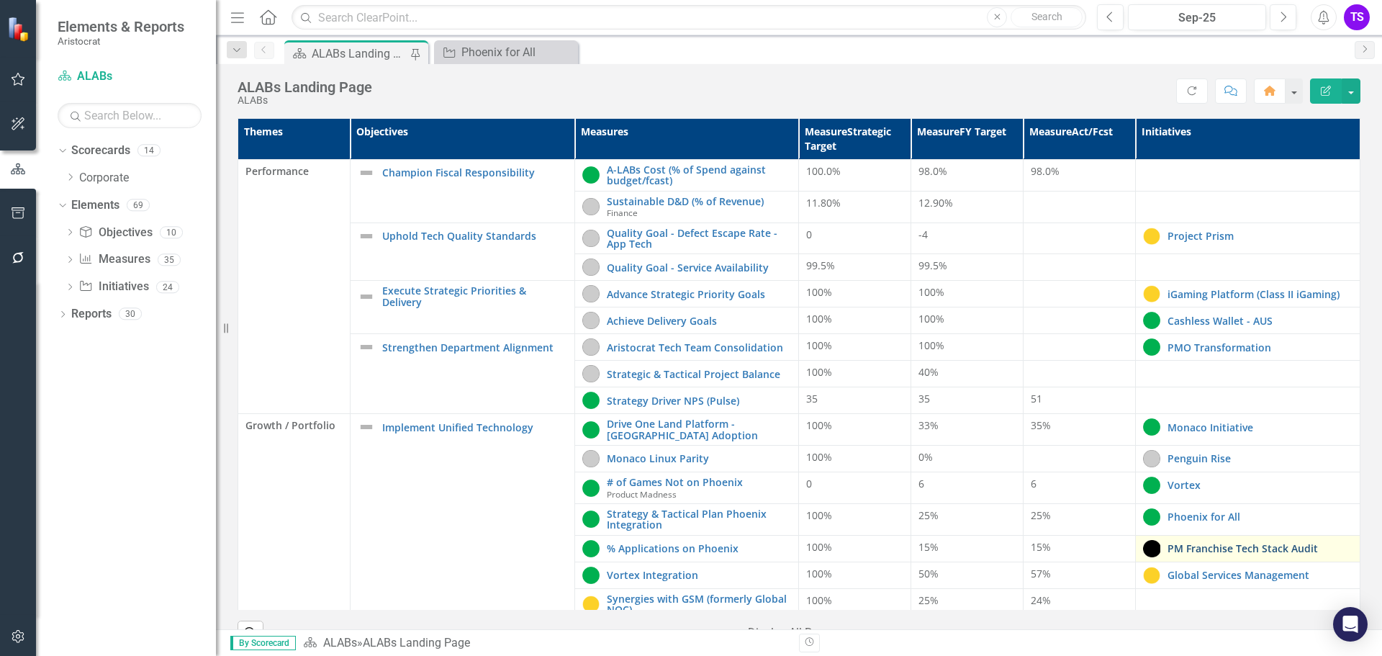
click at [1197, 552] on link "PM Franchise Tech Stack Audit" at bounding box center [1260, 548] width 185 height 11
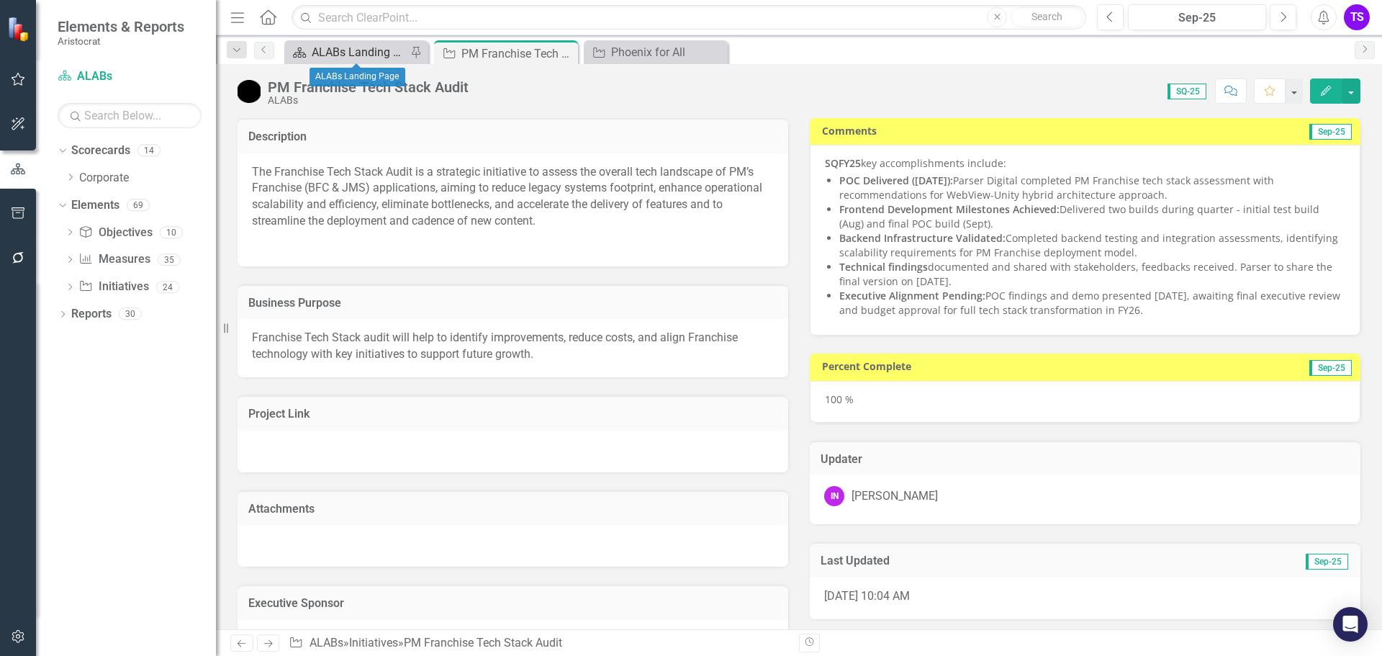
click at [364, 44] on div "ALABs Landing Page" at bounding box center [359, 52] width 95 height 18
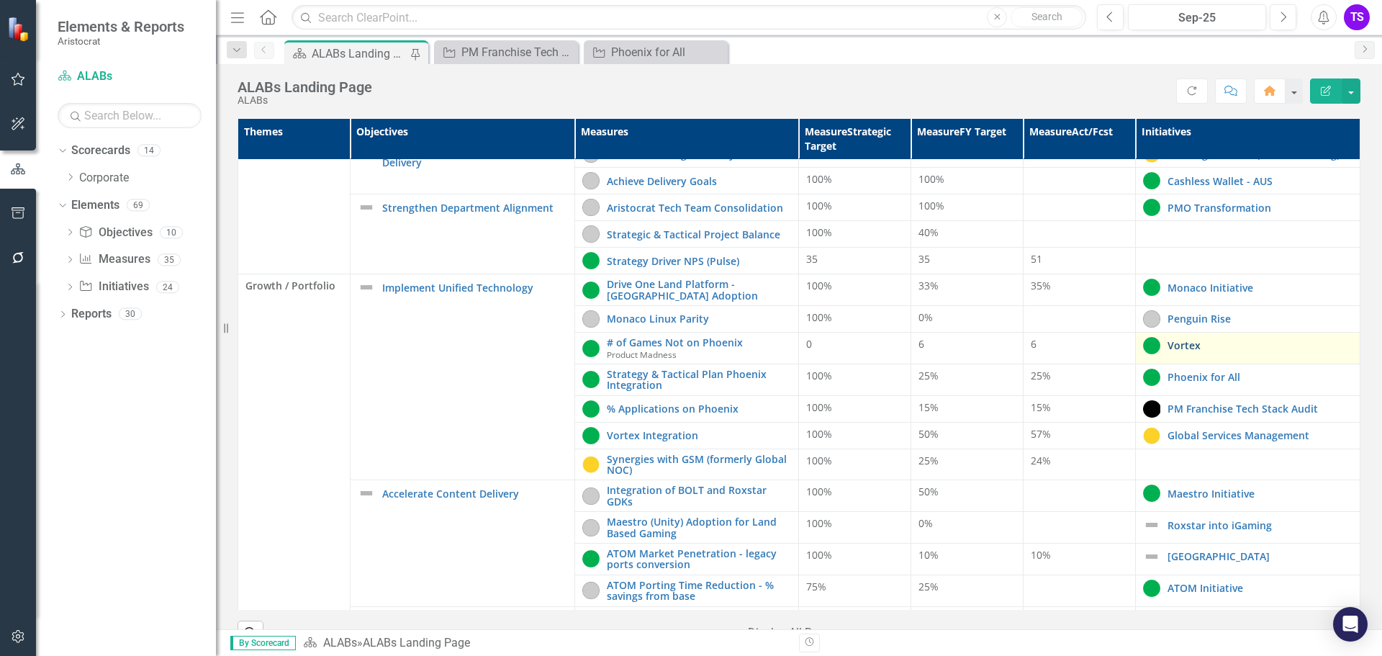
scroll to position [144, 0]
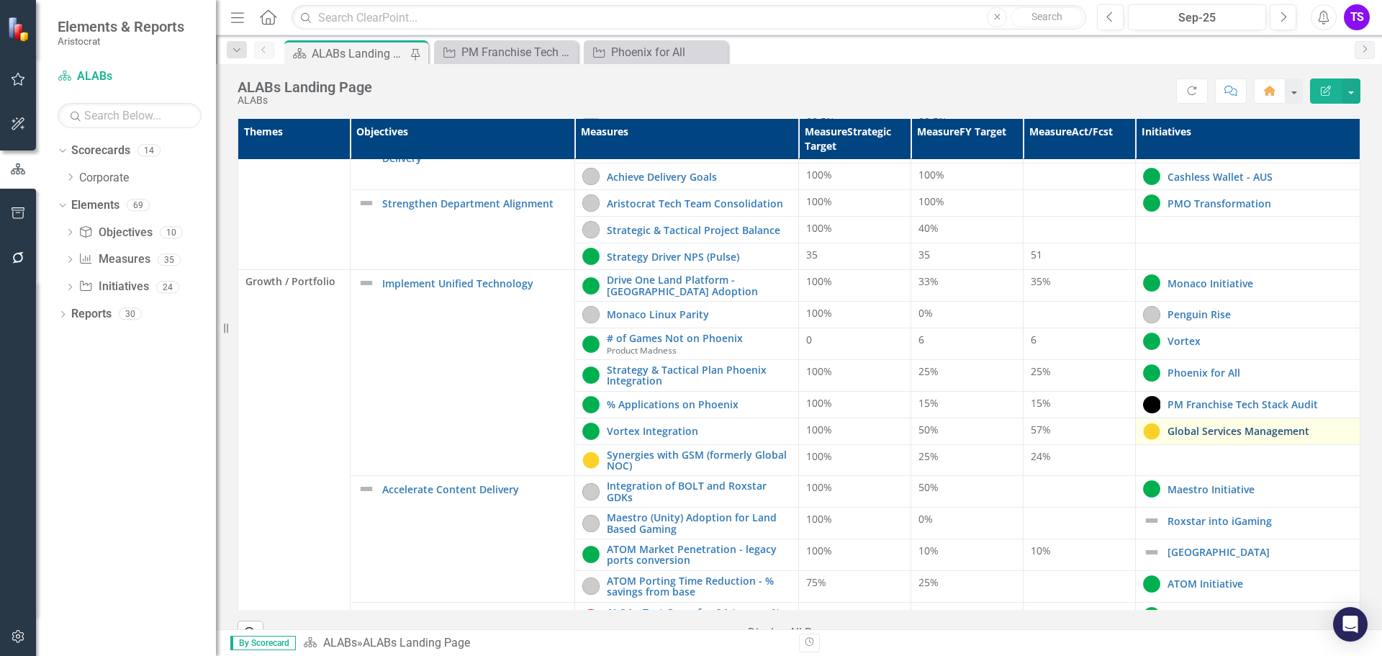
click at [1176, 430] on link "Global Services Management" at bounding box center [1260, 431] width 185 height 11
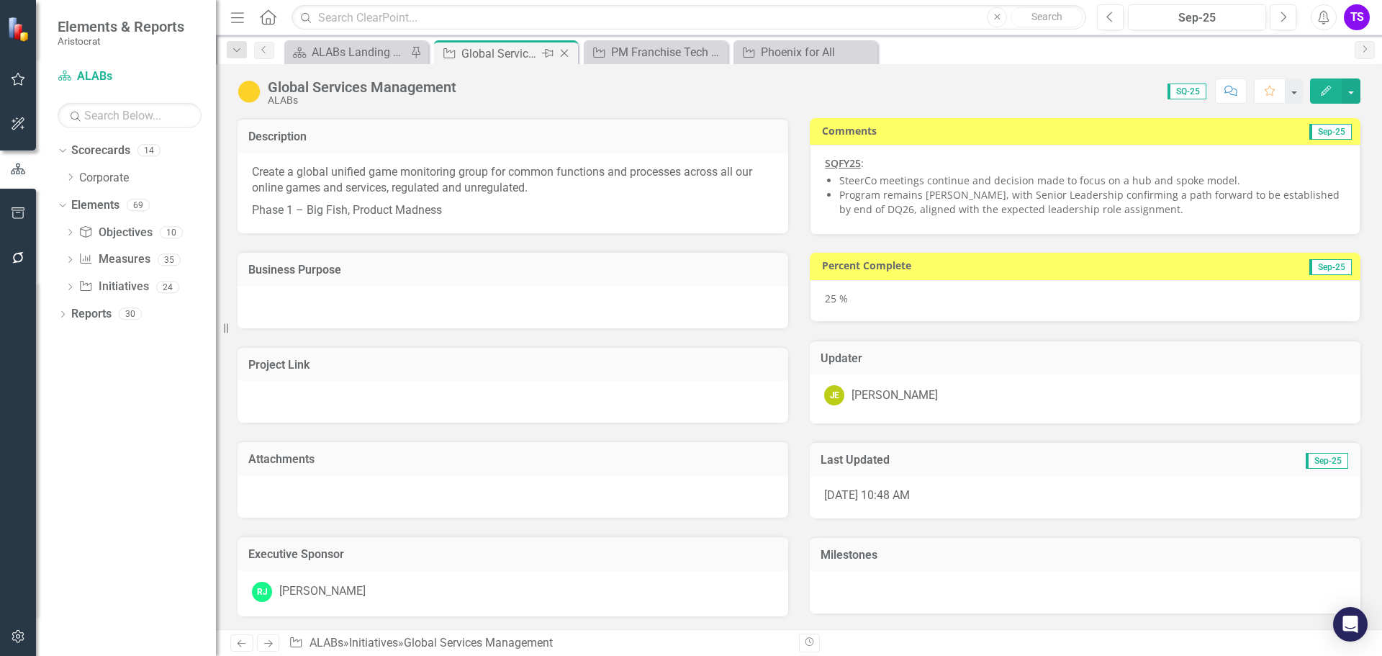
click at [562, 51] on icon "Close" at bounding box center [564, 54] width 14 height 12
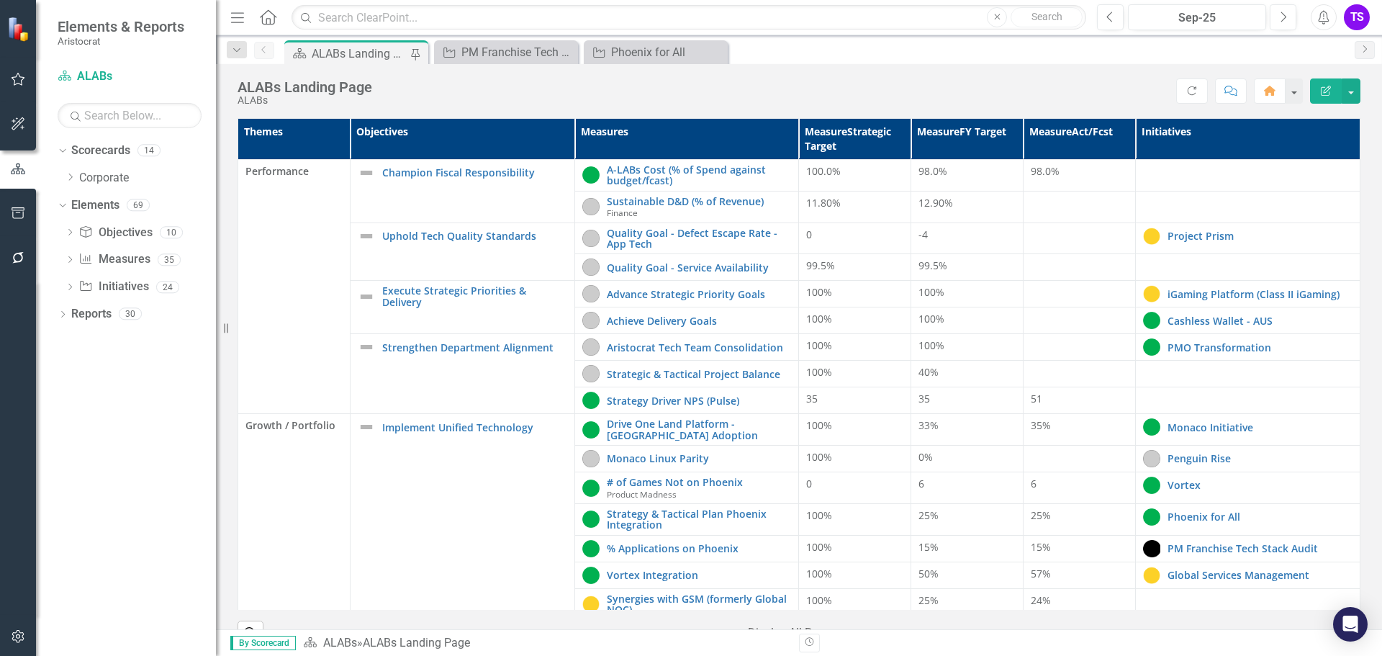
click at [382, 52] on div "ALABs Landing Page" at bounding box center [359, 54] width 95 height 18
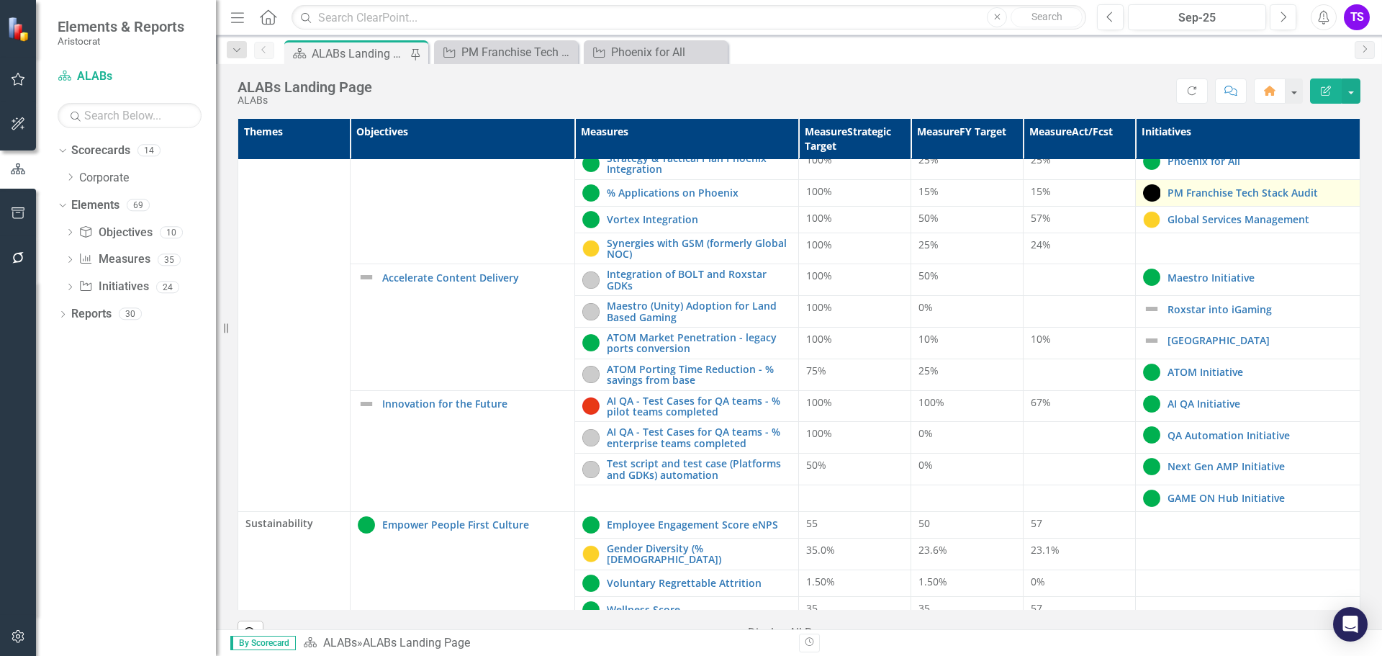
scroll to position [360, 0]
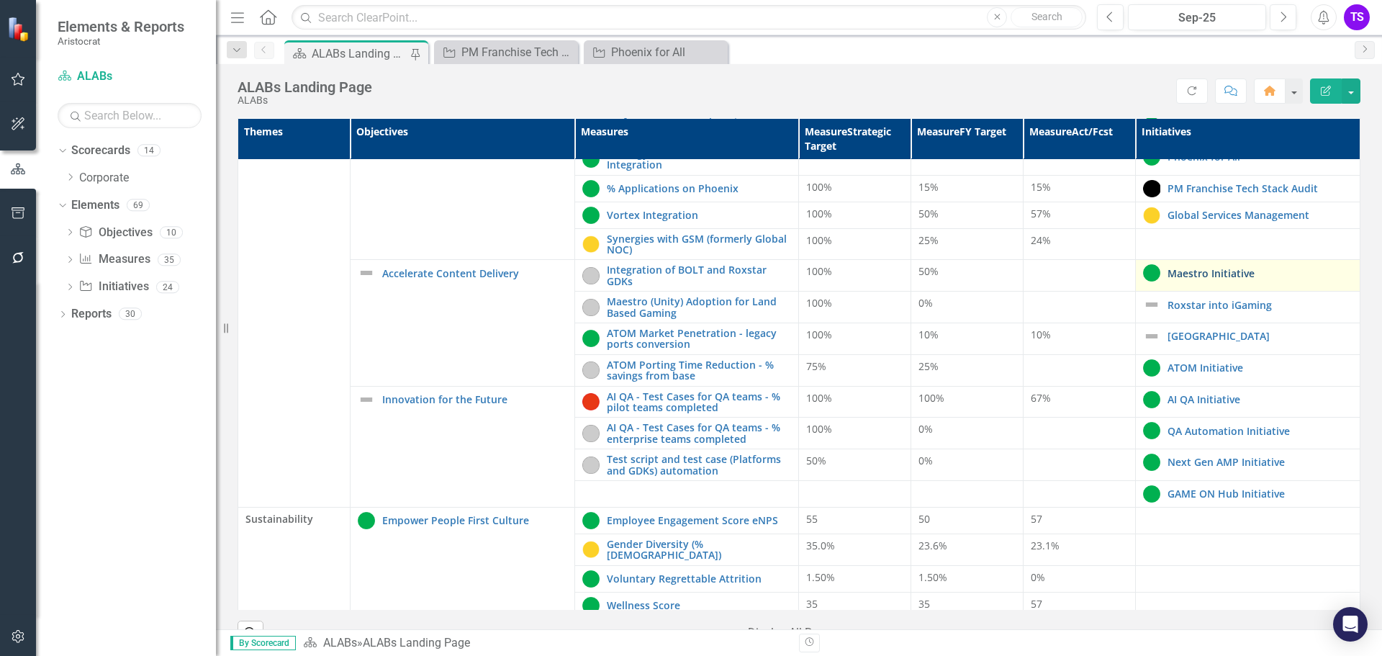
click at [1168, 274] on link "Maestro Initiative" at bounding box center [1260, 273] width 185 height 11
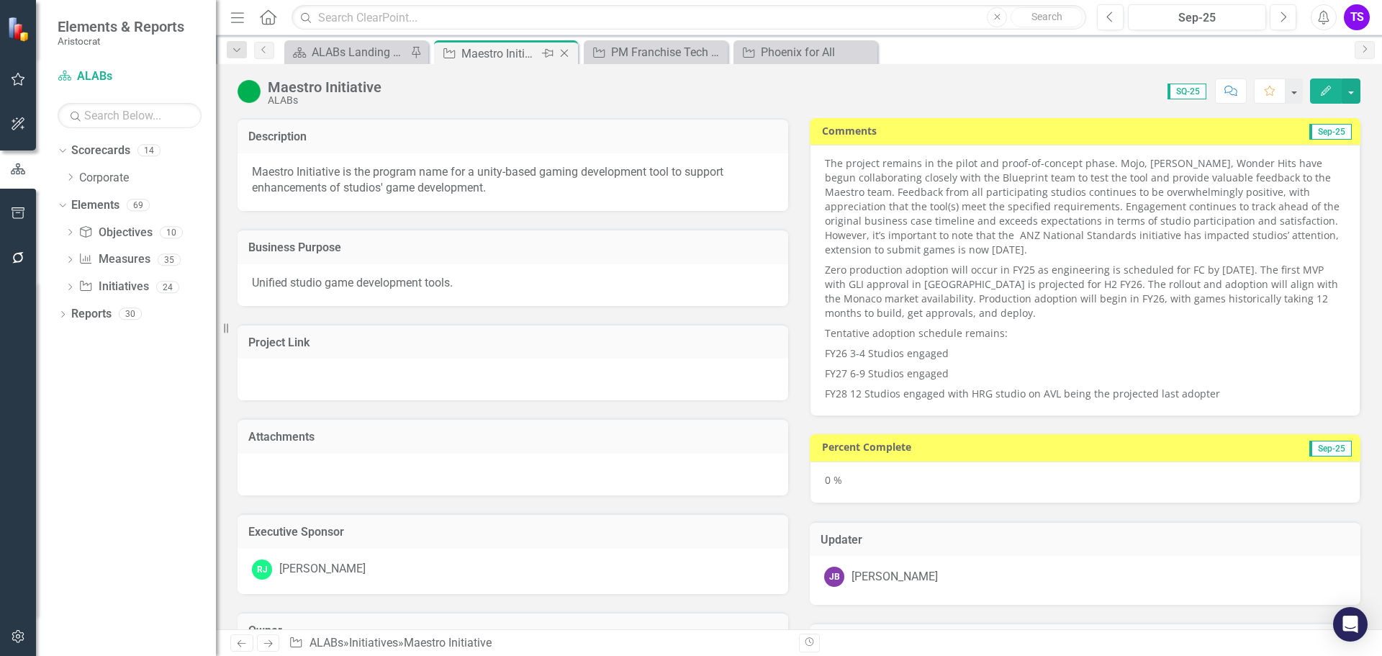
click at [562, 53] on icon "Close" at bounding box center [564, 54] width 14 height 12
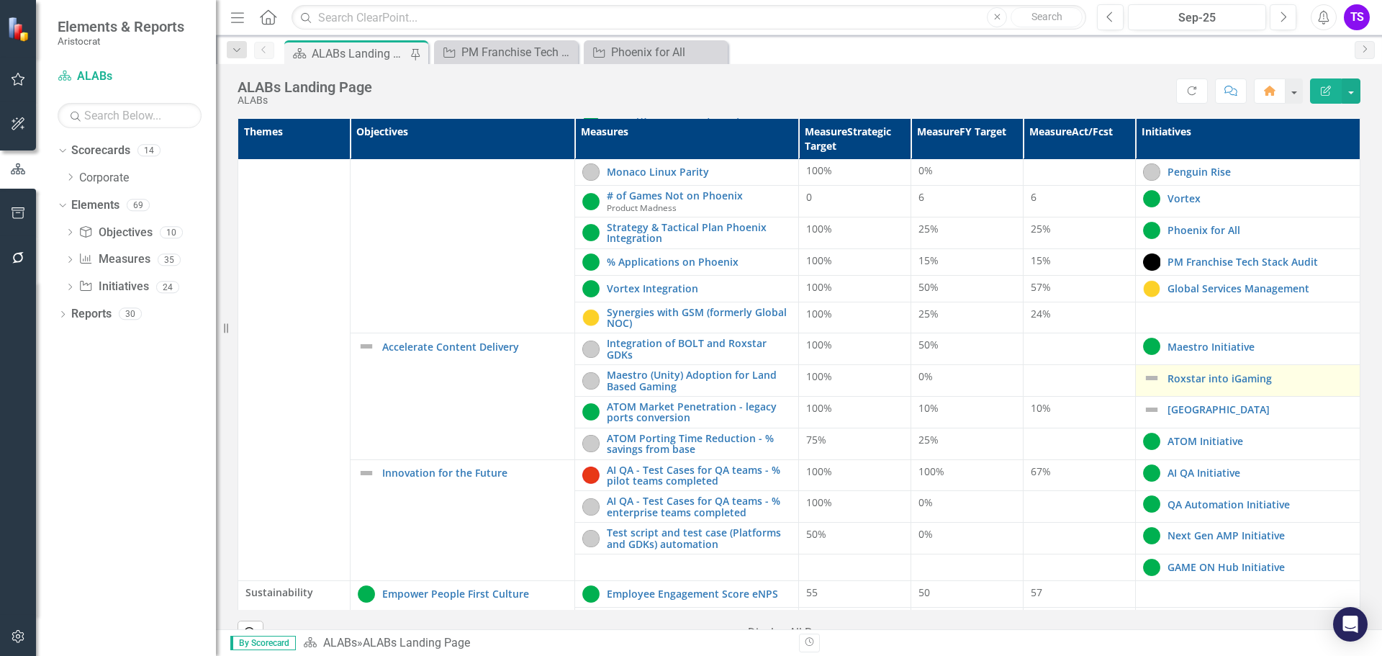
scroll to position [288, 0]
click at [1178, 379] on link "Roxstar into iGaming" at bounding box center [1260, 377] width 185 height 11
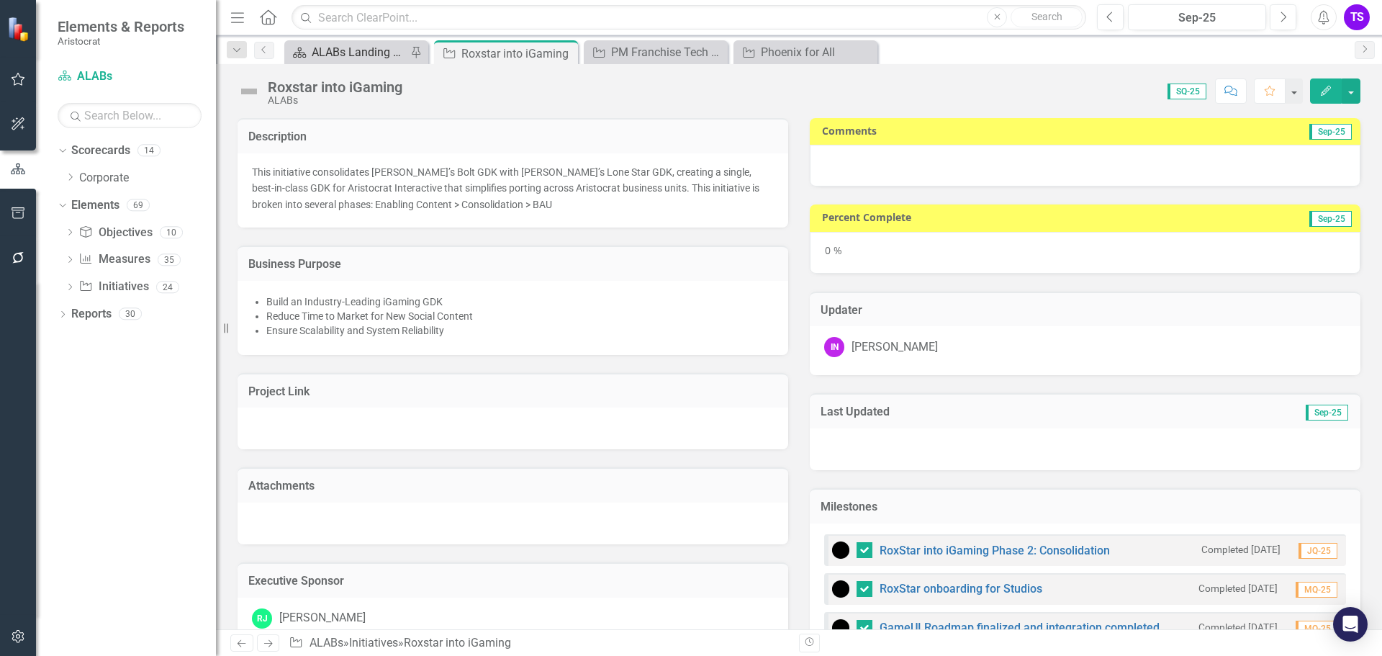
click at [310, 48] on link "Scorecard ALABs Landing Page" at bounding box center [347, 52] width 119 height 18
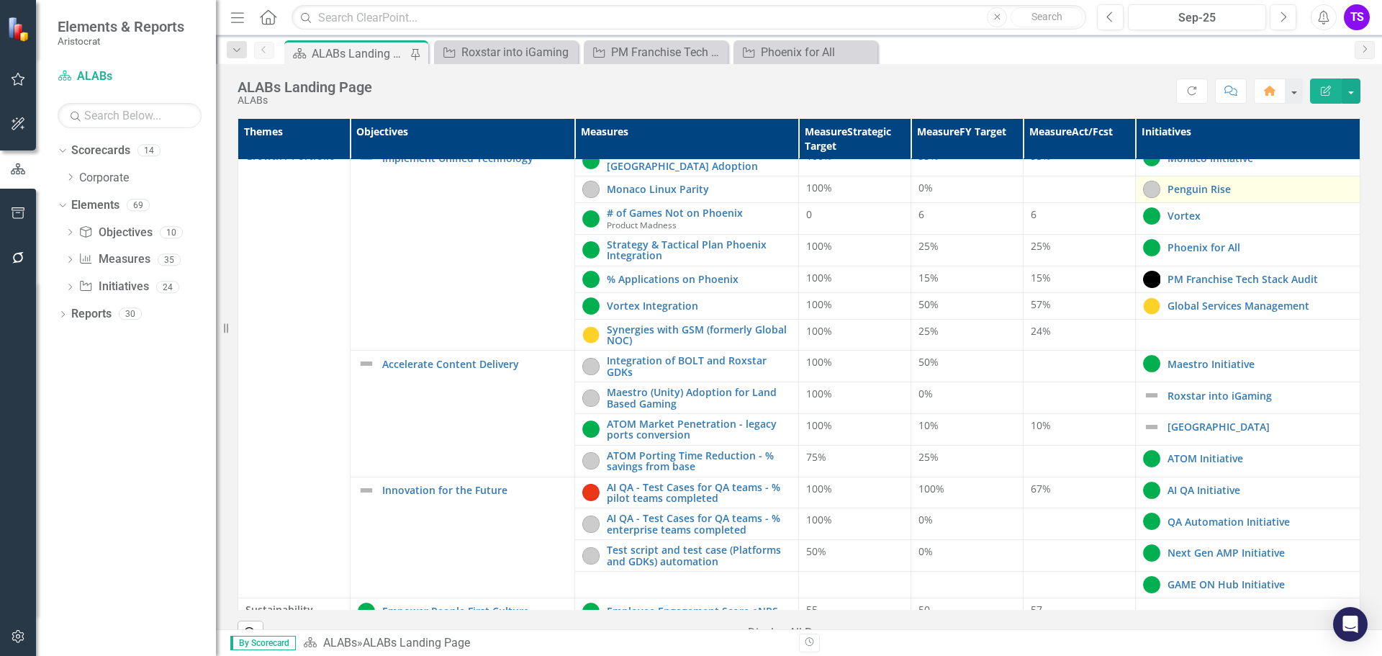
scroll to position [288, 0]
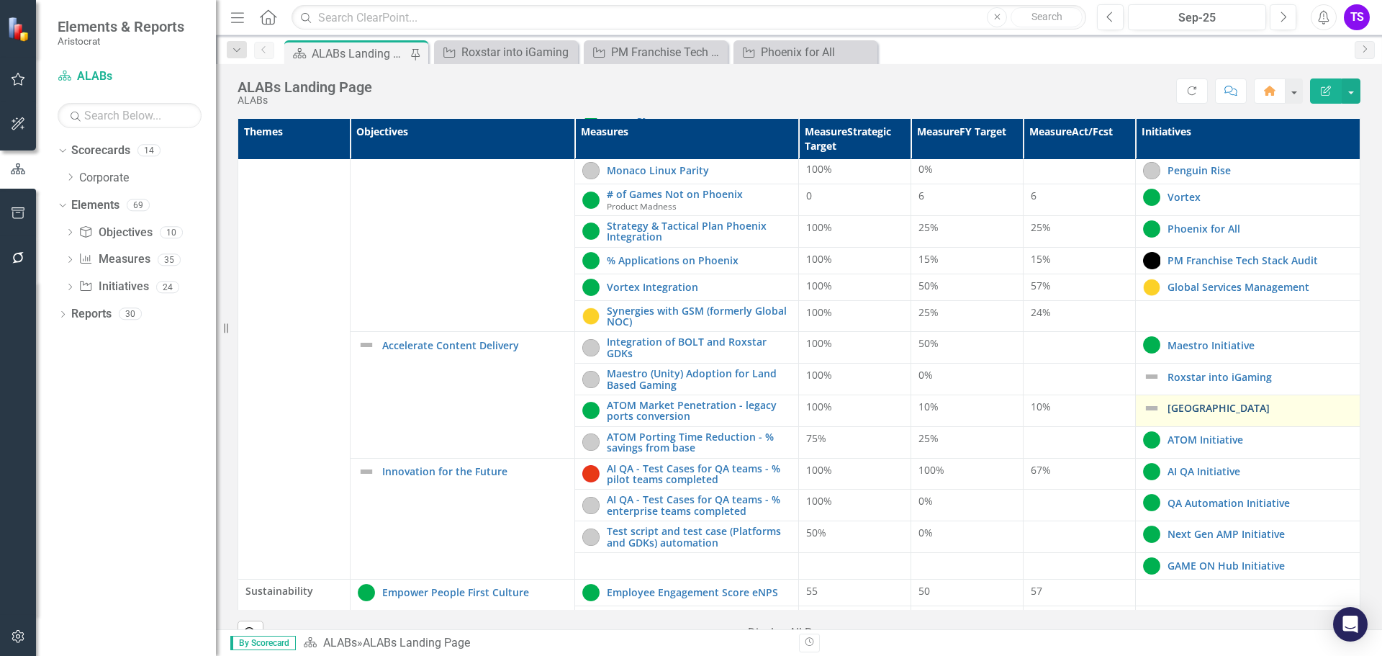
click at [1168, 413] on link "[GEOGRAPHIC_DATA]" at bounding box center [1260, 407] width 185 height 11
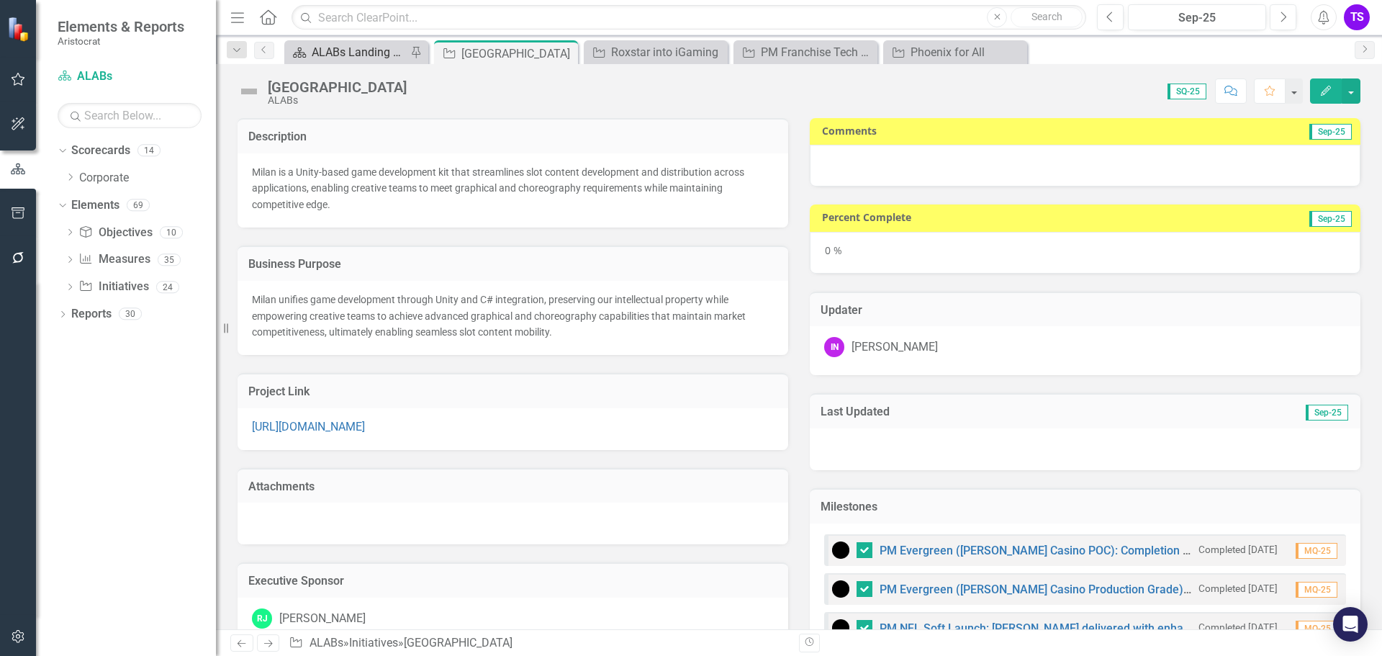
click at [350, 55] on div "ALABs Landing Page" at bounding box center [359, 52] width 95 height 18
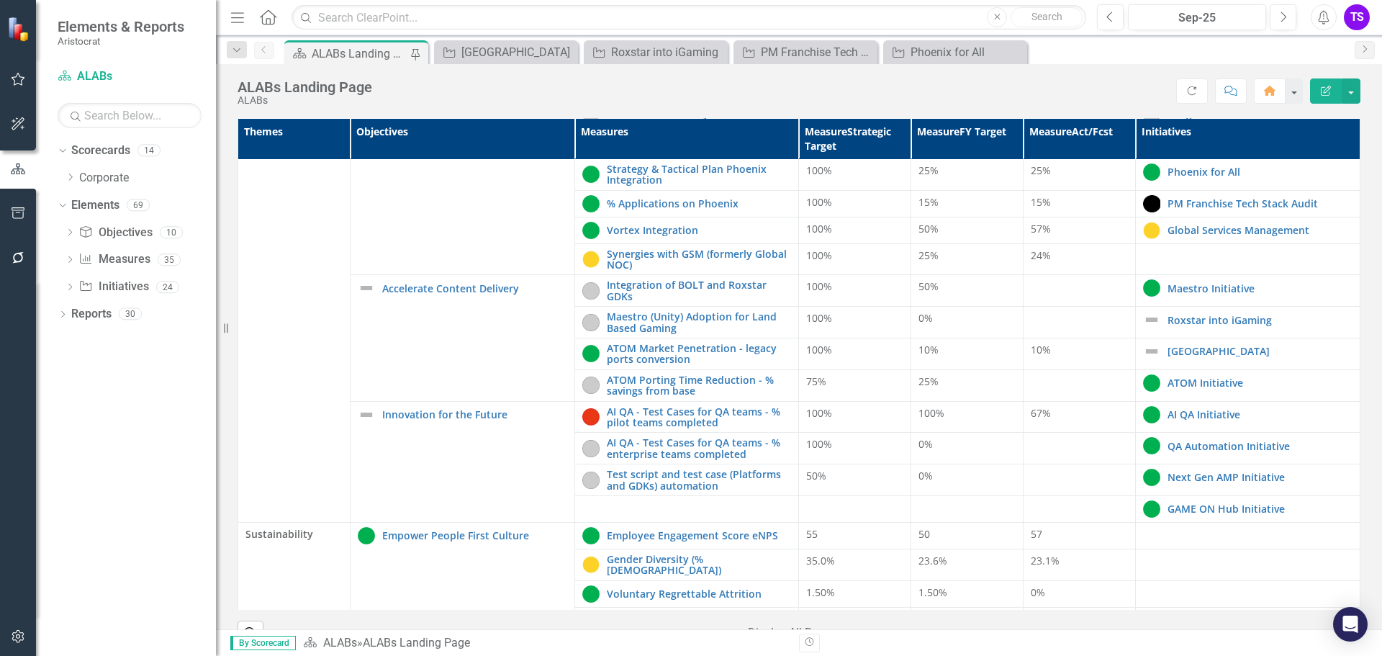
scroll to position [360, 0]
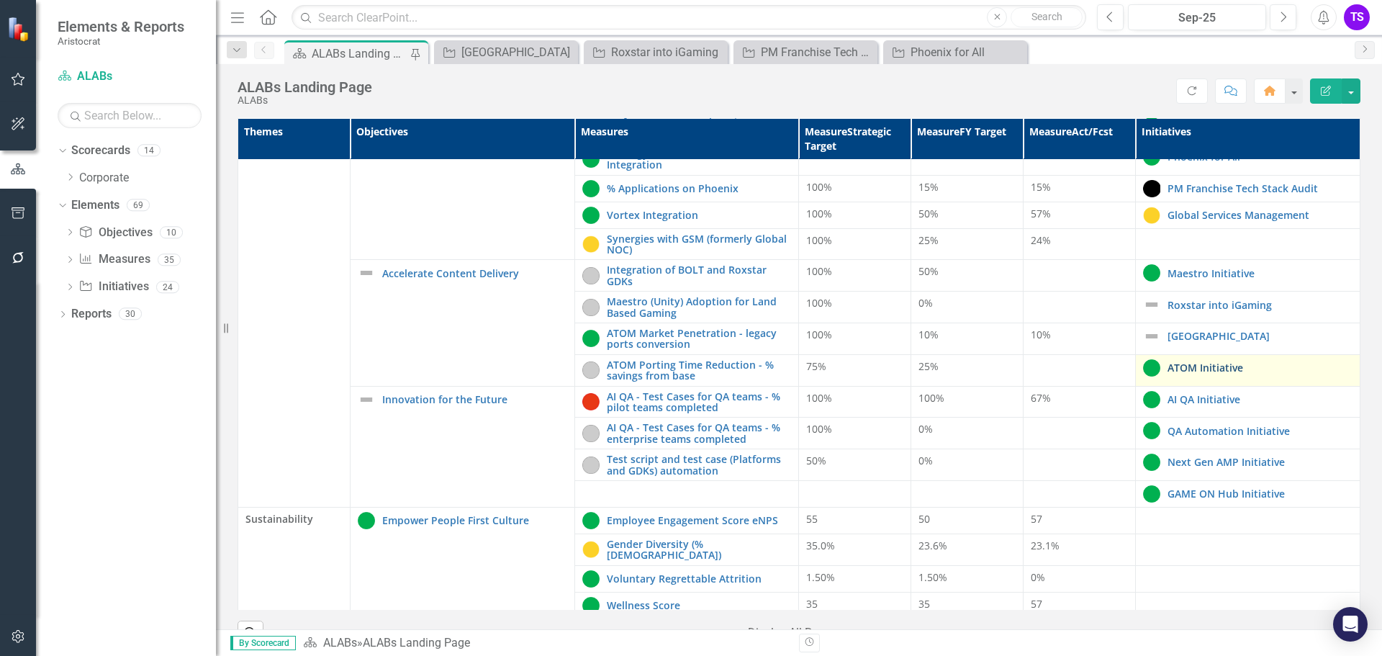
click at [1190, 366] on link "ATOM Initiative" at bounding box center [1260, 367] width 185 height 11
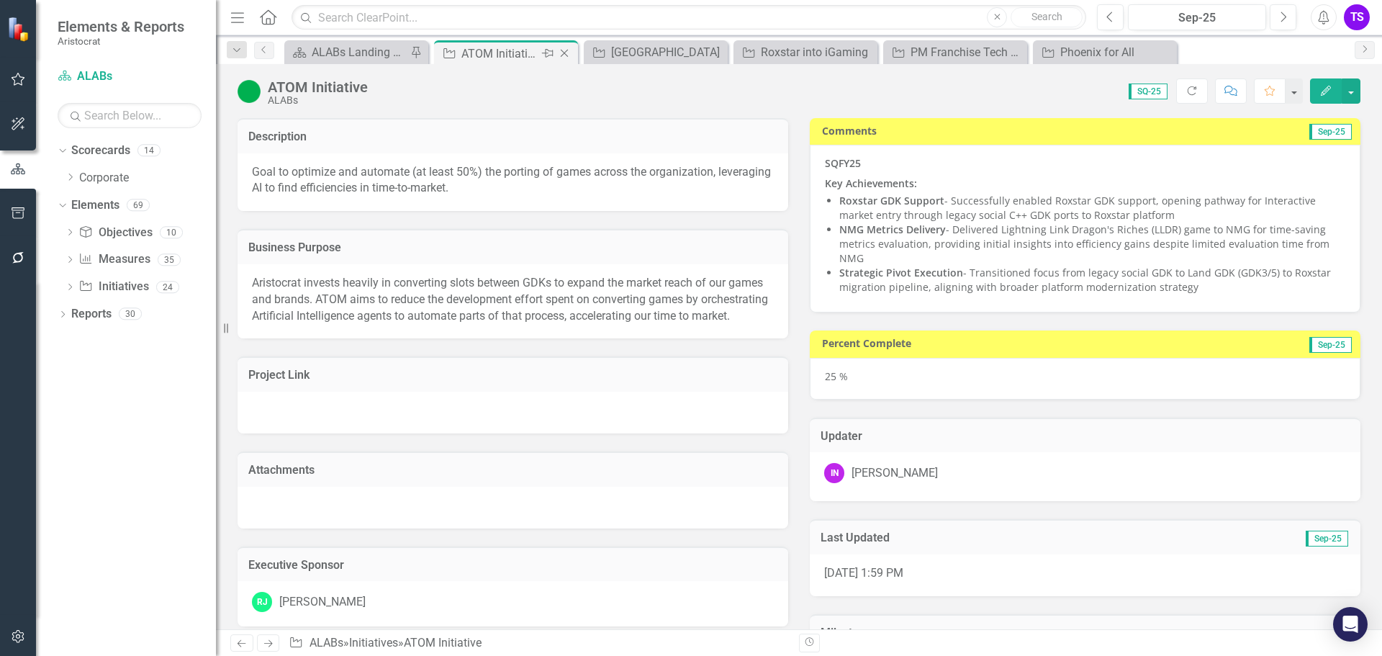
click at [564, 54] on icon "Close" at bounding box center [564, 54] width 14 height 12
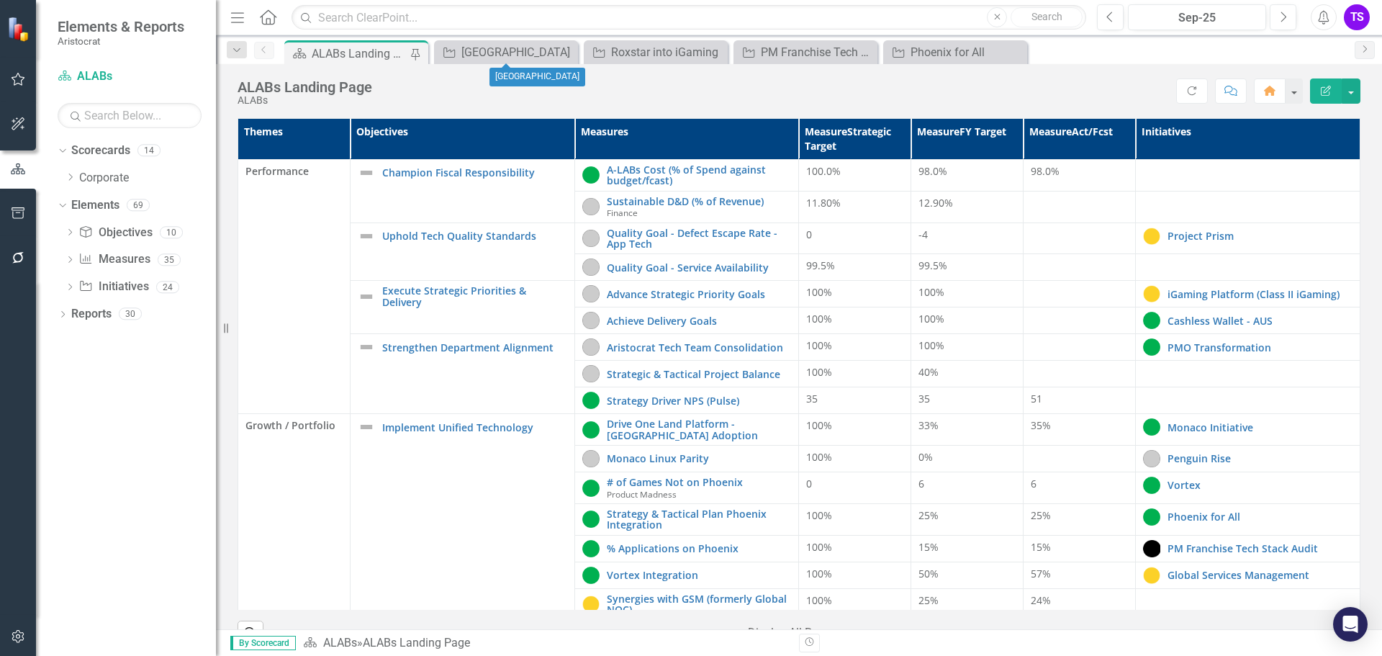
click at [0, 0] on icon "Close" at bounding box center [0, 0] width 0 height 0
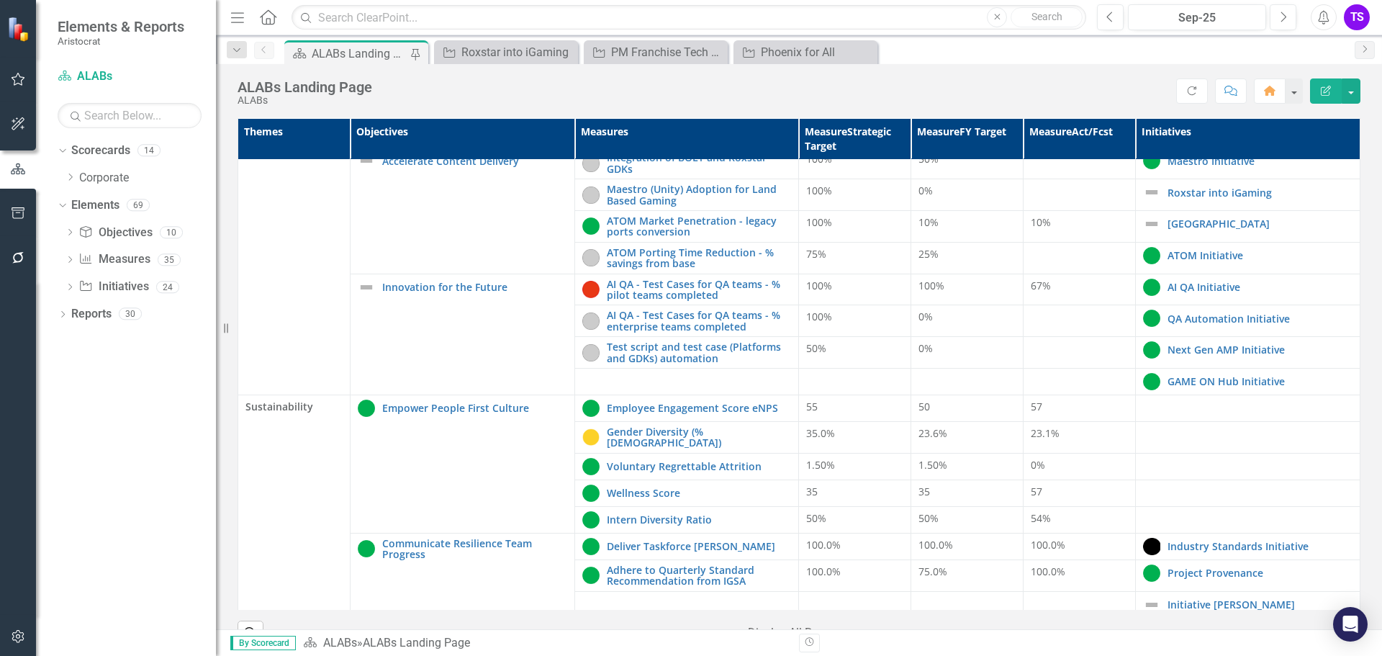
scroll to position [504, 0]
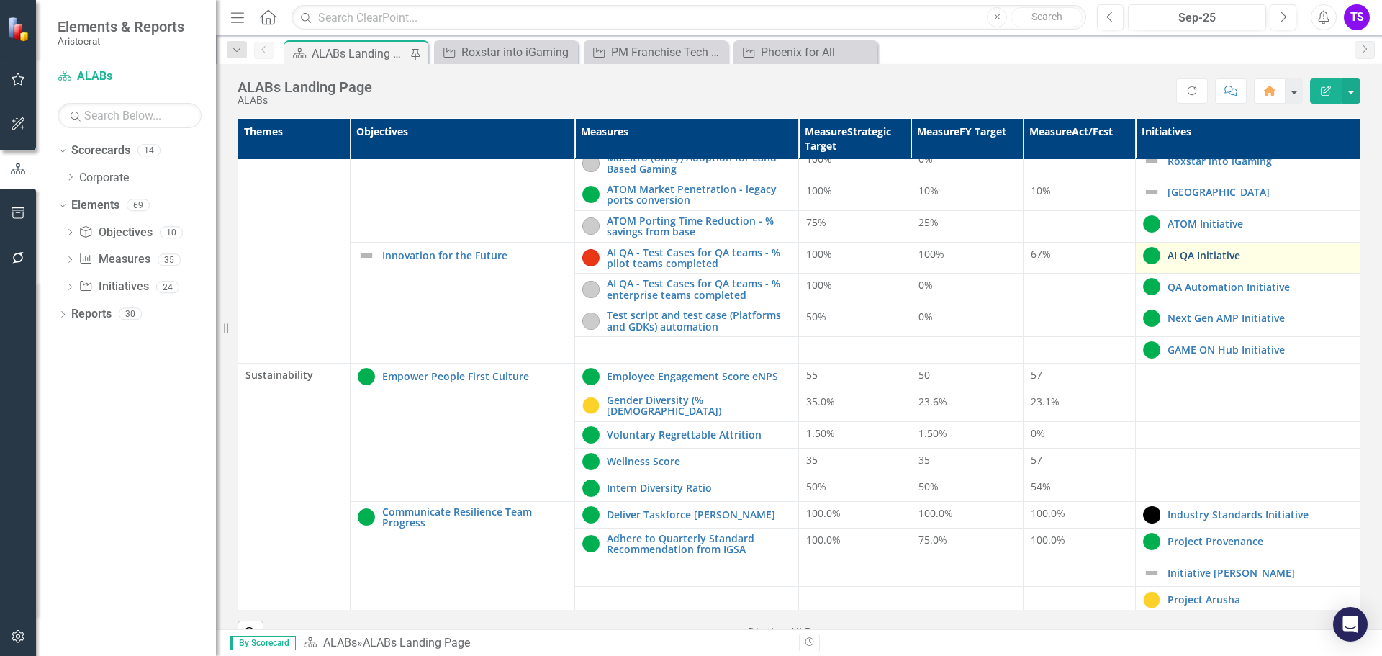
click at [1179, 256] on link "AI QA Initiative" at bounding box center [1260, 255] width 185 height 11
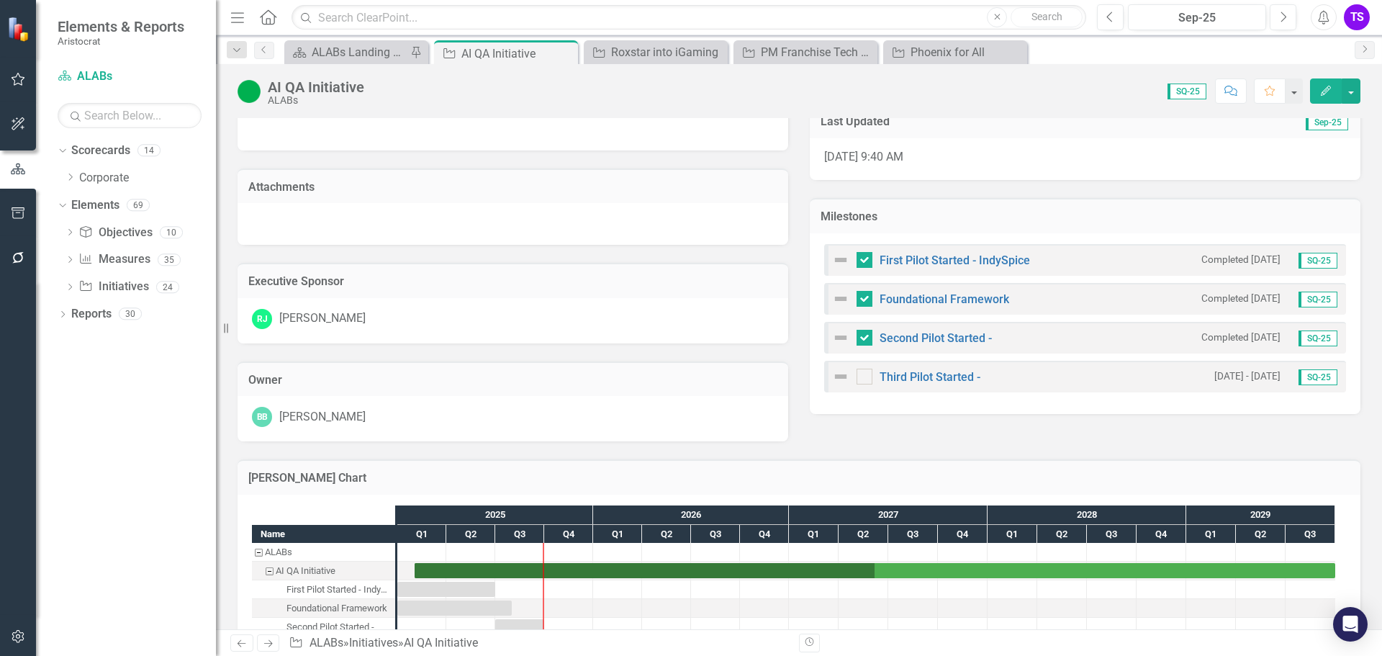
scroll to position [393, 0]
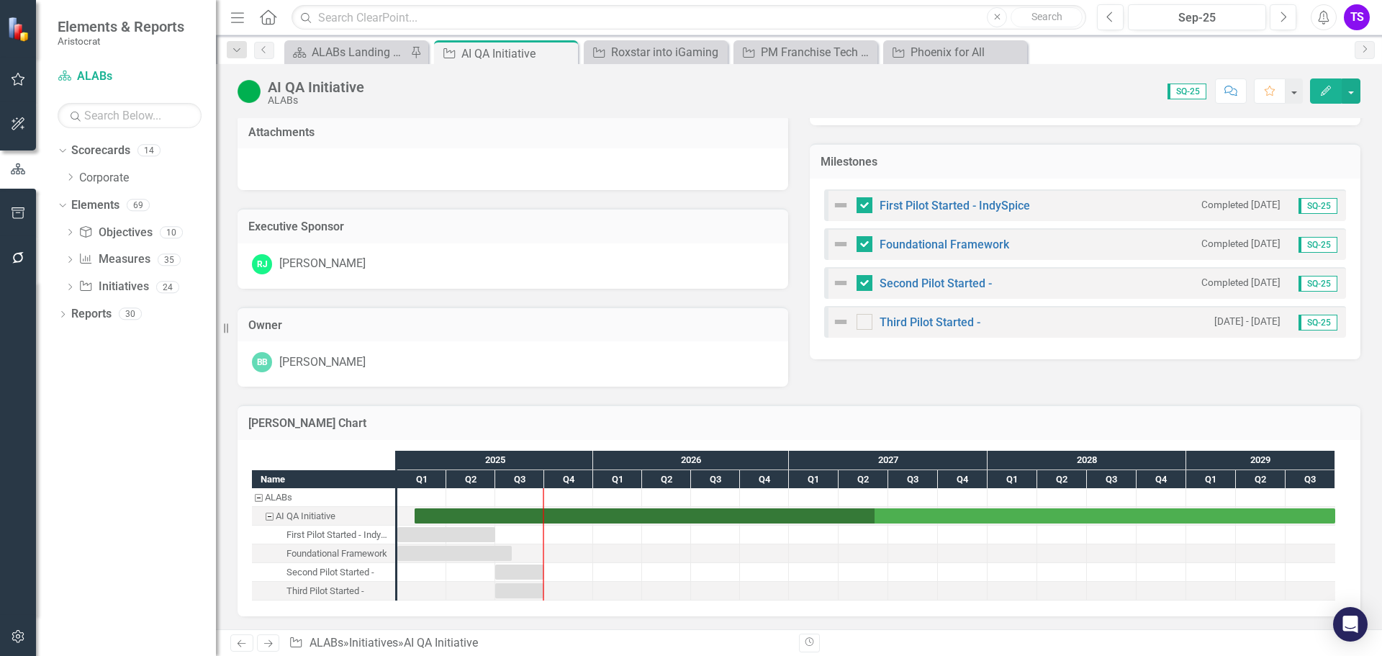
click at [835, 320] on img at bounding box center [840, 321] width 17 height 17
click at [840, 323] on img at bounding box center [840, 321] width 17 height 17
click at [837, 323] on img at bounding box center [840, 321] width 17 height 17
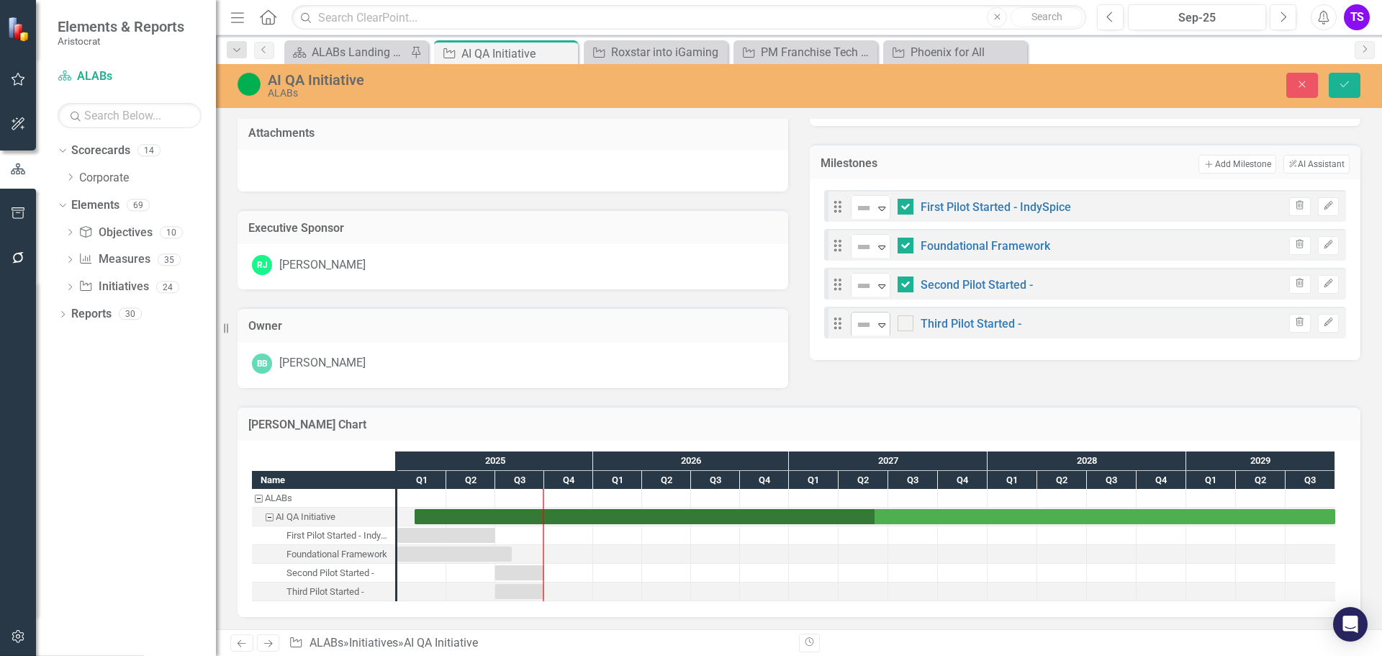
click at [877, 323] on icon "Expand" at bounding box center [882, 325] width 14 height 12
click at [1346, 73] on button "Save" at bounding box center [1345, 85] width 32 height 25
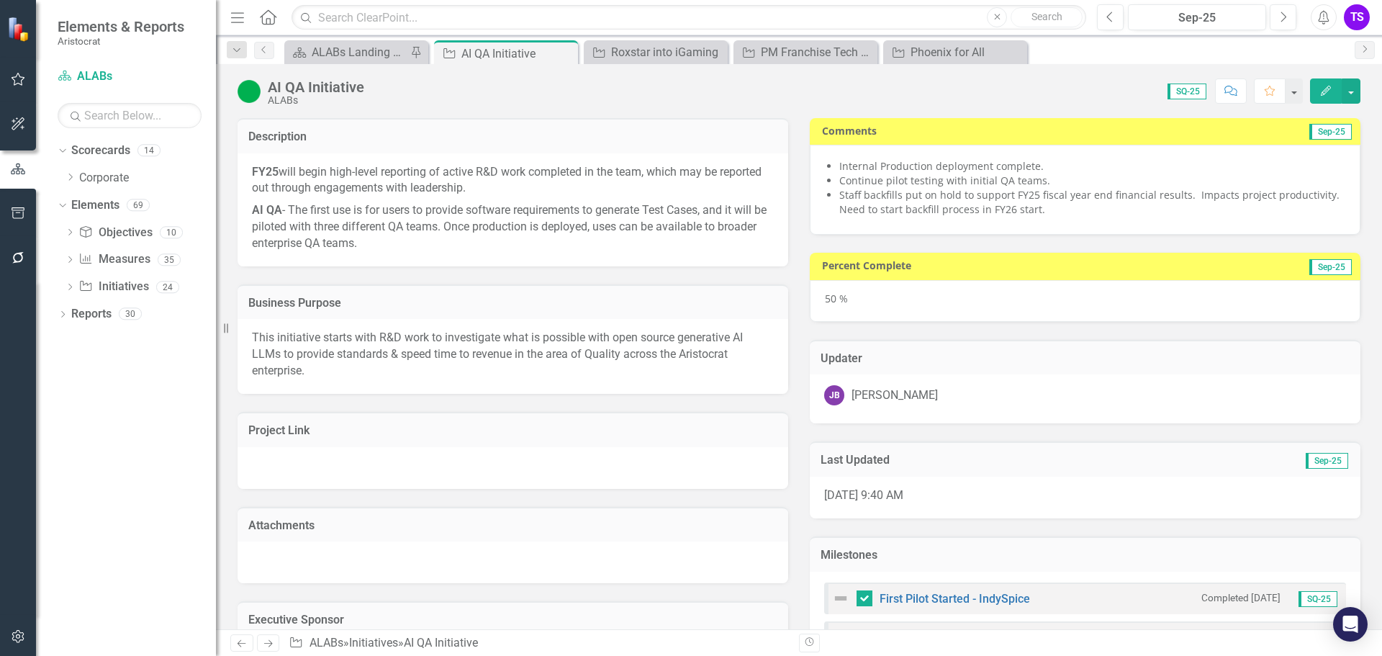
checkbox input "false"
checkbox input "true"
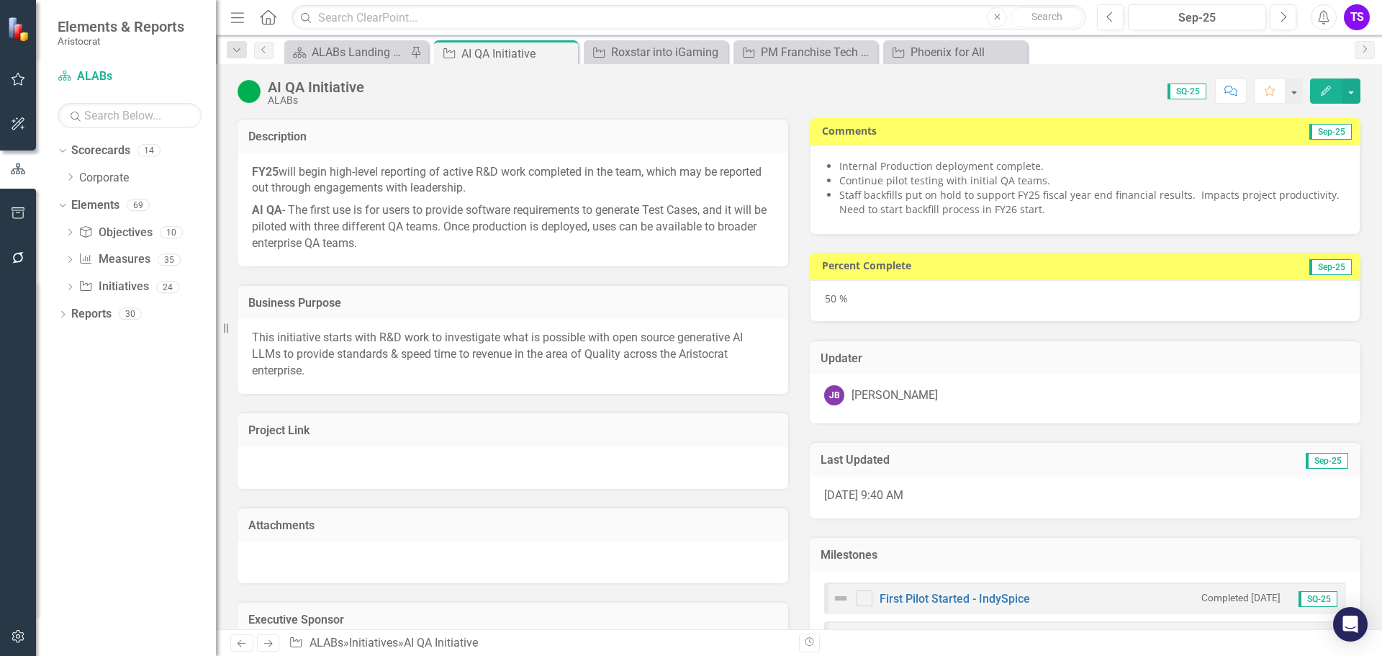
checkbox input "true"
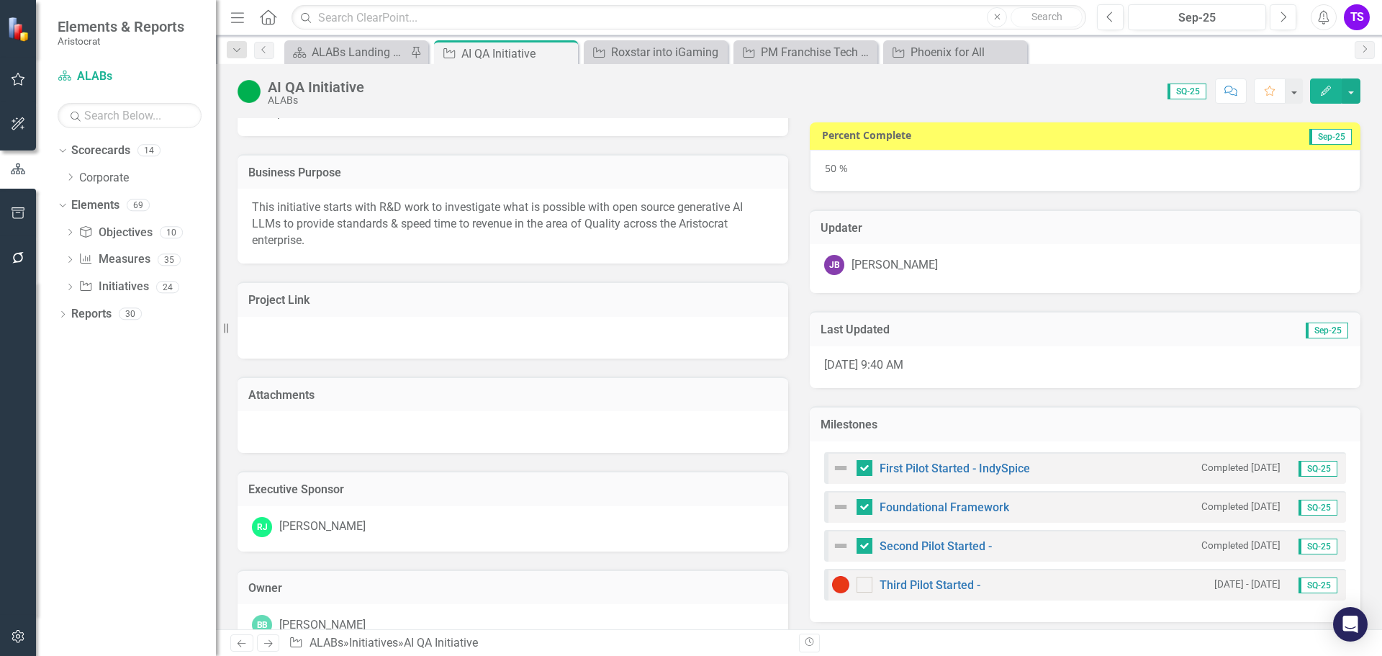
scroll to position [33, 0]
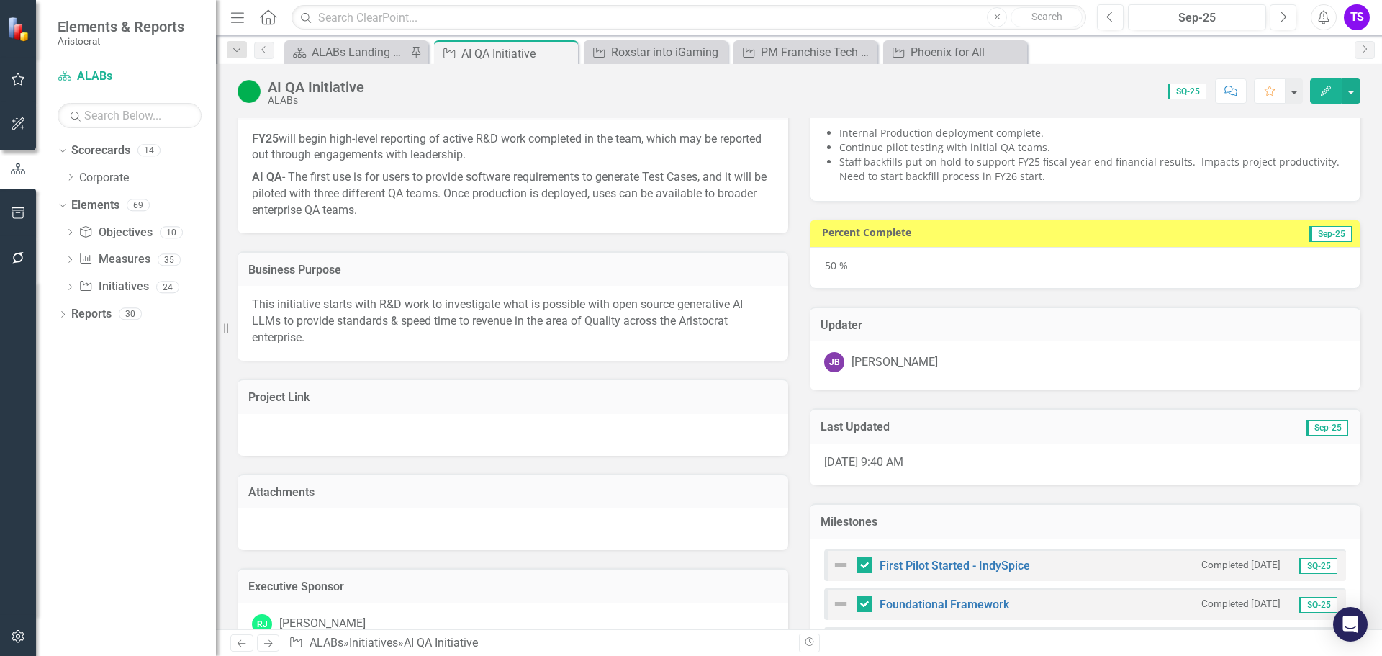
click at [838, 266] on div "50 %" at bounding box center [1085, 268] width 551 height 42
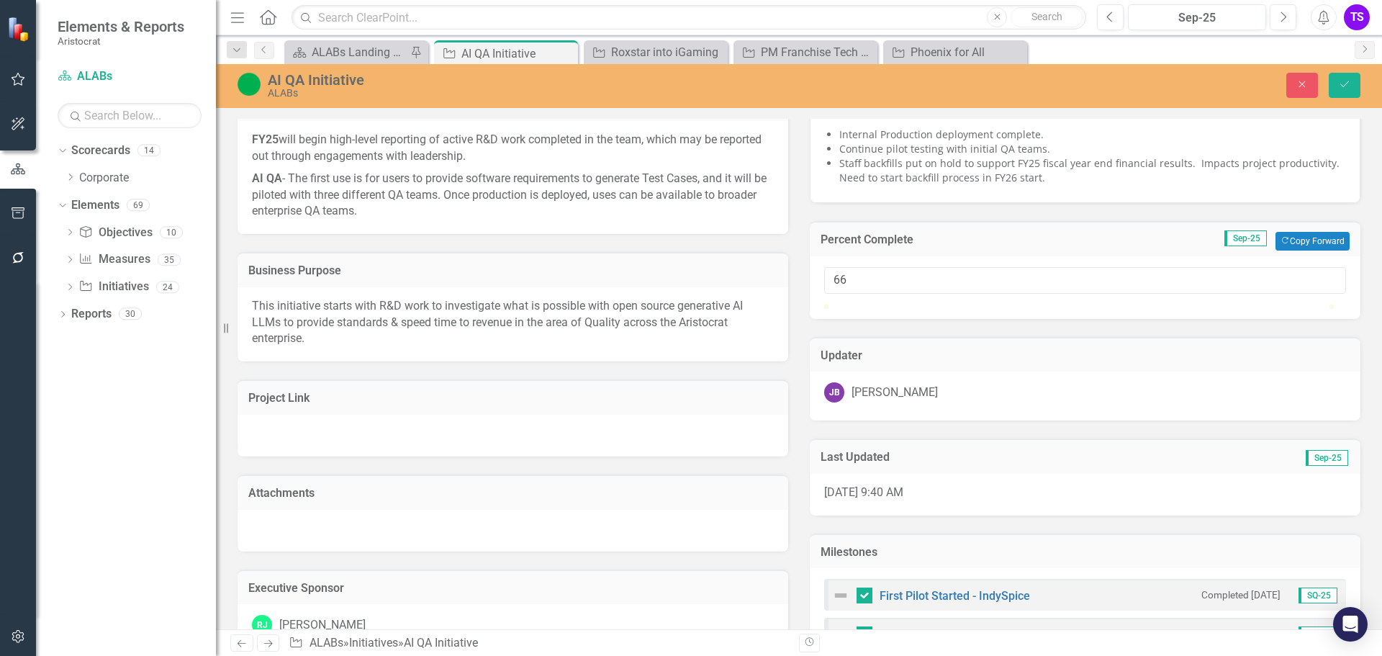
type input "67"
drag, startPoint x: 1079, startPoint y: 318, endPoint x: 1166, endPoint y: 323, distance: 86.5
click at [1163, 305] on div at bounding box center [1163, 305] width 0 height 0
click at [1339, 83] on icon "Save" at bounding box center [1344, 84] width 13 height 10
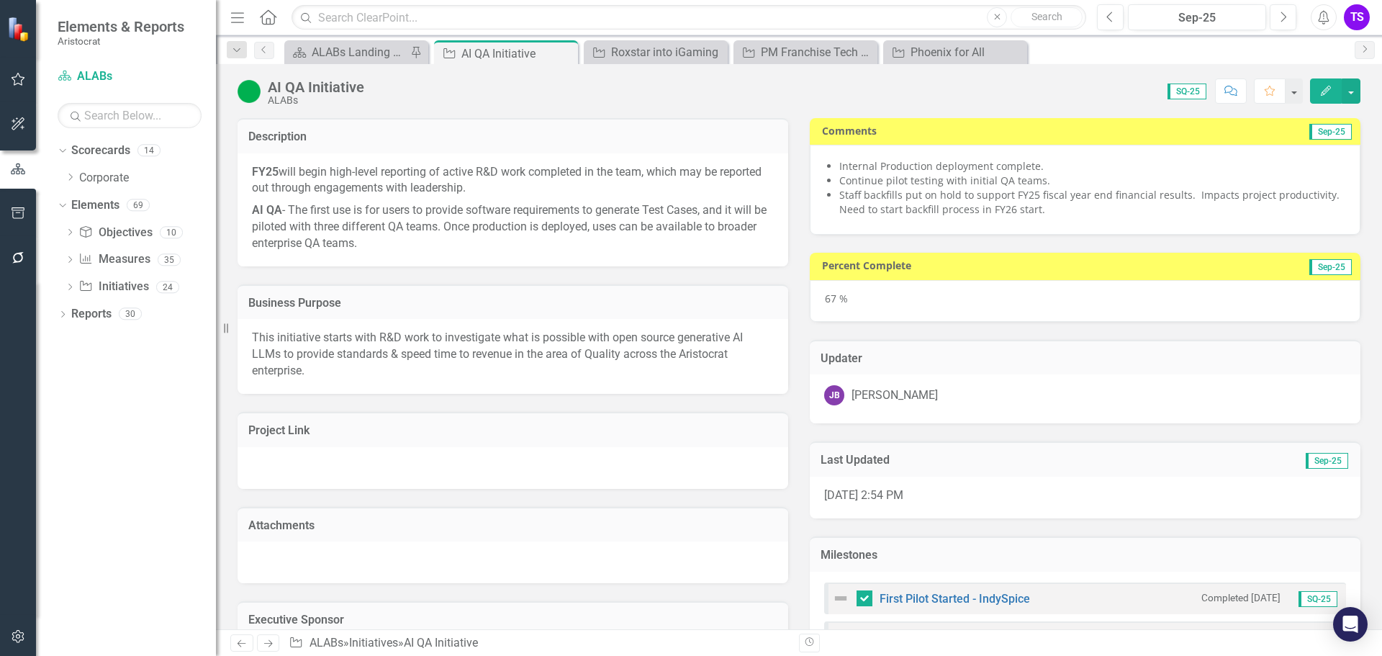
click at [834, 305] on div "67 %" at bounding box center [1085, 301] width 551 height 42
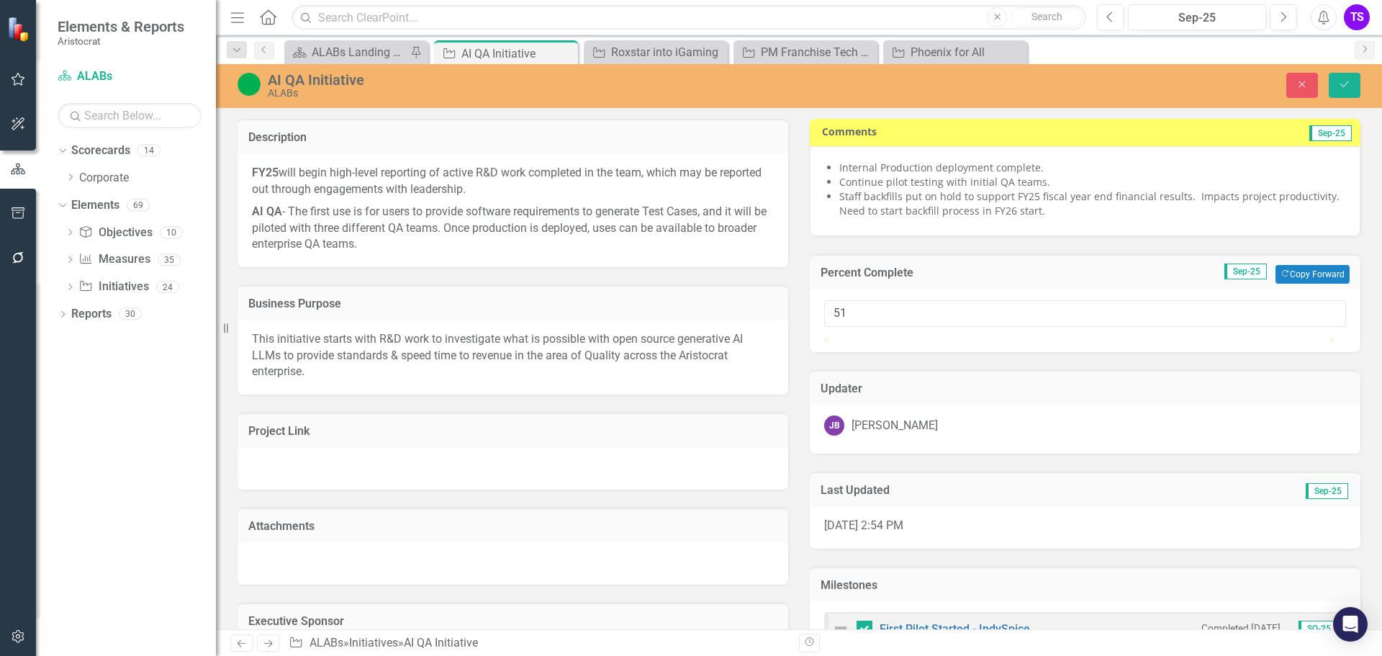
type input "50"
drag, startPoint x: 1166, startPoint y: 354, endPoint x: 1081, endPoint y: 359, distance: 84.4
click at [1081, 338] on div at bounding box center [1085, 338] width 522 height 0
click at [1340, 87] on icon "Save" at bounding box center [1344, 84] width 13 height 10
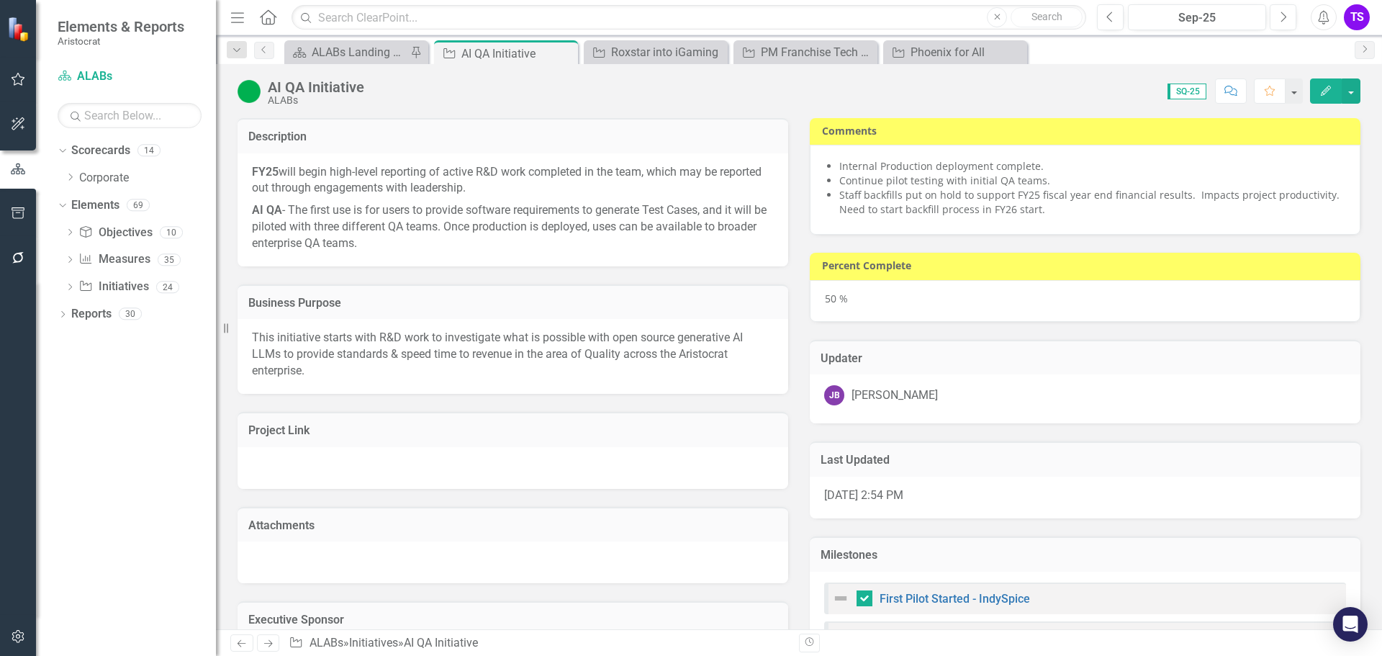
checkbox input "false"
checkbox input "true"
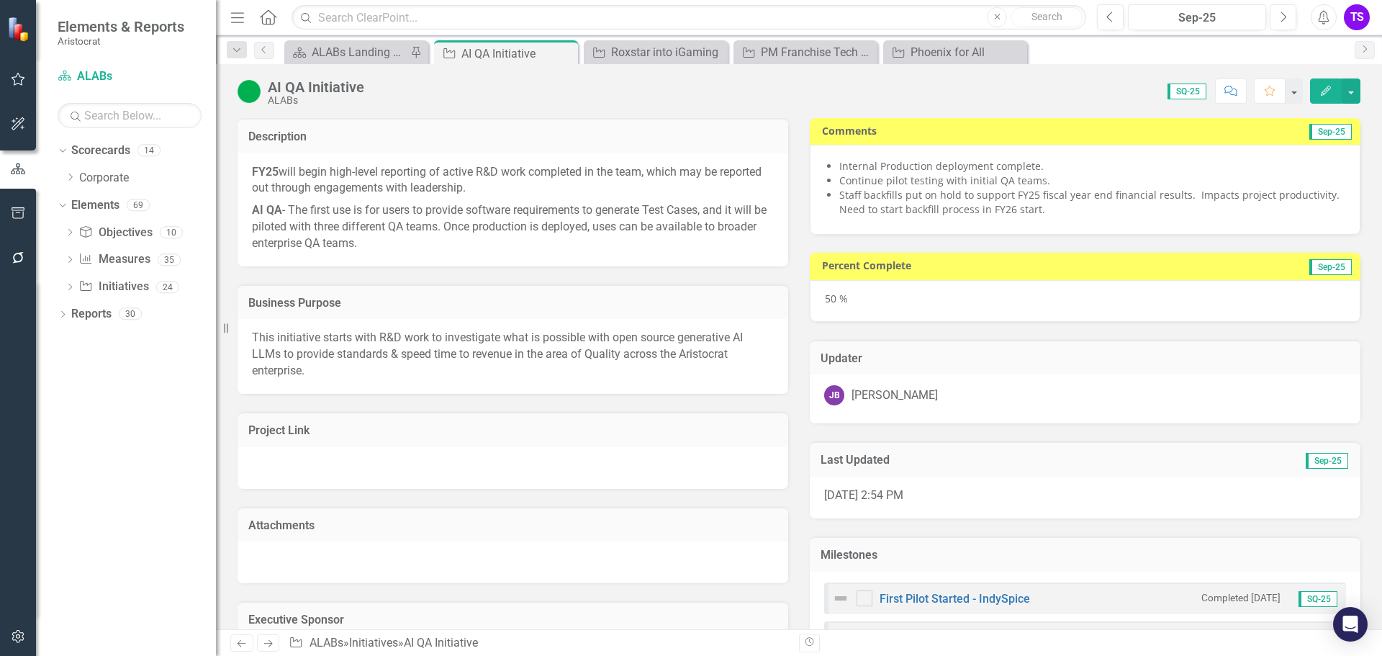
checkbox input "true"
click at [567, 57] on icon "Close" at bounding box center [564, 54] width 14 height 12
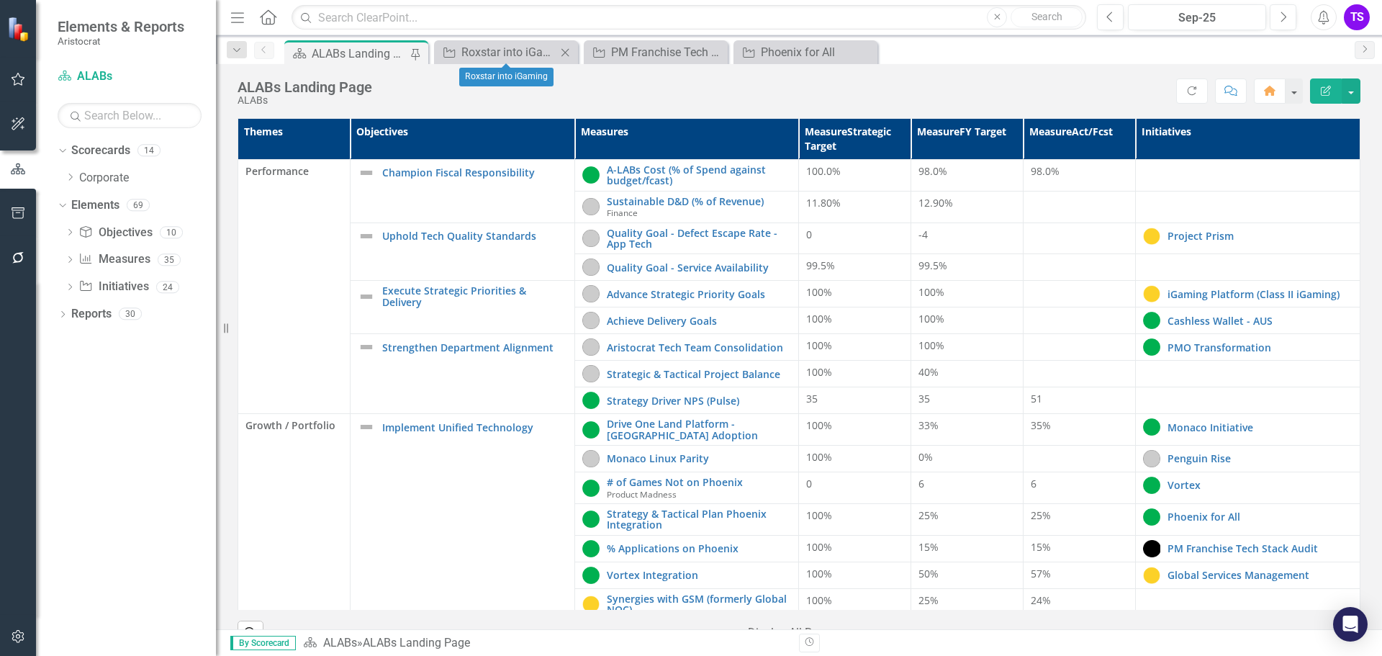
click at [567, 57] on icon "Close" at bounding box center [565, 53] width 14 height 12
click at [0, 0] on icon "Close" at bounding box center [0, 0] width 0 height 0
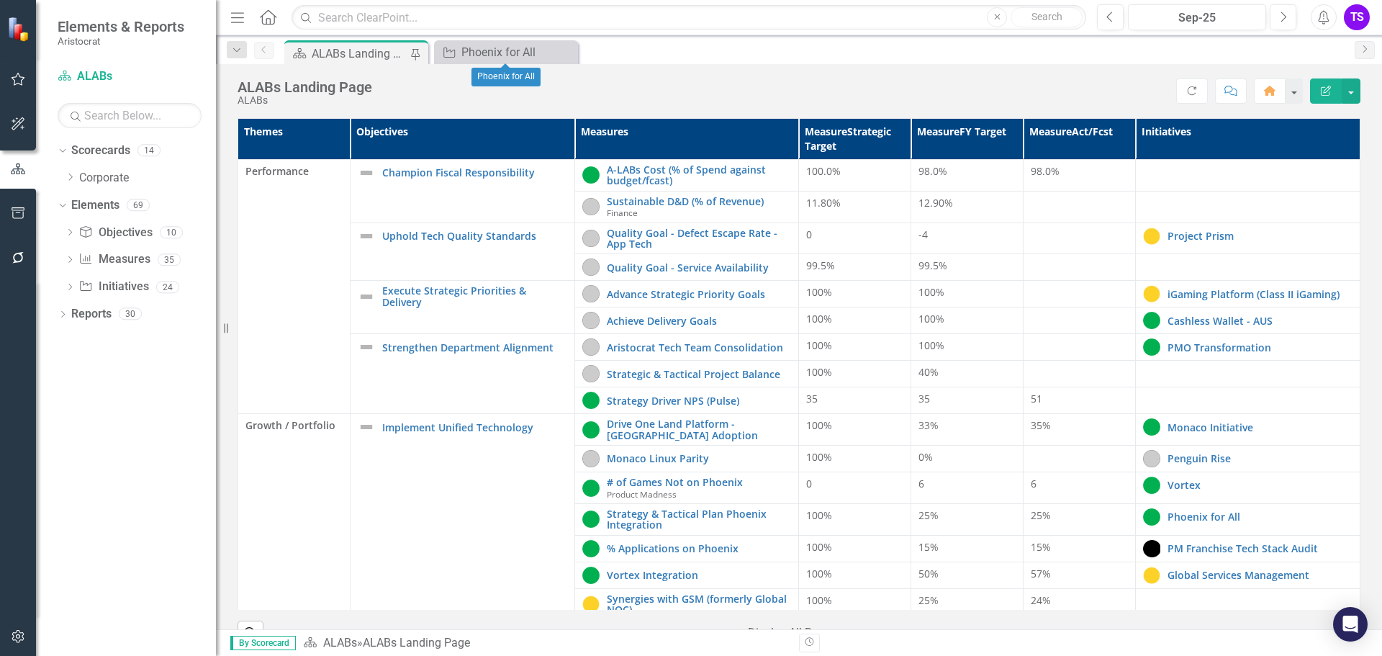
click at [0, 0] on icon "Close" at bounding box center [0, 0] width 0 height 0
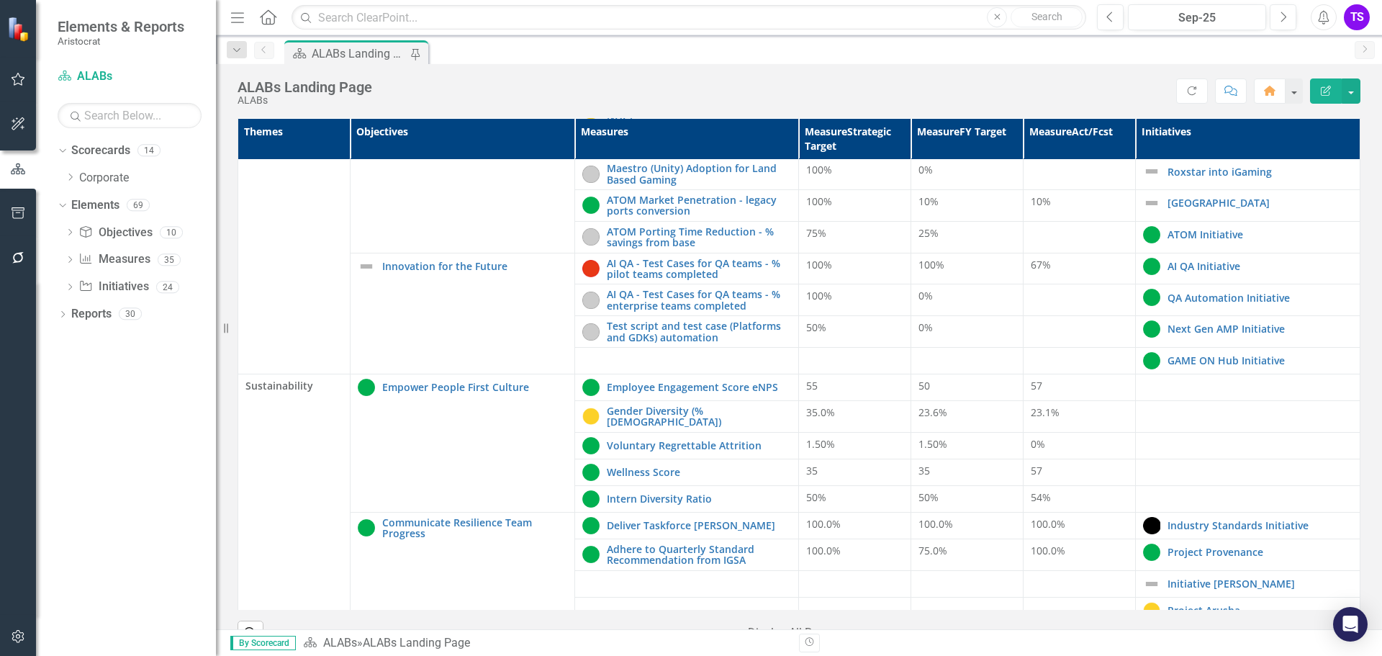
scroll to position [468, 0]
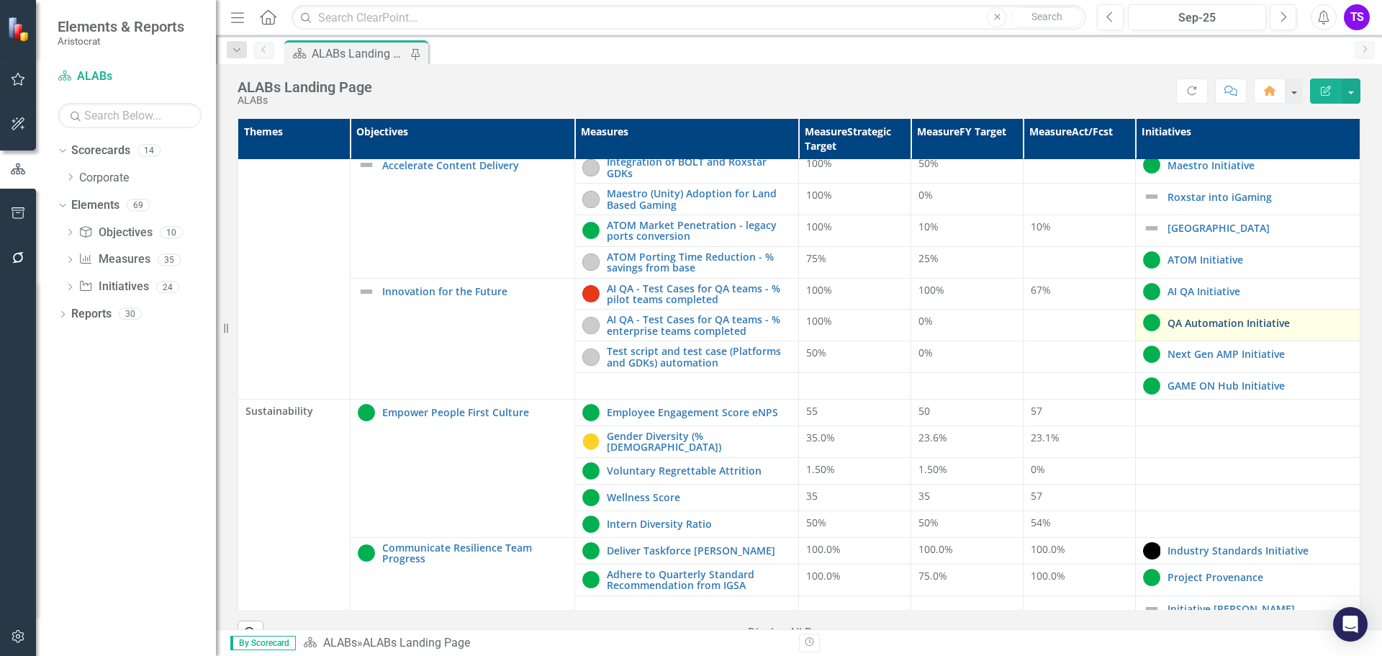
click at [1202, 322] on link "QA Automation Initiative" at bounding box center [1260, 323] width 185 height 11
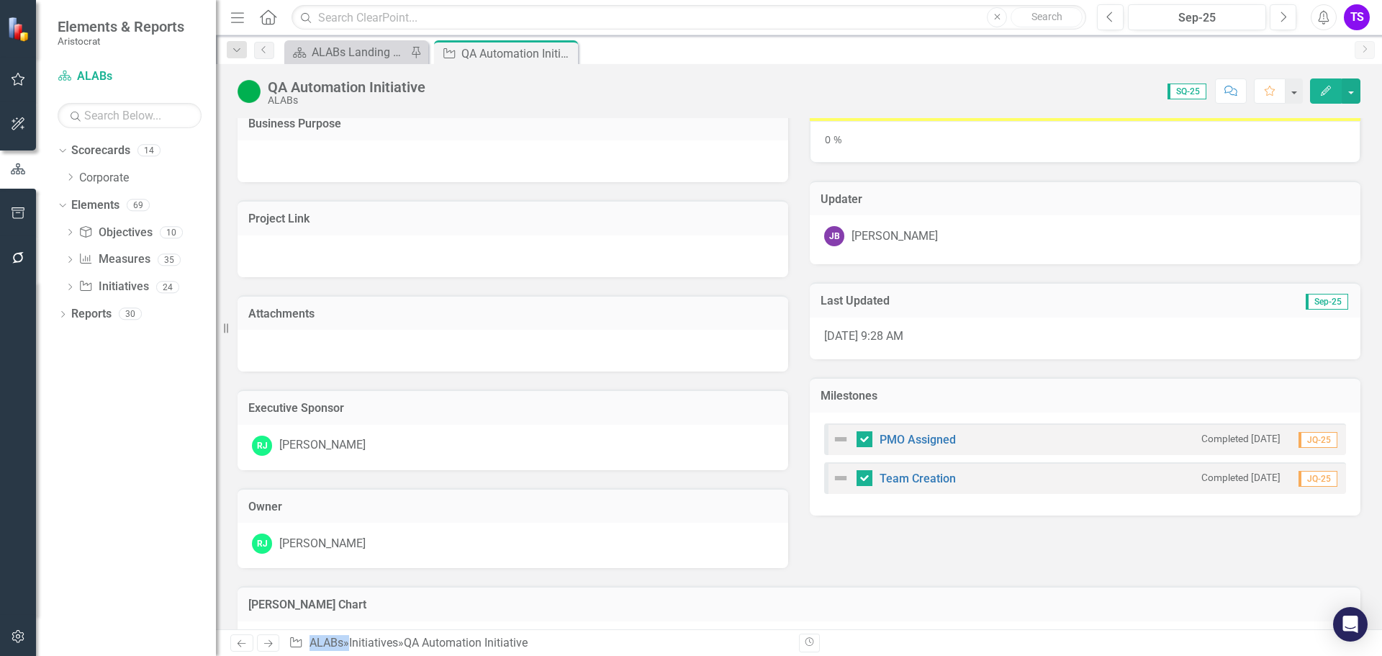
scroll to position [372, 0]
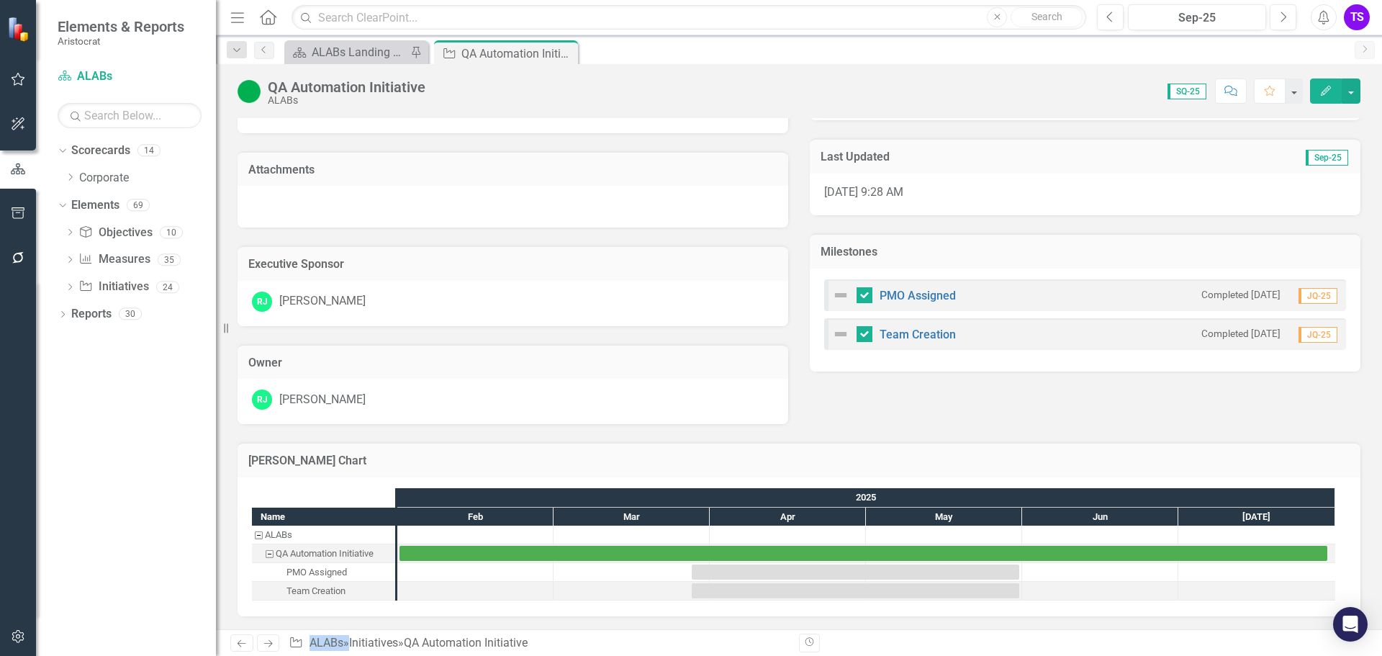
click at [870, 495] on div "2025" at bounding box center [866, 497] width 938 height 19
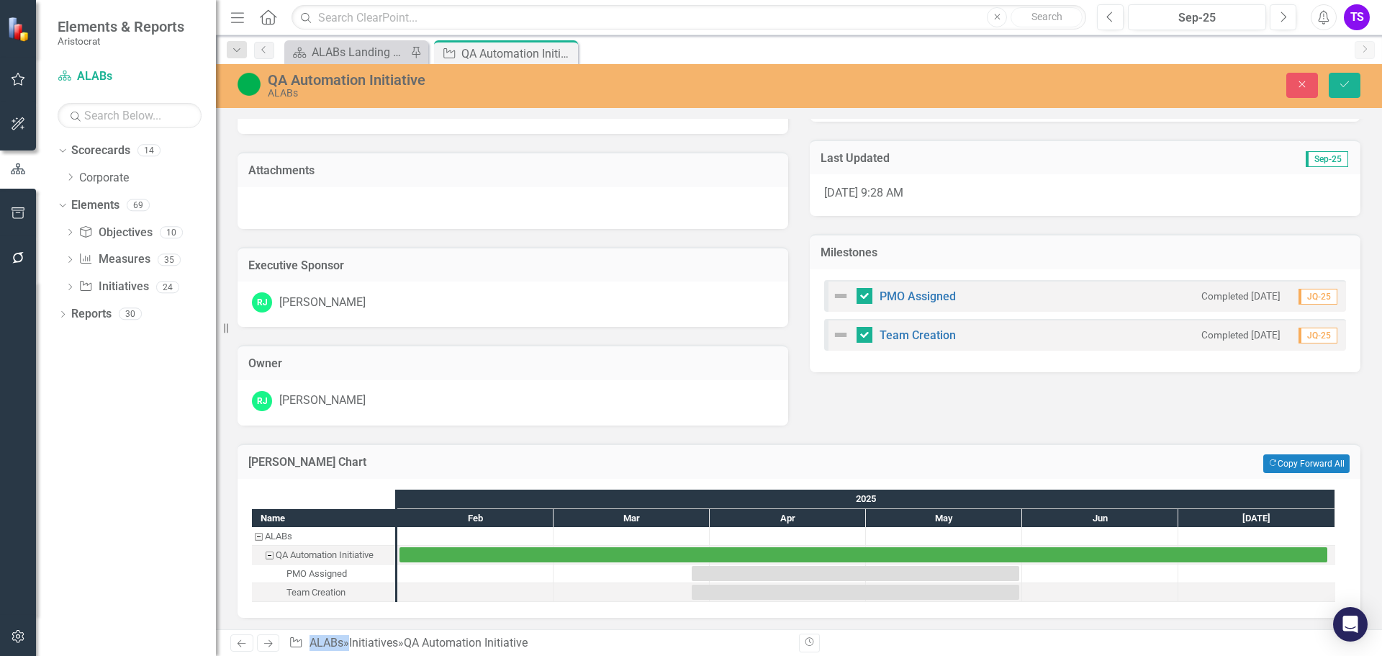
scroll to position [373, 0]
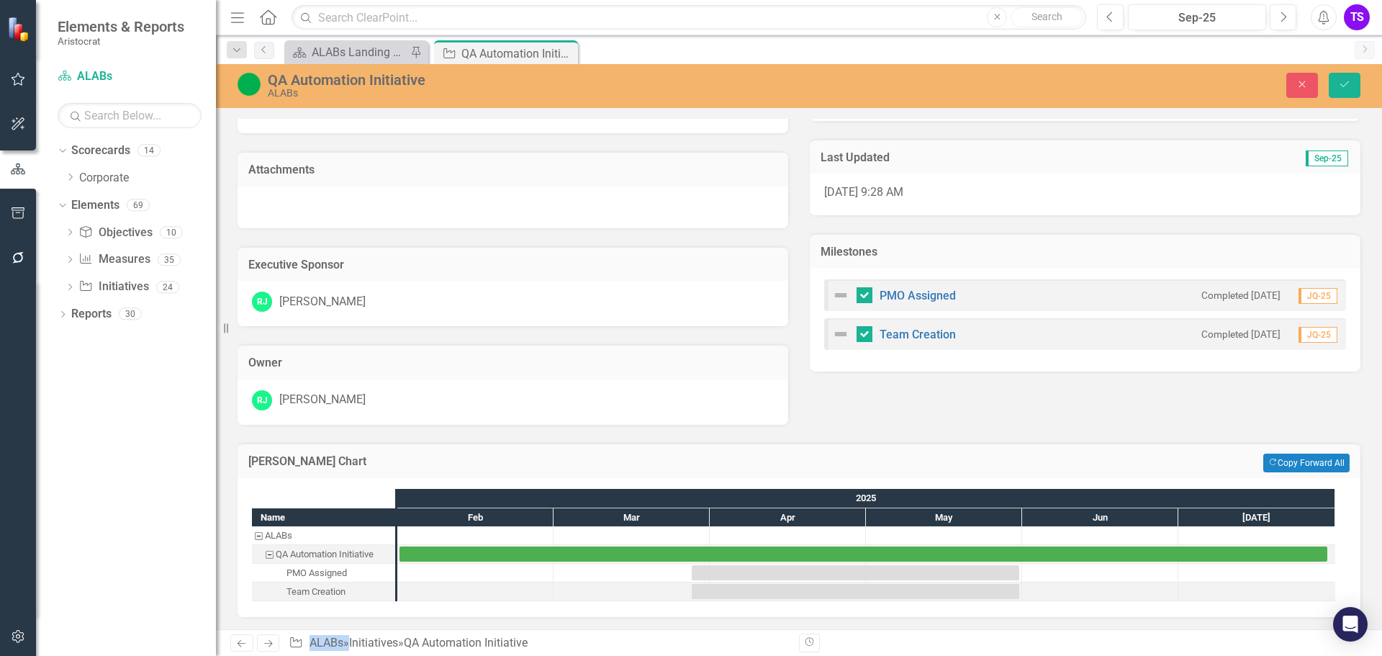
click at [848, 254] on h3 "Milestones" at bounding box center [1085, 252] width 529 height 13
click at [1124, 269] on div "PMO Assigned Completed [DATE] JQ-25 Team Creation Completed [DATE] JQ-25" at bounding box center [1085, 320] width 551 height 103
click at [841, 264] on div "Milestones" at bounding box center [1085, 250] width 551 height 35
click at [840, 253] on h3 "Milestones" at bounding box center [1085, 252] width 529 height 13
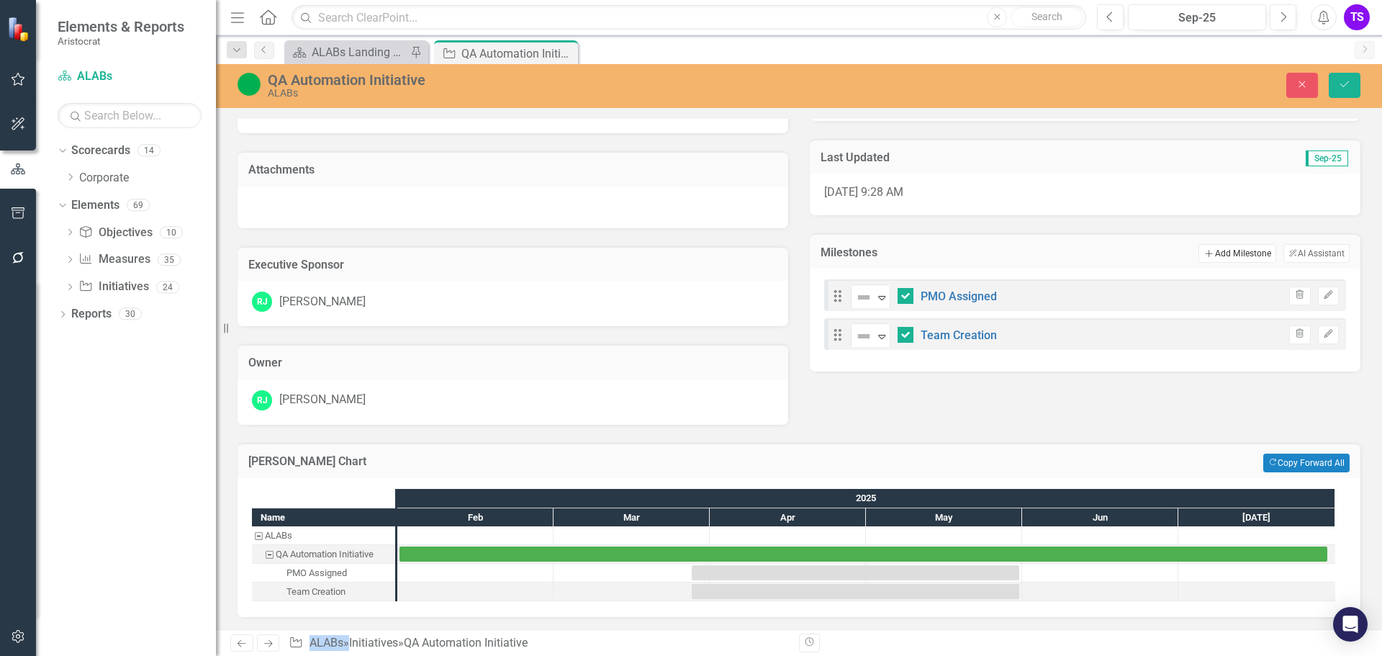
click at [1210, 251] on button "Add Add Milestone" at bounding box center [1237, 253] width 77 height 19
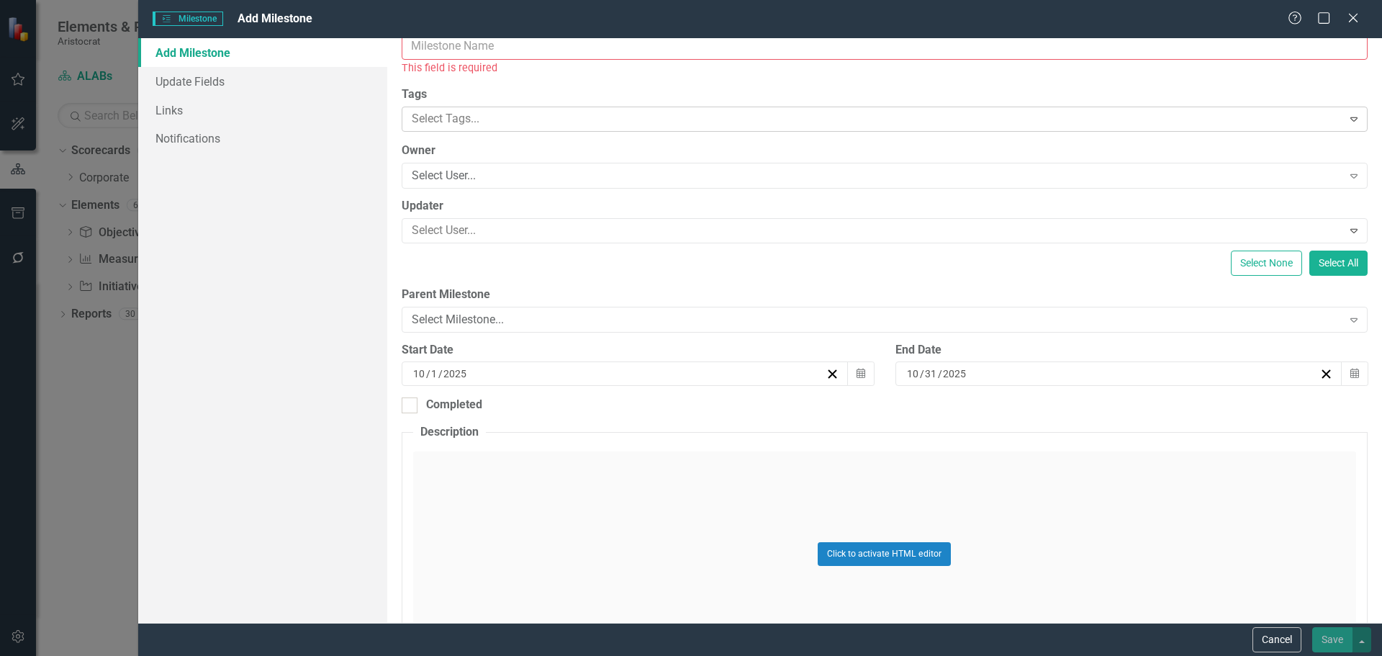
scroll to position [0, 0]
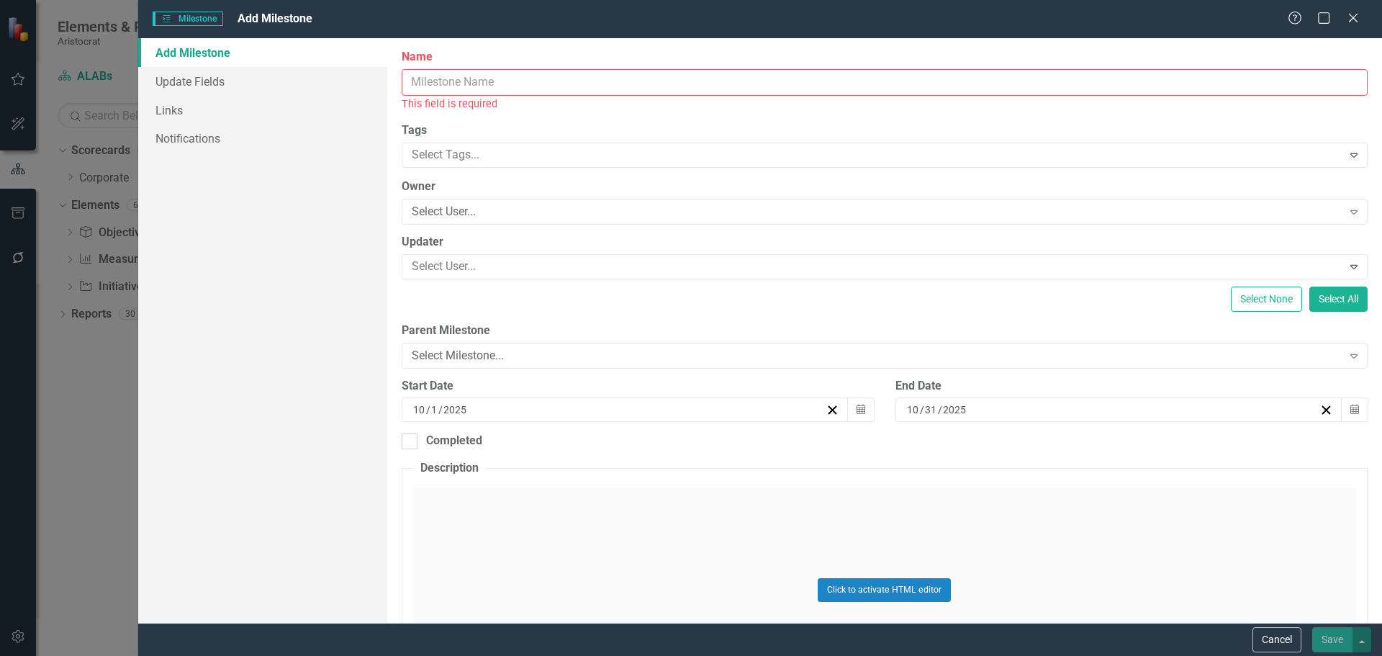
click at [474, 88] on input "Name" at bounding box center [885, 82] width 966 height 27
click at [366, 117] on link "Links" at bounding box center [262, 110] width 249 height 29
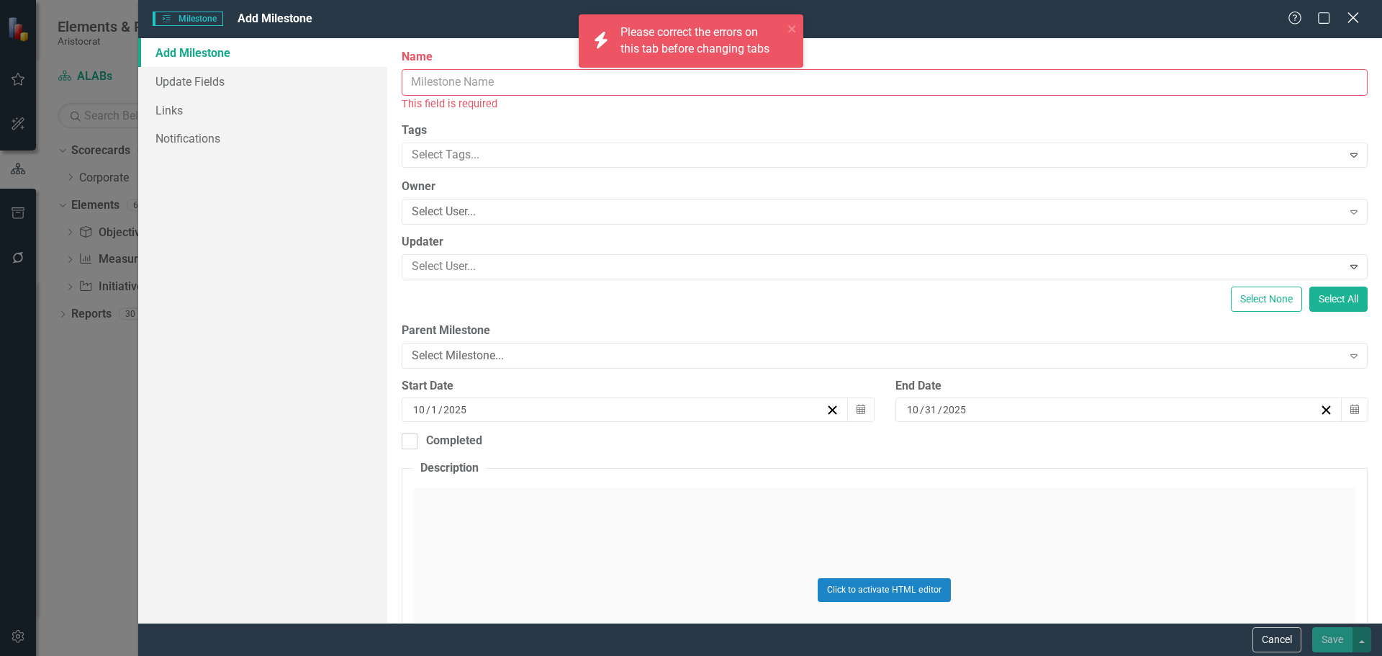
click at [1353, 21] on icon "Close" at bounding box center [1353, 18] width 18 height 14
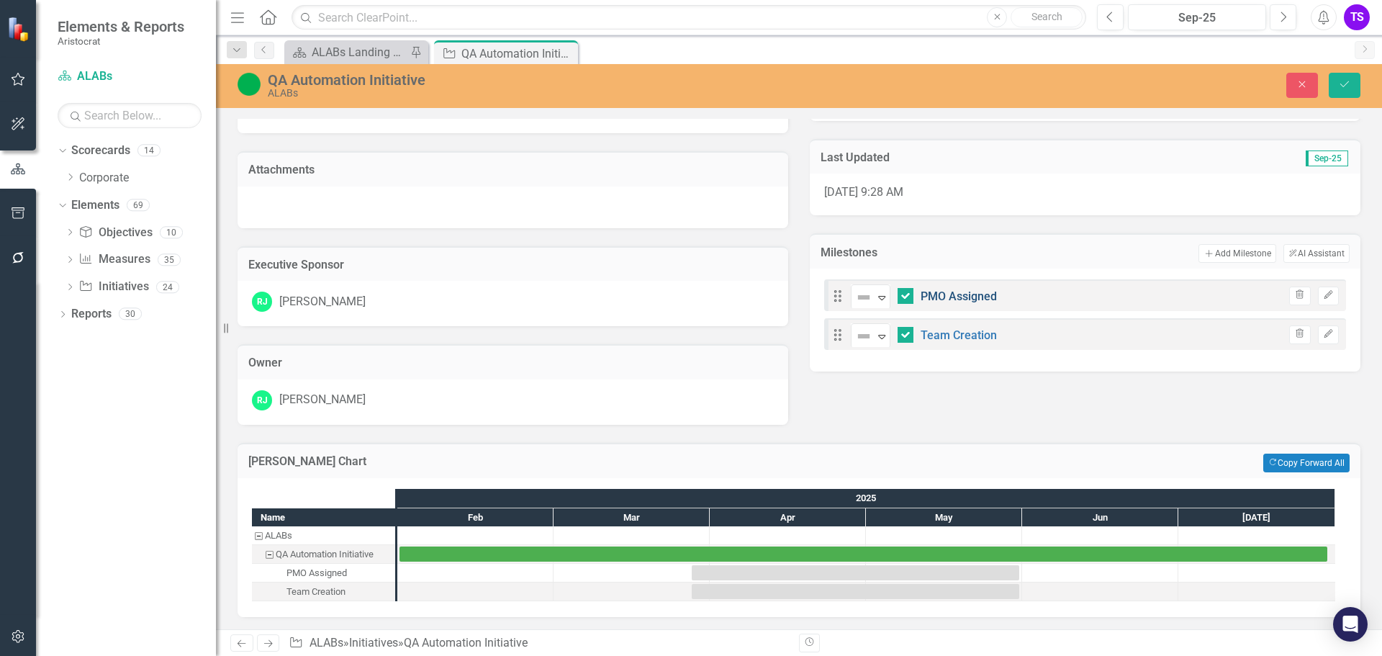
click at [938, 295] on link "PMO Assigned" at bounding box center [959, 296] width 76 height 14
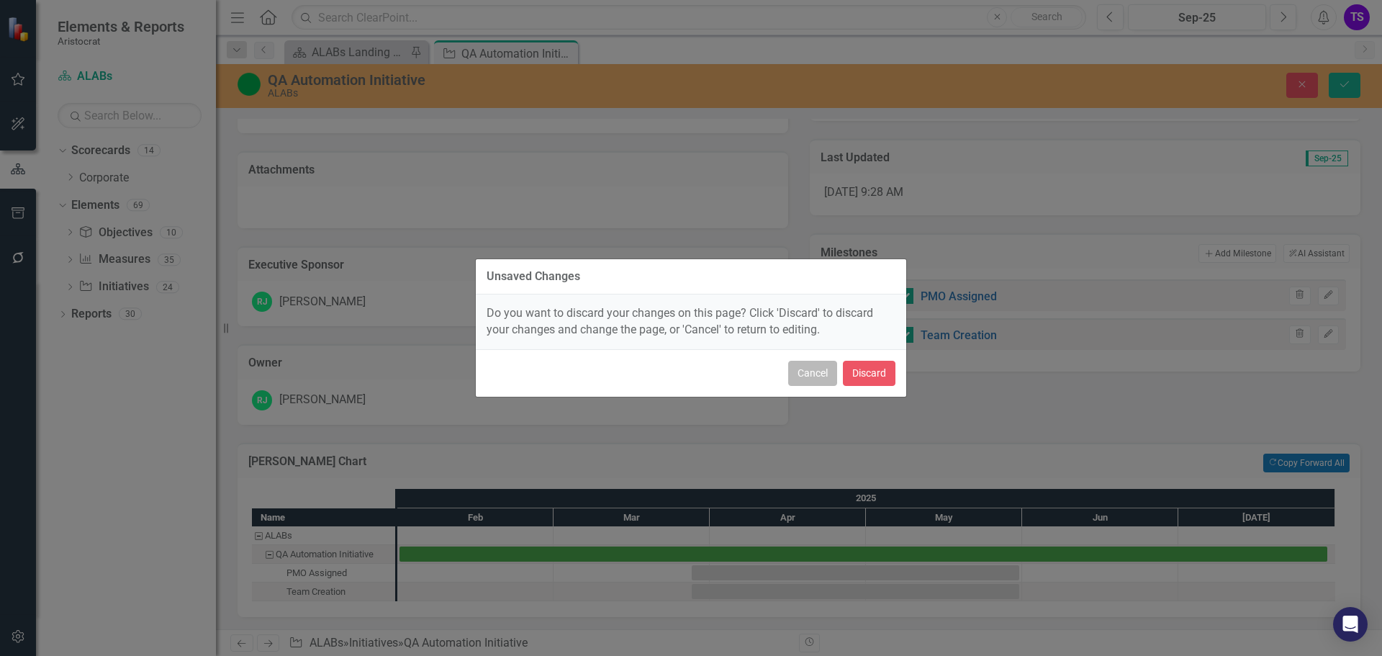
click at [814, 370] on button "Cancel" at bounding box center [812, 373] width 49 height 25
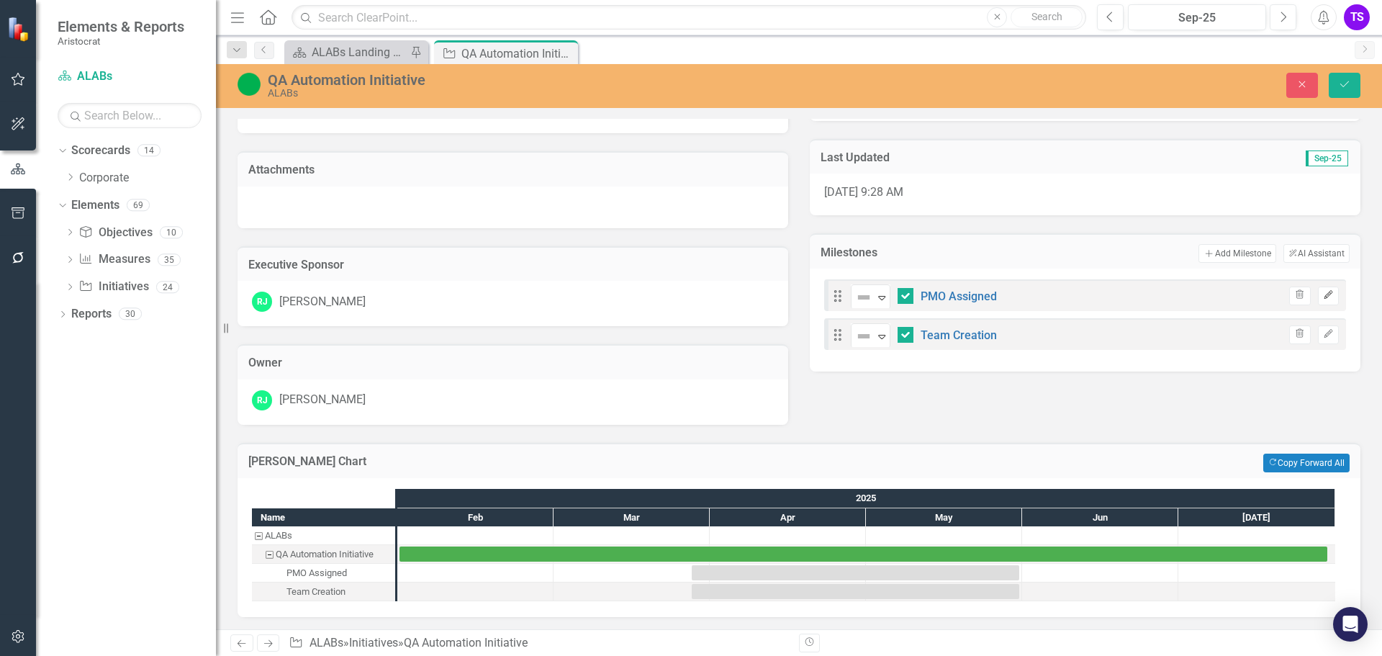
click at [1324, 299] on icon "button" at bounding box center [1328, 295] width 9 height 9
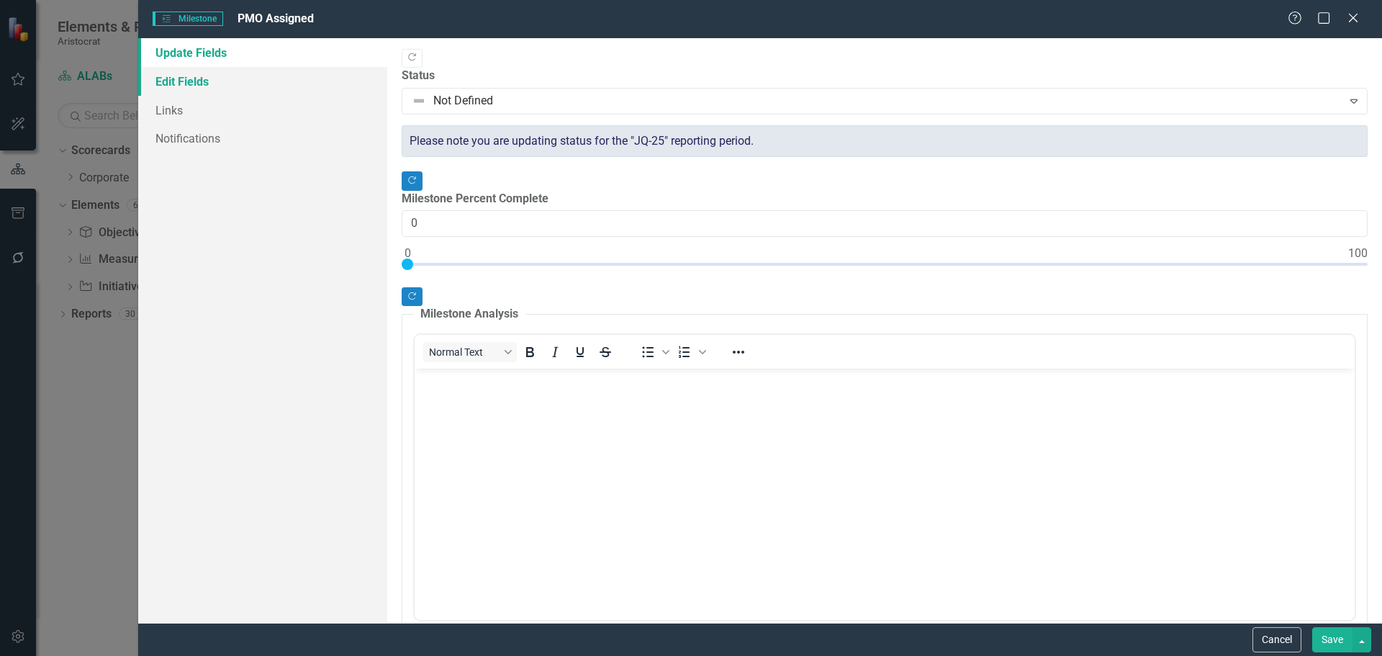
click at [202, 73] on link "Edit Fields" at bounding box center [262, 81] width 249 height 29
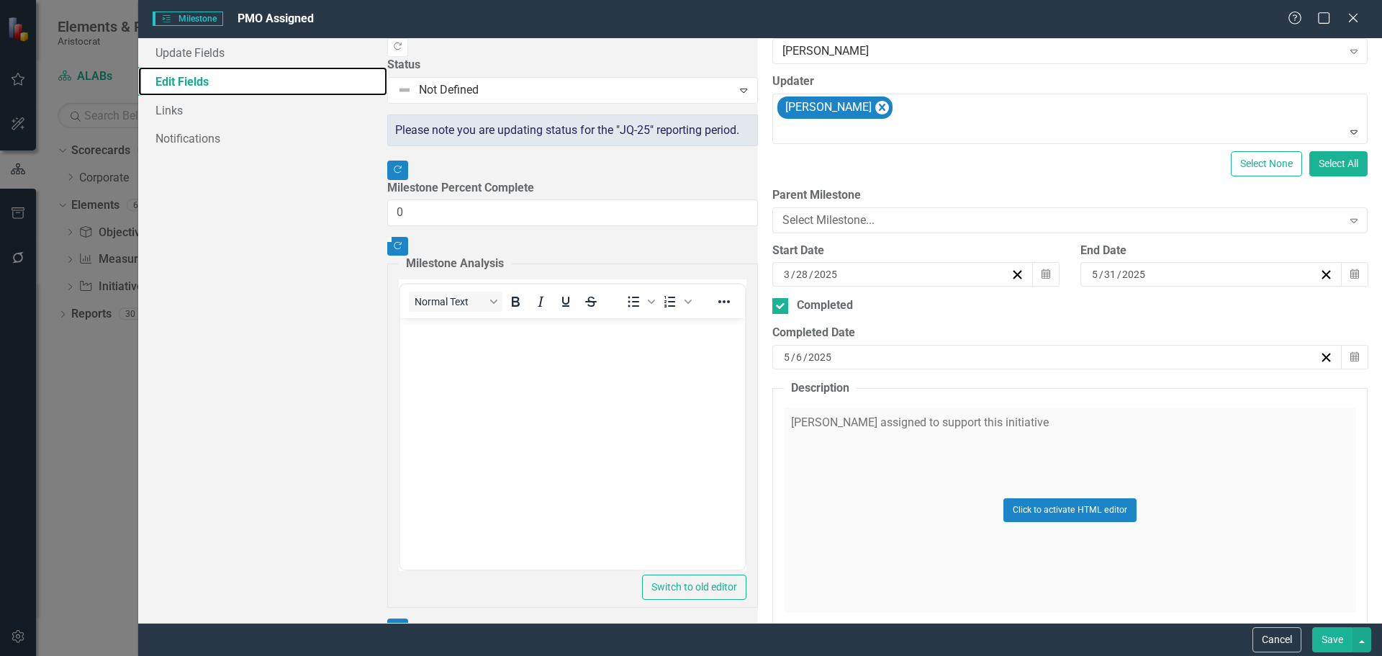
scroll to position [72, 0]
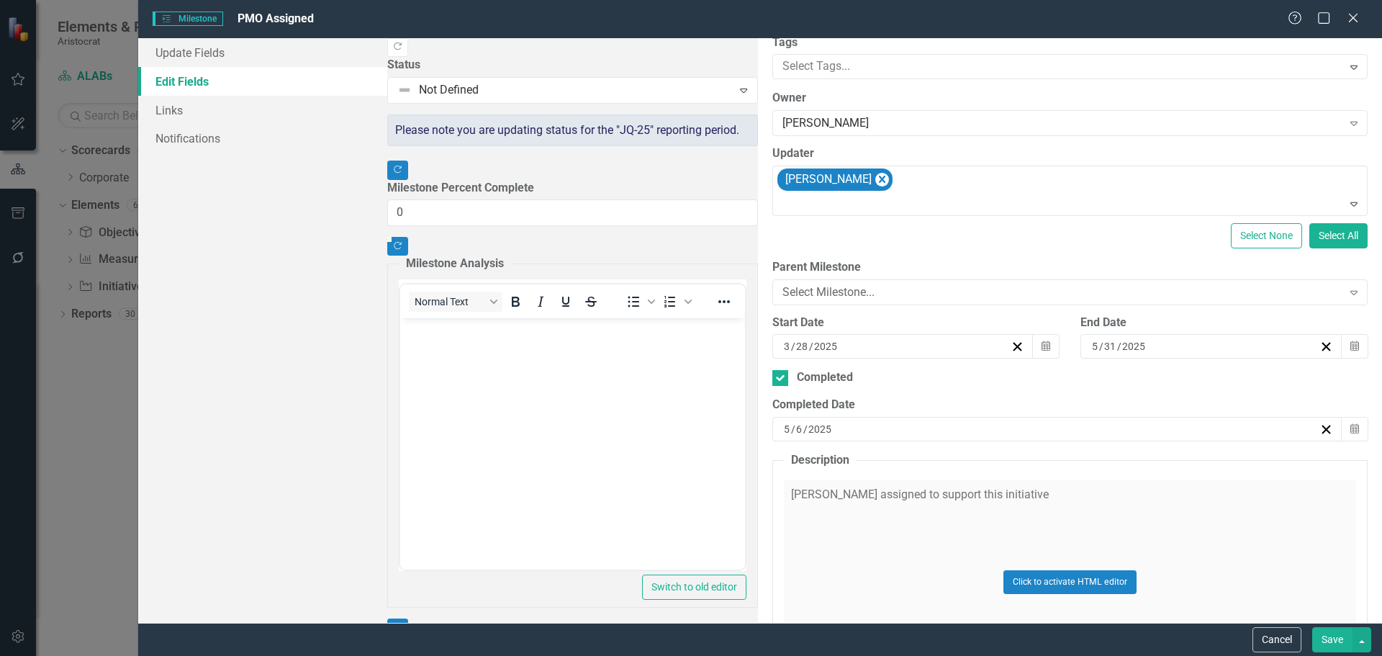
click at [1090, 348] on div "[DATE]" at bounding box center [1204, 346] width 229 height 14
click at [1301, 389] on button "»" at bounding box center [1317, 375] width 32 height 32
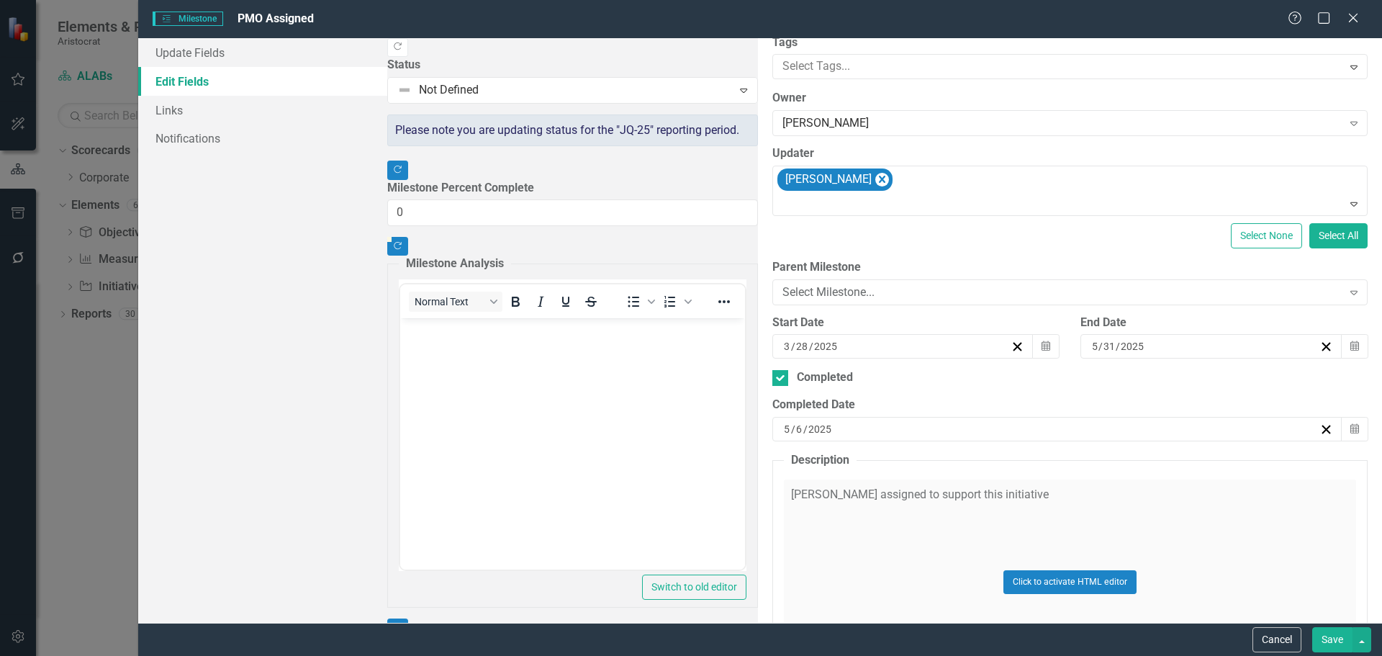
click at [1301, 389] on button "»" at bounding box center [1317, 375] width 32 height 32
click at [1269, 379] on button "›" at bounding box center [1285, 375] width 32 height 32
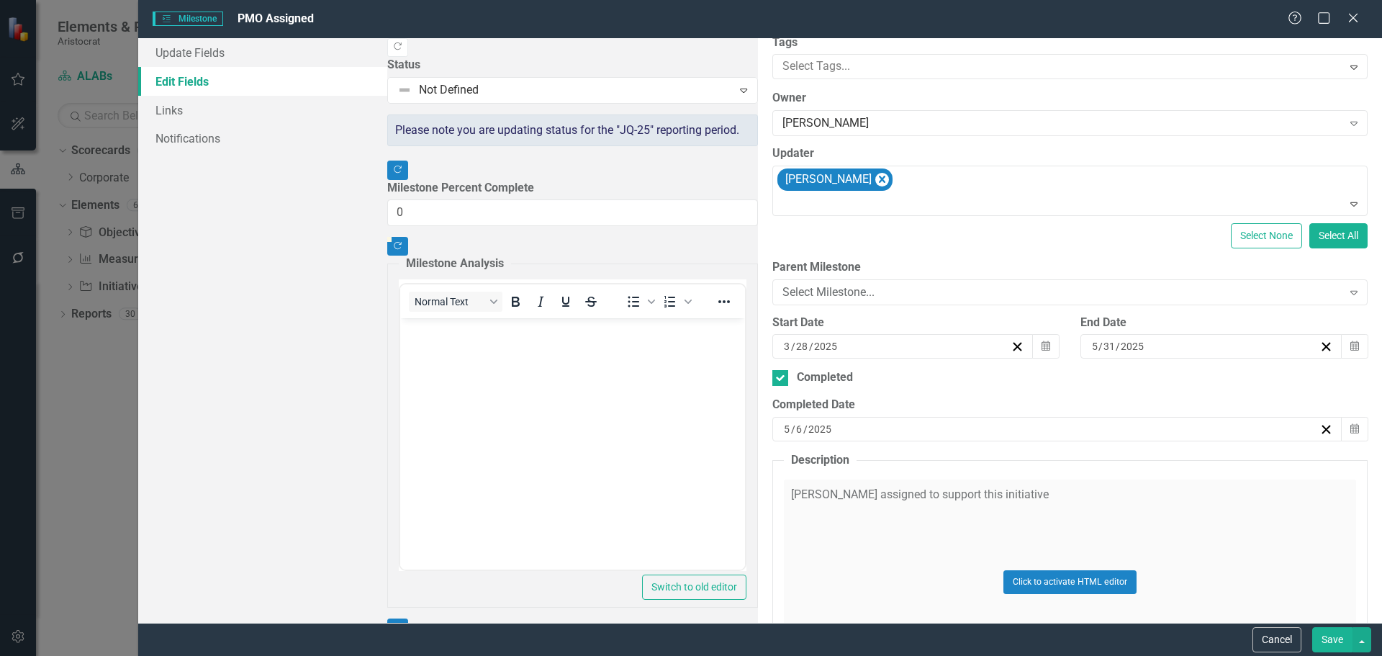
click at [1118, 533] on button "30" at bounding box center [1136, 526] width 36 height 26
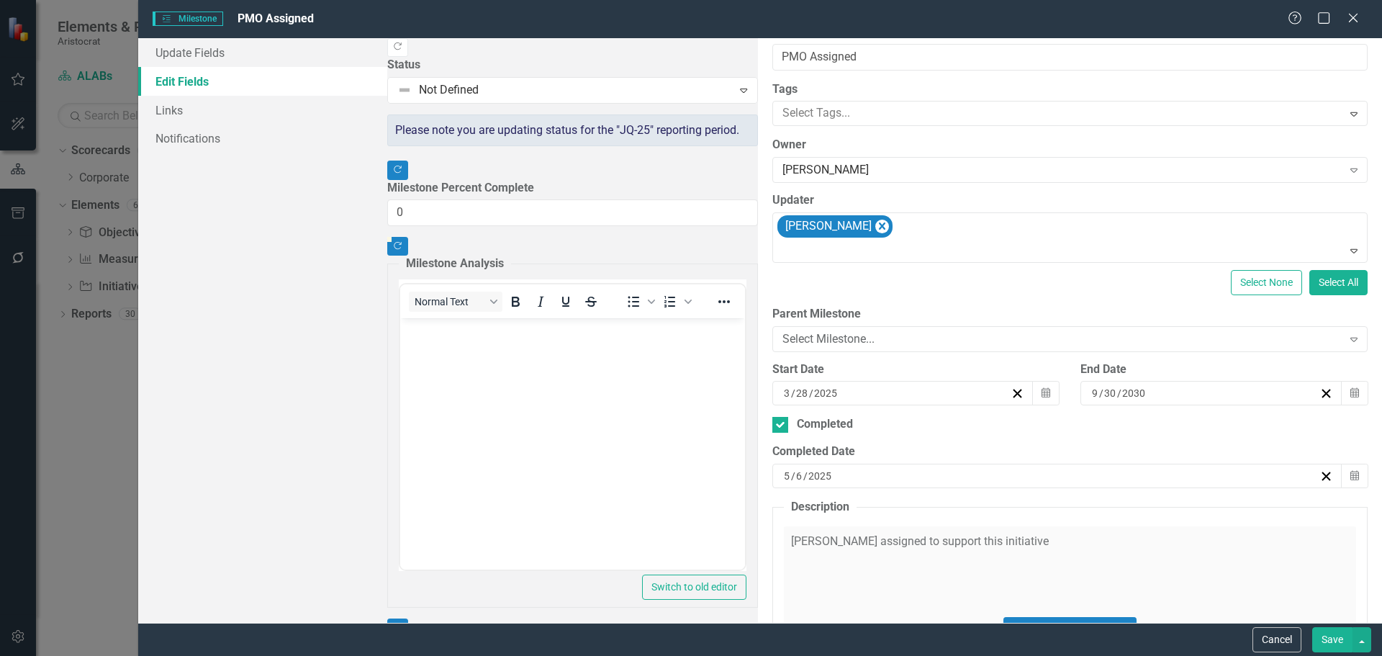
scroll to position [0, 0]
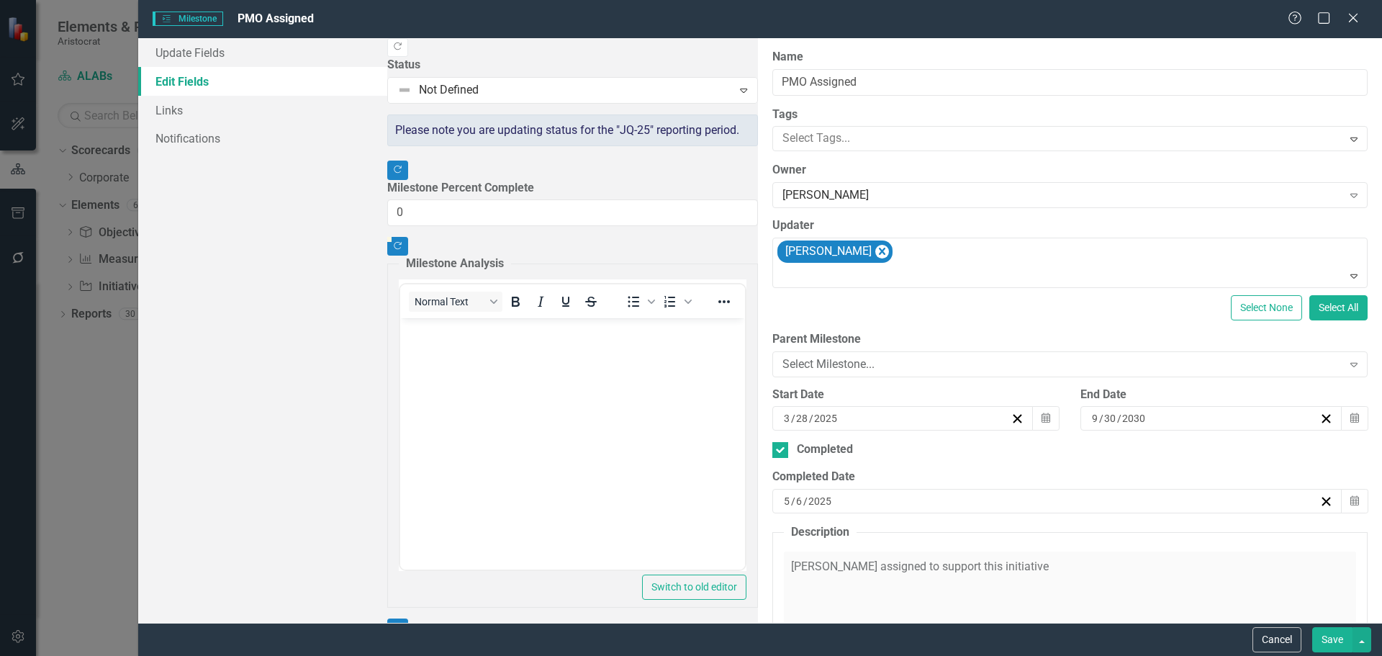
click at [1332, 625] on div "Cancel Save" at bounding box center [760, 639] width 1244 height 33
click at [1331, 636] on button "Save" at bounding box center [1333, 639] width 40 height 25
checkbox input "false"
checkbox input "true"
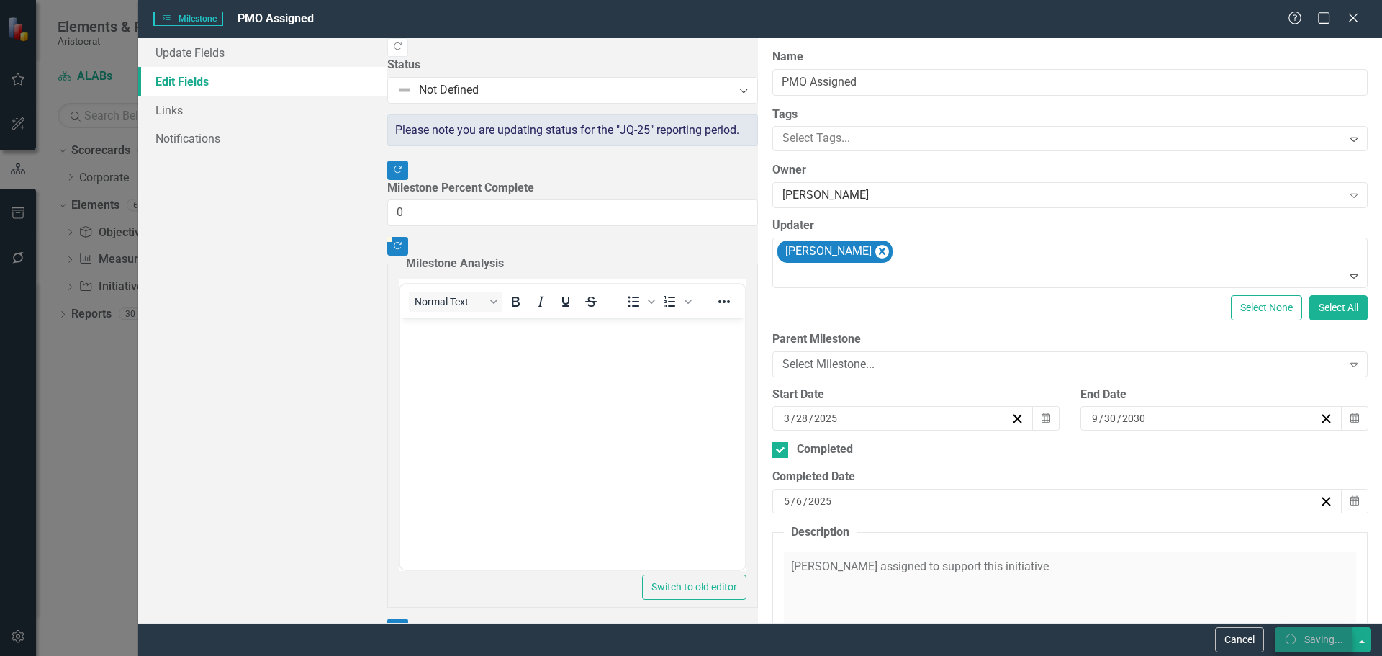
checkbox input "true"
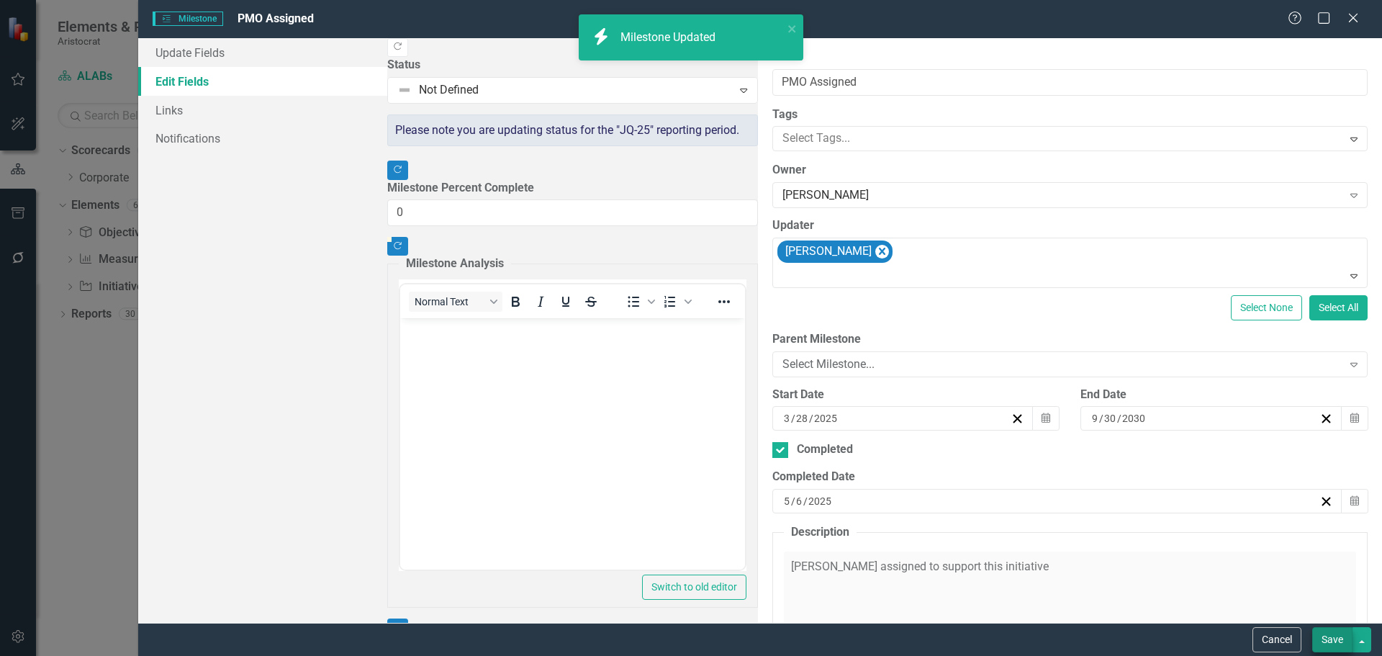
checkbox input "false"
checkbox input "true"
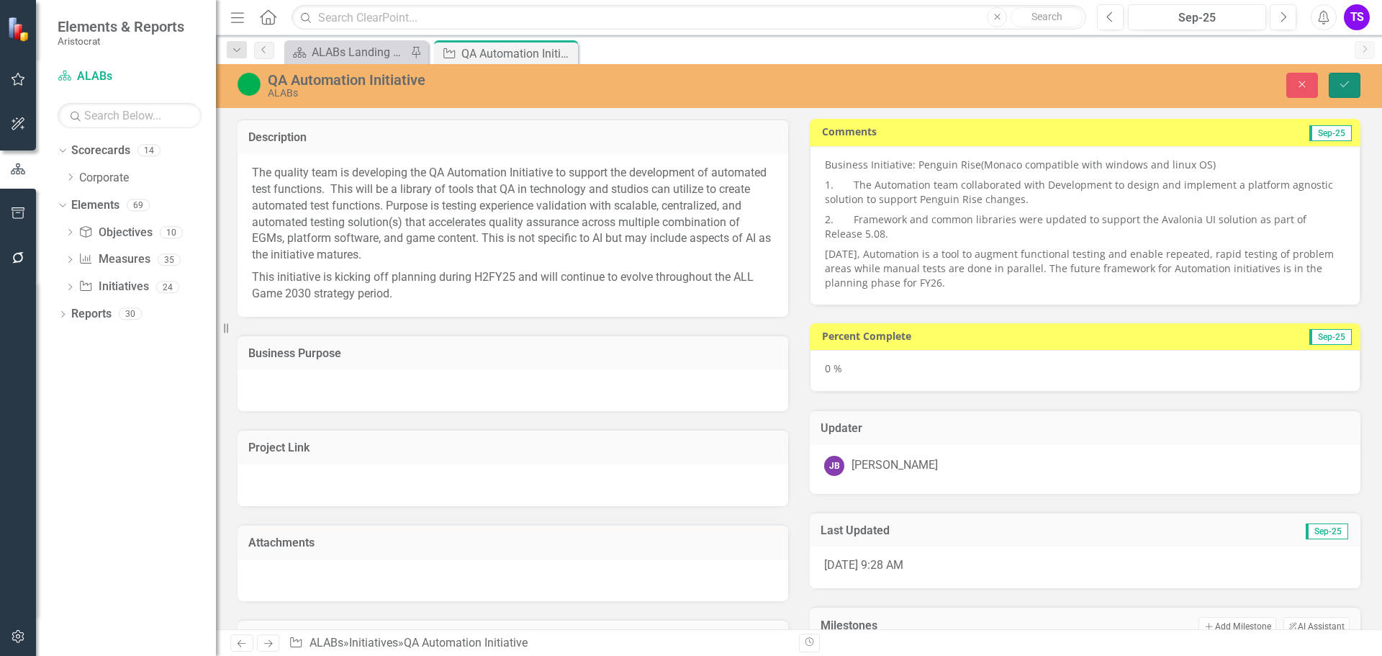
click at [1349, 84] on icon "Save" at bounding box center [1344, 84] width 13 height 10
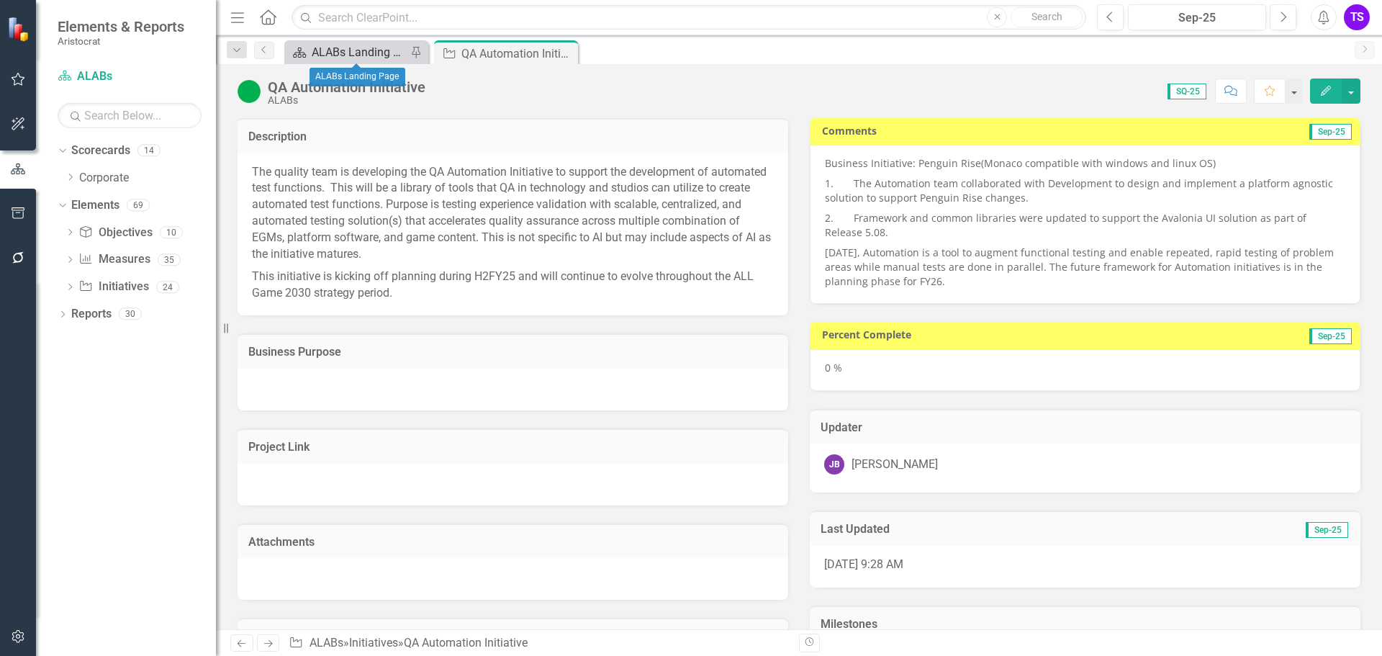
click at [330, 47] on div "ALABs Landing Page" at bounding box center [359, 52] width 95 height 18
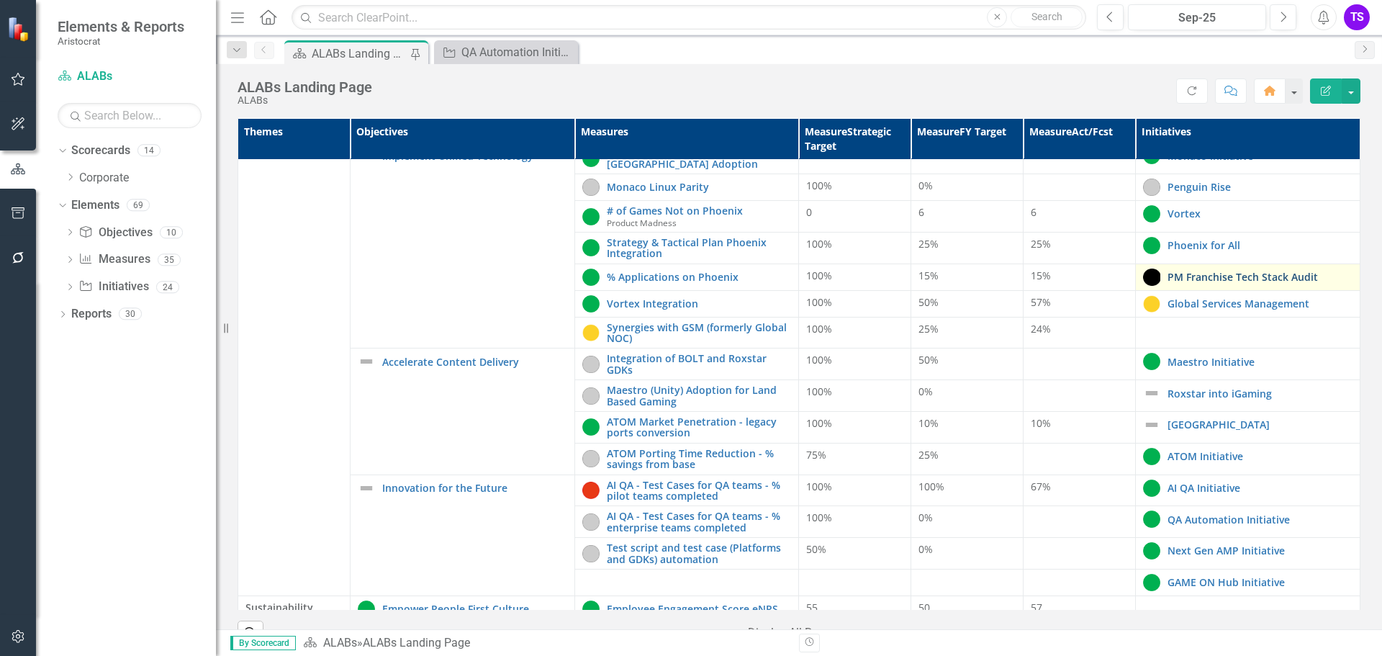
scroll to position [360, 0]
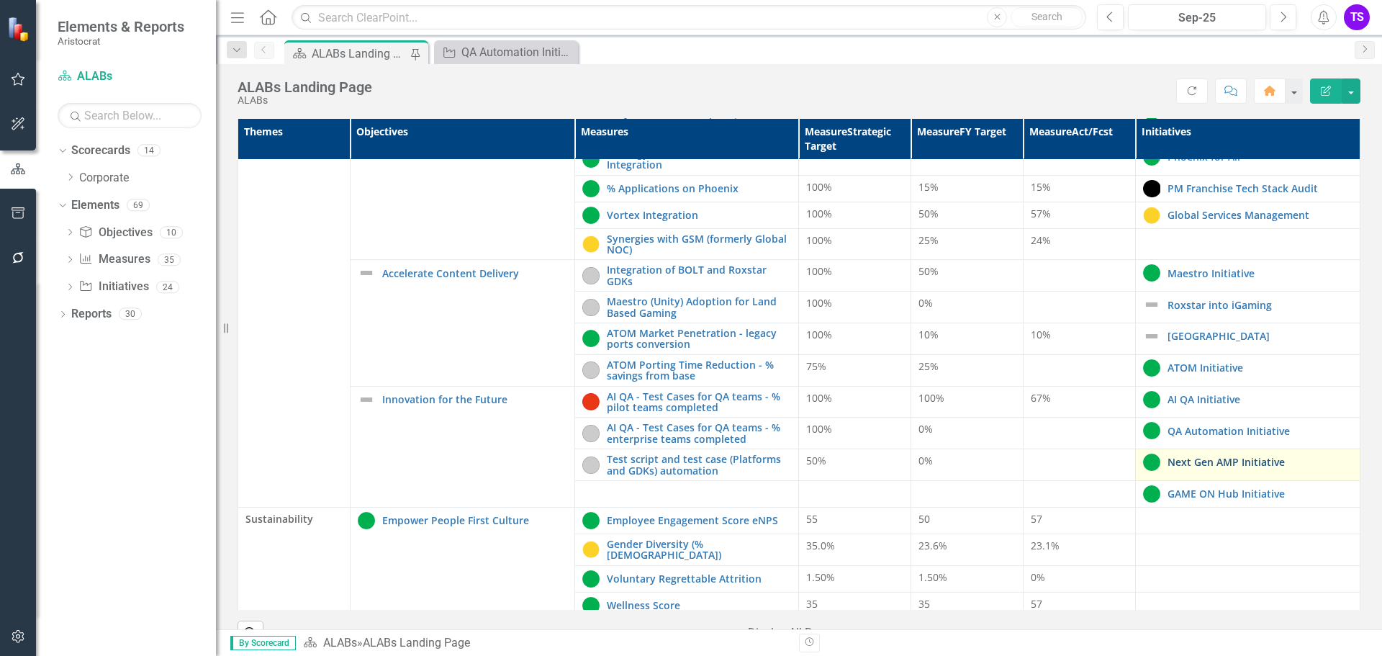
click at [1205, 464] on link "Next Gen AMP Initiative" at bounding box center [1260, 461] width 185 height 11
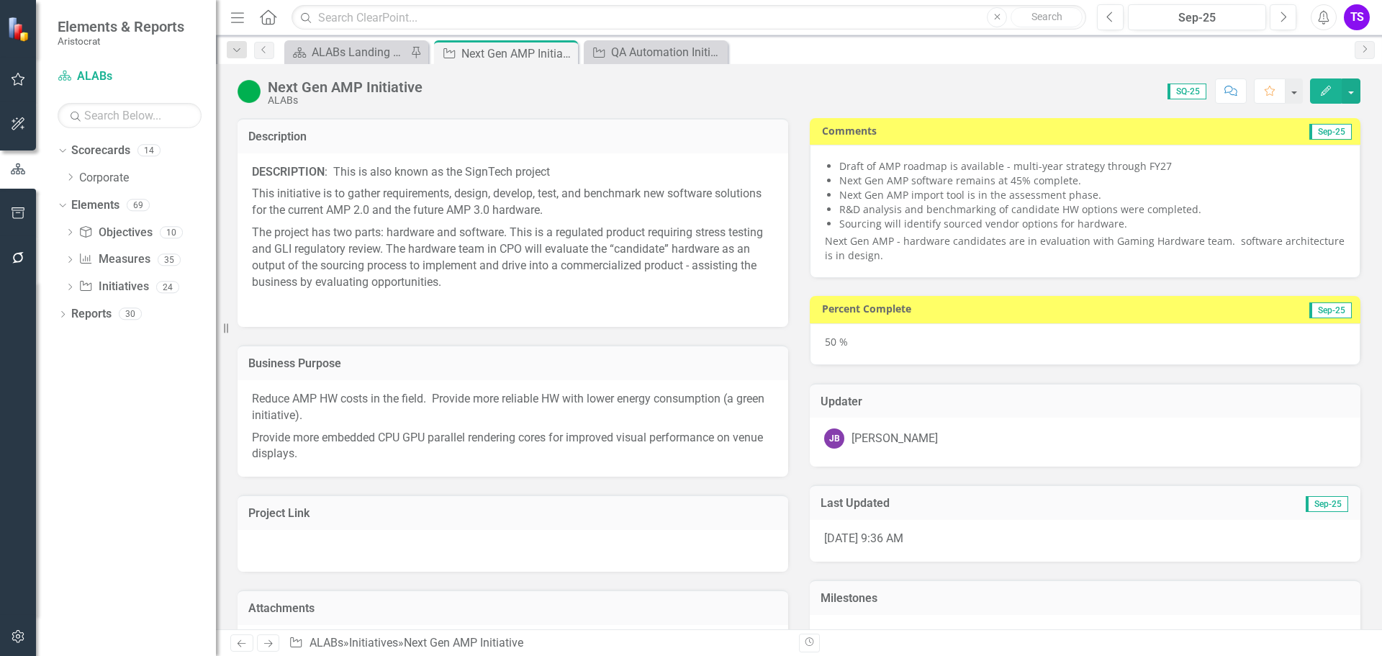
click at [1219, 264] on div "Draft of AMP roadmap is available - multi-year strategy through FY27 Next Gen A…" at bounding box center [1085, 211] width 551 height 133
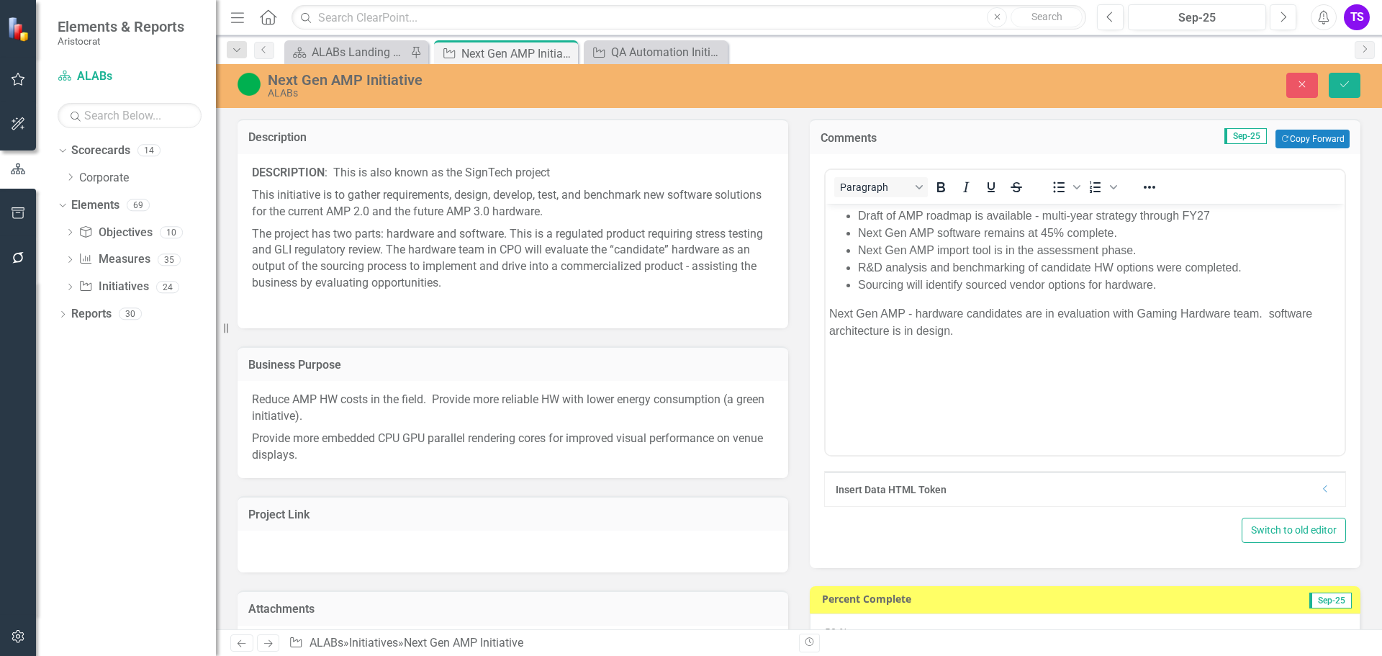
click at [1275, 312] on p "Next Gen AMP - hardware candidates are in evaluation with Gaming Hardware team.…" at bounding box center [1085, 322] width 512 height 35
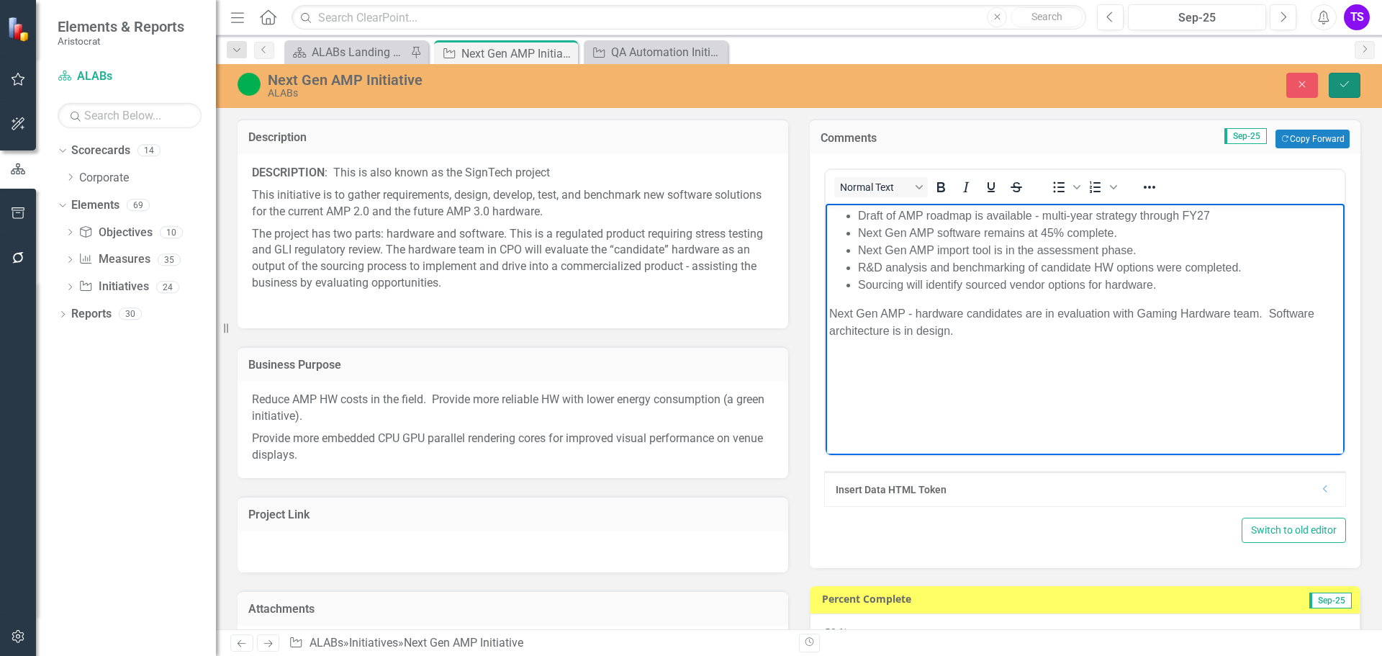
click at [1344, 87] on icon "Save" at bounding box center [1344, 84] width 13 height 10
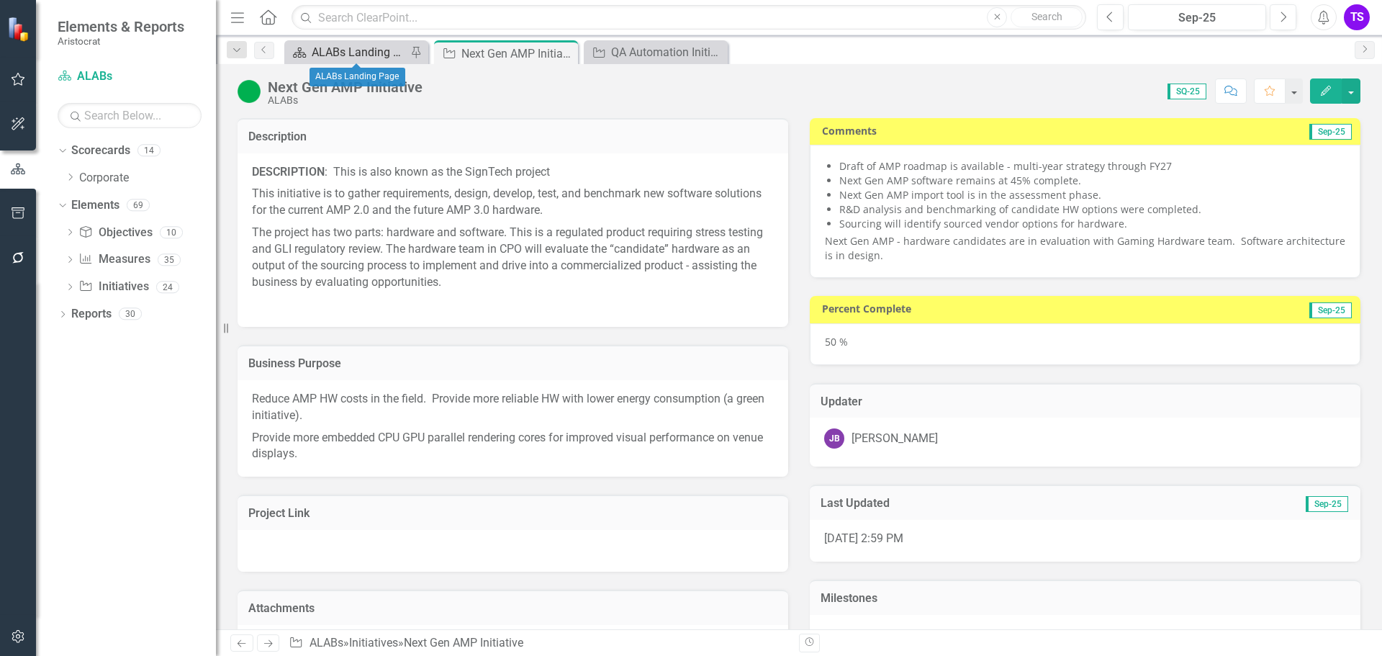
click at [362, 48] on div "ALABs Landing Page" at bounding box center [359, 52] width 95 height 18
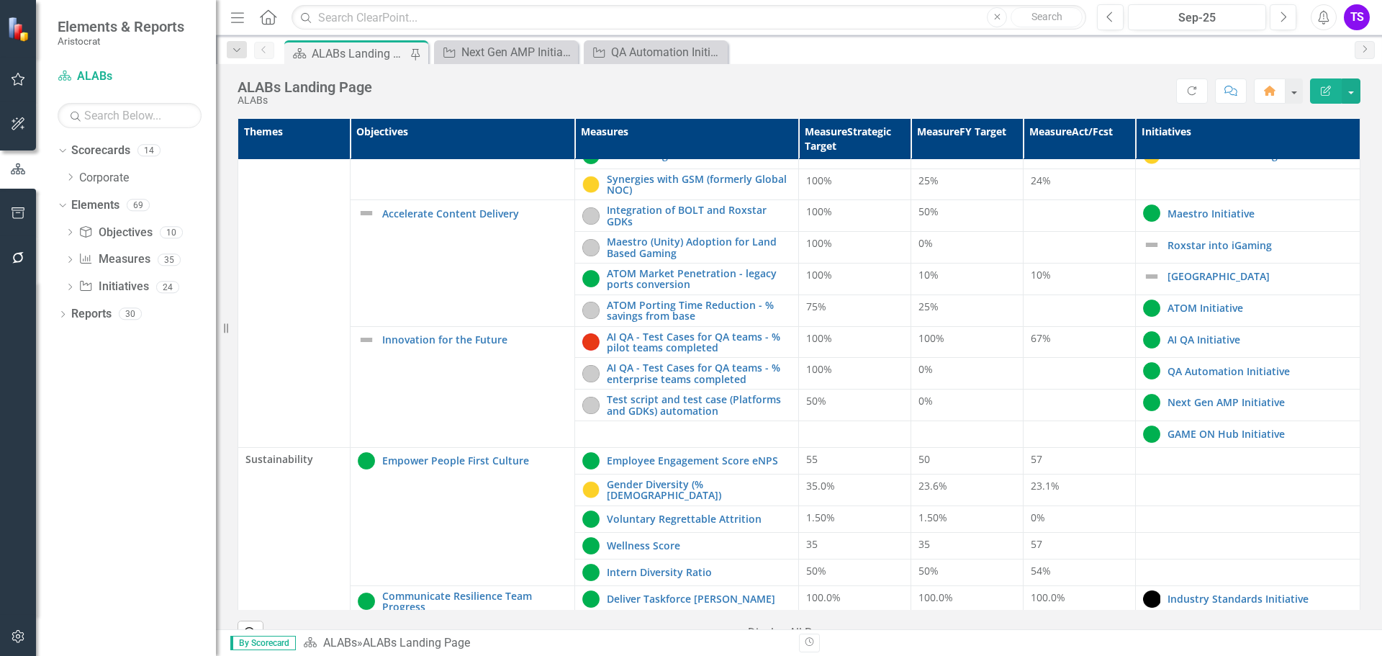
scroll to position [504, 0]
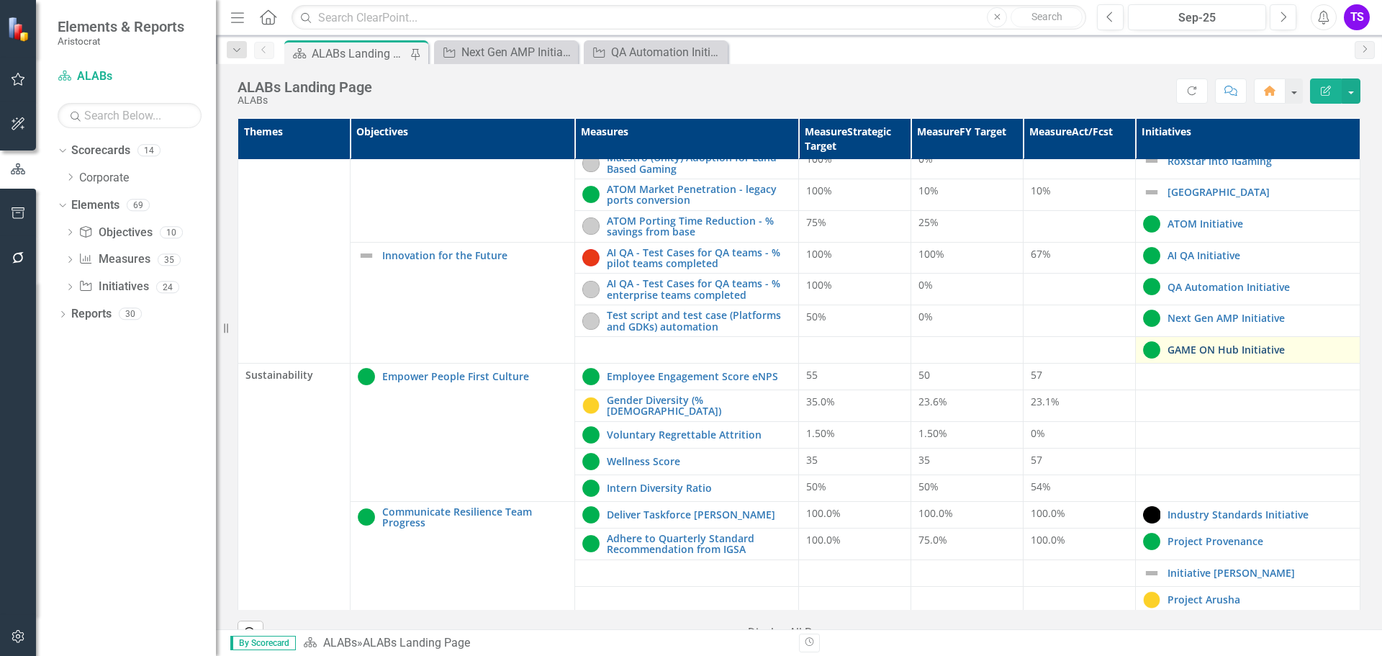
click at [1172, 351] on link "GAME ON Hub Initiative" at bounding box center [1260, 349] width 185 height 11
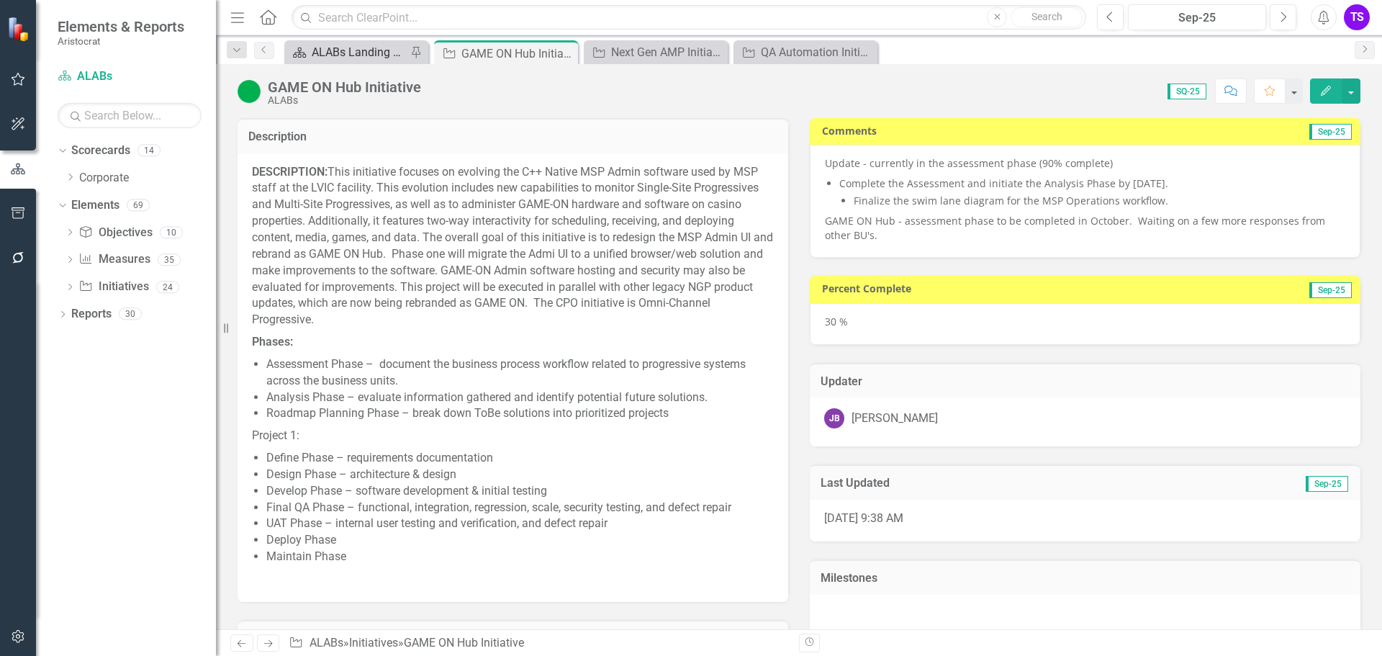
click at [351, 48] on div "ALABs Landing Page" at bounding box center [359, 52] width 95 height 18
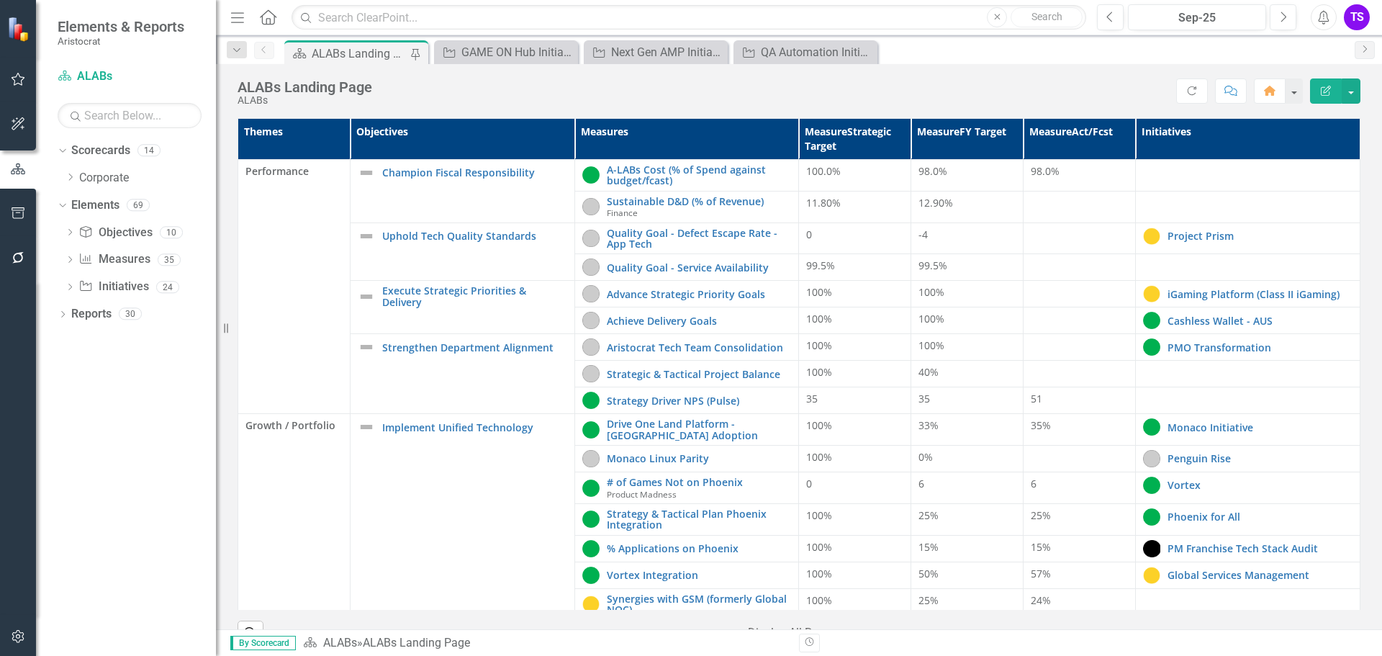
scroll to position [540, 0]
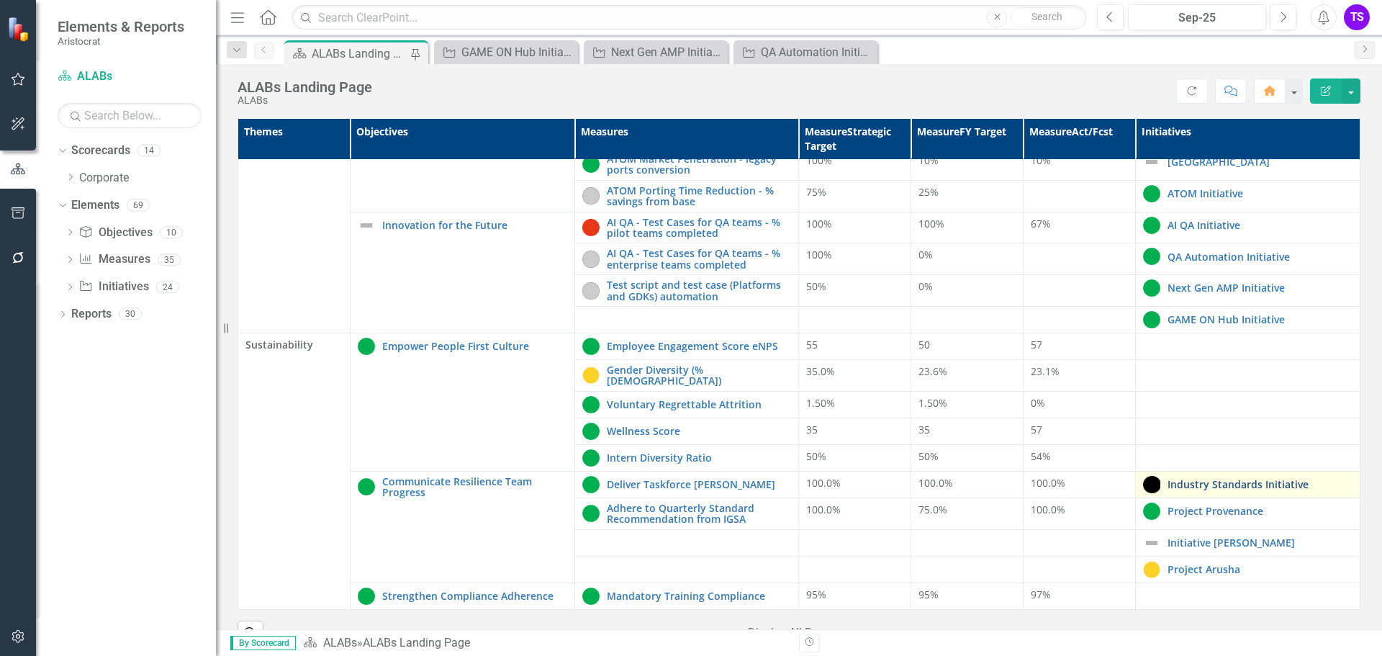
click at [1189, 479] on link "Industry Standards Initiative" at bounding box center [1260, 484] width 185 height 11
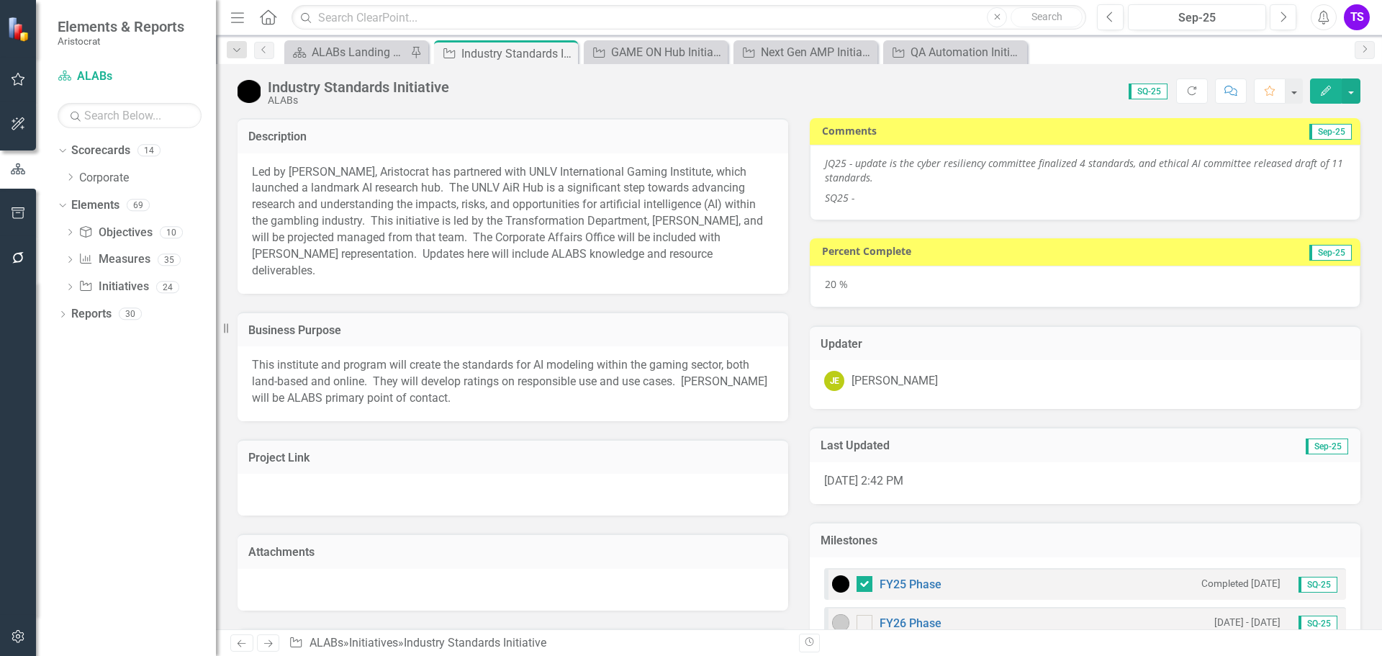
click at [250, 83] on img at bounding box center [249, 91] width 23 height 23
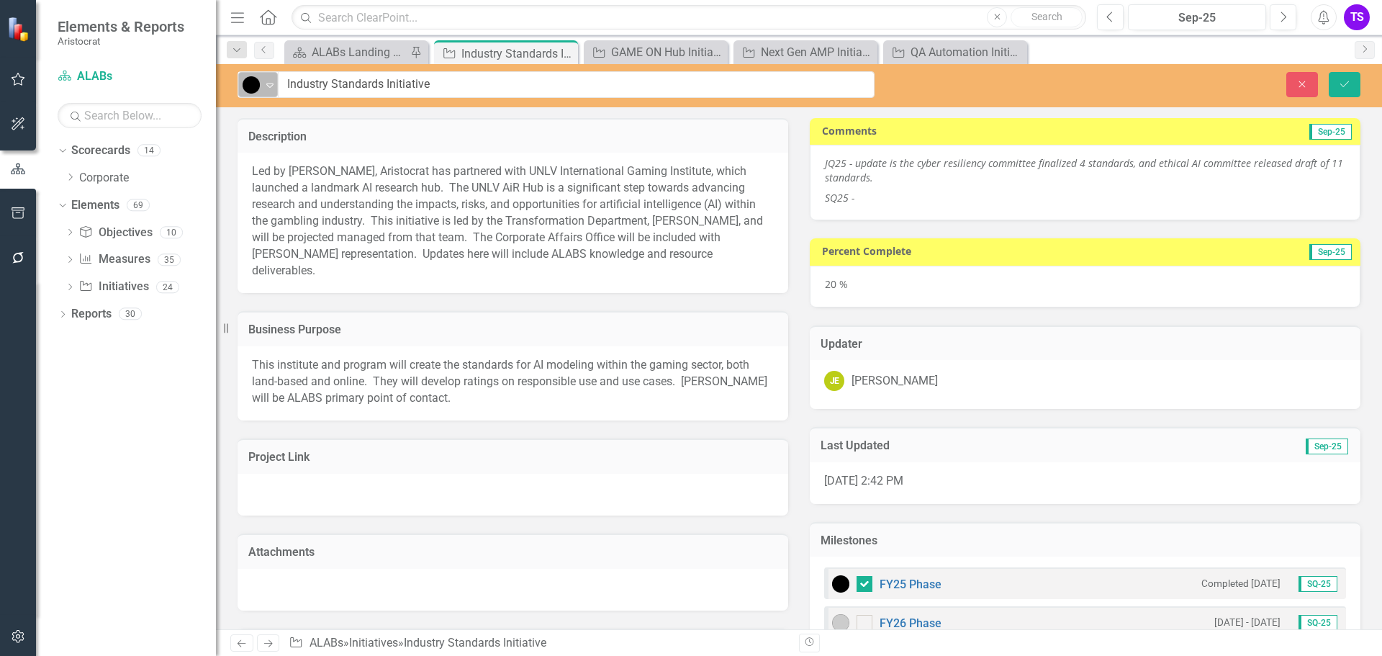
click at [271, 81] on icon "Expand" at bounding box center [270, 85] width 14 height 12
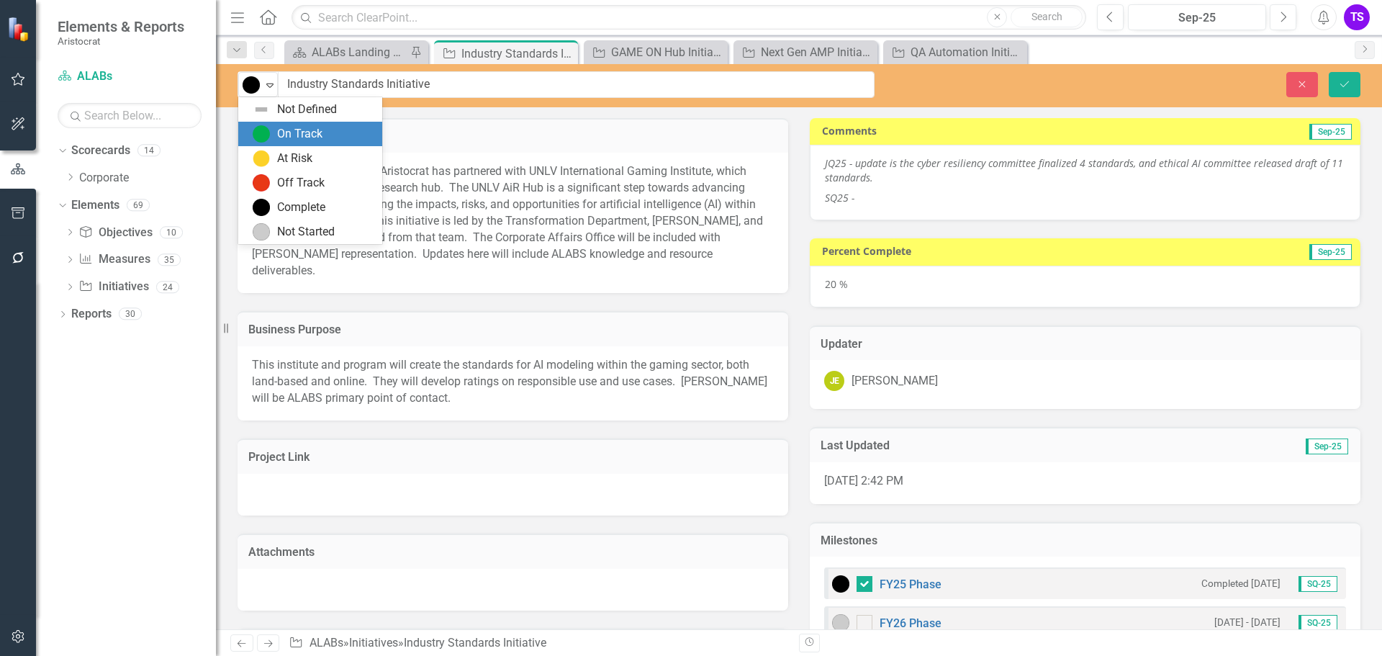
click at [317, 140] on div "On Track" at bounding box center [299, 134] width 45 height 17
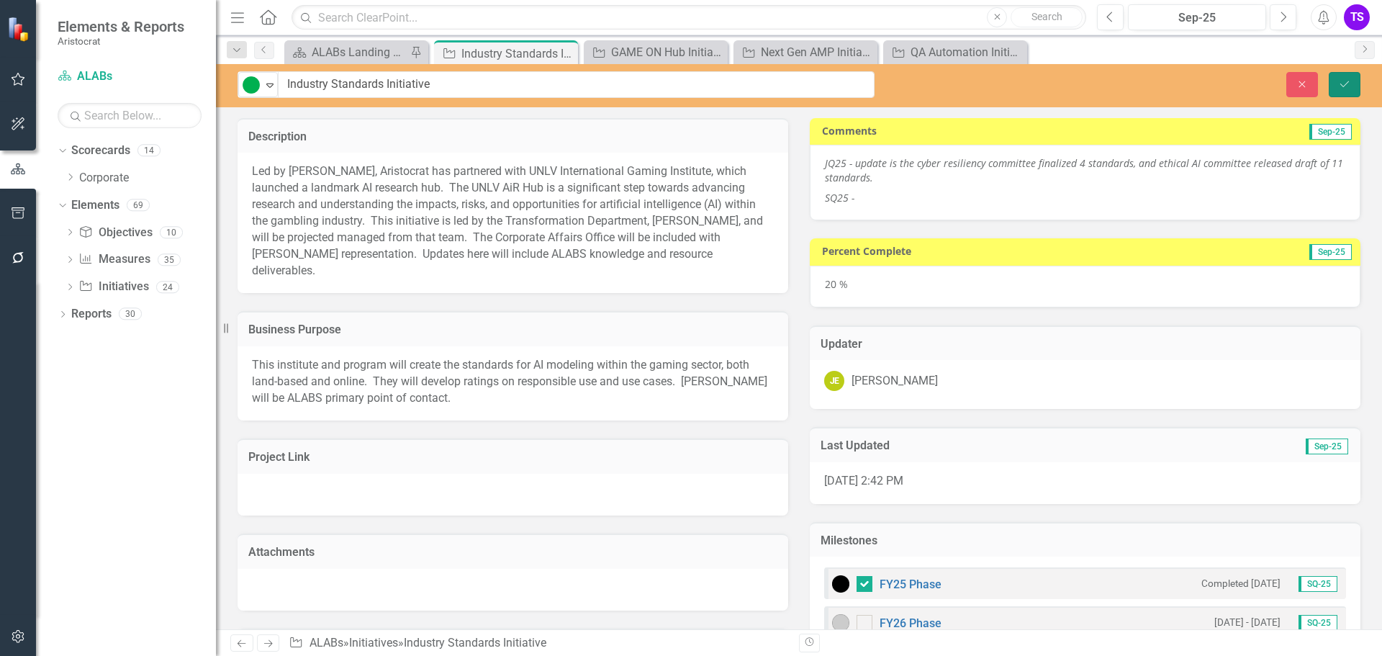
click at [1343, 81] on icon "Save" at bounding box center [1344, 84] width 13 height 10
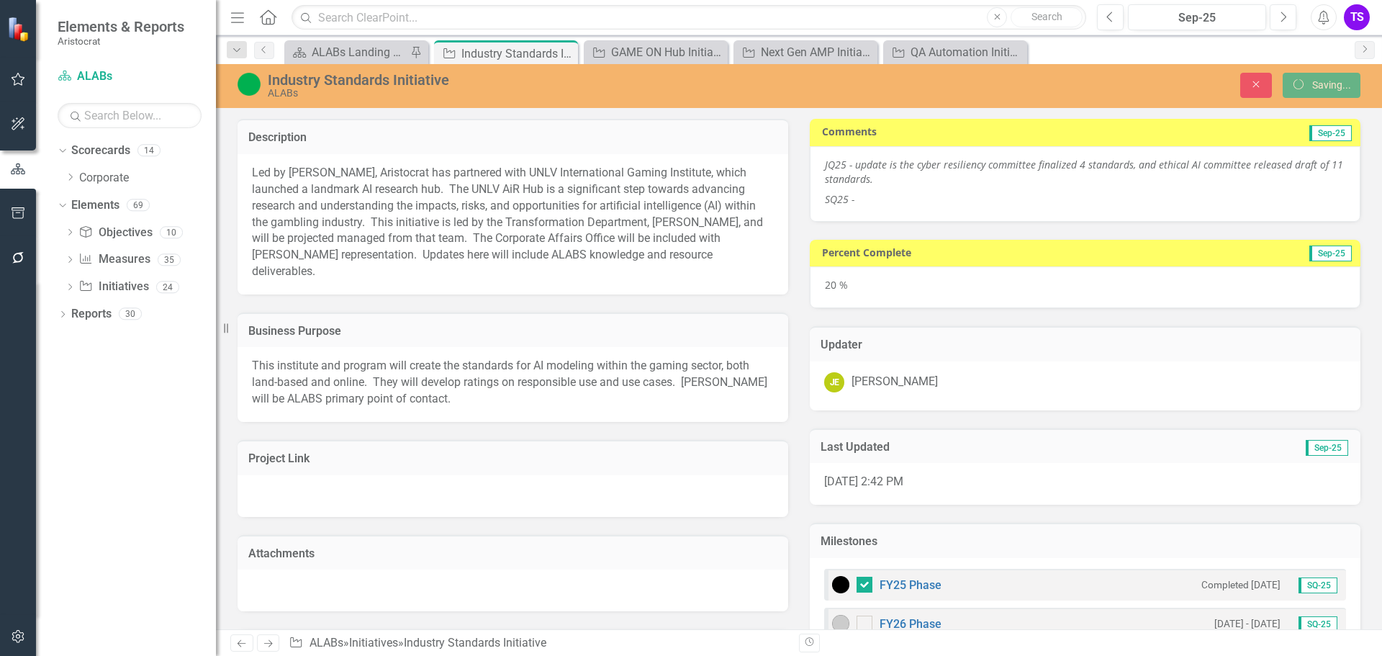
checkbox input "false"
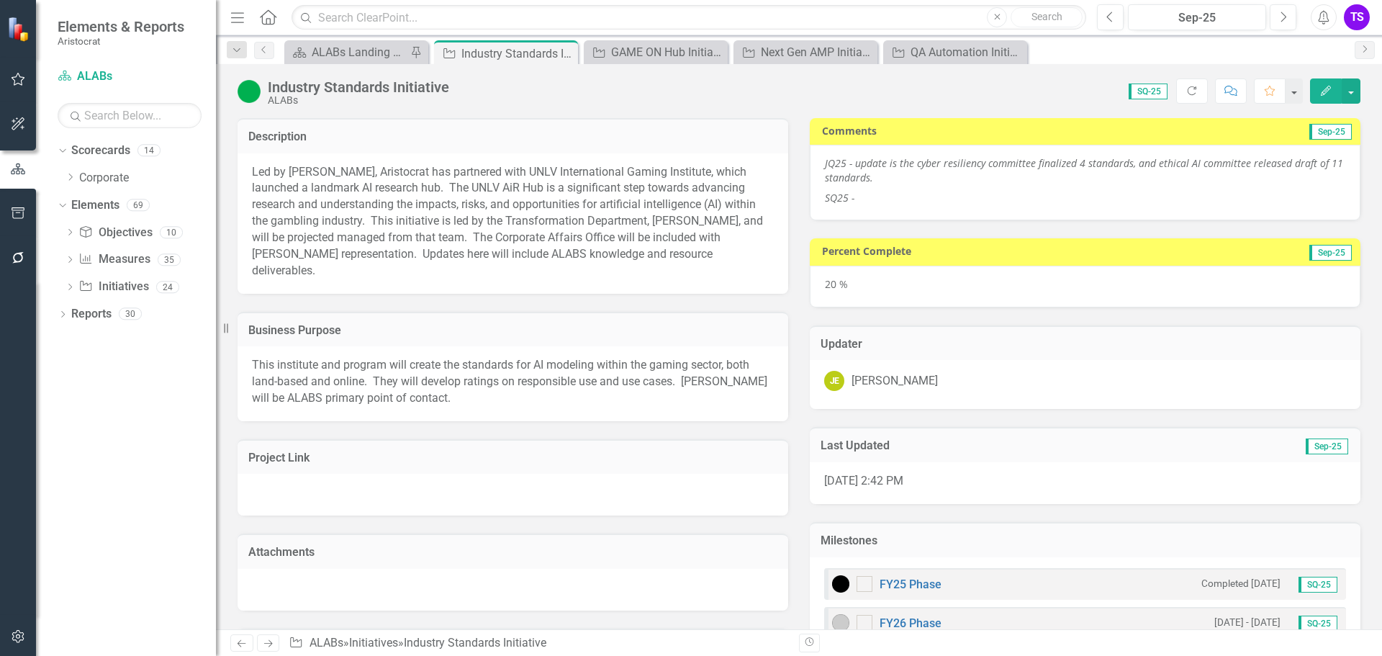
checkbox input "true"
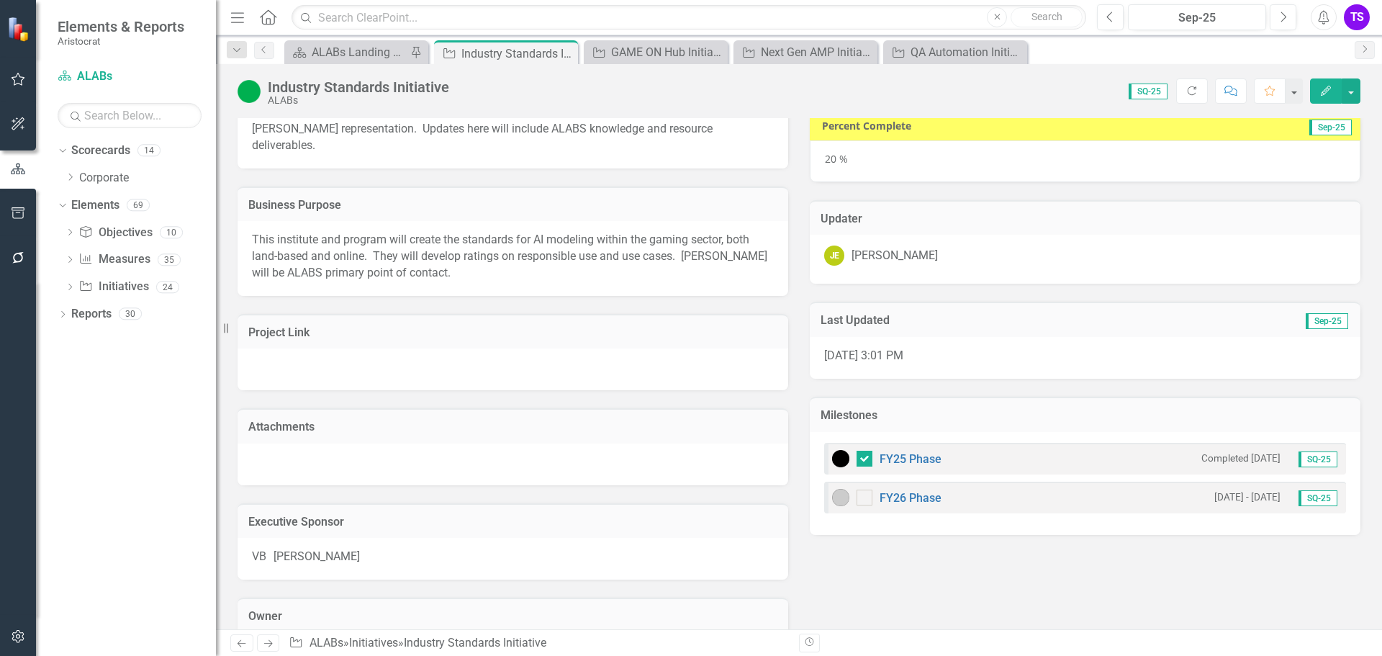
scroll to position [144, 0]
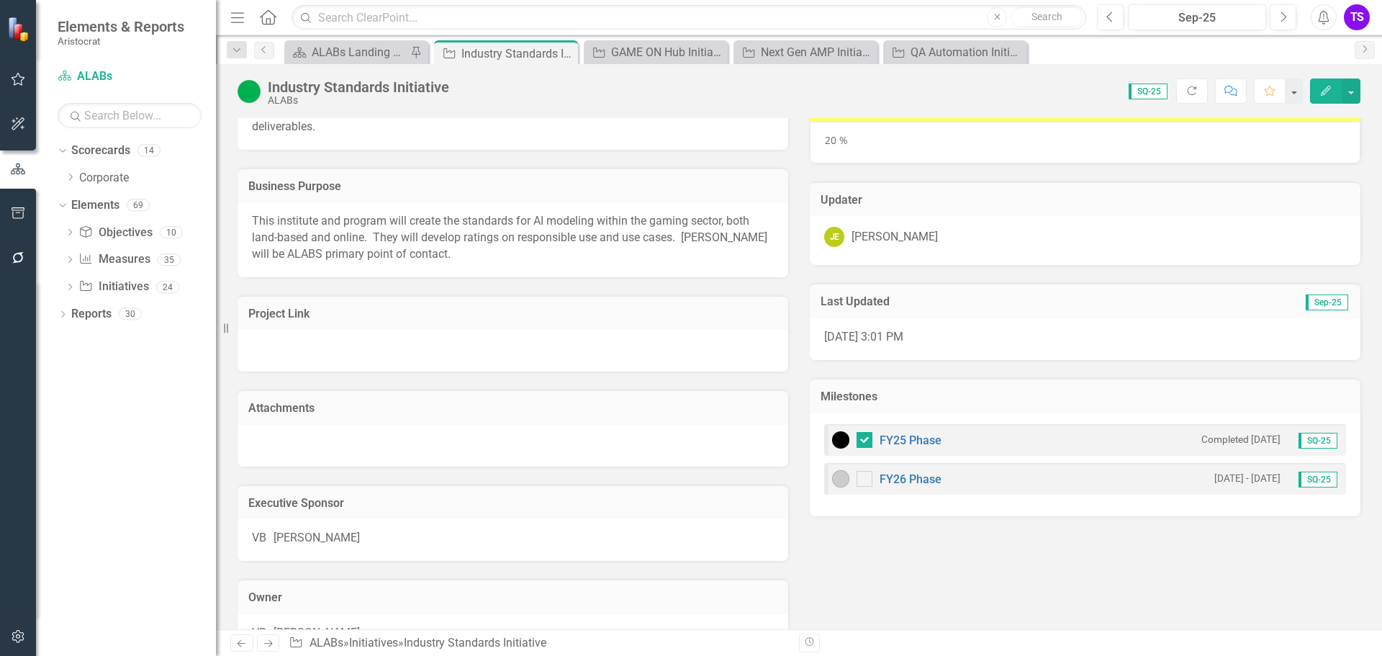
click at [839, 482] on img at bounding box center [840, 478] width 17 height 17
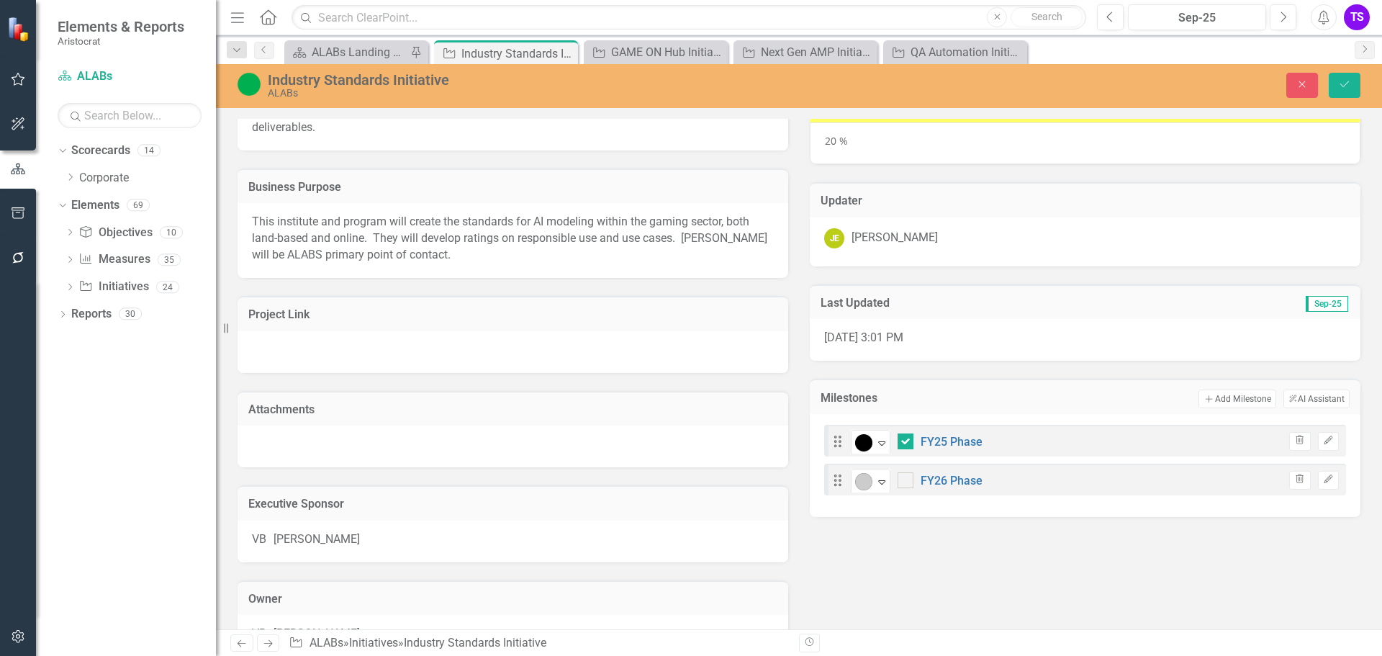
click at [863, 536] on div "Description Led by Nimish Purohit, Aristocrat has partnered with UNLV Internati…" at bounding box center [799, 307] width 1145 height 701
click at [1351, 84] on icon "Save" at bounding box center [1344, 84] width 13 height 10
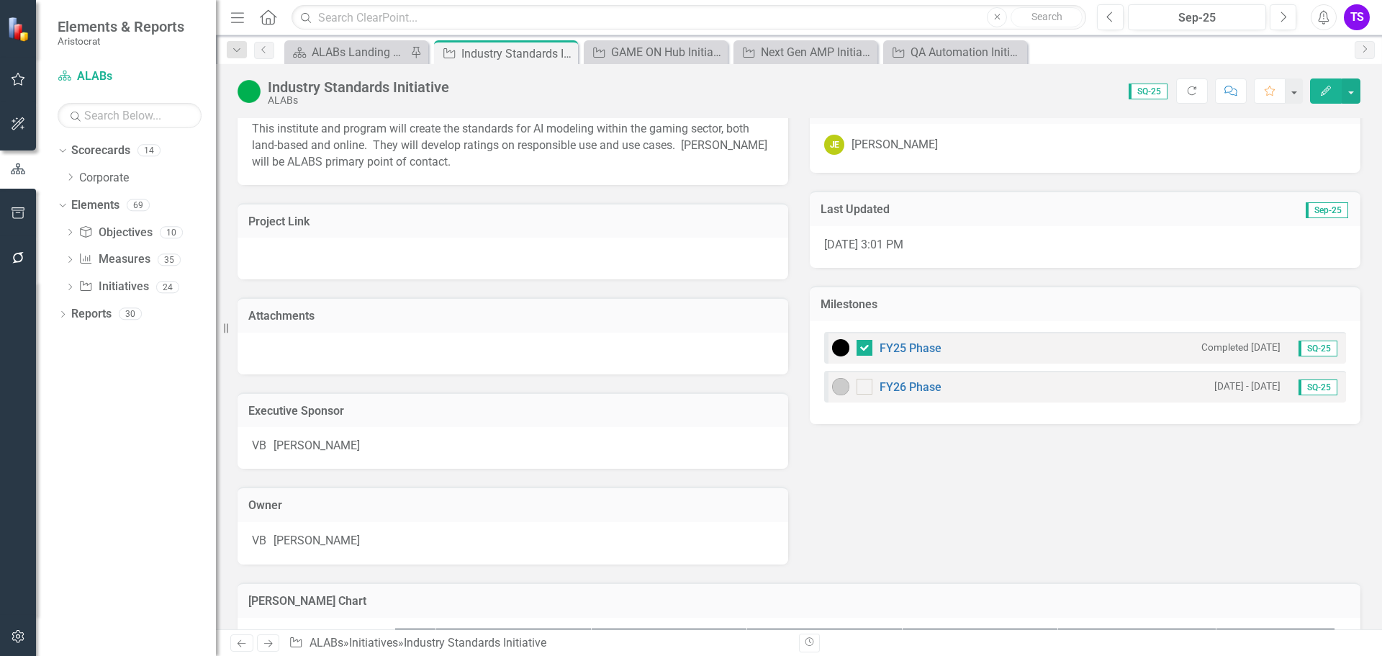
scroll to position [366, 0]
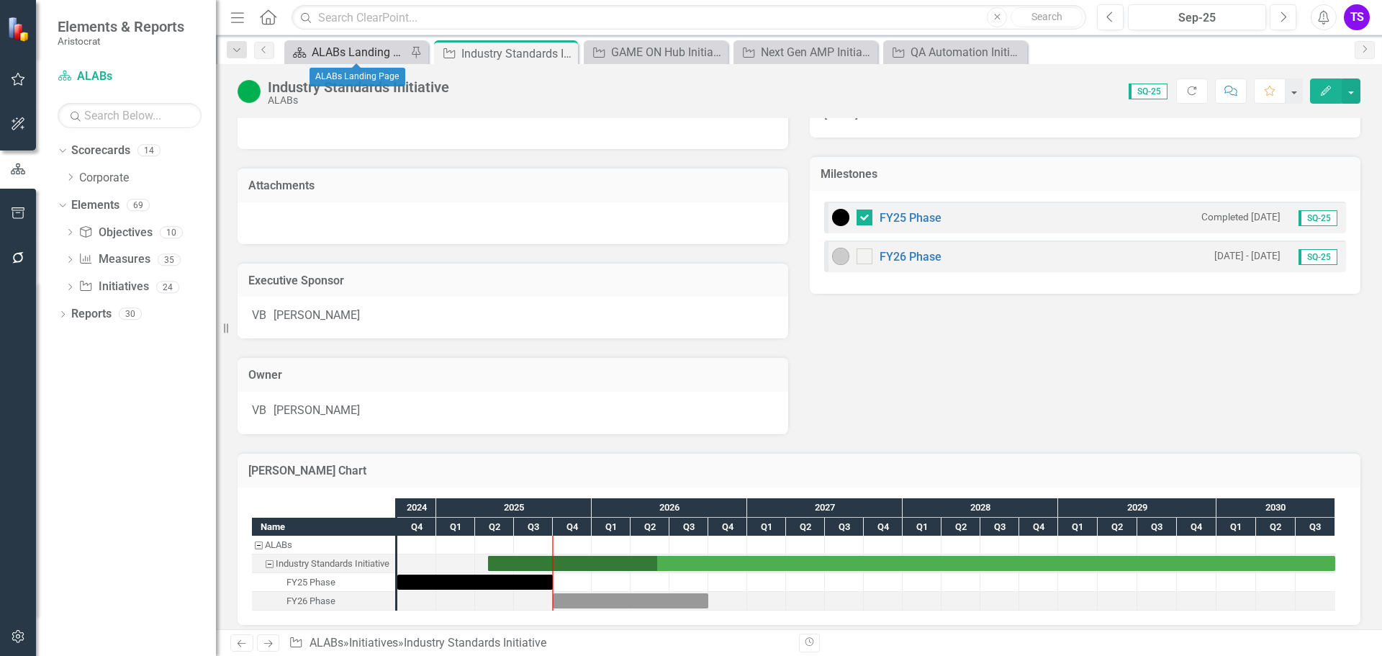
click at [359, 56] on div "ALABs Landing Page" at bounding box center [359, 52] width 95 height 18
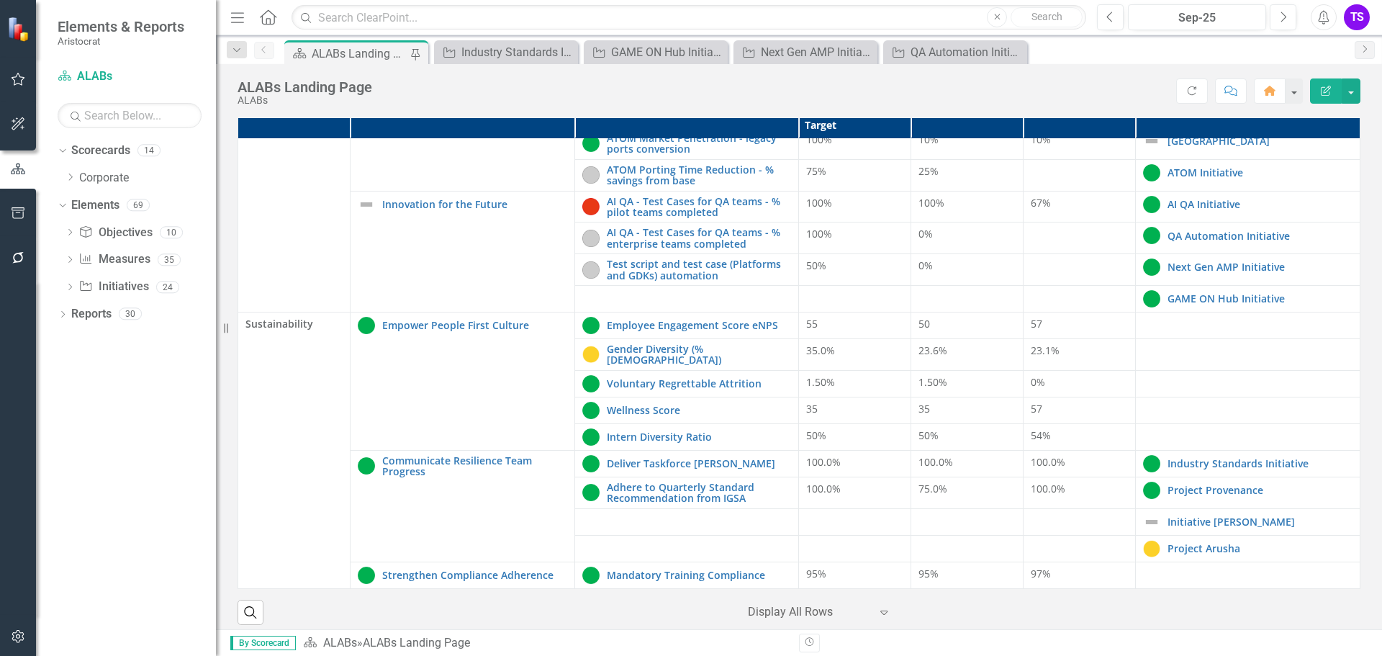
scroll to position [31, 0]
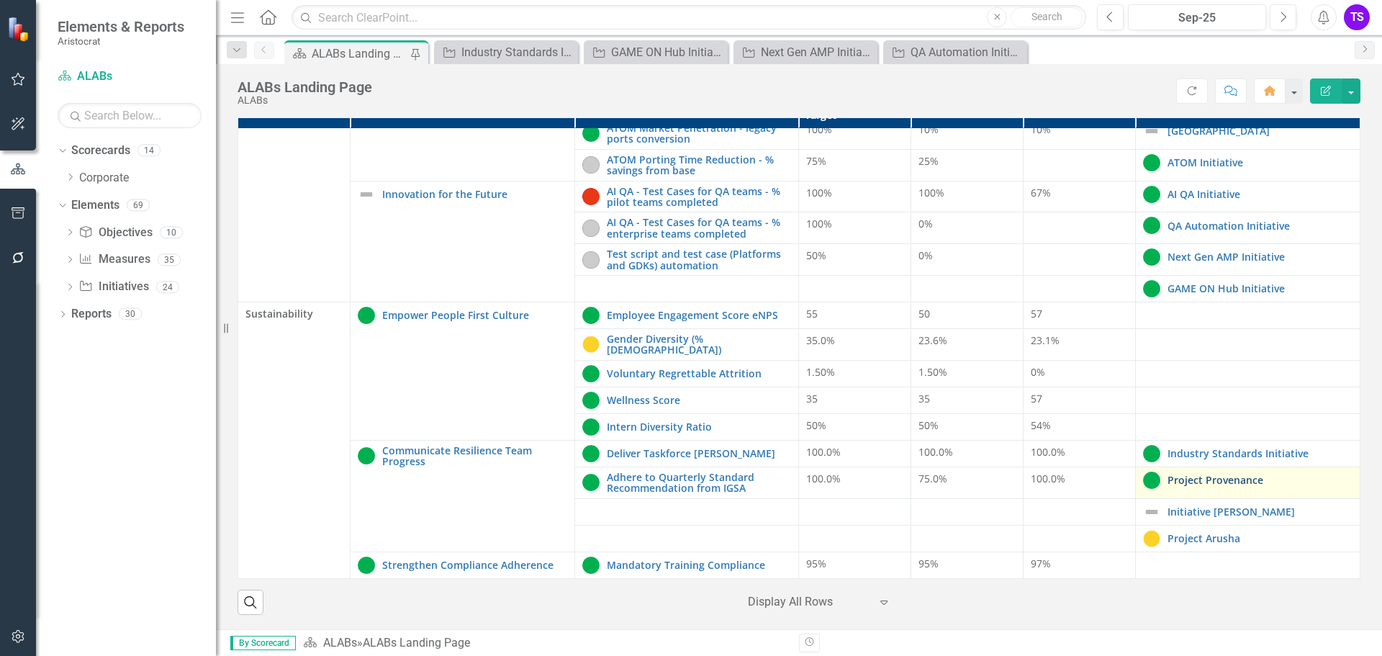
click at [1179, 474] on link "Project Provenance" at bounding box center [1260, 479] width 185 height 11
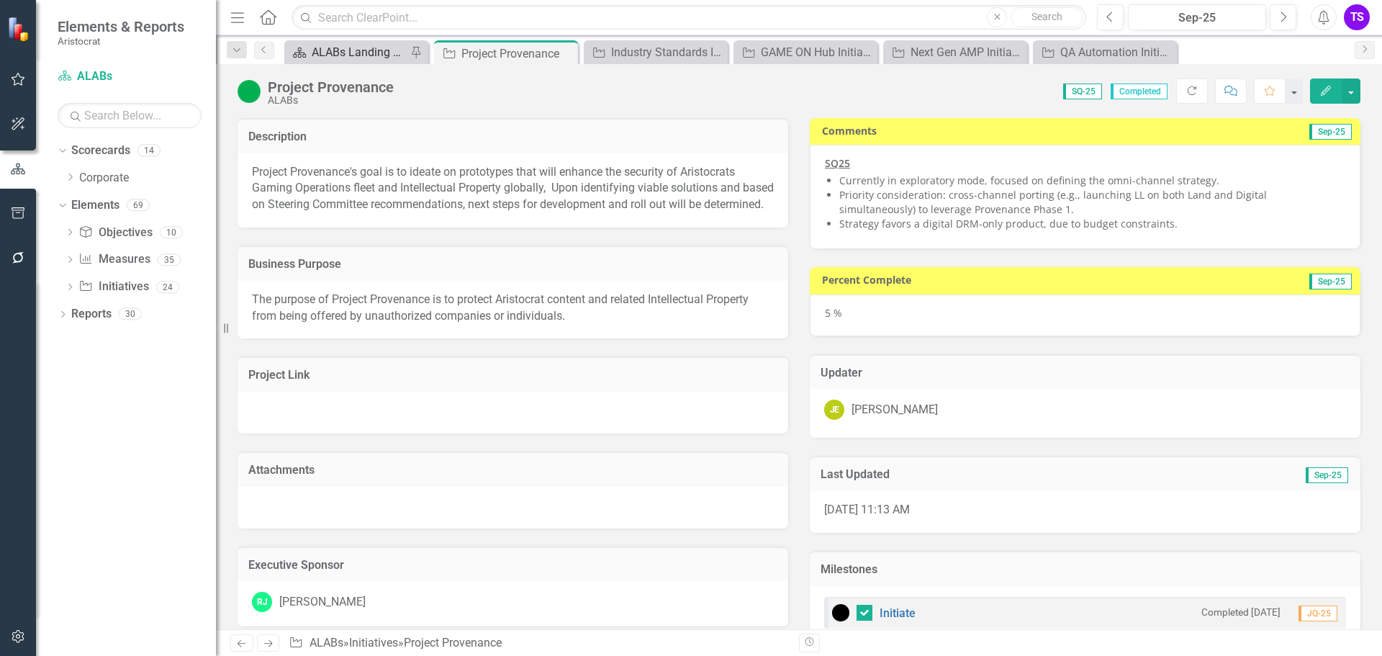
click at [359, 58] on div "ALABs Landing Page" at bounding box center [359, 52] width 95 height 18
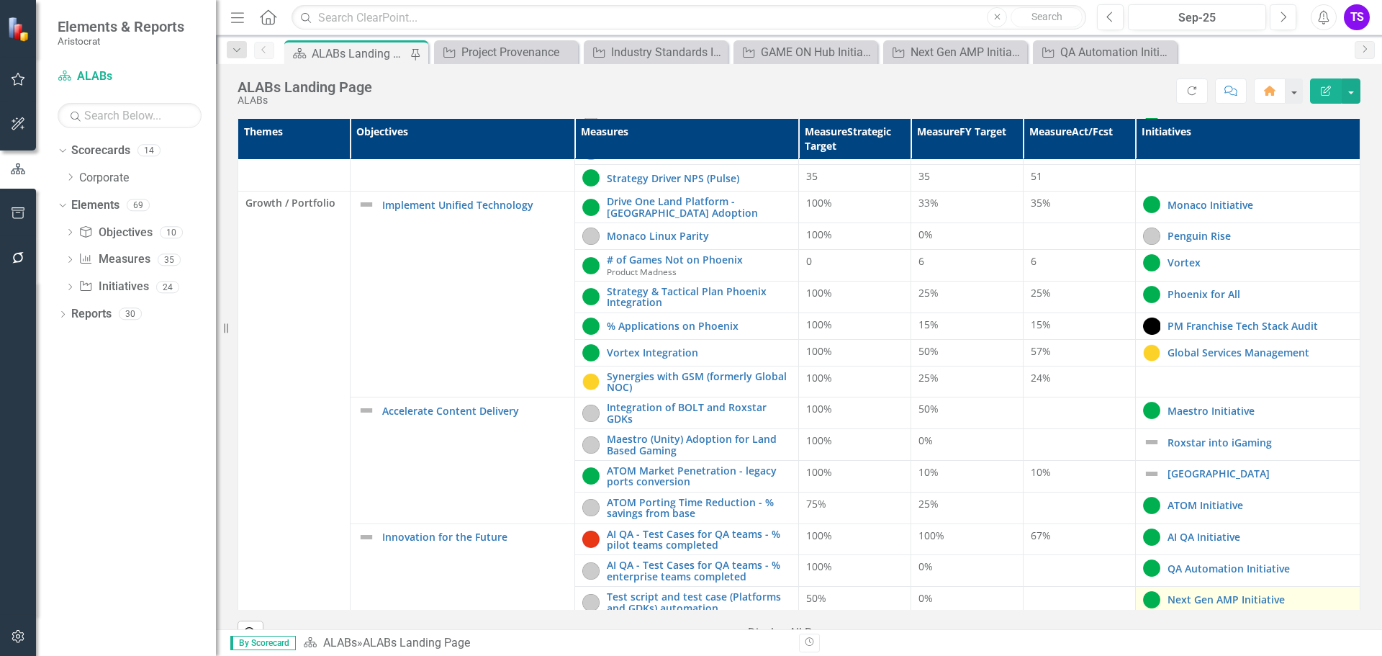
scroll to position [540, 0]
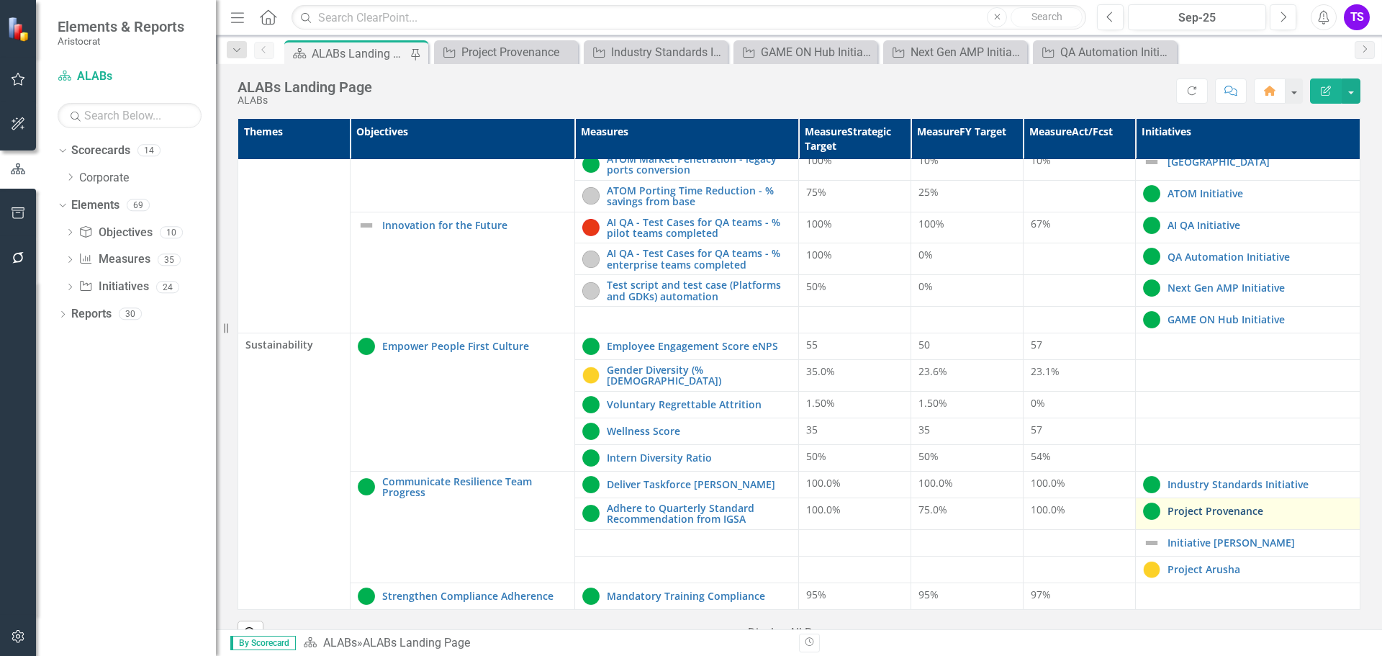
click at [1176, 505] on link "Project Provenance" at bounding box center [1260, 510] width 185 height 11
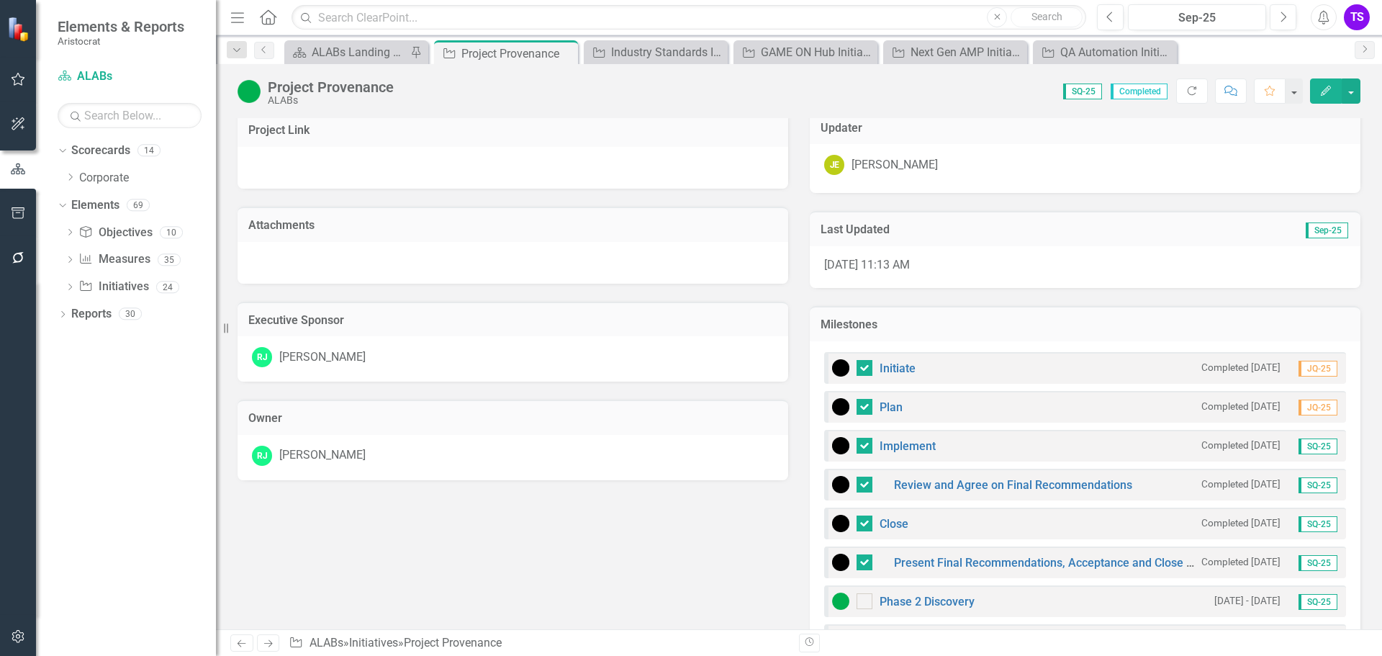
scroll to position [610, 0]
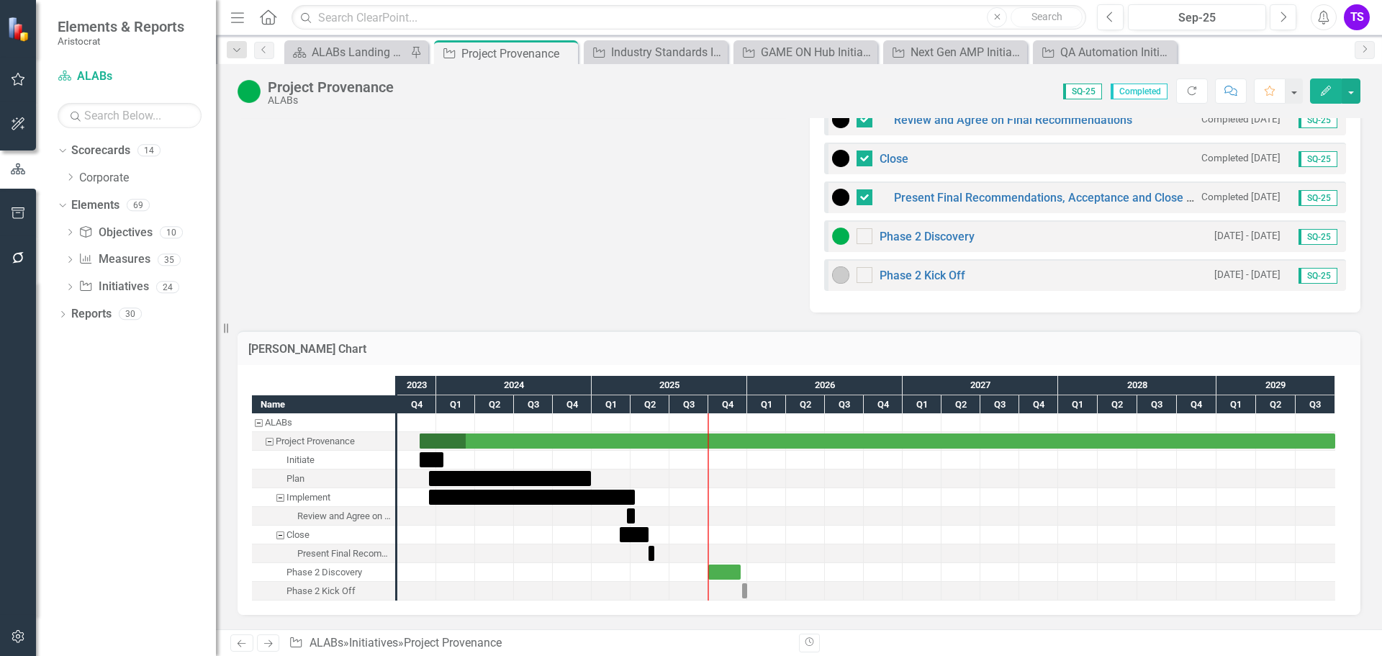
click at [838, 238] on img at bounding box center [840, 236] width 17 height 17
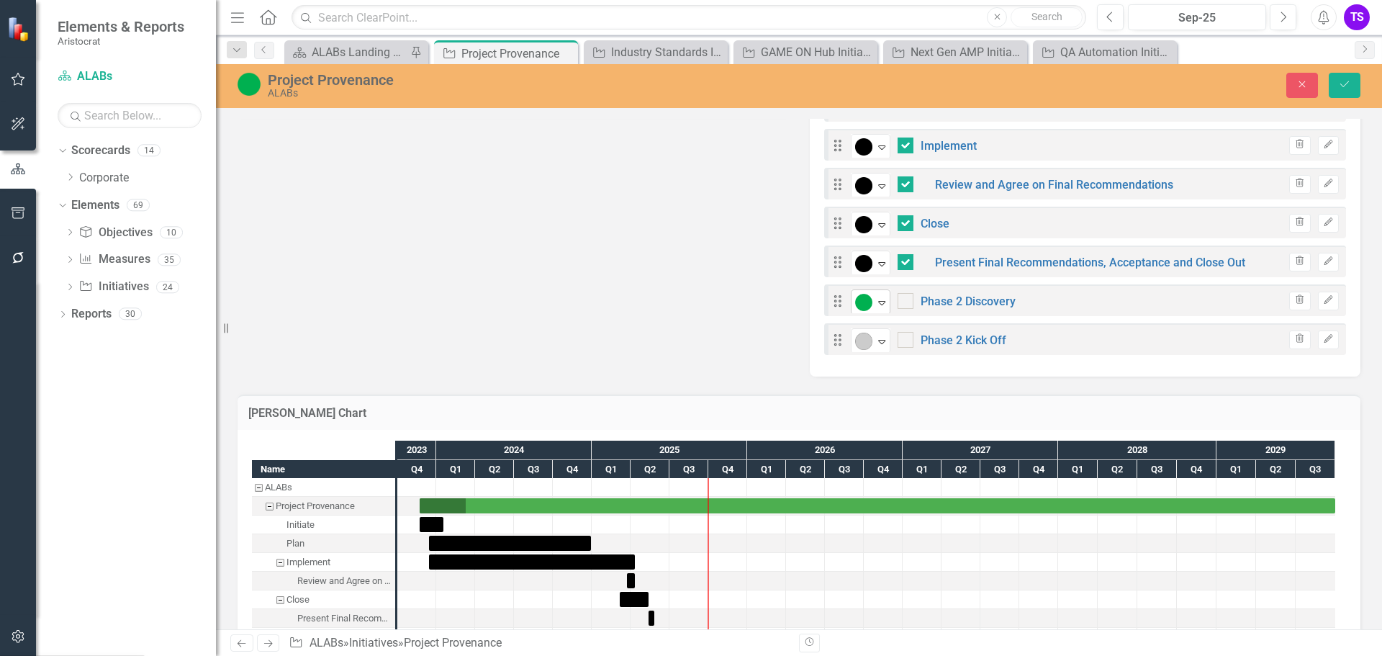
click at [878, 303] on icon at bounding box center [881, 303] width 7 height 4
click at [1347, 84] on icon "submit" at bounding box center [1345, 84] width 9 height 6
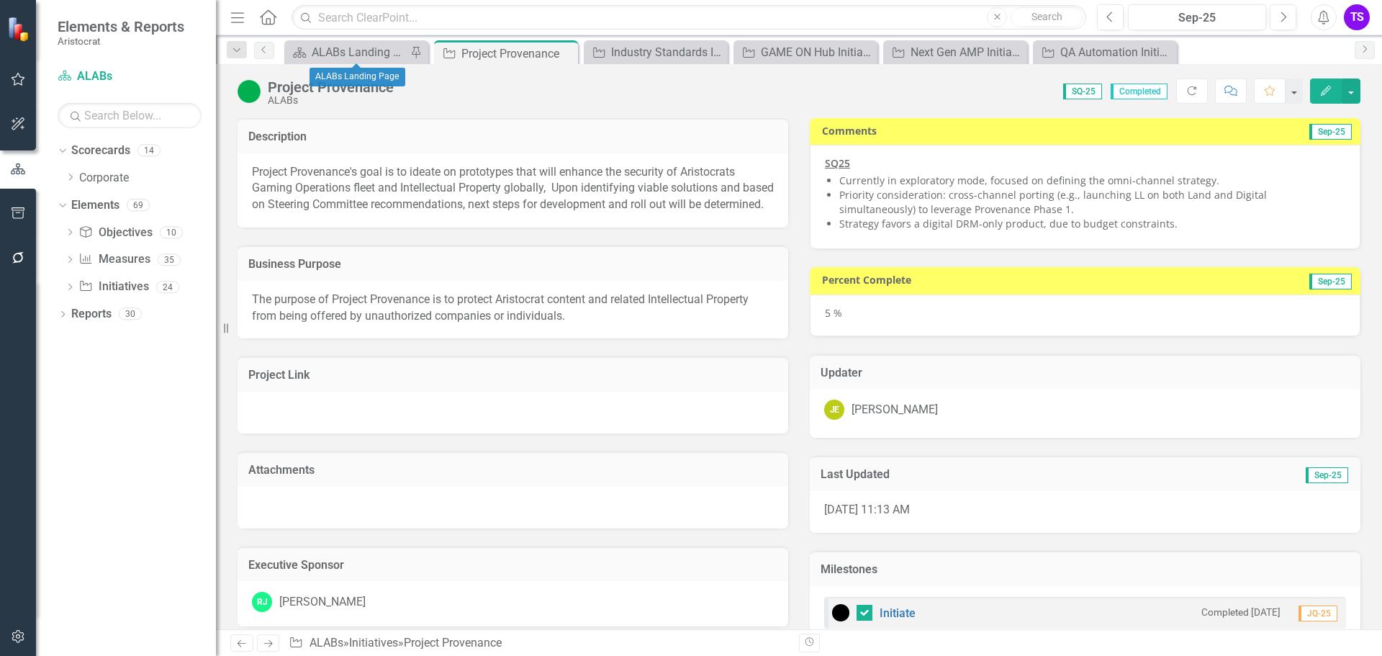
click at [320, 40] on div "Dropdown Search Scorecard ALABs Landing Page Pin Initiative Project Provenance …" at bounding box center [799, 49] width 1166 height 29
click at [344, 58] on div "ALABs Landing Page" at bounding box center [359, 52] width 95 height 18
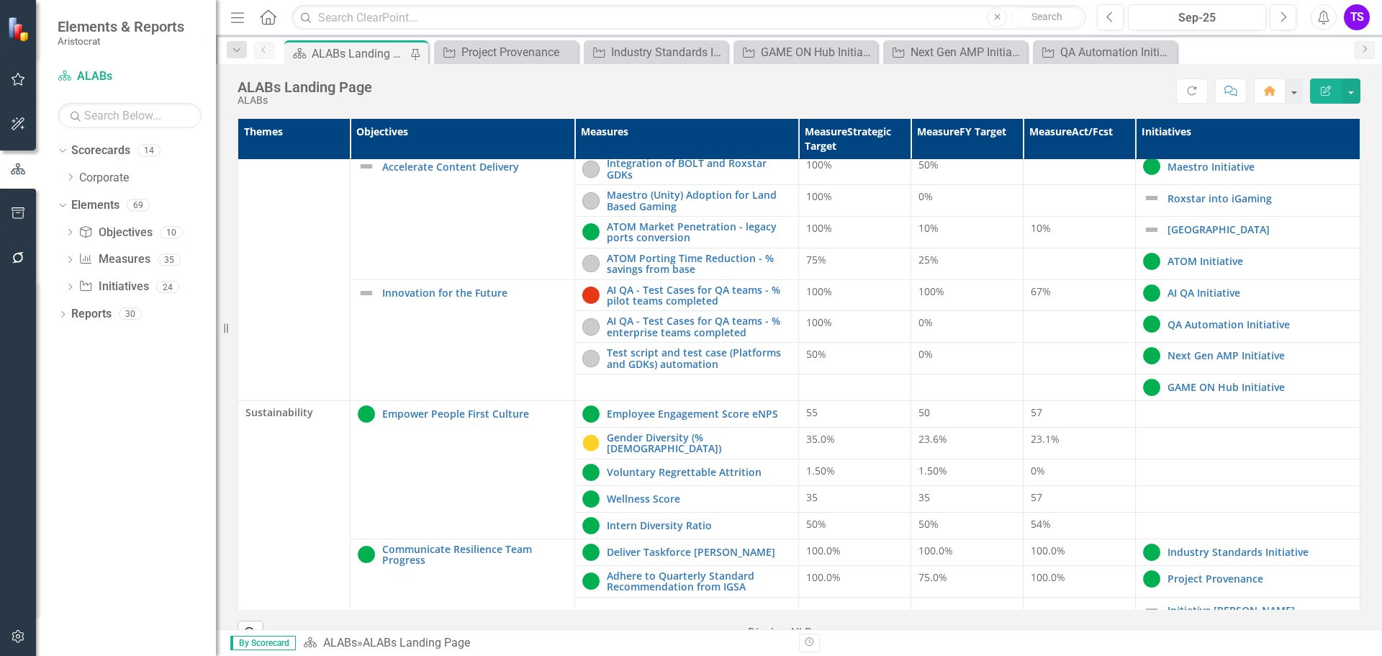
scroll to position [540, 0]
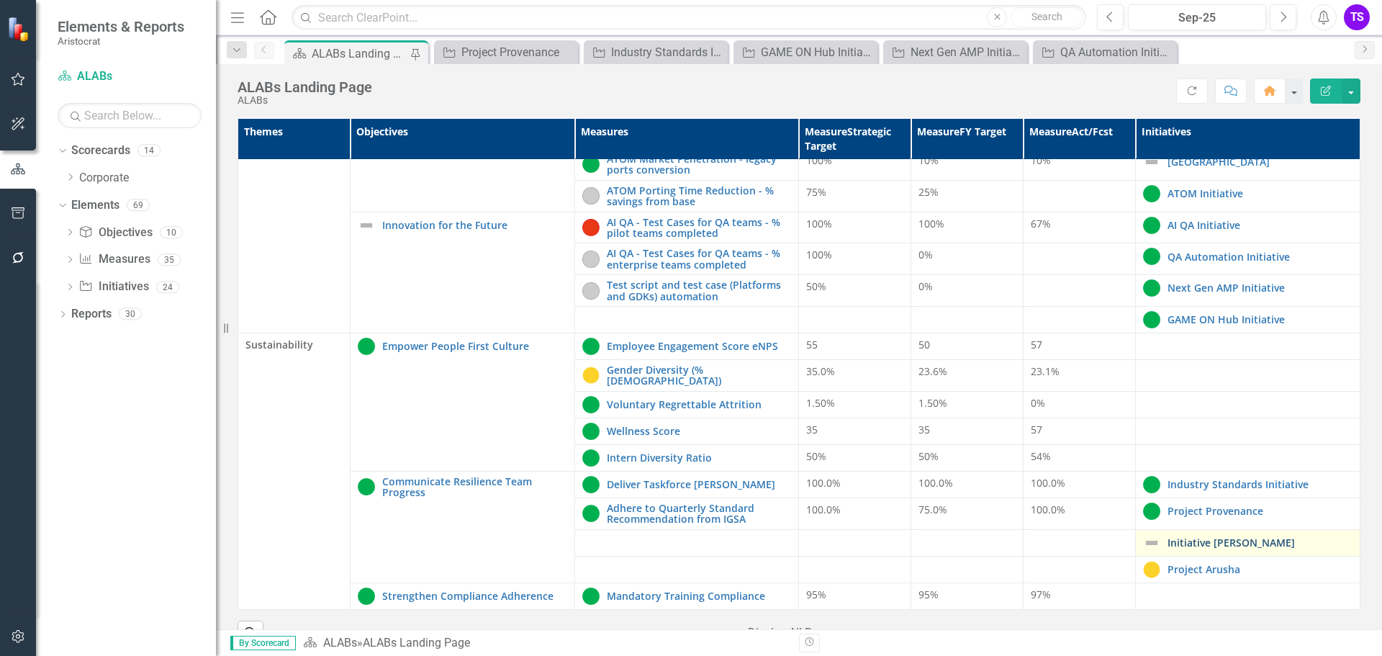
click at [1192, 537] on link "Initiative [PERSON_NAME]" at bounding box center [1260, 542] width 185 height 11
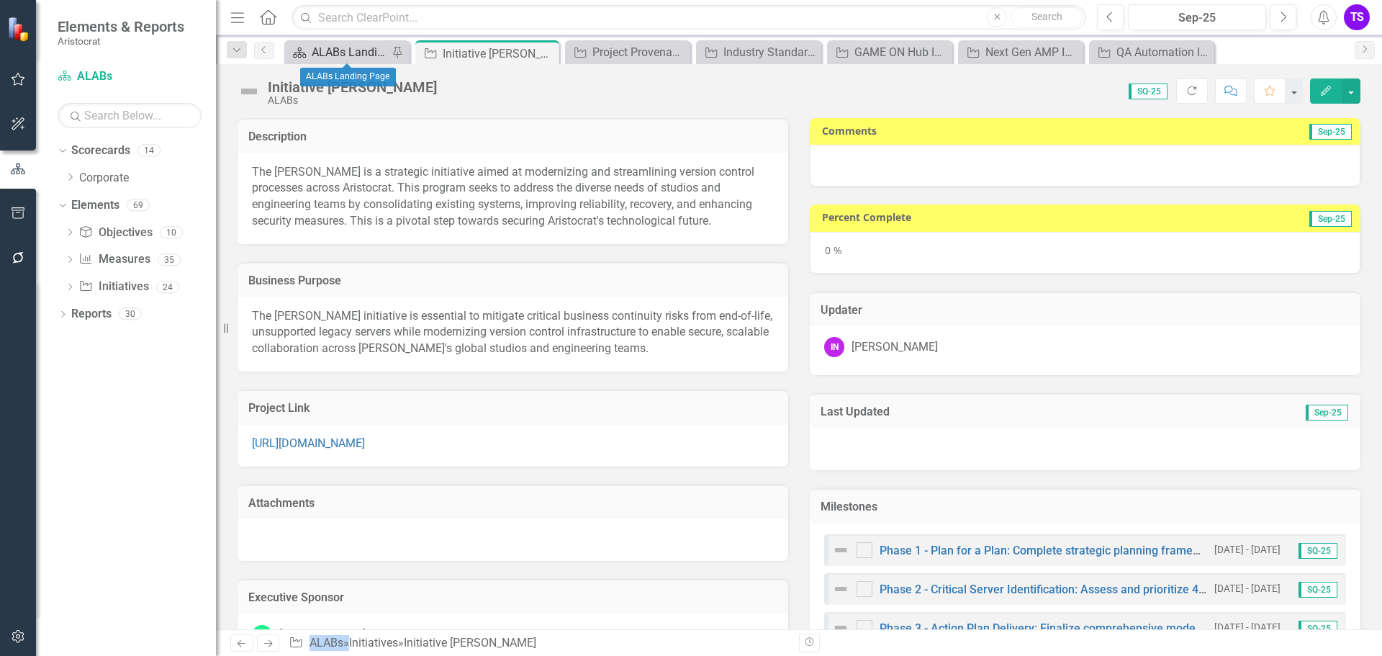
click at [334, 53] on div "ALABs Landing Page" at bounding box center [350, 52] width 76 height 18
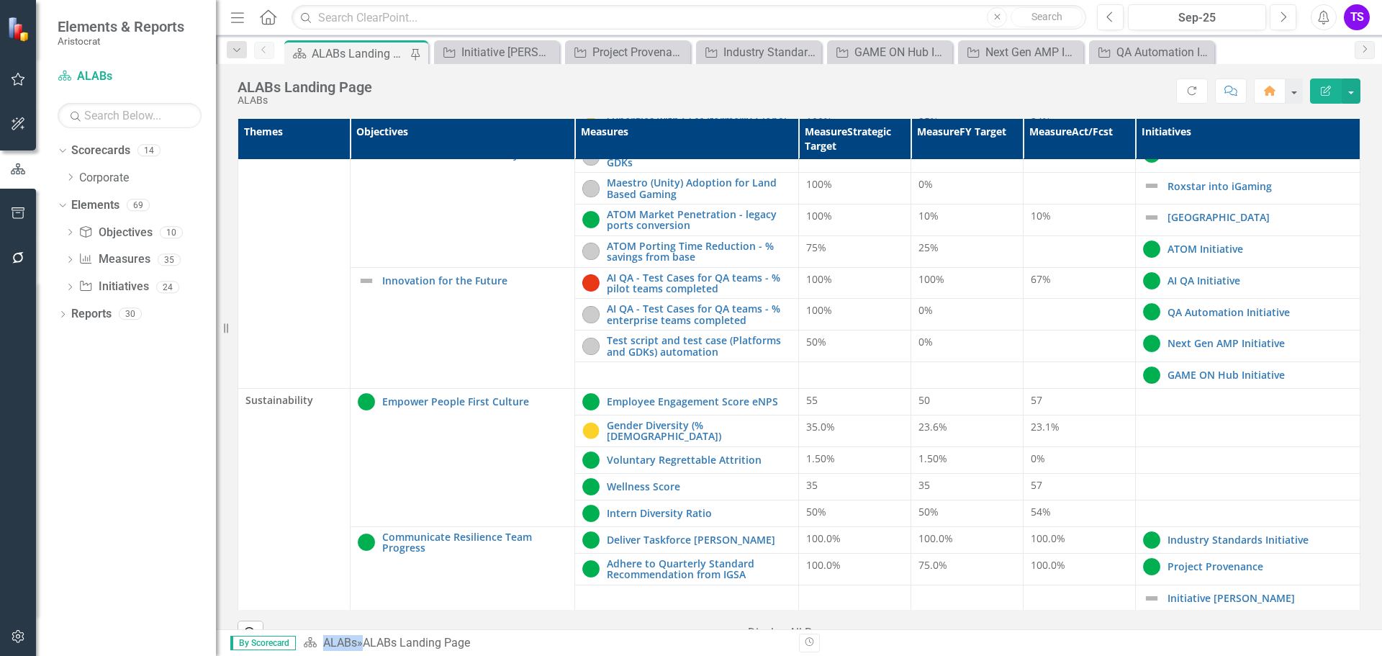
scroll to position [540, 0]
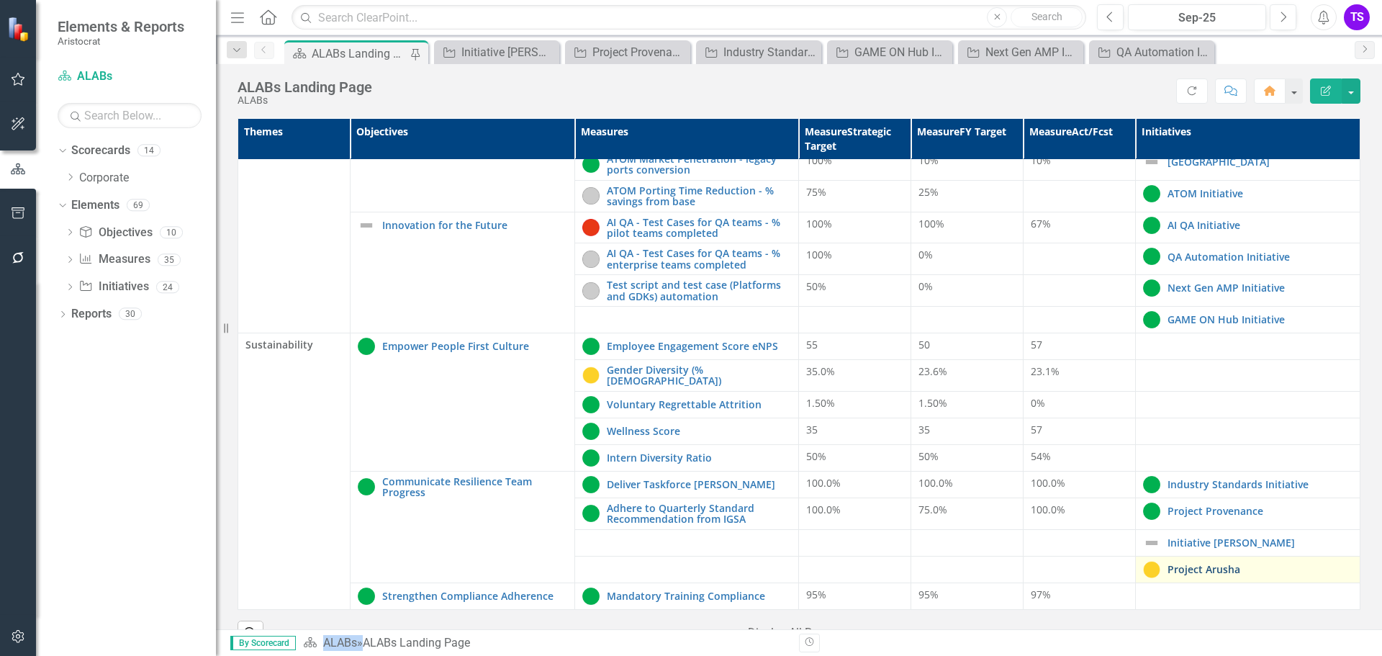
click at [1168, 564] on link "Project Arusha" at bounding box center [1260, 569] width 185 height 11
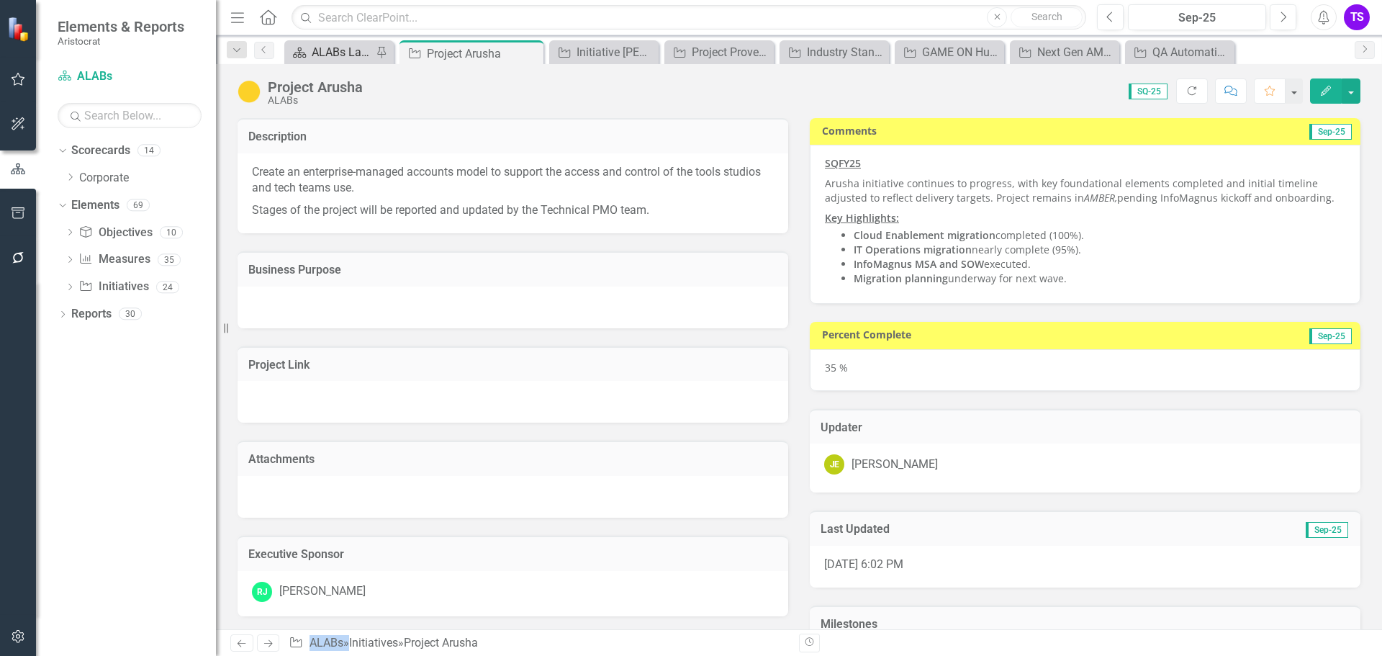
click at [343, 50] on div "ALABs Landing Page" at bounding box center [342, 52] width 60 height 18
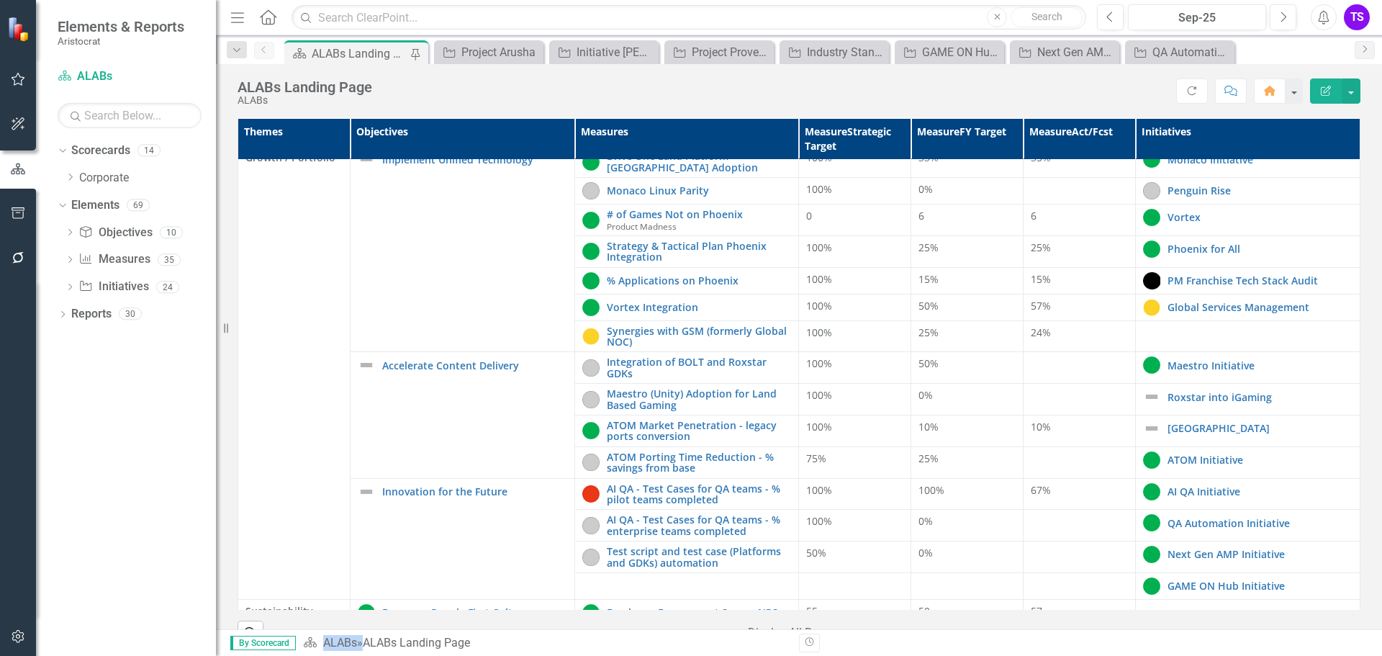
scroll to position [540, 0]
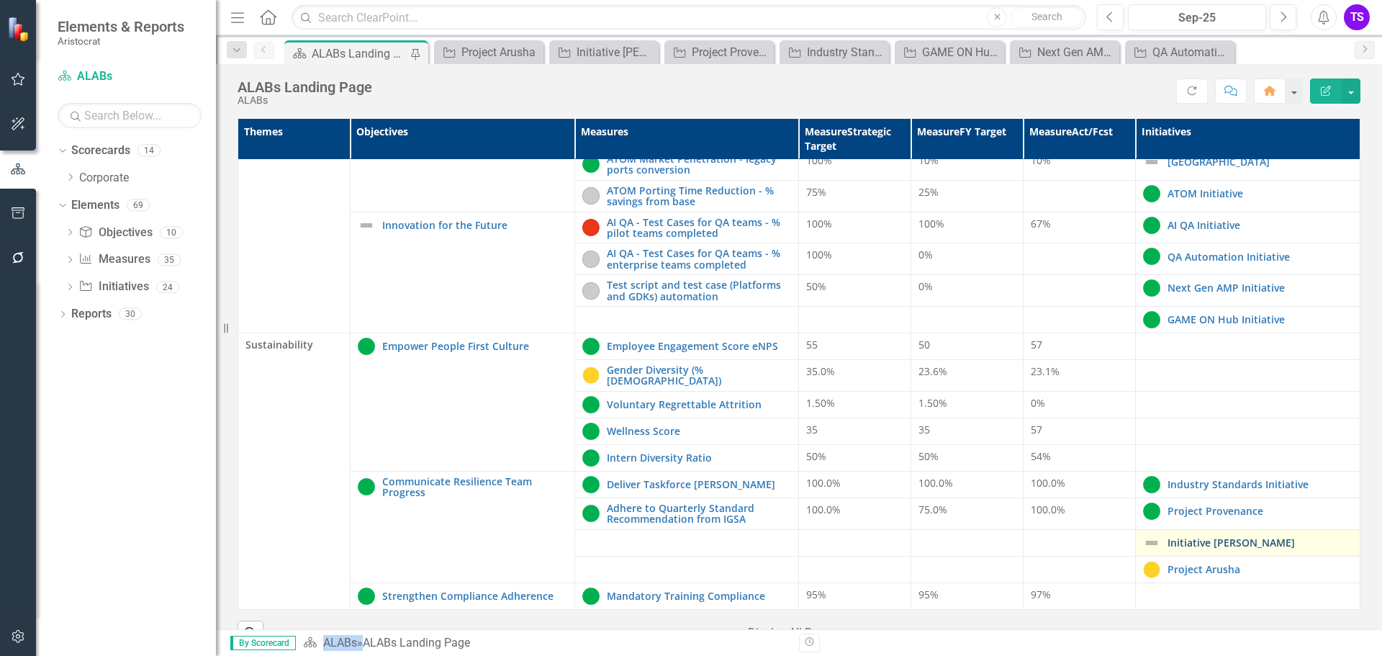
click at [1184, 537] on link "Initiative [PERSON_NAME]" at bounding box center [1260, 542] width 185 height 11
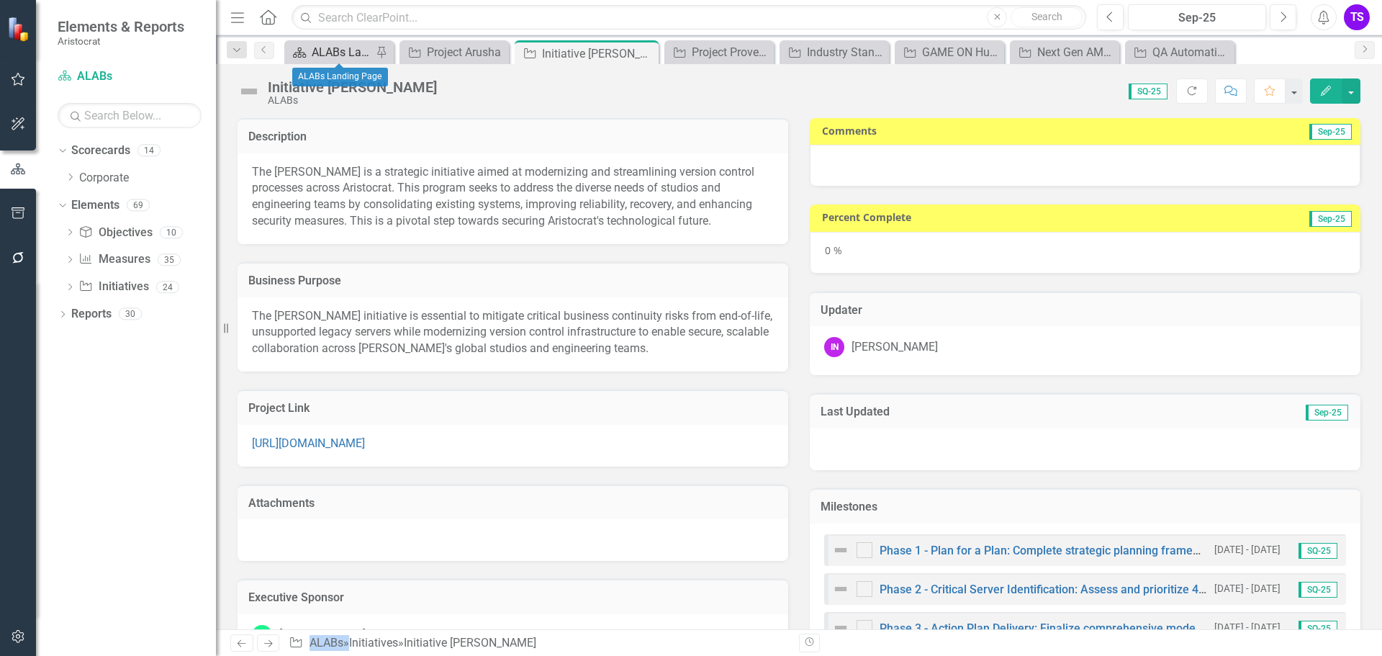
click at [325, 51] on div "ALABs Landing Page" at bounding box center [342, 52] width 60 height 18
